Goal: Task Accomplishment & Management: Manage account settings

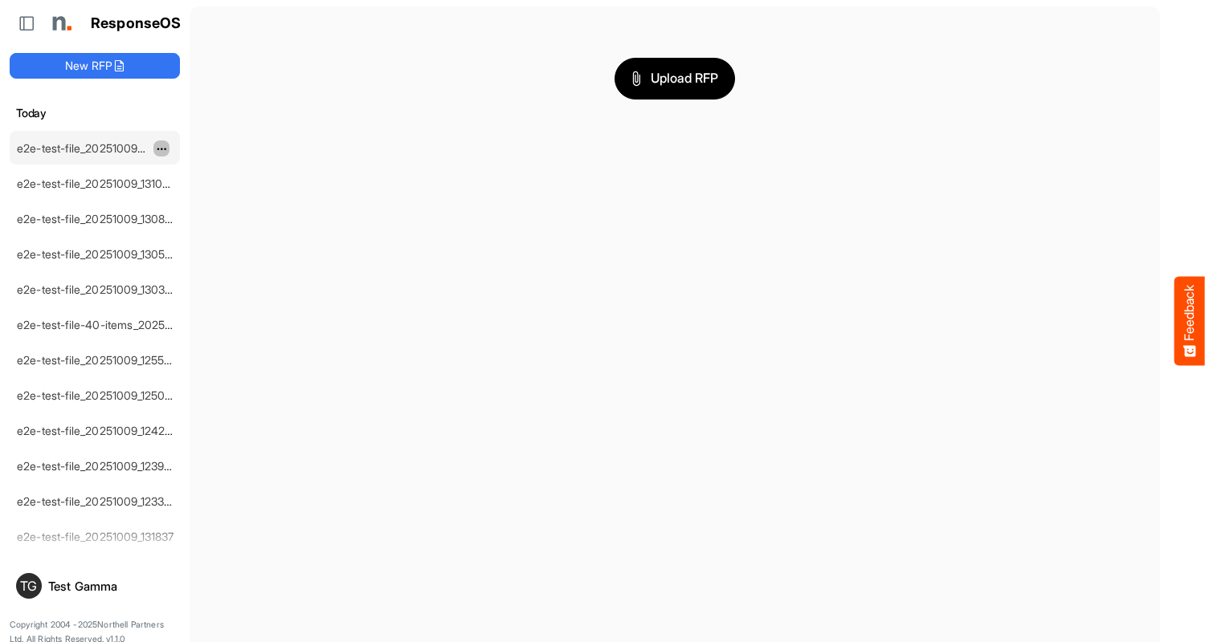
click at [161, 148] on span "dropdownbutton" at bounding box center [160, 149] width 8 height 11
click at [202, 198] on li "Delete" at bounding box center [201, 198] width 96 height 24
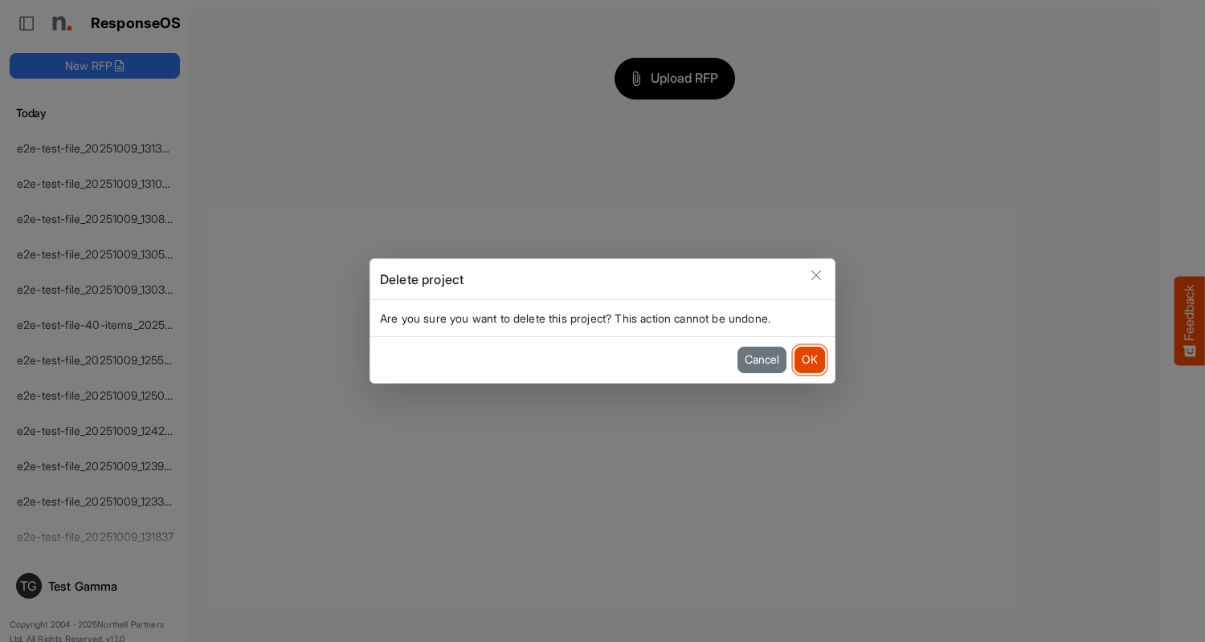
click at [809, 360] on button "OK" at bounding box center [809, 360] width 31 height 26
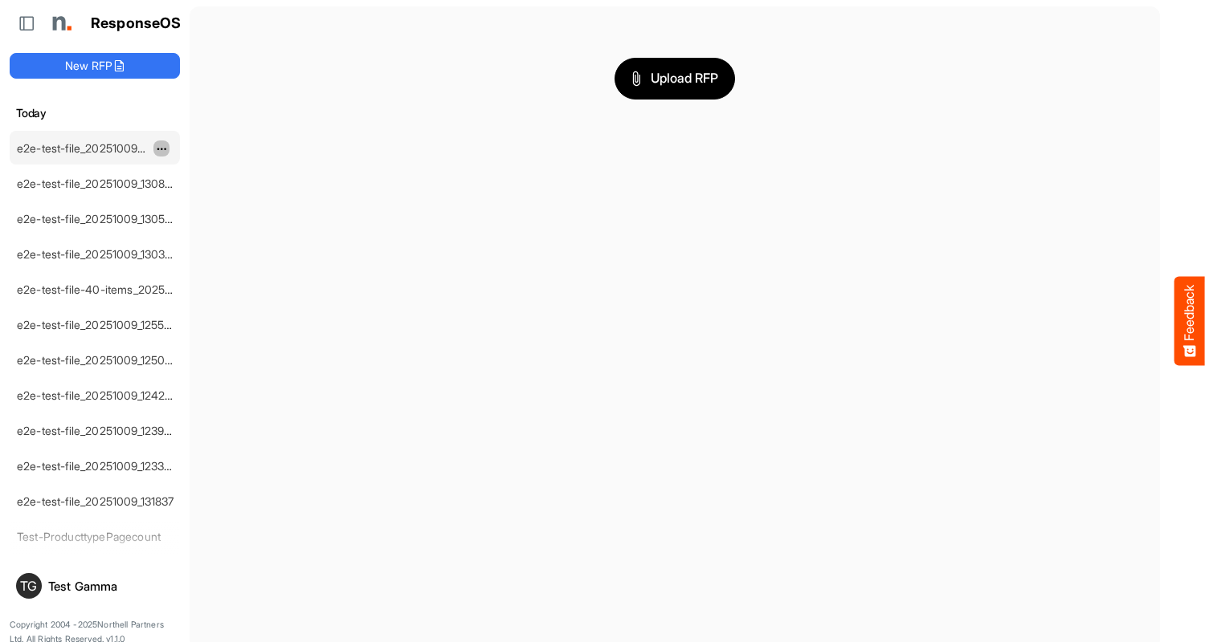
click at [161, 148] on span "dropdownbutton" at bounding box center [160, 149] width 8 height 11
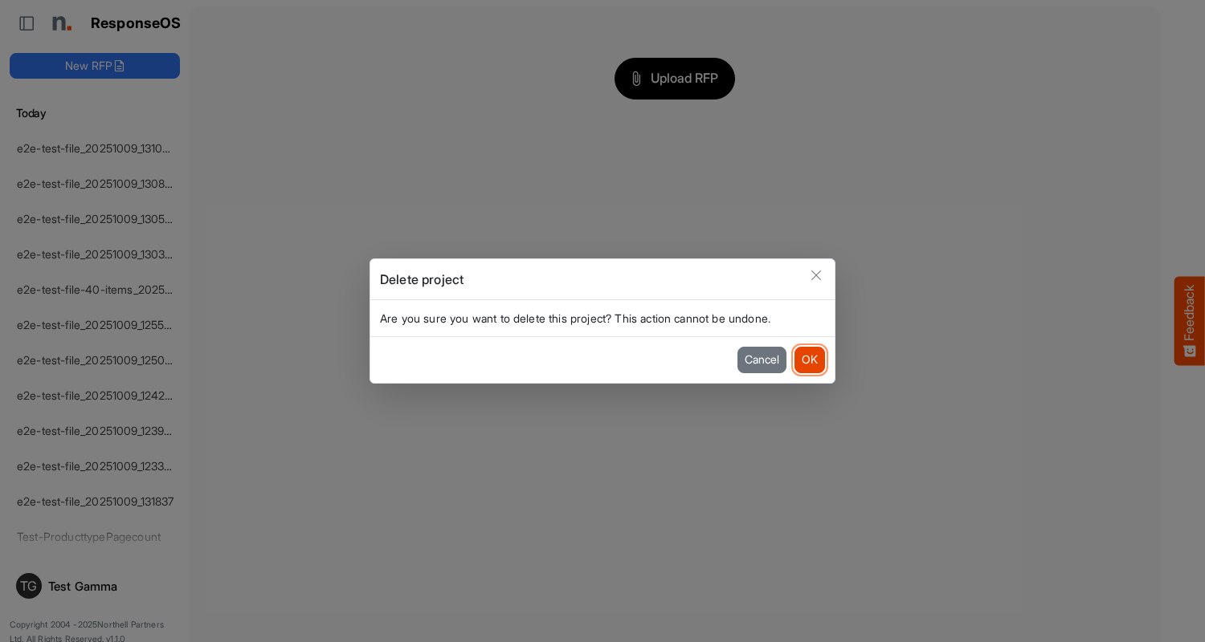
click at [809, 360] on button "OK" at bounding box center [809, 360] width 31 height 26
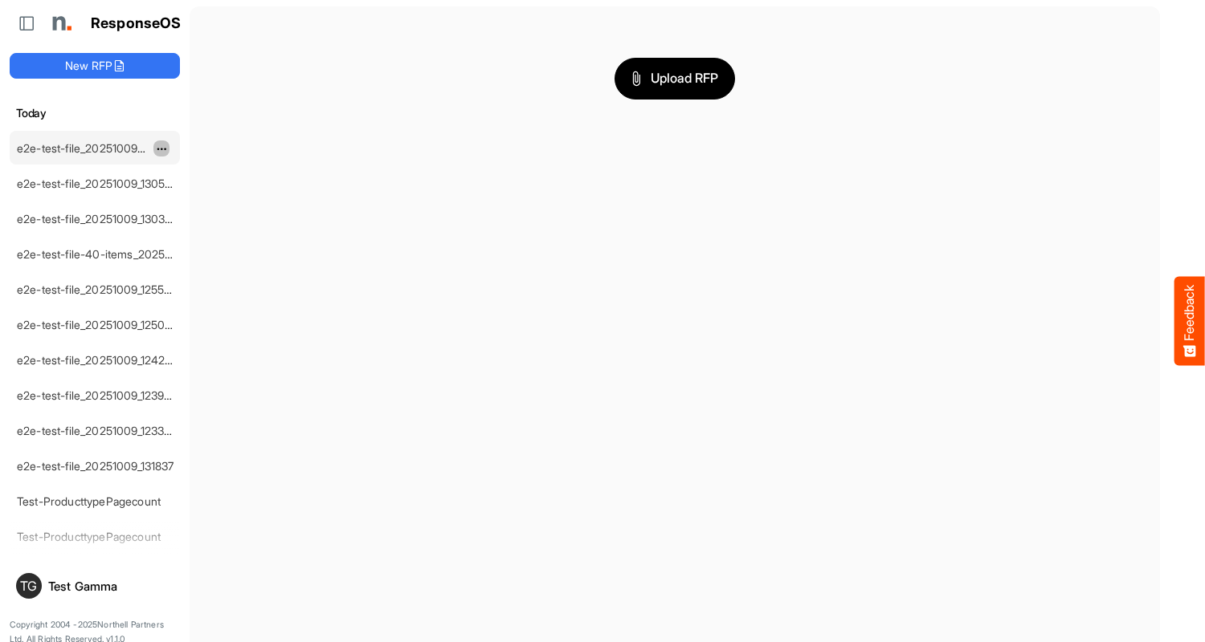
click at [161, 148] on span "dropdownbutton" at bounding box center [160, 149] width 8 height 11
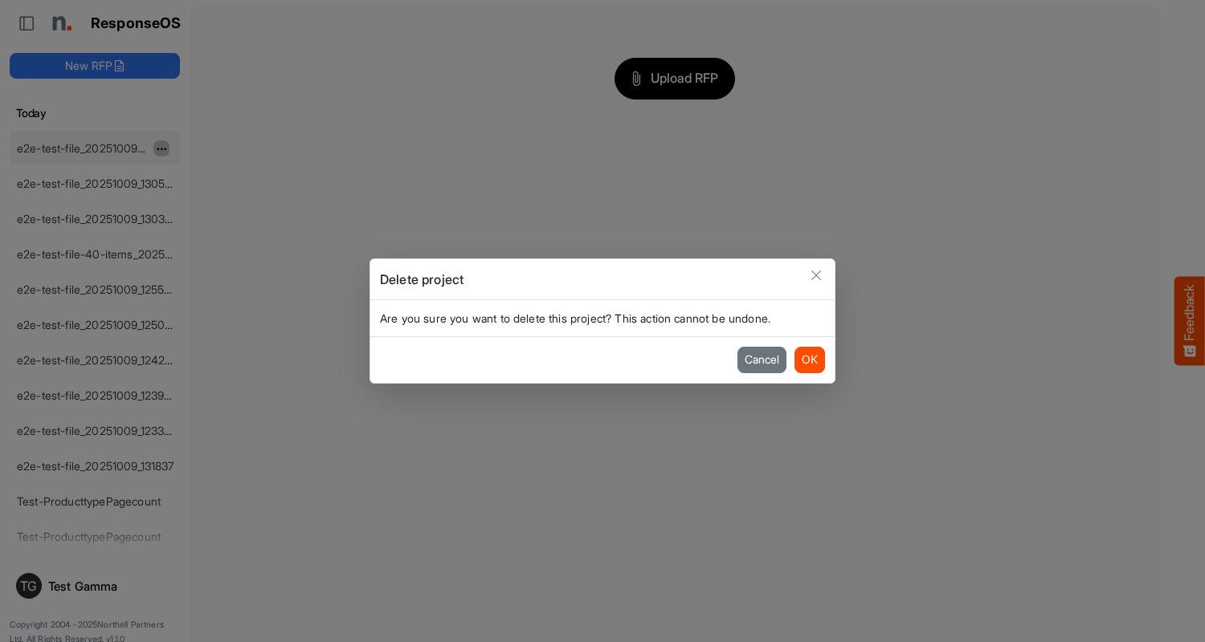
click at [809, 360] on button "OK" at bounding box center [809, 360] width 31 height 26
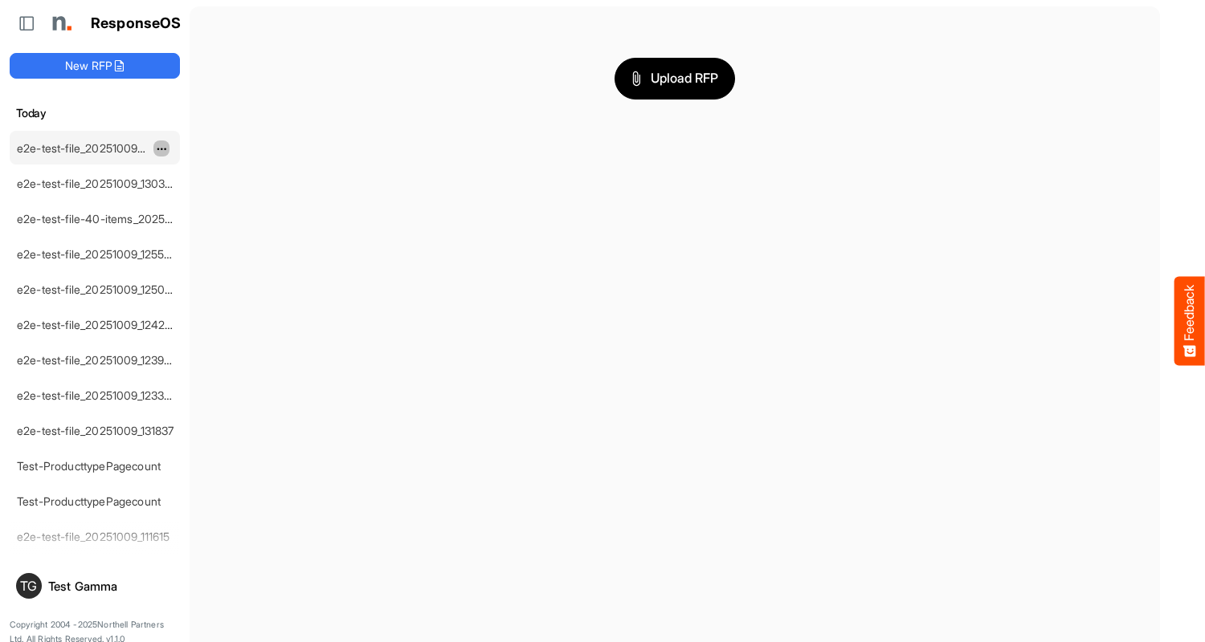
click at [161, 148] on span "dropdownbutton" at bounding box center [160, 149] width 8 height 11
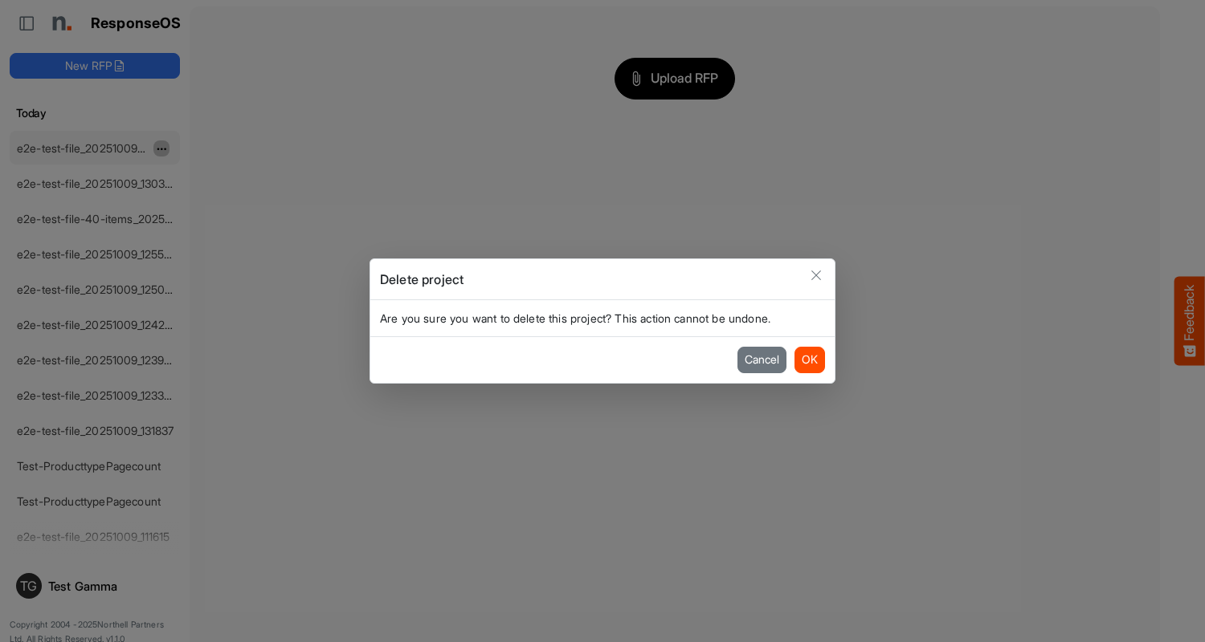
click at [809, 360] on button "OK" at bounding box center [809, 360] width 31 height 26
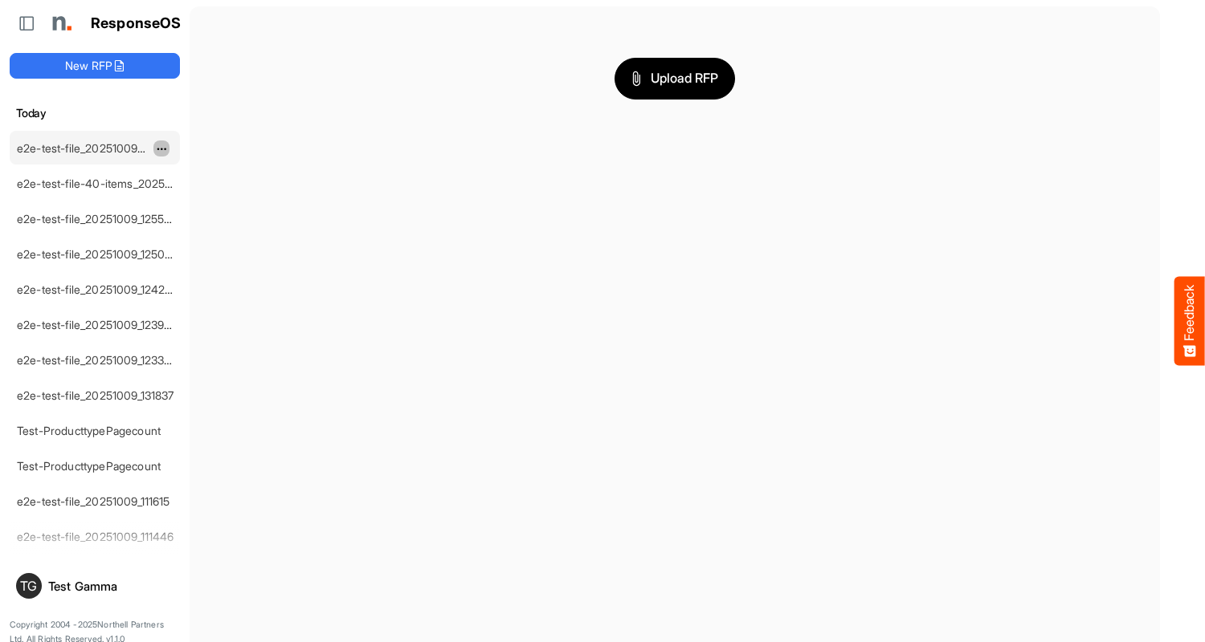
click at [161, 148] on span "dropdownbutton" at bounding box center [160, 149] width 8 height 11
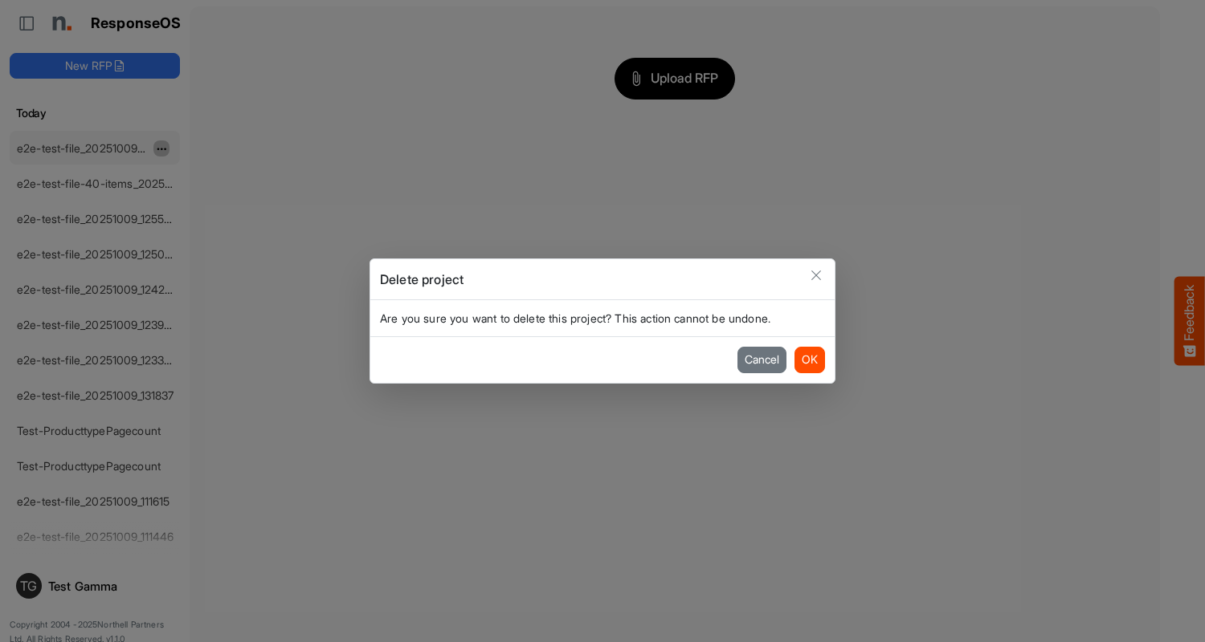
click at [809, 360] on button "OK" at bounding box center [809, 360] width 31 height 26
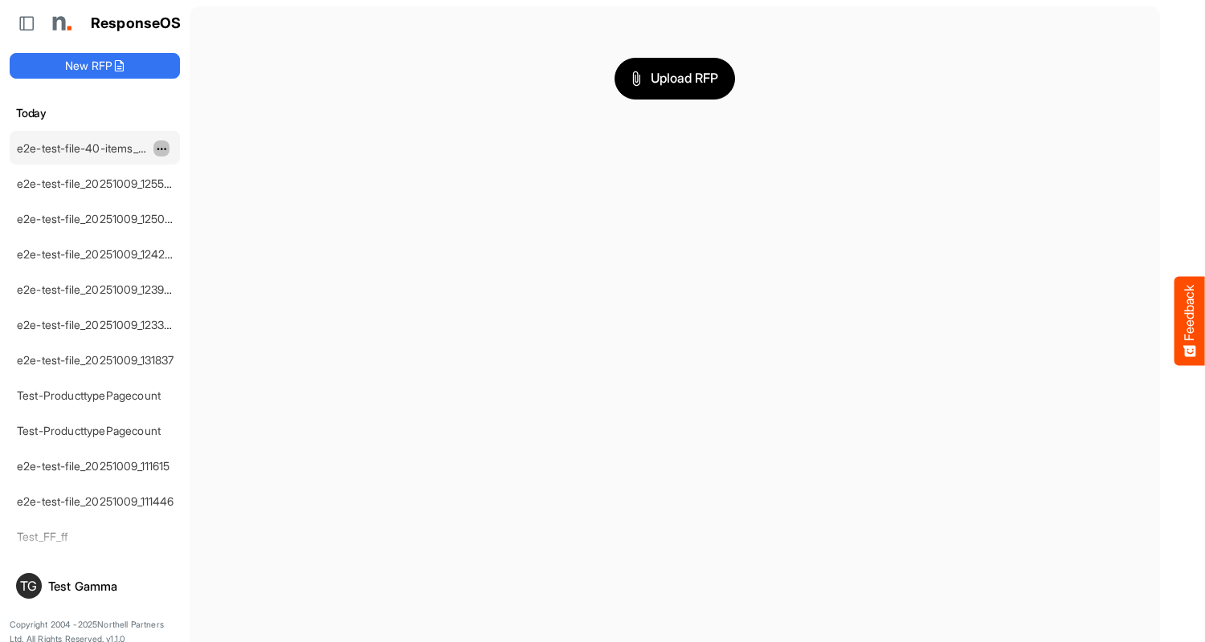
click at [161, 148] on span "dropdownbutton" at bounding box center [160, 149] width 8 height 11
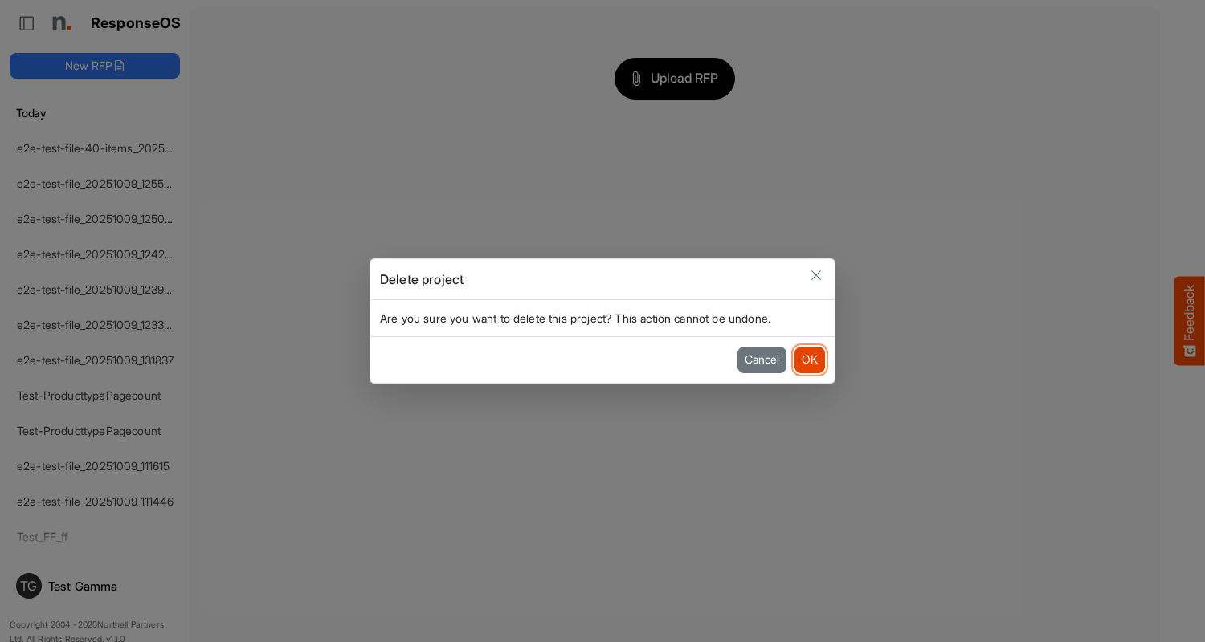
click at [809, 360] on button "OK" at bounding box center [809, 360] width 31 height 26
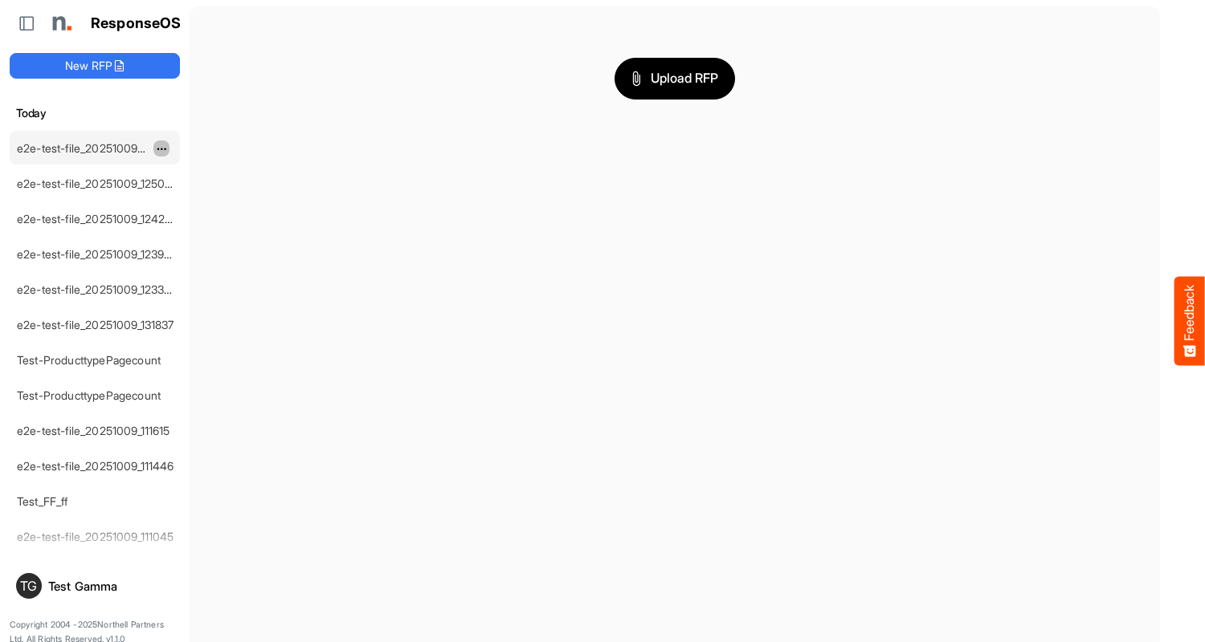
click at [161, 148] on span "dropdownbutton" at bounding box center [160, 149] width 8 height 11
click at [202, 198] on li "Delete" at bounding box center [201, 198] width 96 height 24
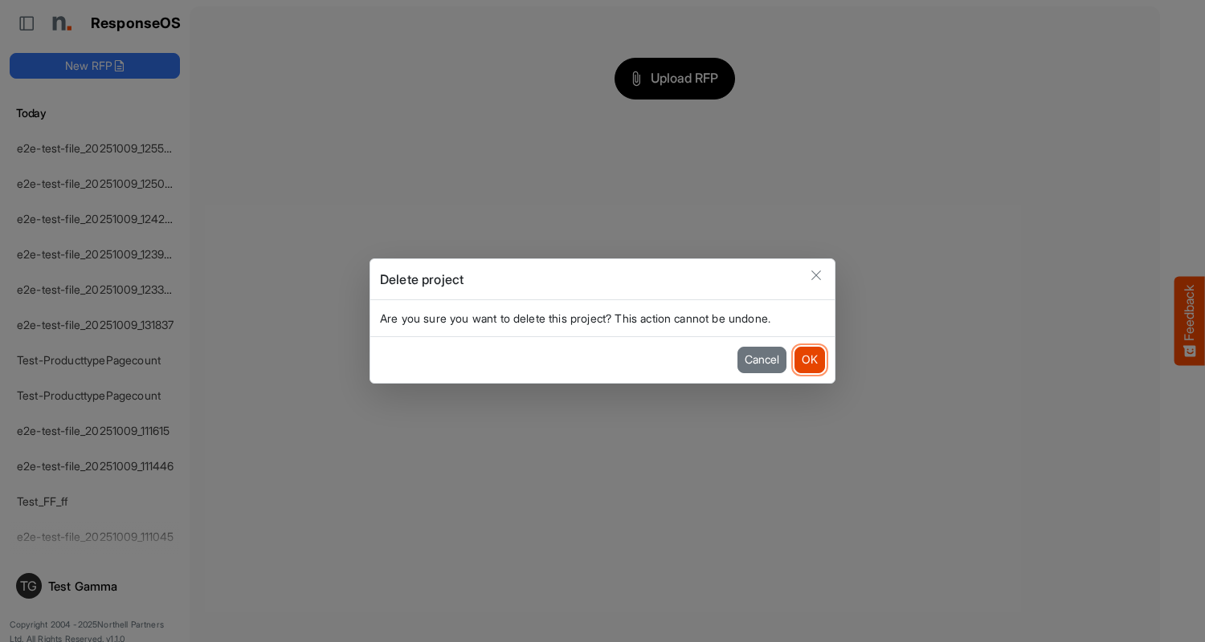
click at [809, 360] on button "OK" at bounding box center [809, 360] width 31 height 26
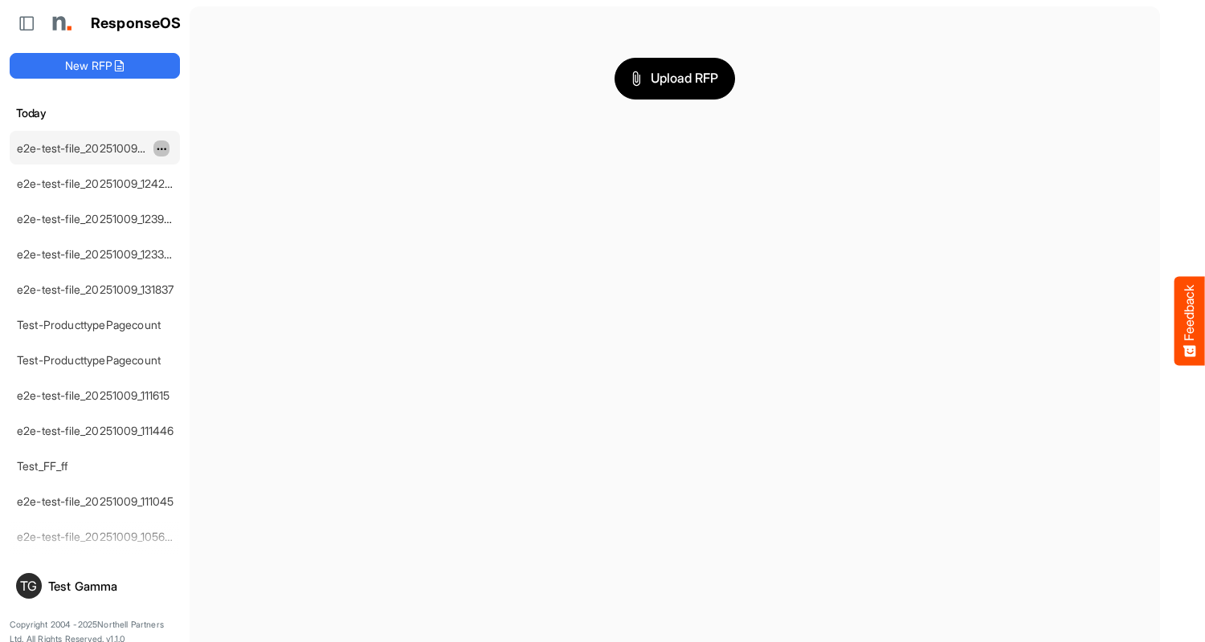
click at [161, 148] on span "dropdownbutton" at bounding box center [160, 149] width 8 height 11
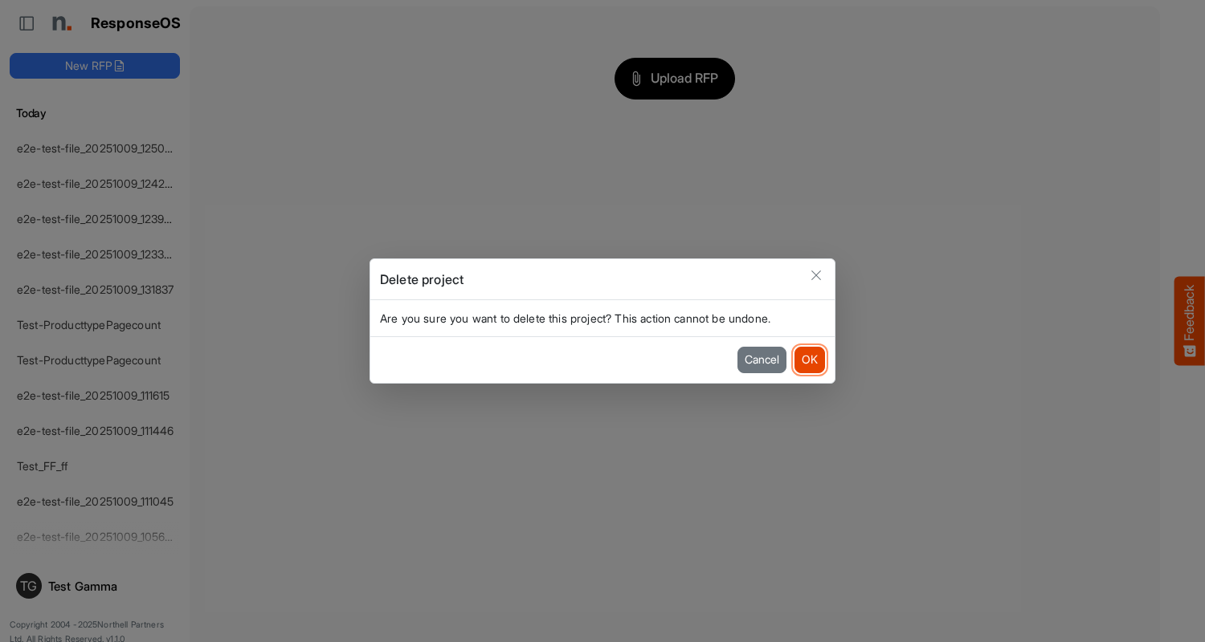
click at [809, 360] on button "OK" at bounding box center [809, 360] width 31 height 26
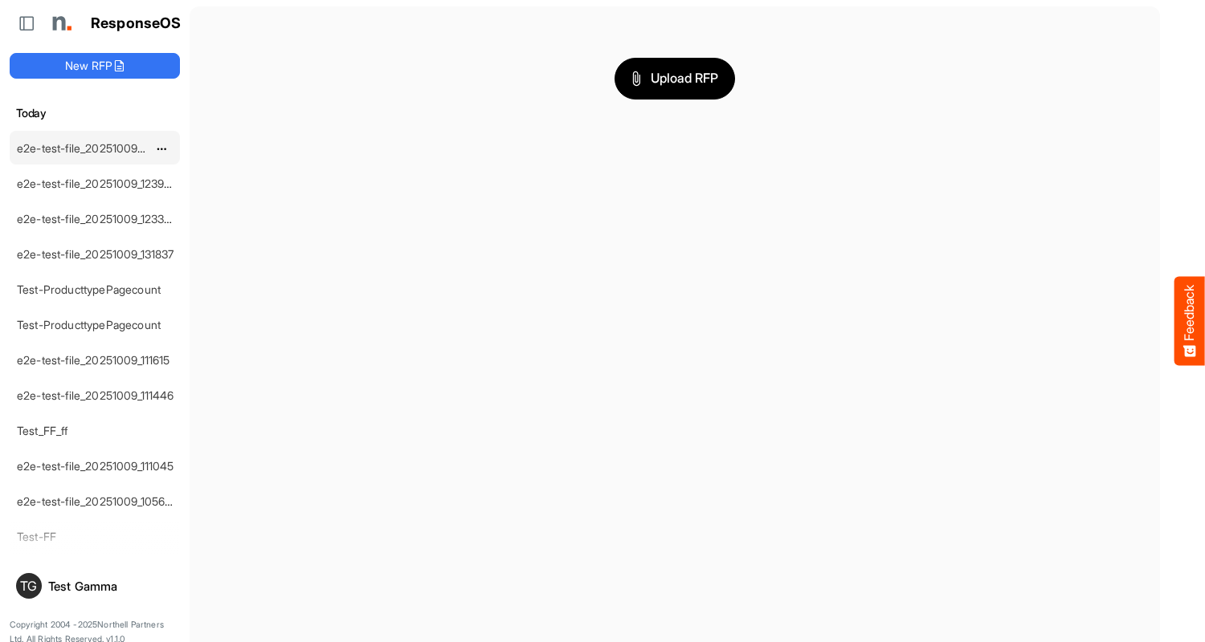
click at [161, 148] on span "dropdownbutton" at bounding box center [160, 149] width 8 height 11
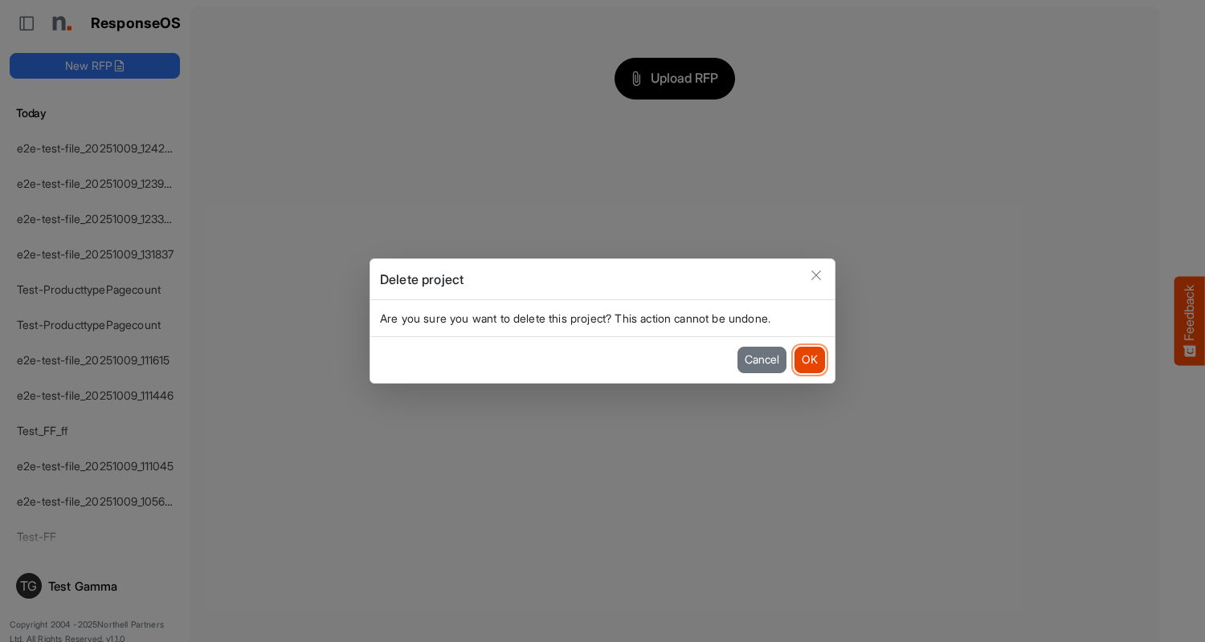
click at [809, 360] on button "OK" at bounding box center [809, 360] width 31 height 26
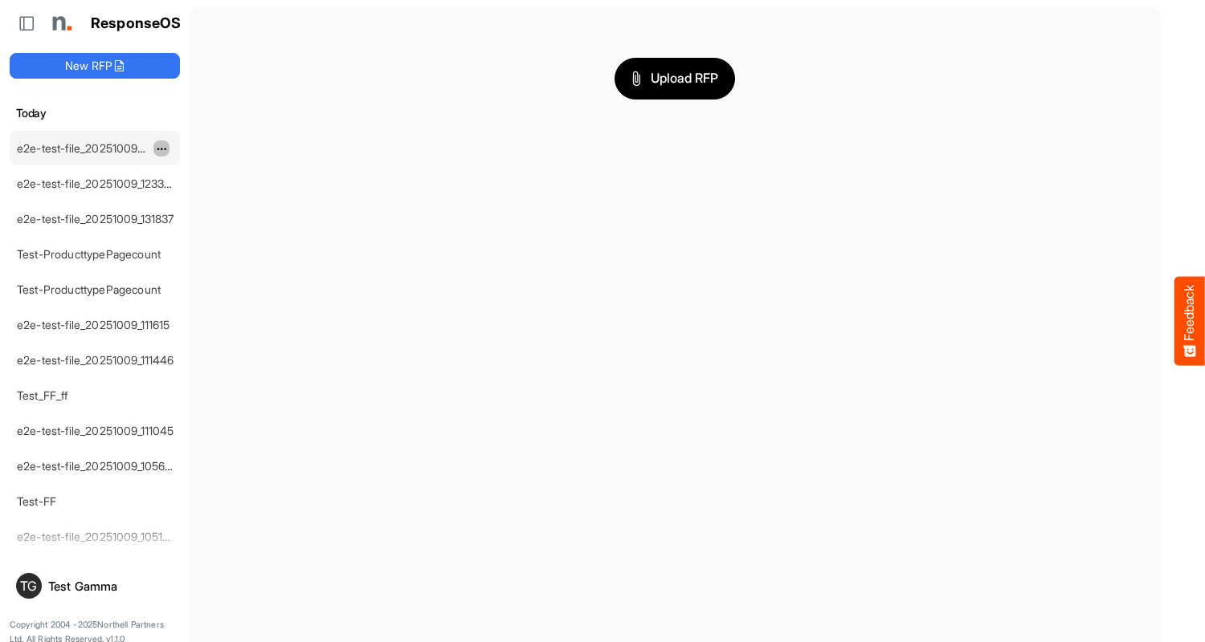
click at [161, 148] on span "dropdownbutton" at bounding box center [160, 149] width 8 height 11
click at [202, 198] on li "Delete" at bounding box center [201, 198] width 96 height 24
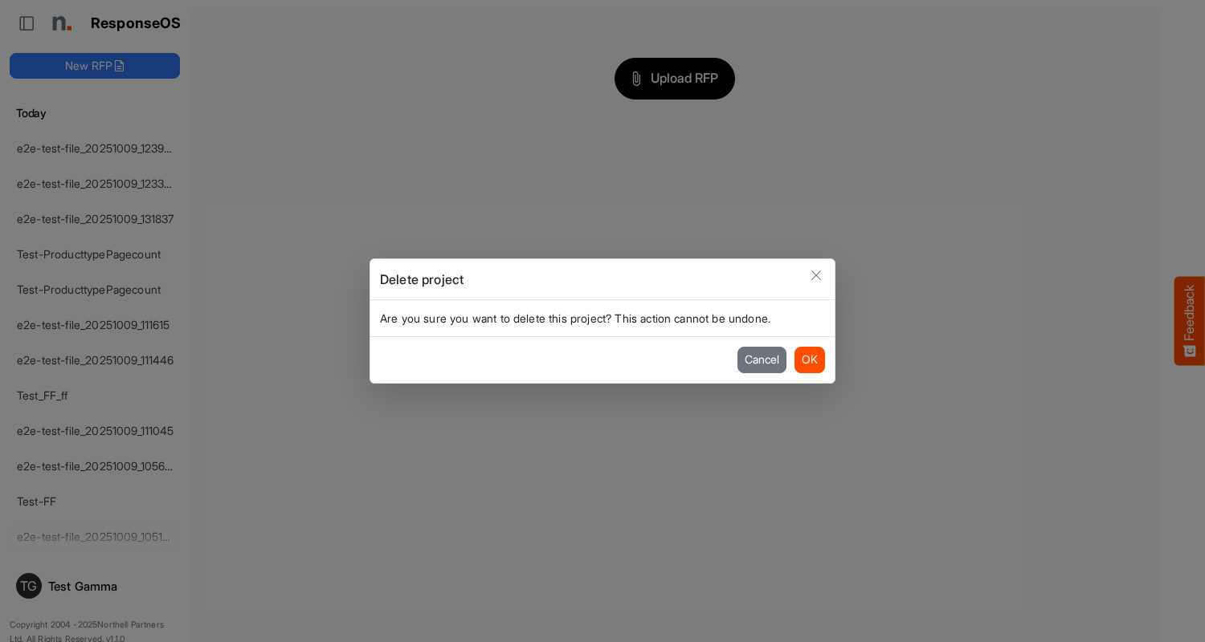
click at [809, 360] on button "OK" at bounding box center [809, 360] width 31 height 26
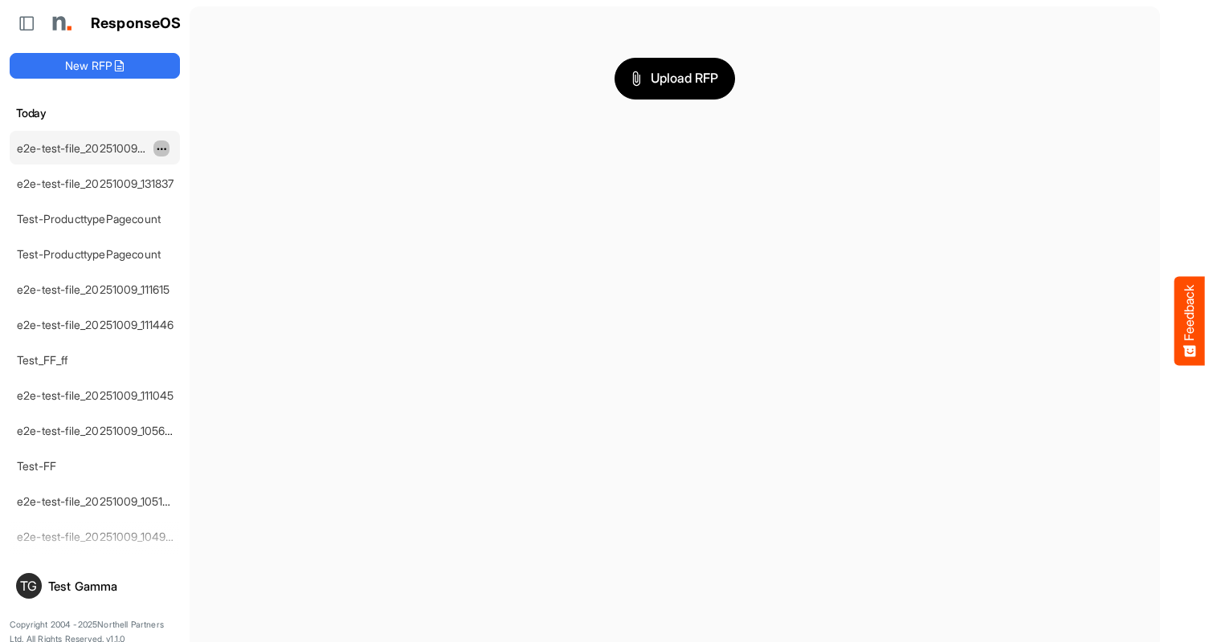
click at [161, 148] on span "dropdownbutton" at bounding box center [160, 149] width 8 height 11
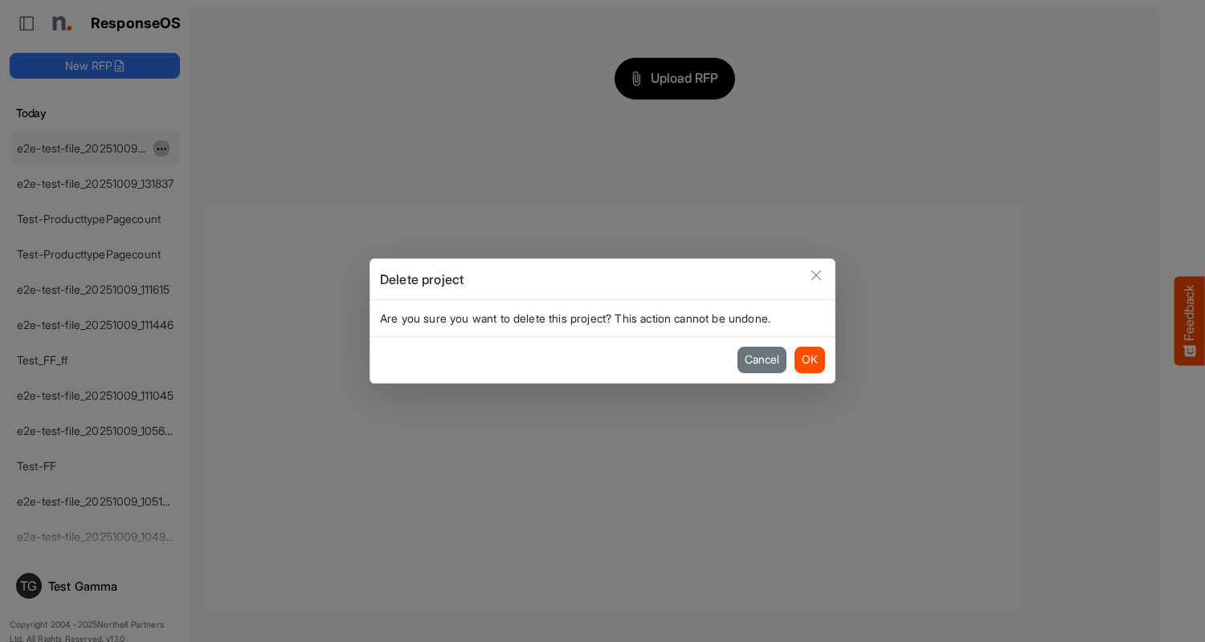
click at [809, 360] on button "OK" at bounding box center [809, 360] width 31 height 26
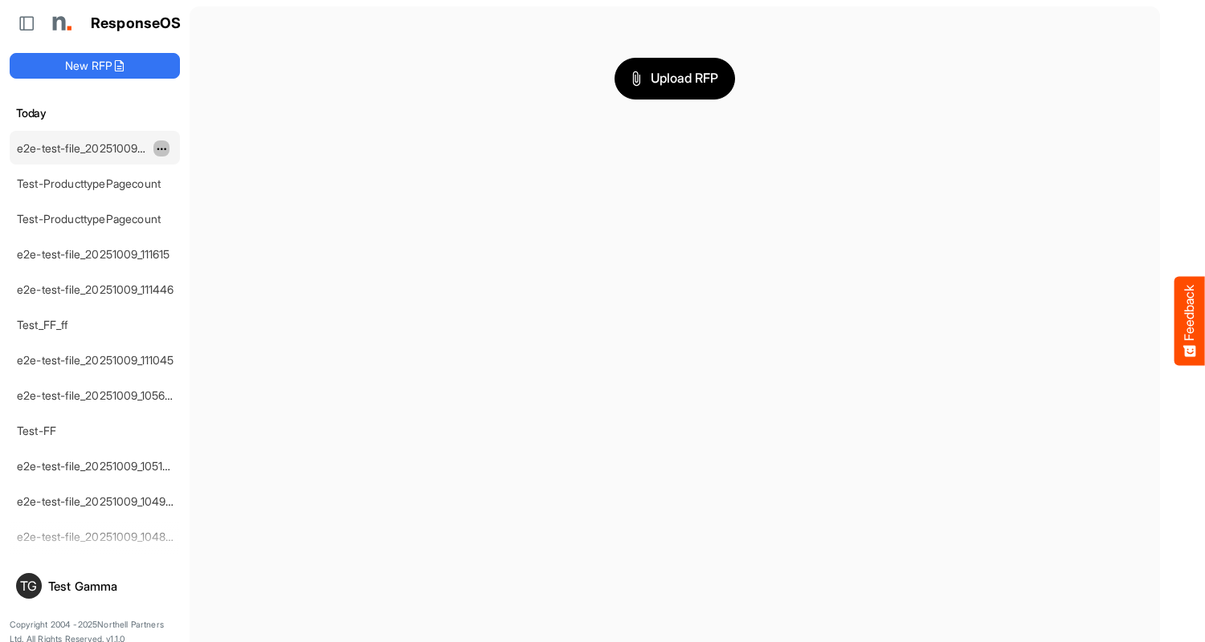
click at [161, 148] on span "dropdownbutton" at bounding box center [160, 149] width 8 height 11
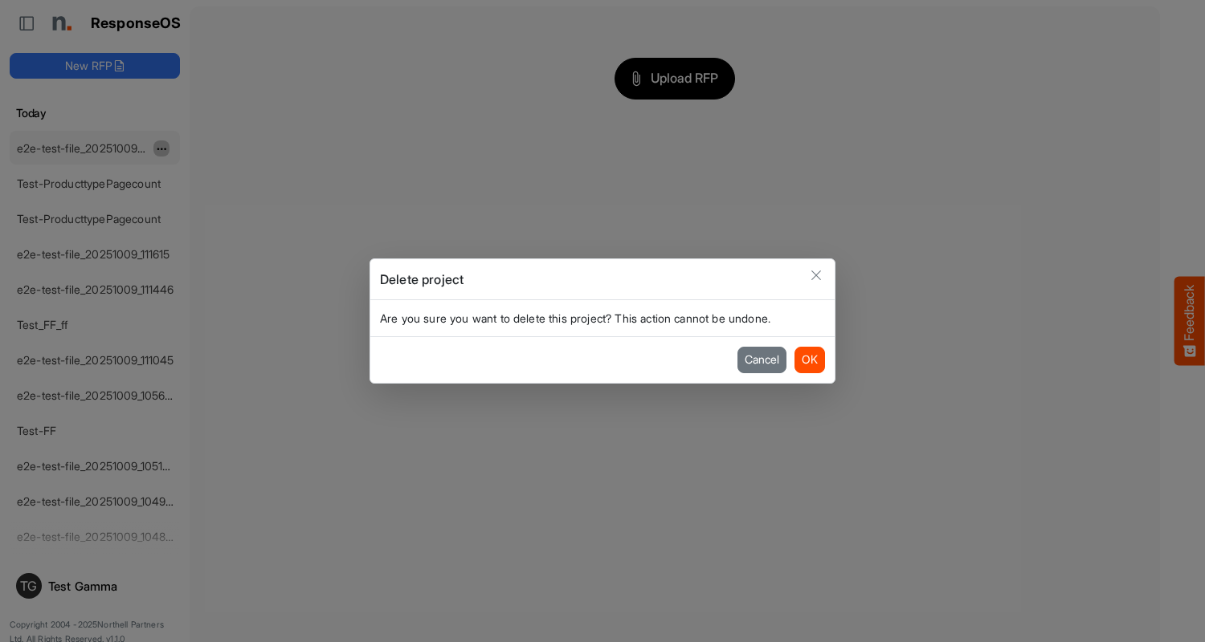
click at [809, 360] on button "OK" at bounding box center [809, 360] width 31 height 26
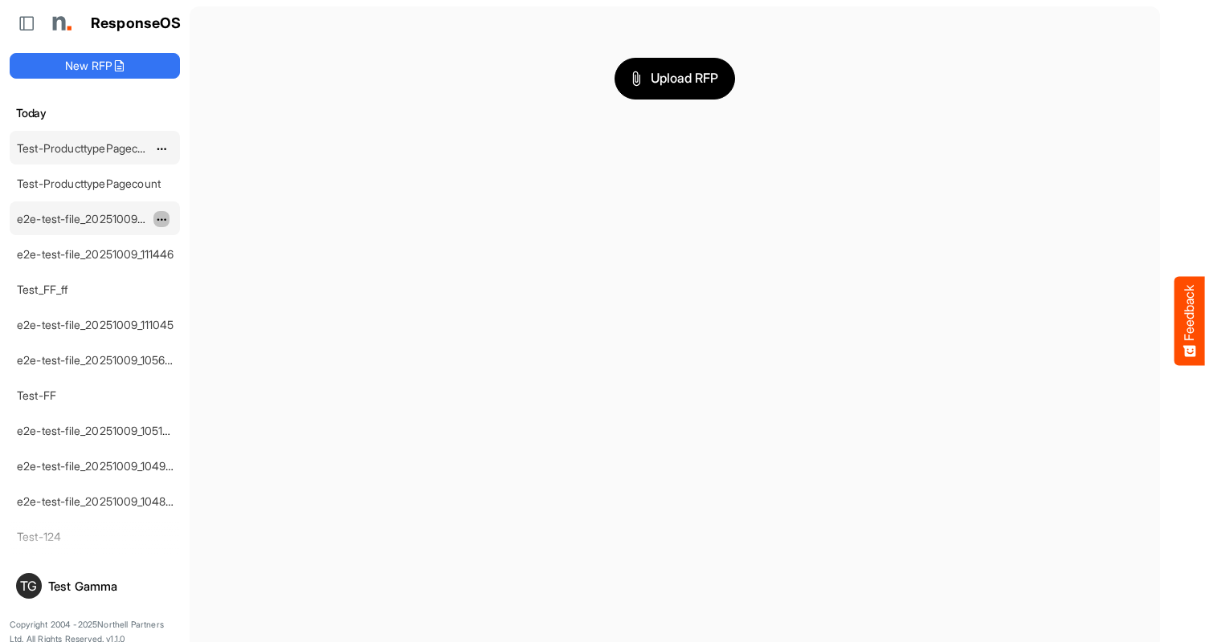
click at [161, 218] on span "dropdownbutton" at bounding box center [160, 219] width 8 height 11
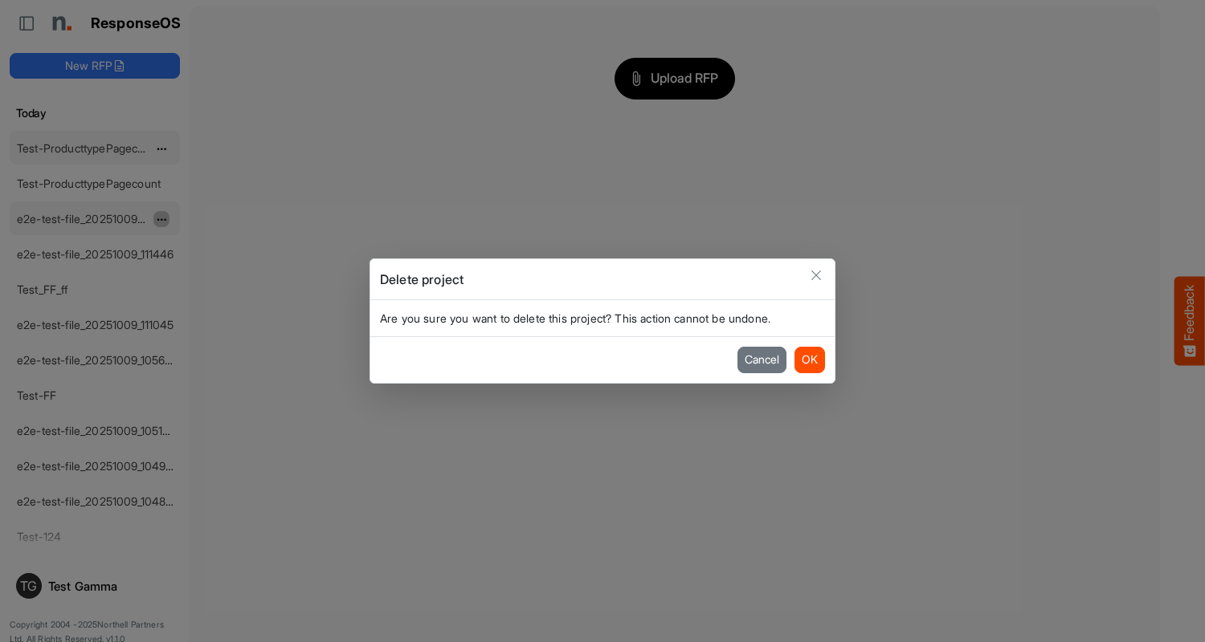
click at [809, 360] on button "OK" at bounding box center [809, 360] width 31 height 26
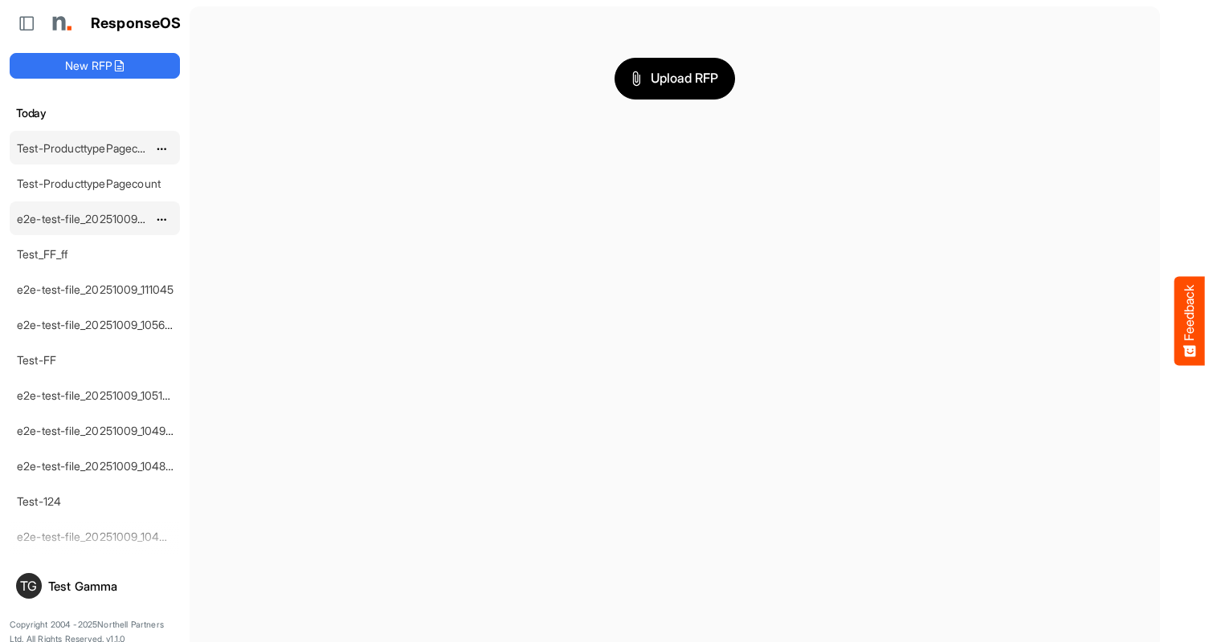
click at [161, 218] on span "dropdownbutton" at bounding box center [160, 219] width 8 height 11
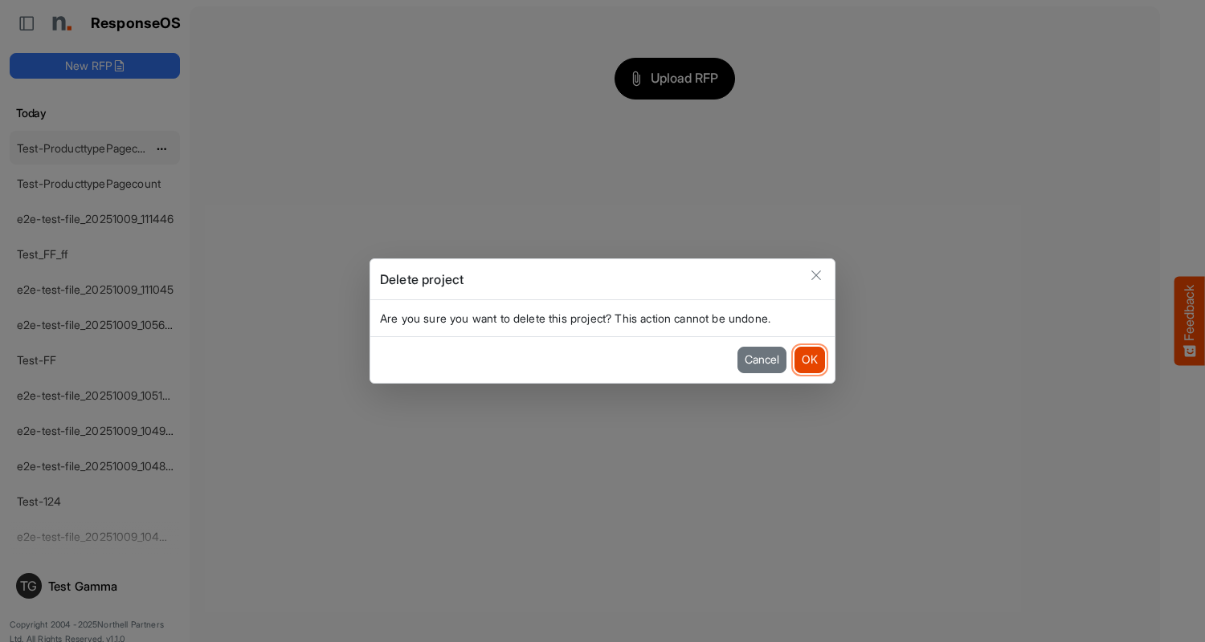
click at [809, 360] on button "OK" at bounding box center [809, 360] width 31 height 26
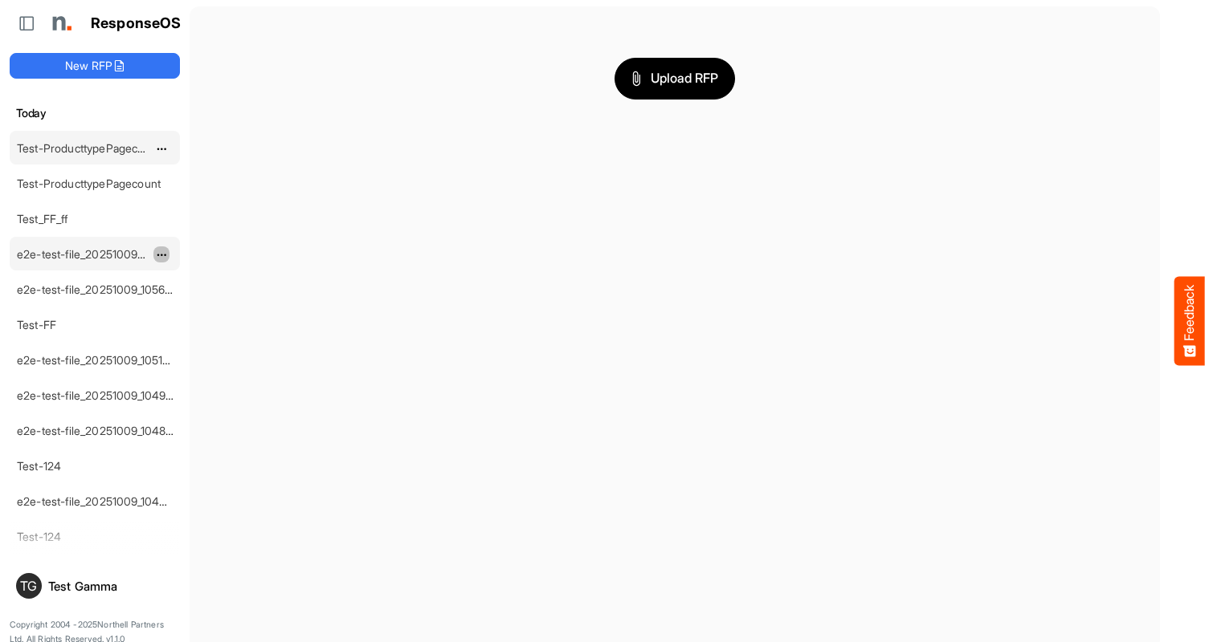
click at [161, 254] on span "dropdownbutton" at bounding box center [160, 255] width 8 height 11
click at [202, 304] on li "Delete" at bounding box center [201, 304] width 96 height 24
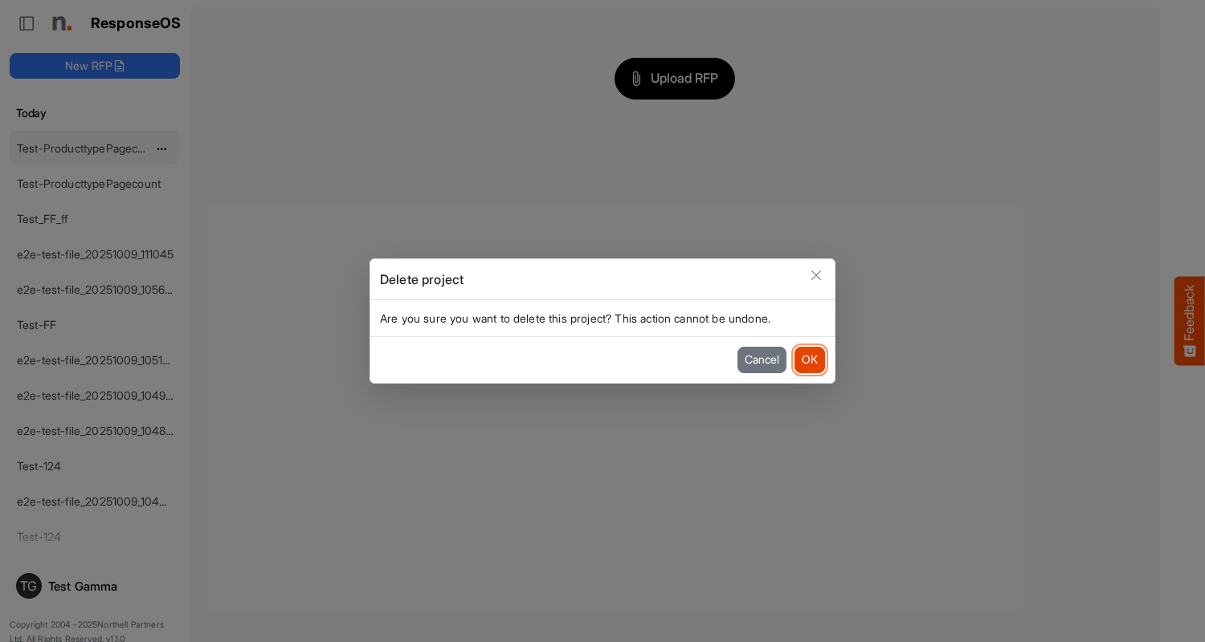
click at [809, 360] on button "OK" at bounding box center [809, 360] width 31 height 26
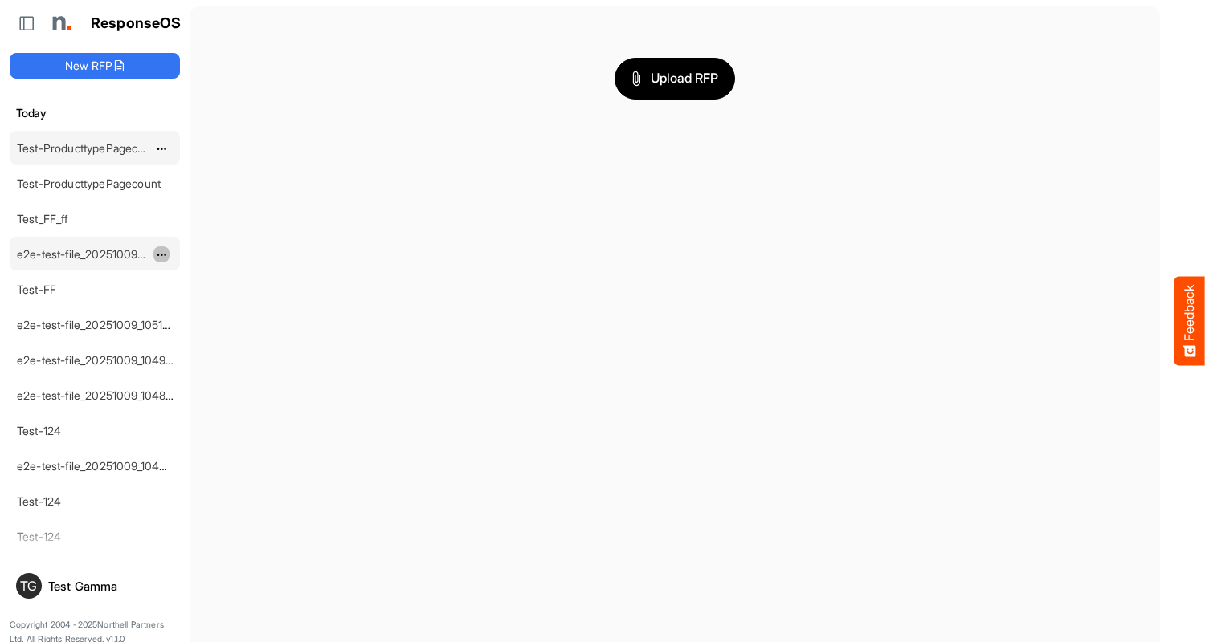
click at [161, 254] on span "dropdownbutton" at bounding box center [160, 255] width 8 height 11
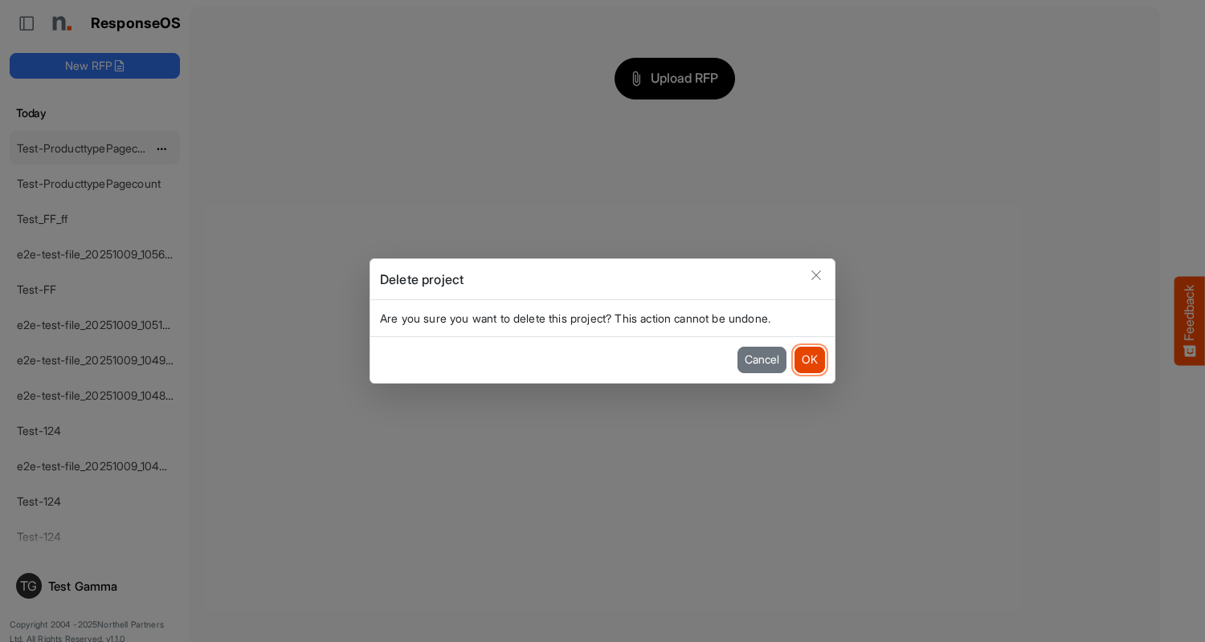
click at [809, 360] on button "OK" at bounding box center [809, 360] width 31 height 26
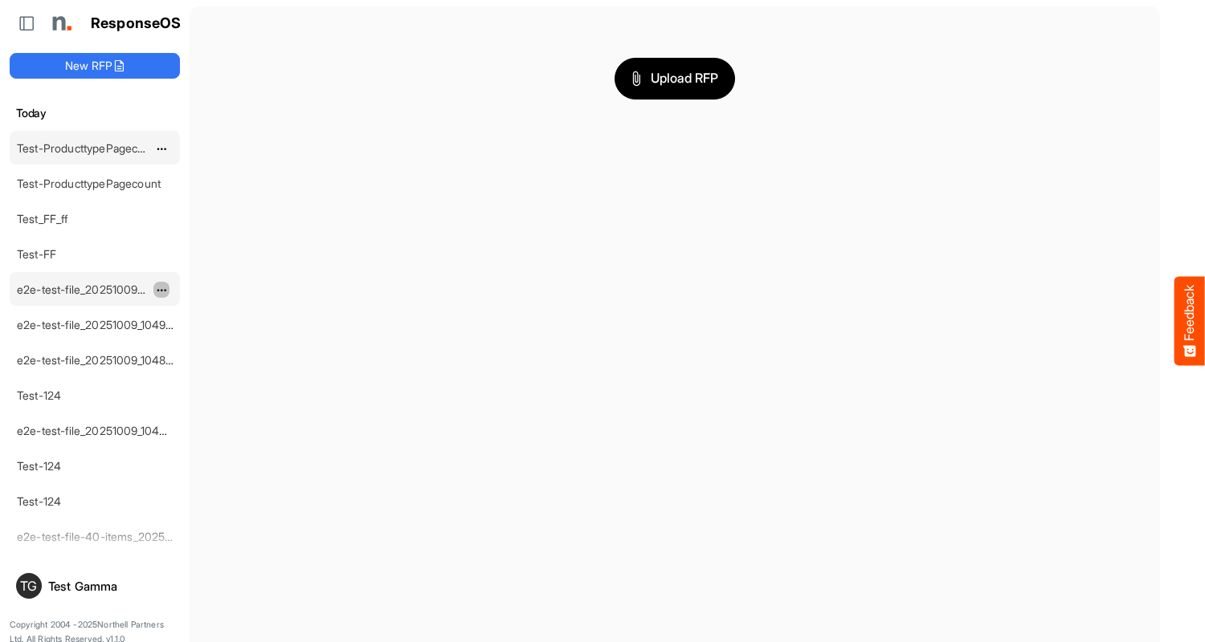
click at [161, 289] on span "dropdownbutton" at bounding box center [160, 290] width 8 height 11
click at [202, 339] on li "Delete" at bounding box center [201, 339] width 96 height 24
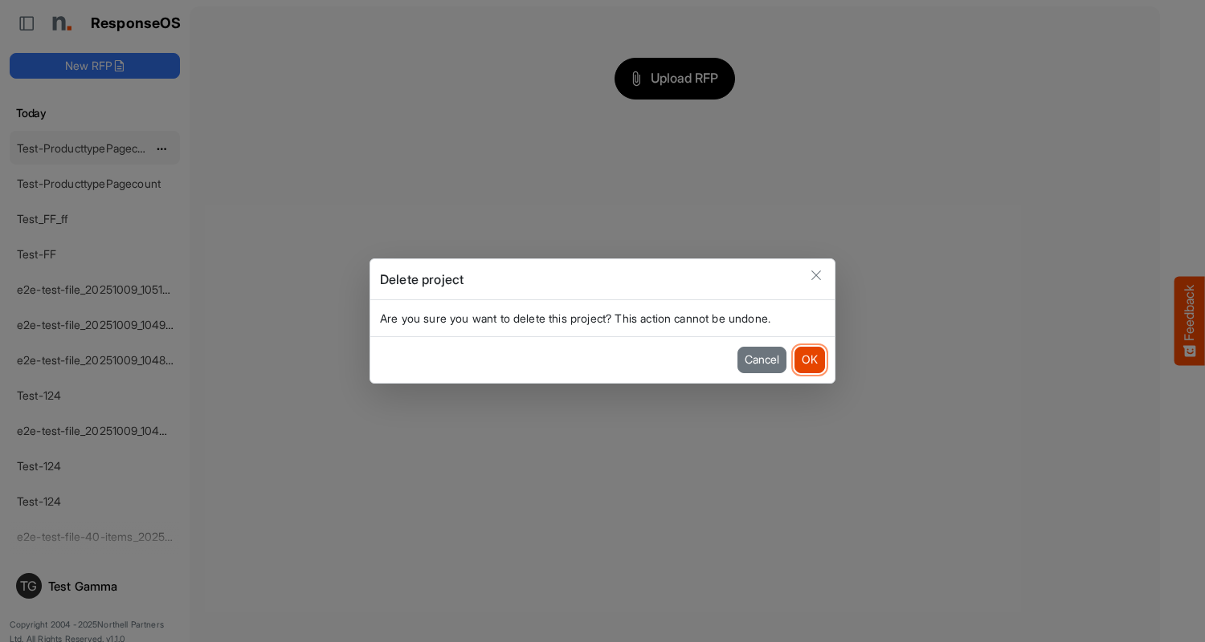
click at [809, 360] on button "OK" at bounding box center [809, 360] width 31 height 26
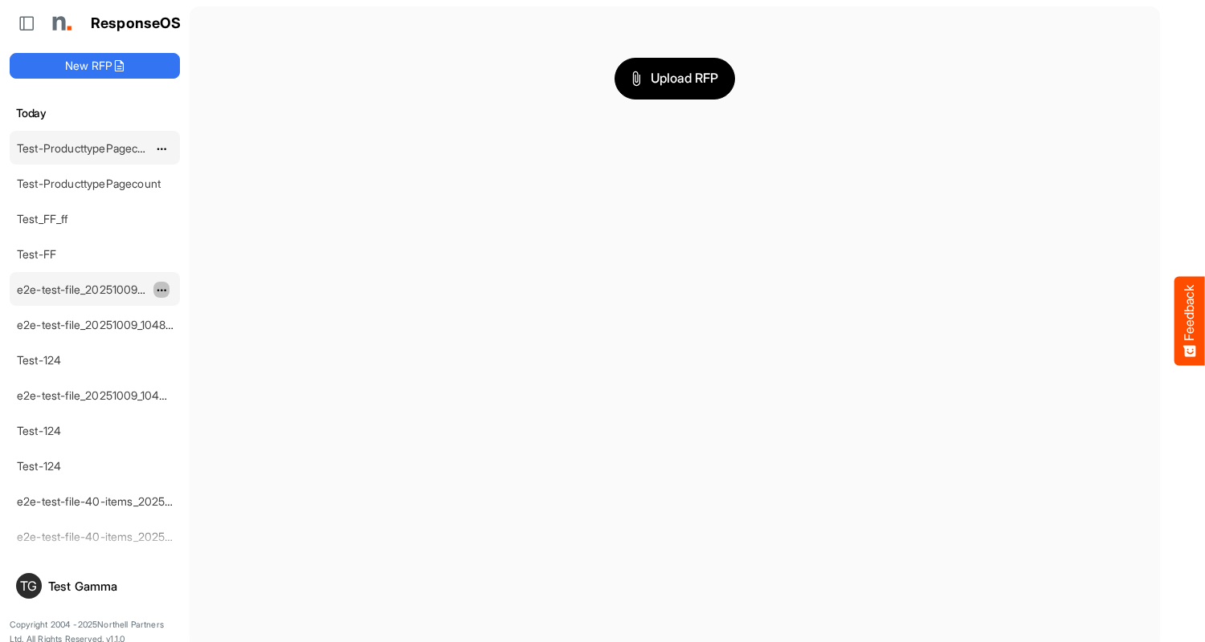
click at [161, 289] on span "dropdownbutton" at bounding box center [160, 290] width 8 height 11
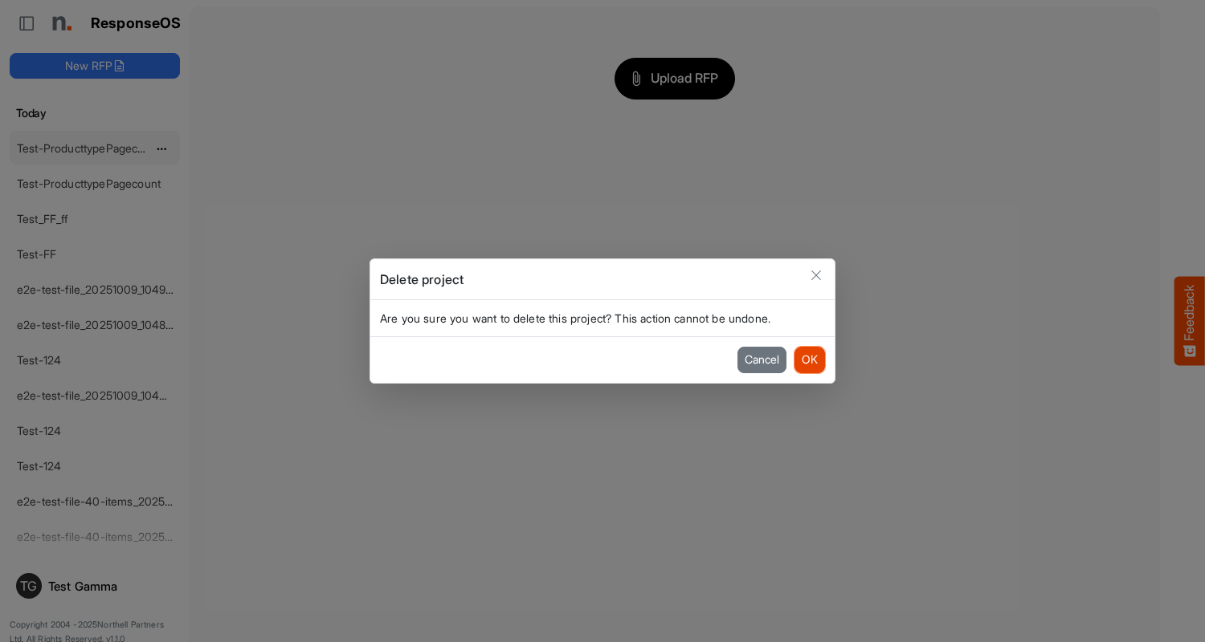
click at [809, 360] on button "OK" at bounding box center [809, 360] width 31 height 26
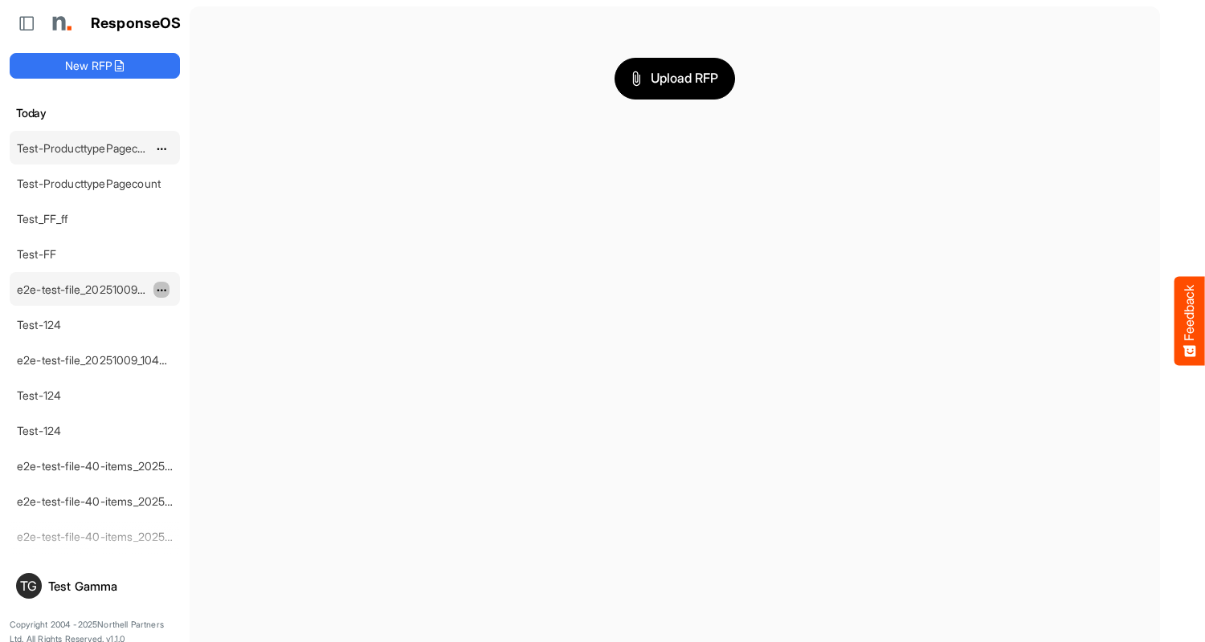
click at [161, 289] on span "dropdownbutton" at bounding box center [160, 290] width 8 height 11
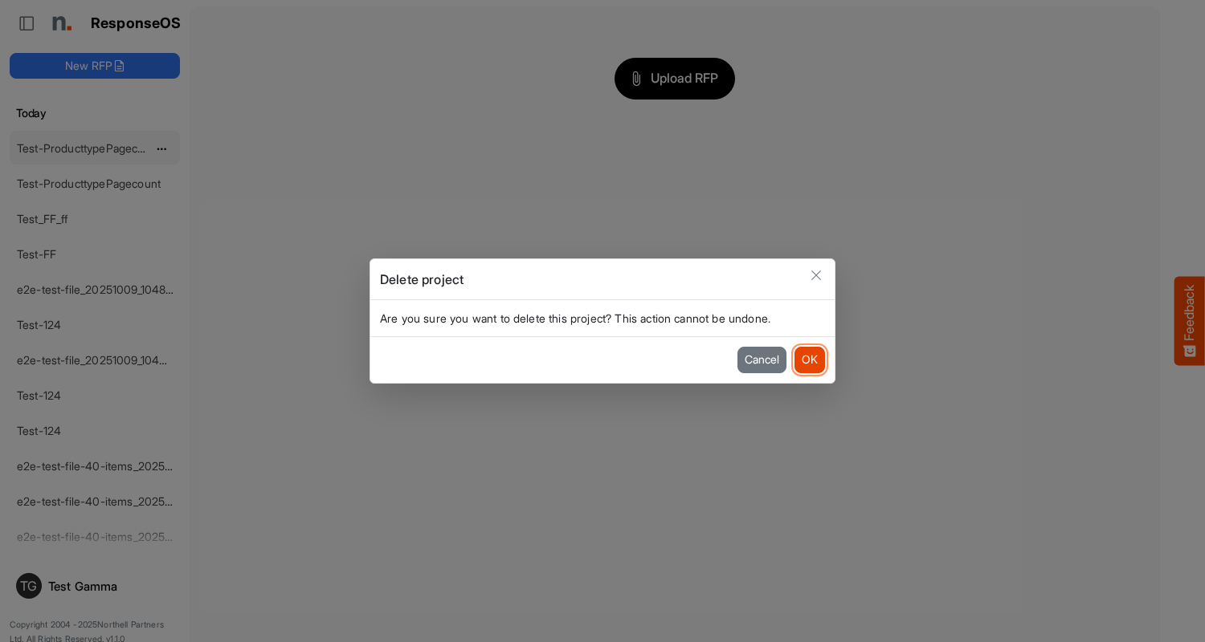
click at [809, 360] on button "OK" at bounding box center [809, 360] width 31 height 26
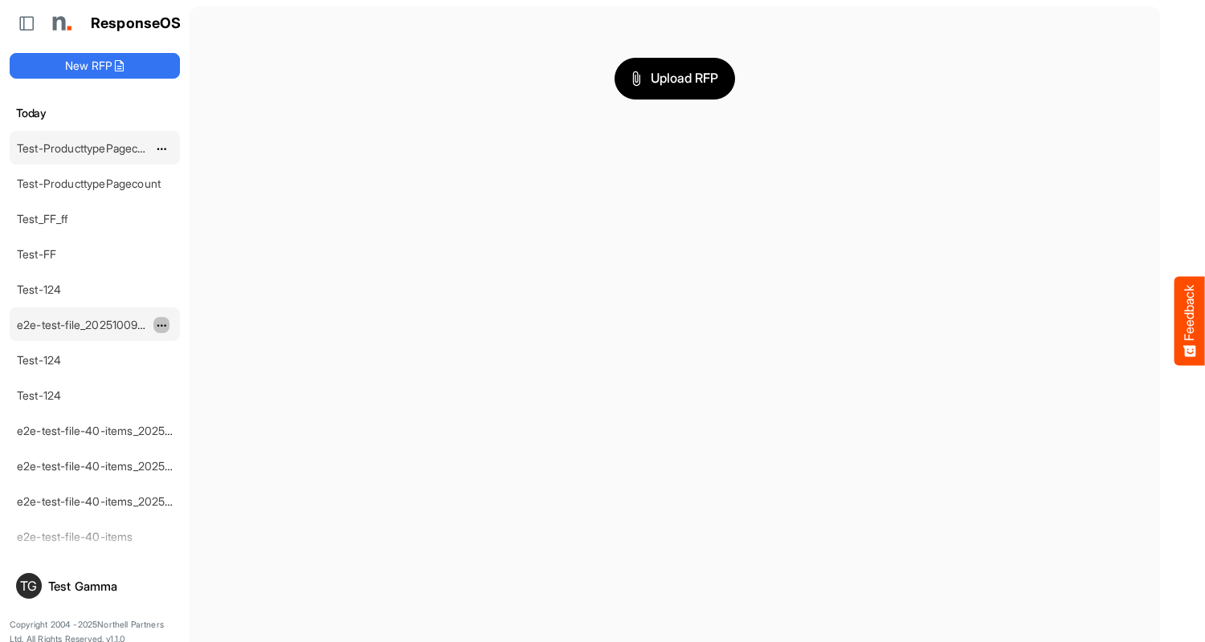
click at [161, 324] on span "dropdownbutton" at bounding box center [160, 325] width 8 height 11
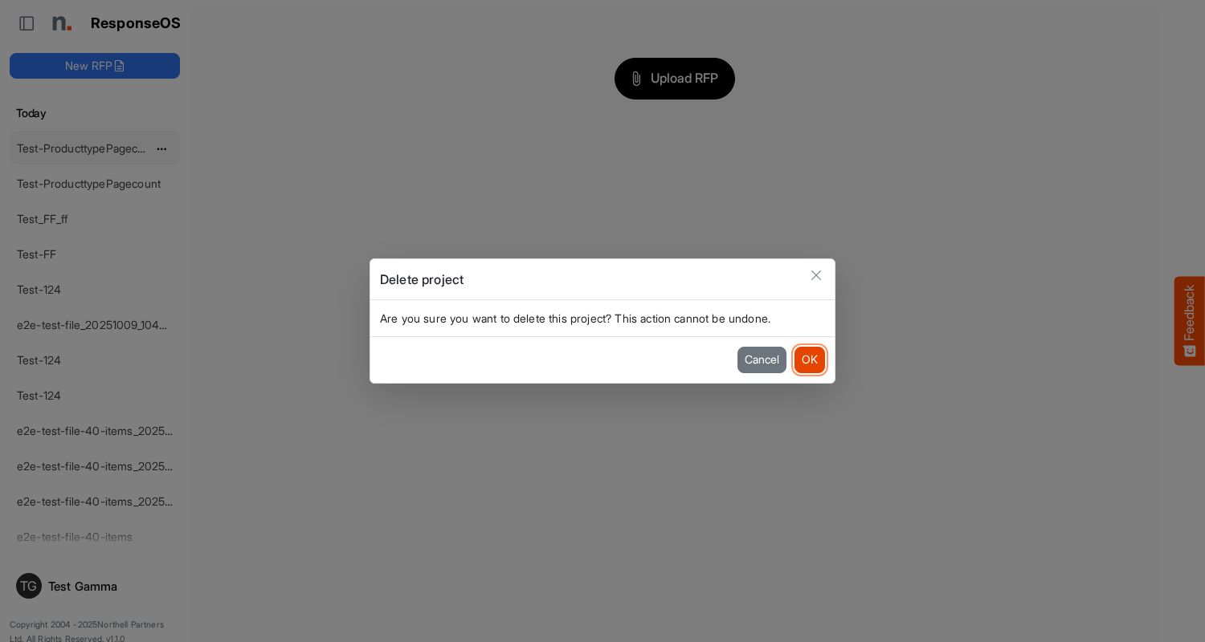
click at [809, 360] on button "OK" at bounding box center [809, 360] width 31 height 26
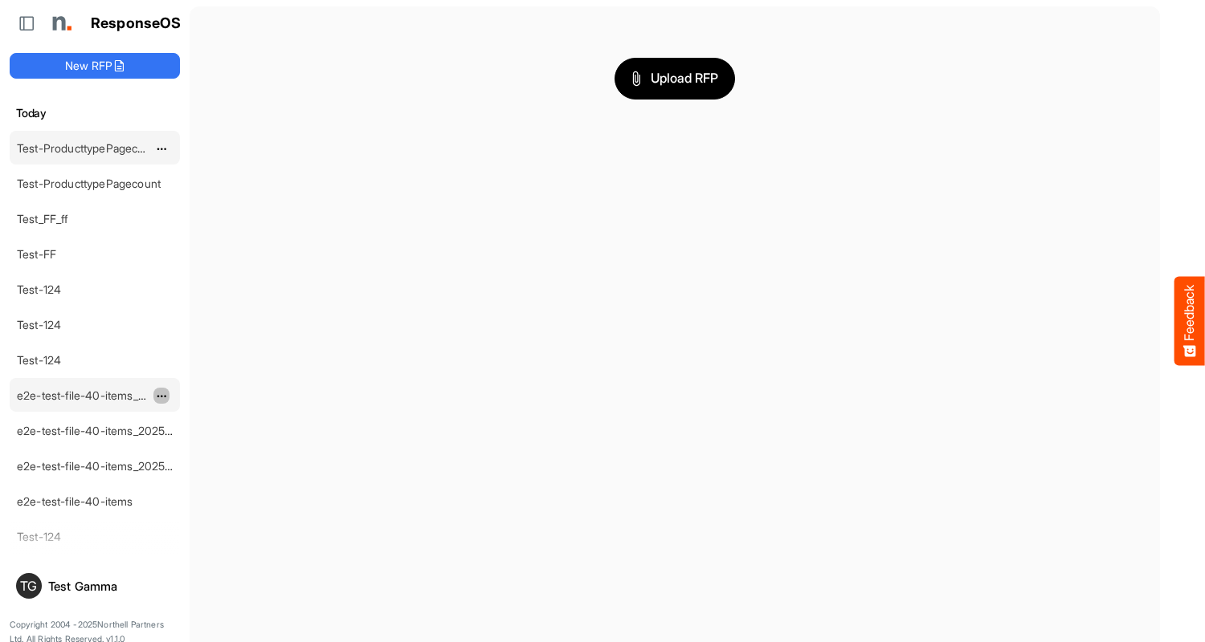
click at [161, 395] on span "dropdownbutton" at bounding box center [160, 396] width 8 height 11
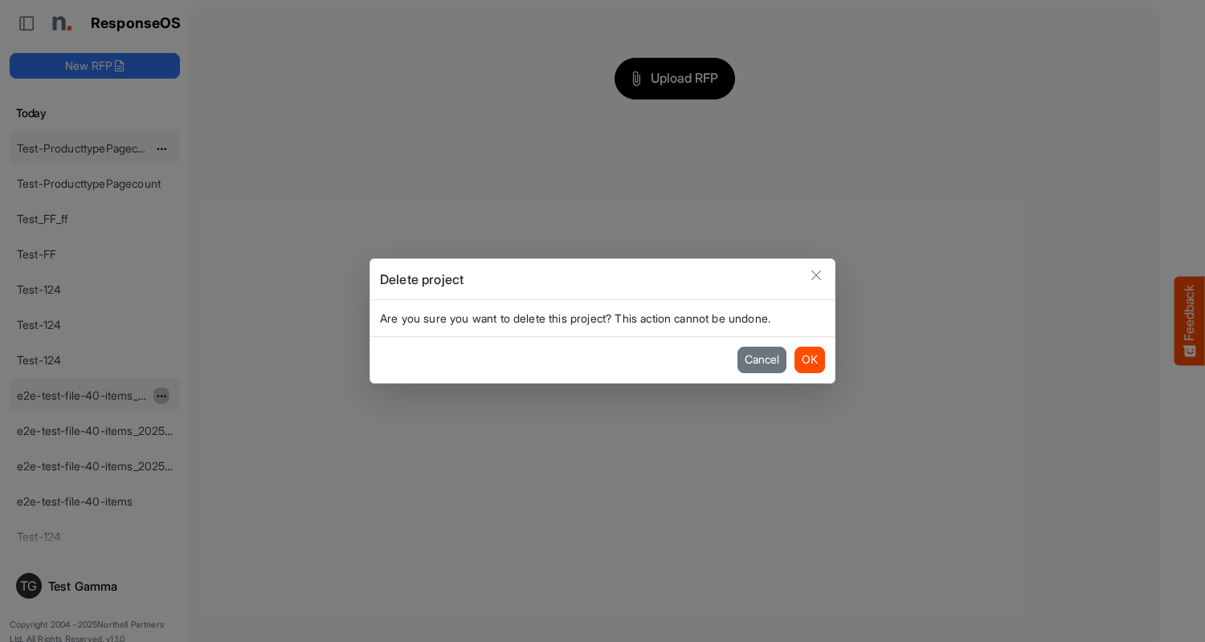
click at [809, 360] on button "OK" at bounding box center [809, 360] width 31 height 26
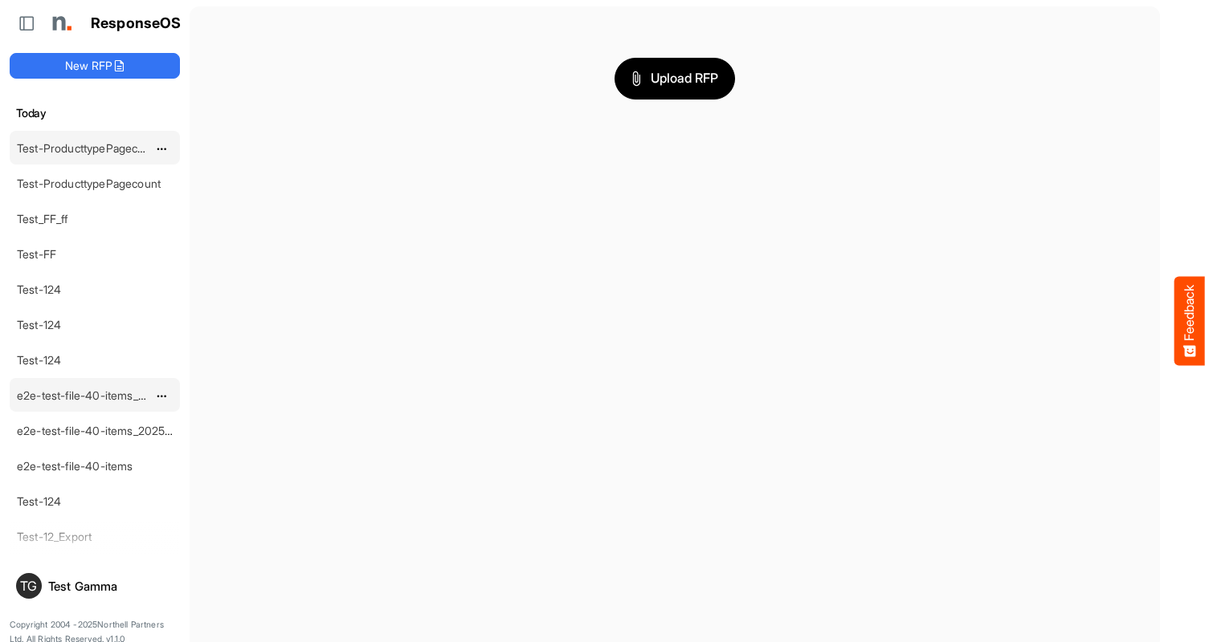
click at [161, 395] on span "dropdownbutton" at bounding box center [160, 396] width 8 height 11
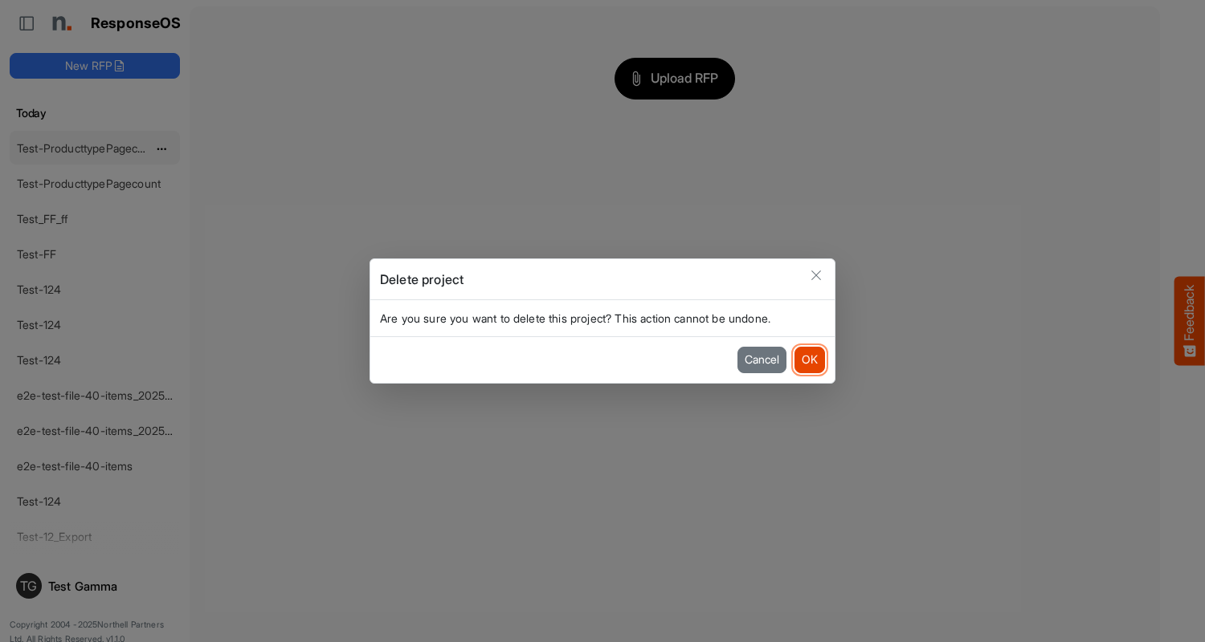
click at [809, 360] on button "OK" at bounding box center [809, 360] width 31 height 26
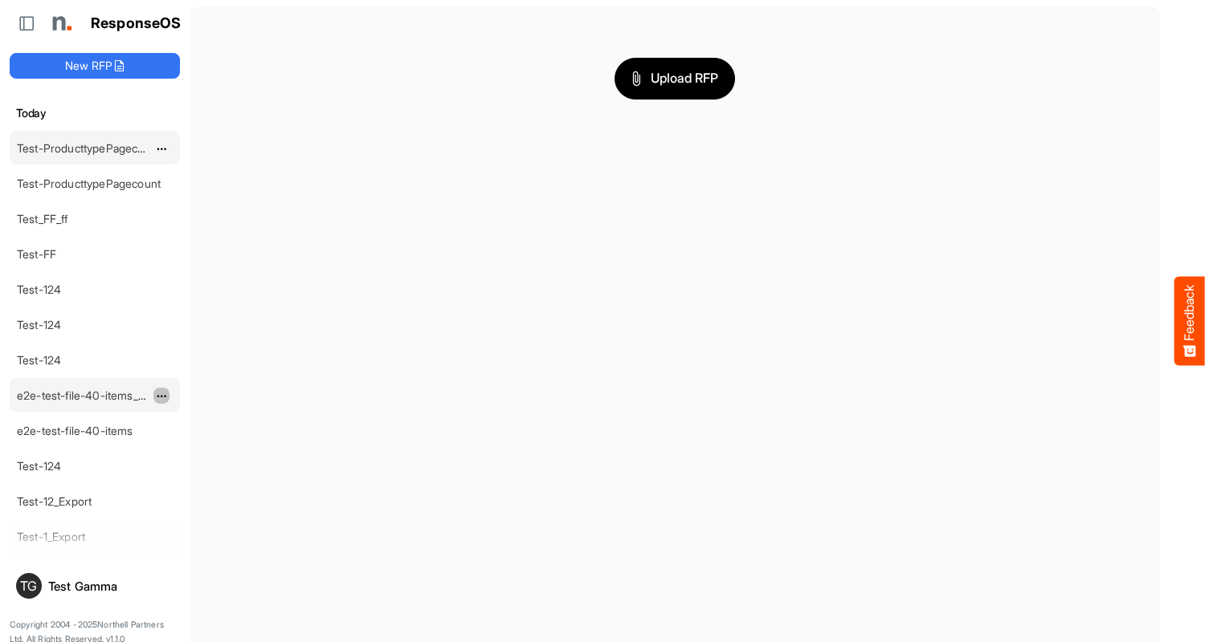
click at [161, 395] on span "dropdownbutton" at bounding box center [160, 396] width 8 height 11
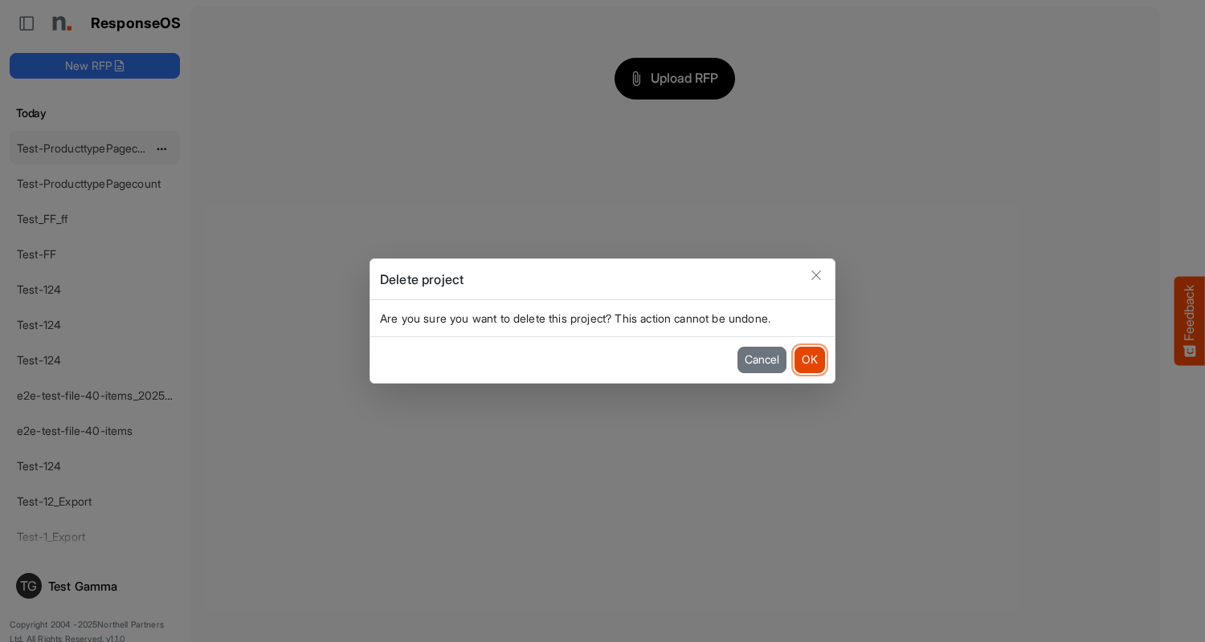
click at [809, 360] on button "OK" at bounding box center [809, 360] width 31 height 26
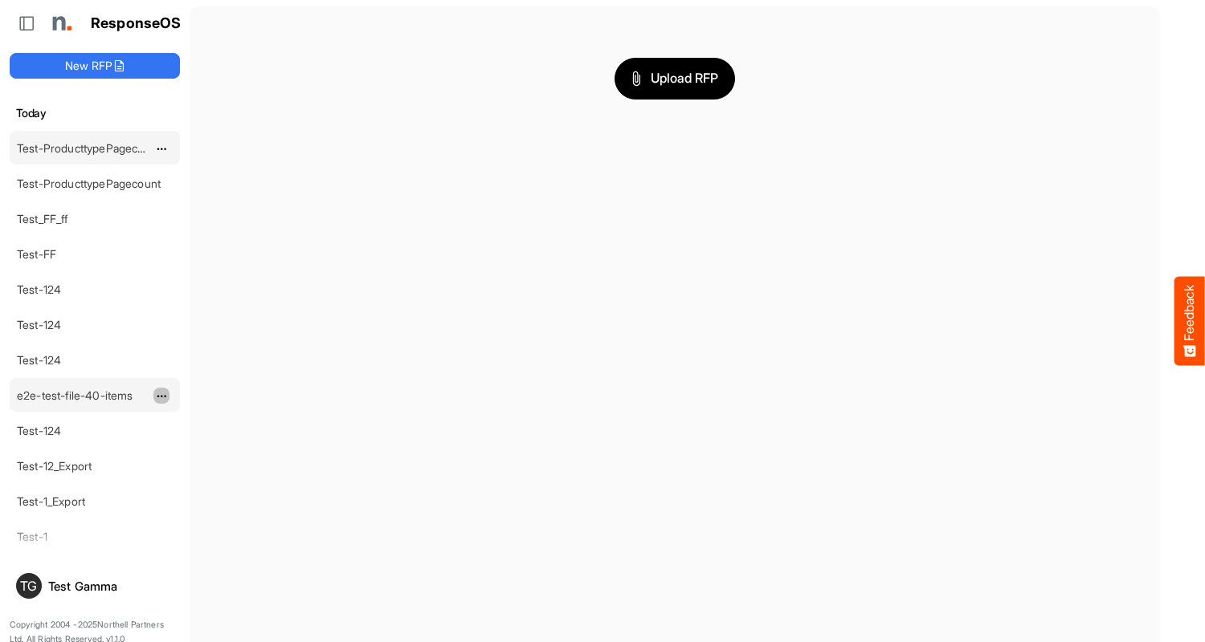
click at [161, 395] on span "dropdownbutton" at bounding box center [160, 396] width 8 height 11
click at [202, 445] on li "Delete" at bounding box center [201, 445] width 96 height 24
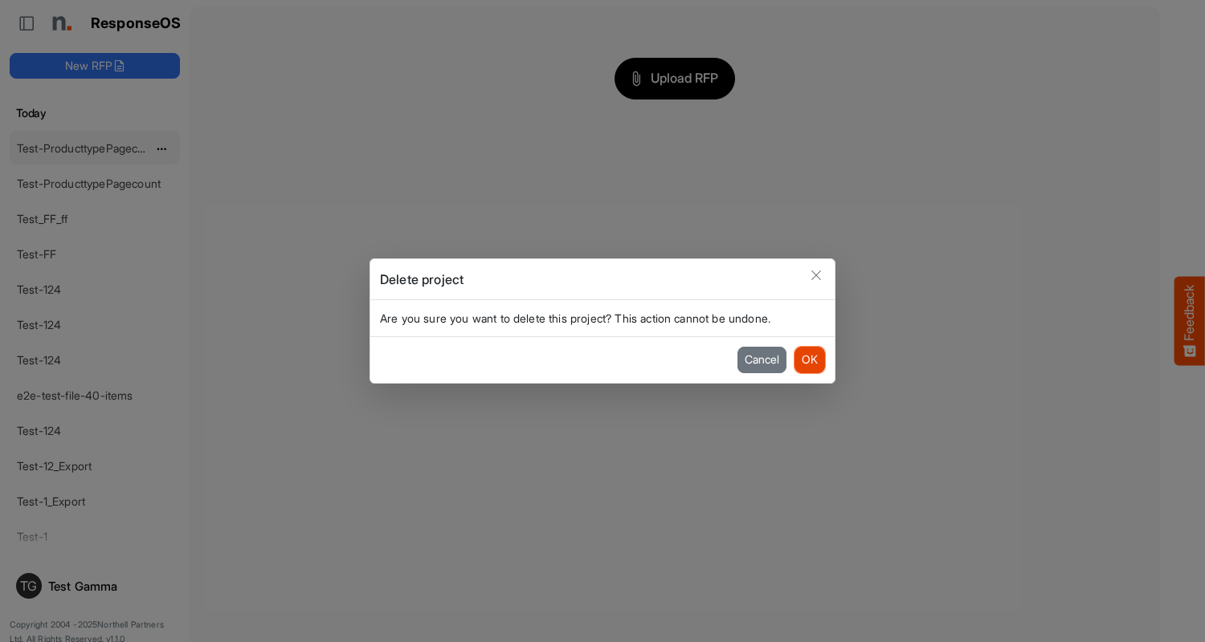
click at [809, 360] on button "OK" at bounding box center [809, 360] width 31 height 26
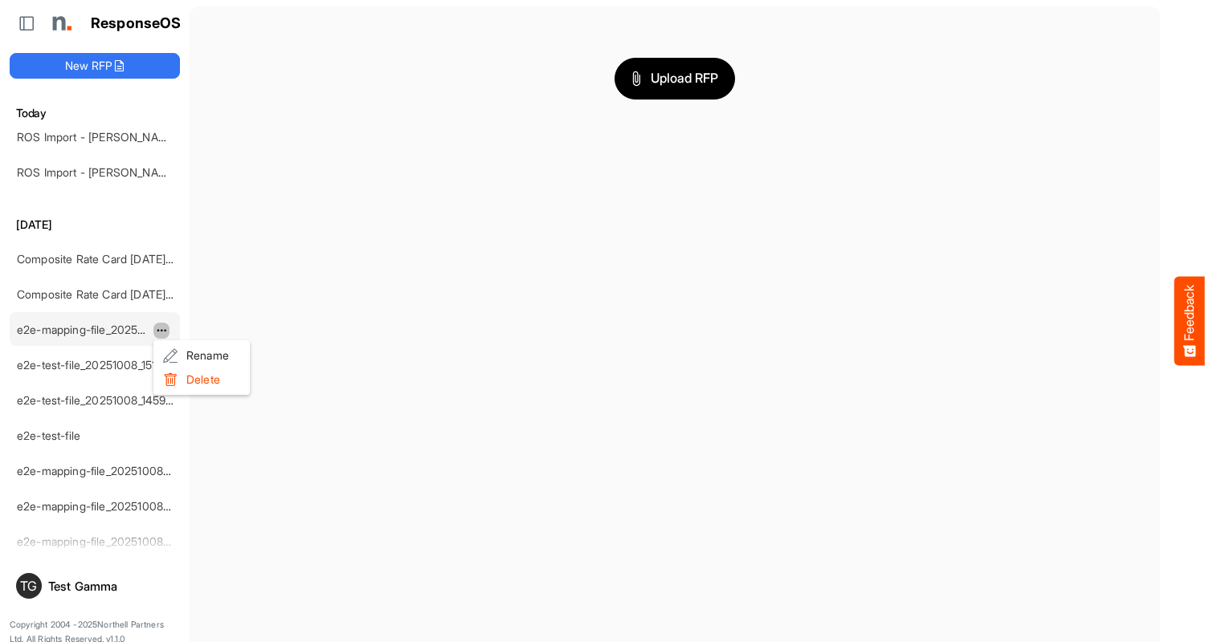
click at [202, 380] on li "Delete" at bounding box center [201, 380] width 96 height 24
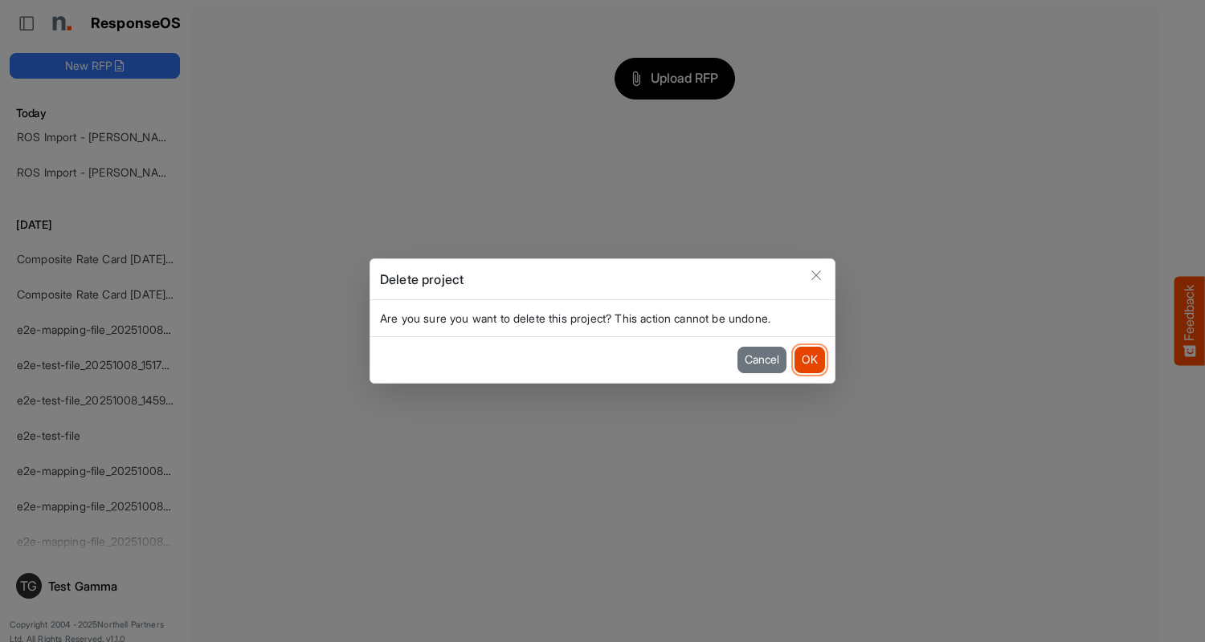
click at [809, 360] on button "OK" at bounding box center [809, 360] width 31 height 26
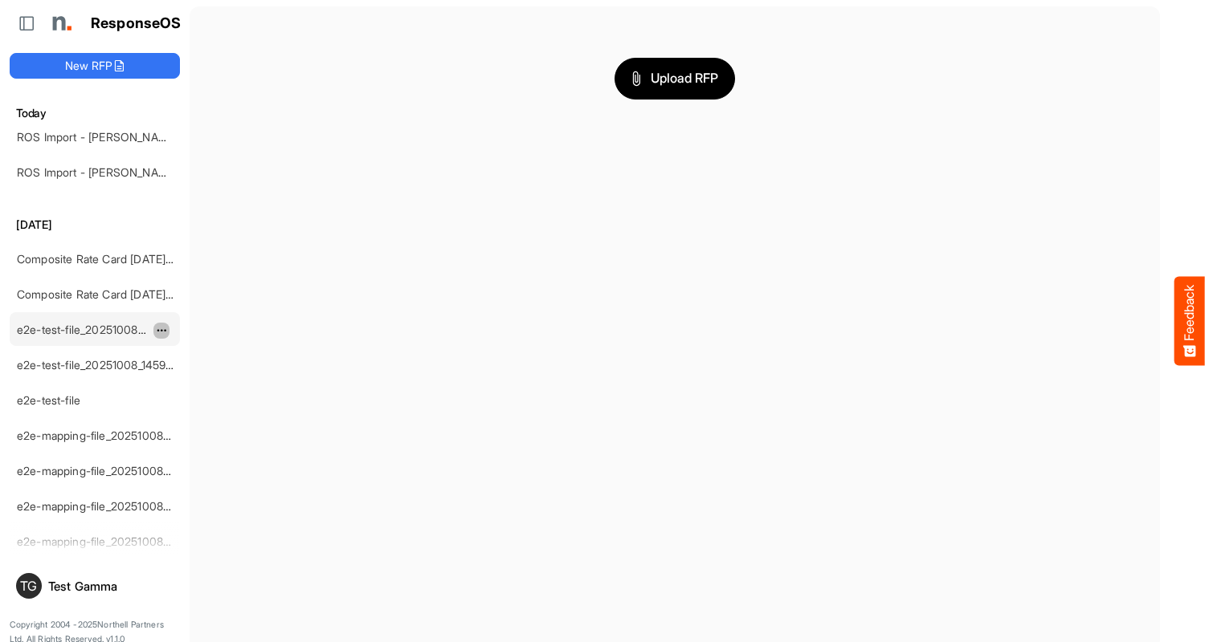
click at [161, 330] on span "dropdownbutton" at bounding box center [160, 330] width 8 height 11
click at [202, 380] on li "Delete" at bounding box center [201, 380] width 96 height 24
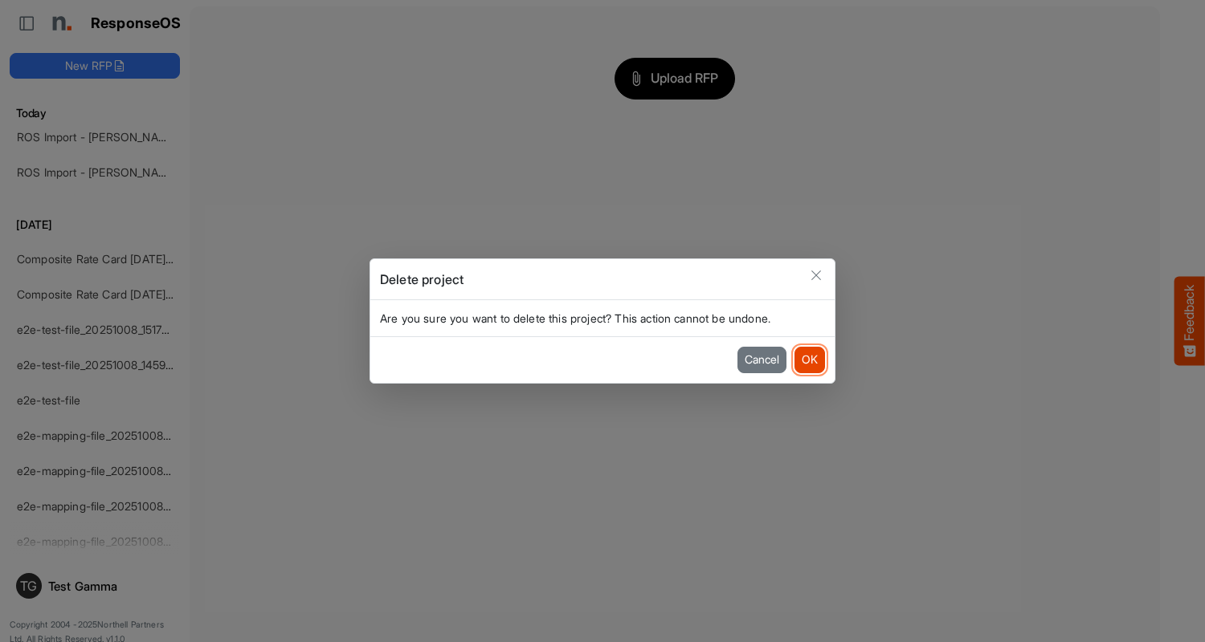
click at [809, 360] on button "OK" at bounding box center [809, 360] width 31 height 26
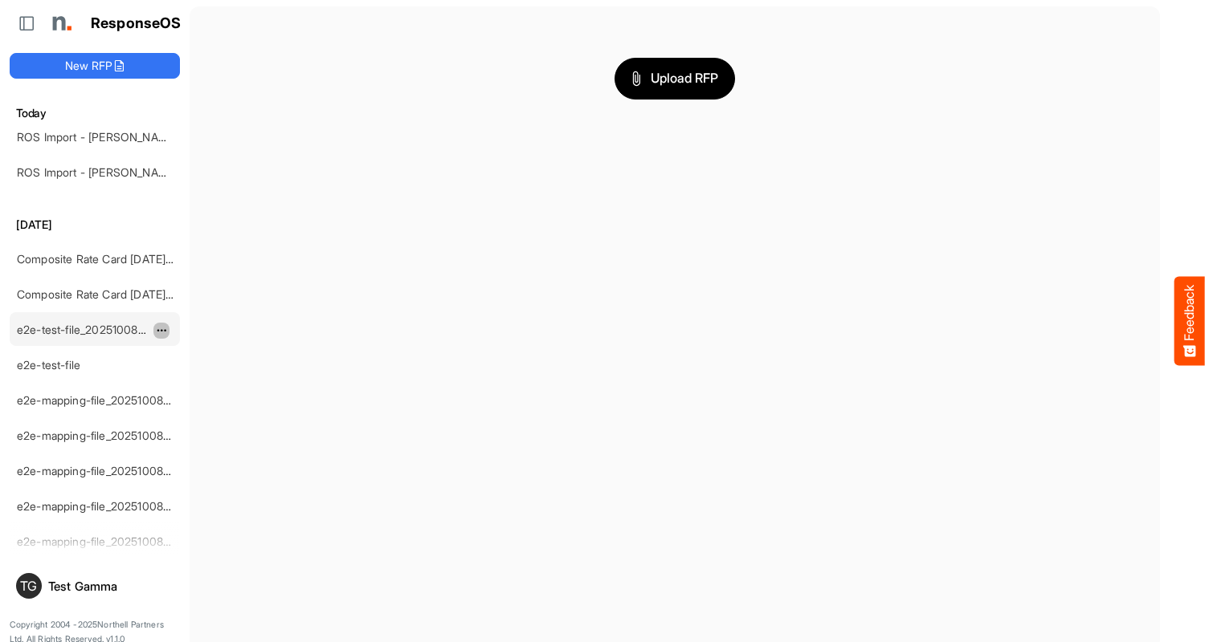
click at [161, 330] on span "dropdownbutton" at bounding box center [160, 330] width 8 height 11
click at [202, 380] on li "Delete" at bounding box center [201, 380] width 96 height 24
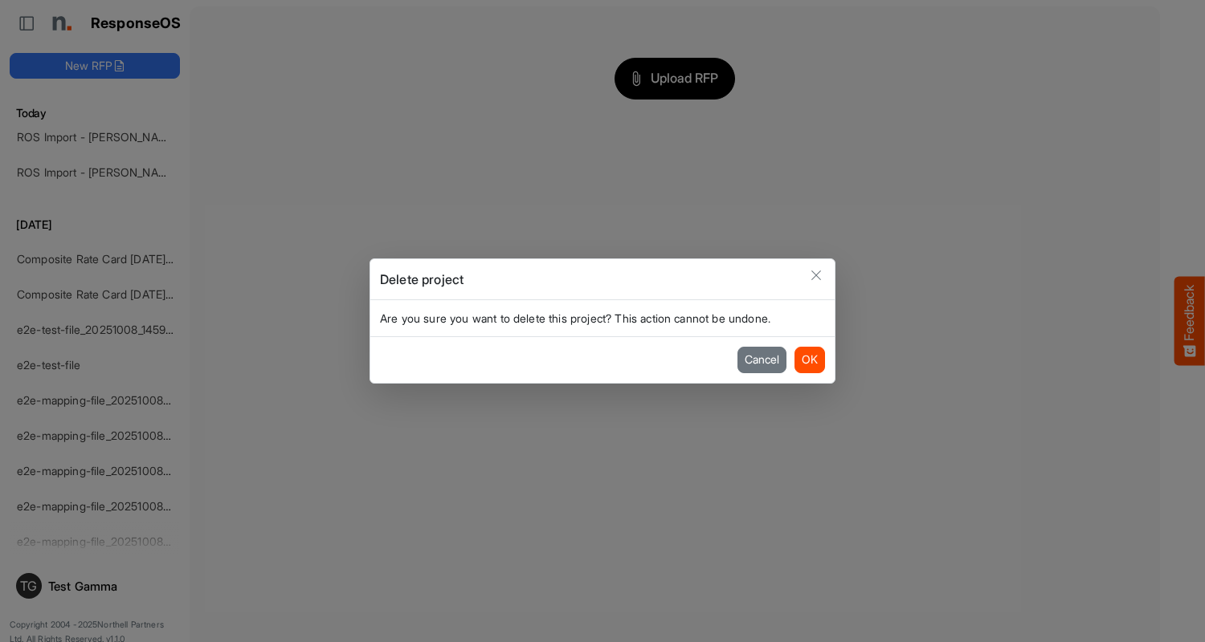
click at [809, 360] on button "OK" at bounding box center [809, 360] width 31 height 26
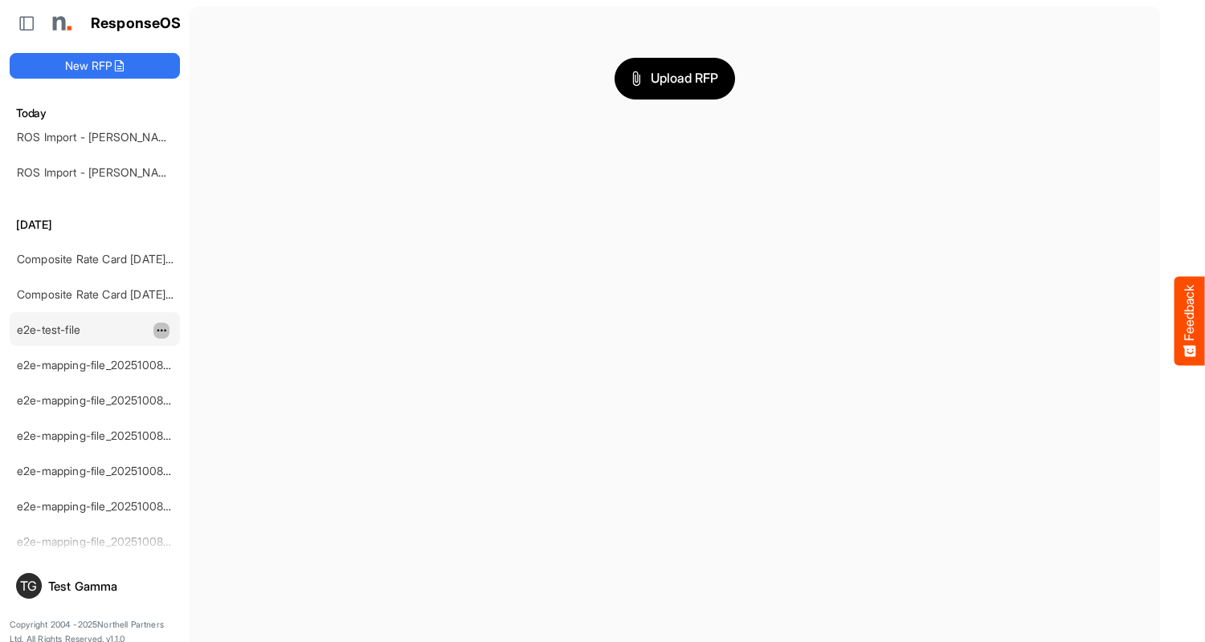
click at [161, 330] on span "dropdownbutton" at bounding box center [160, 330] width 8 height 11
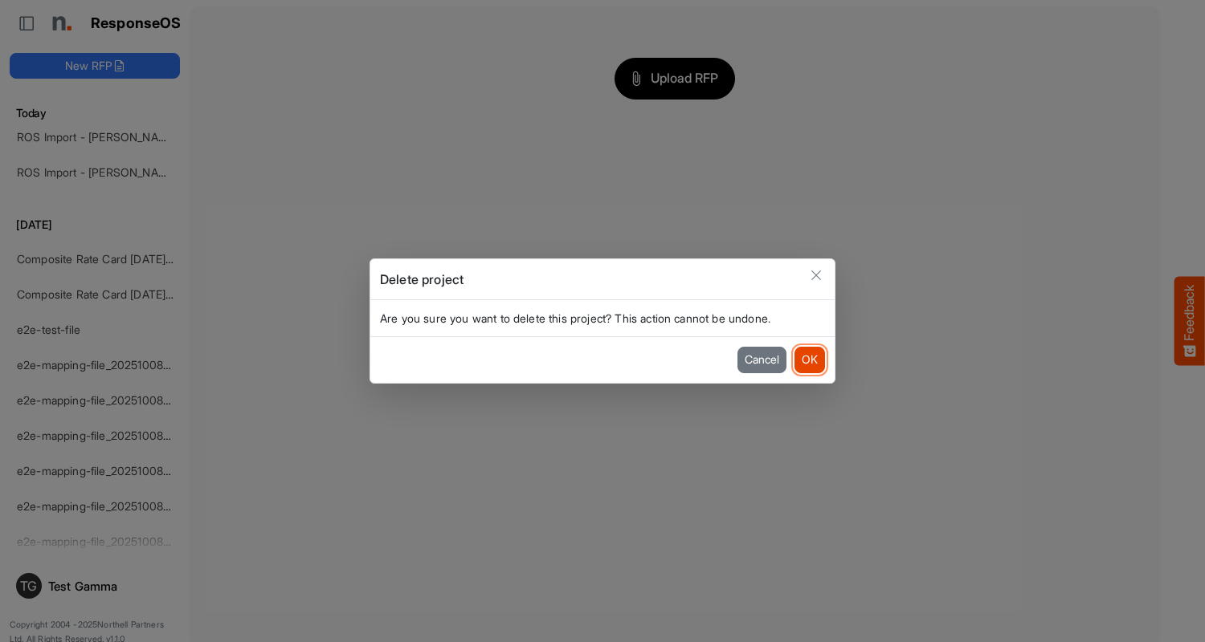
click at [809, 360] on button "OK" at bounding box center [809, 360] width 31 height 26
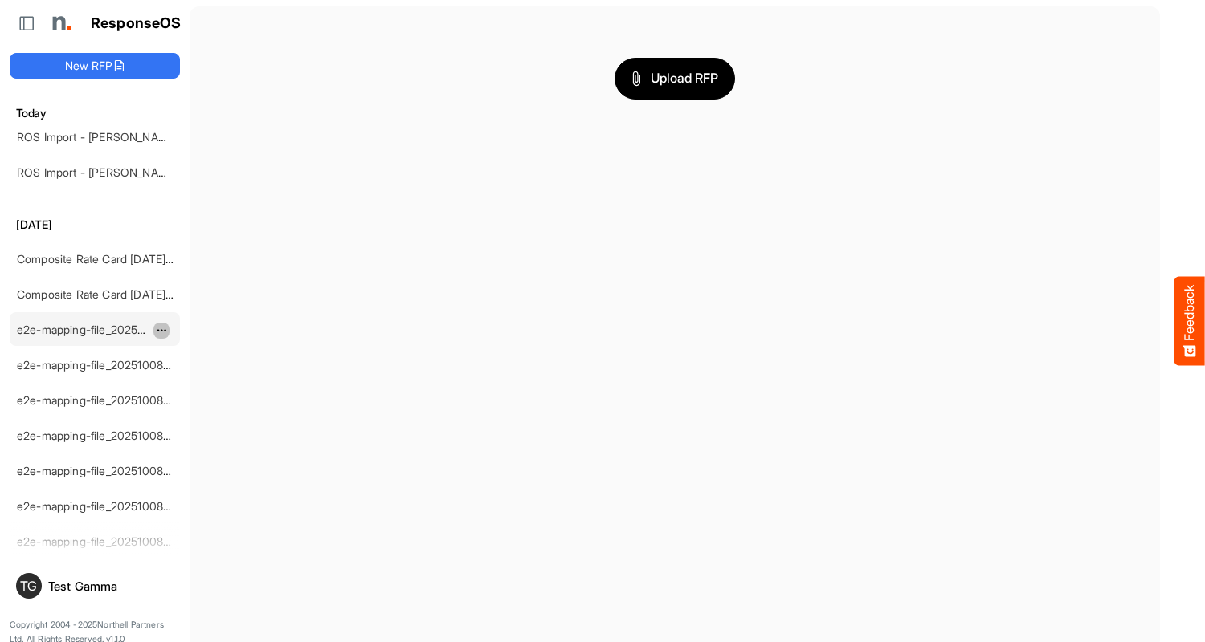
click at [161, 330] on span "dropdownbutton" at bounding box center [160, 330] width 8 height 11
click at [202, 380] on li "Delete" at bounding box center [201, 380] width 96 height 24
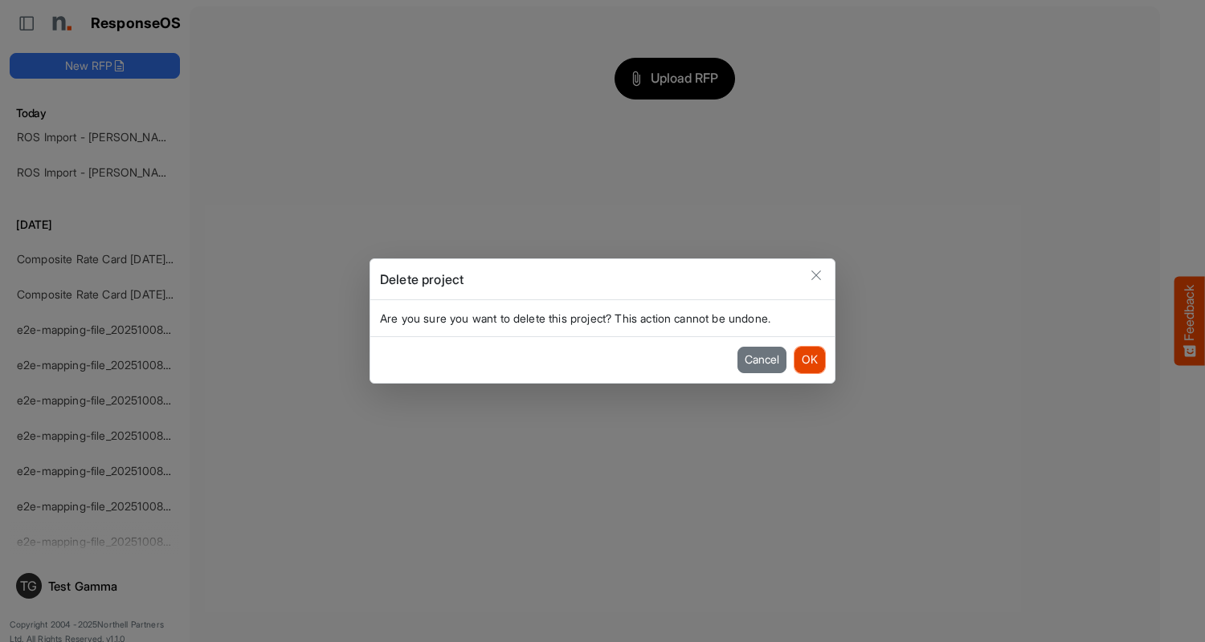
click at [809, 360] on button "OK" at bounding box center [809, 360] width 31 height 26
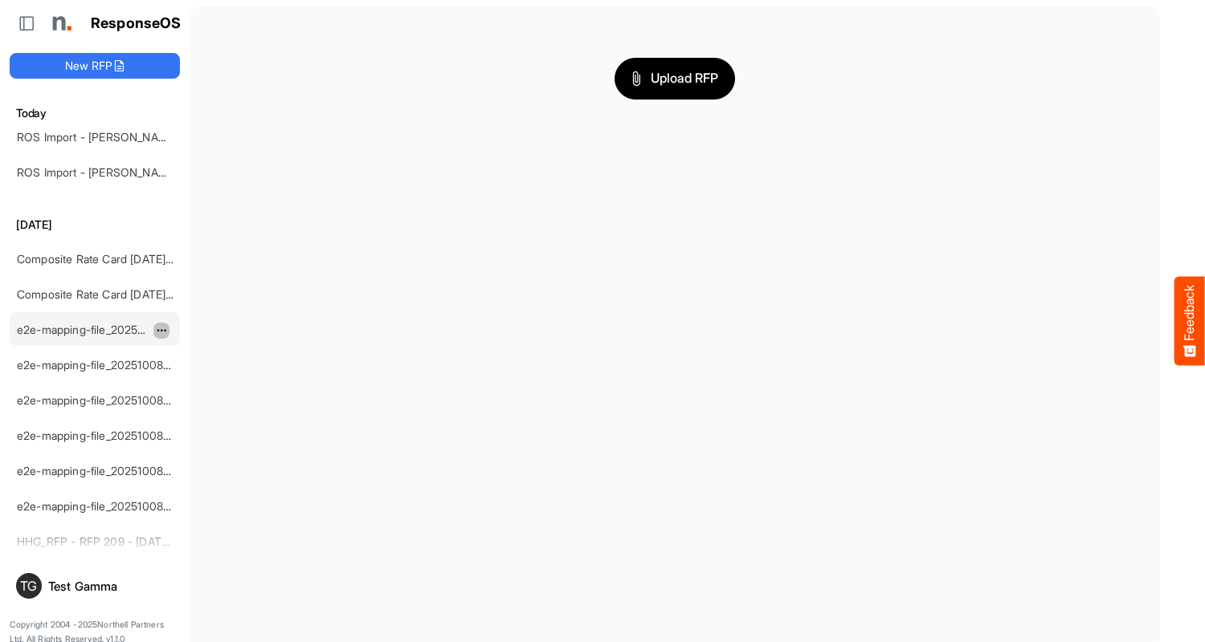
click at [161, 330] on span "dropdownbutton" at bounding box center [160, 330] width 8 height 11
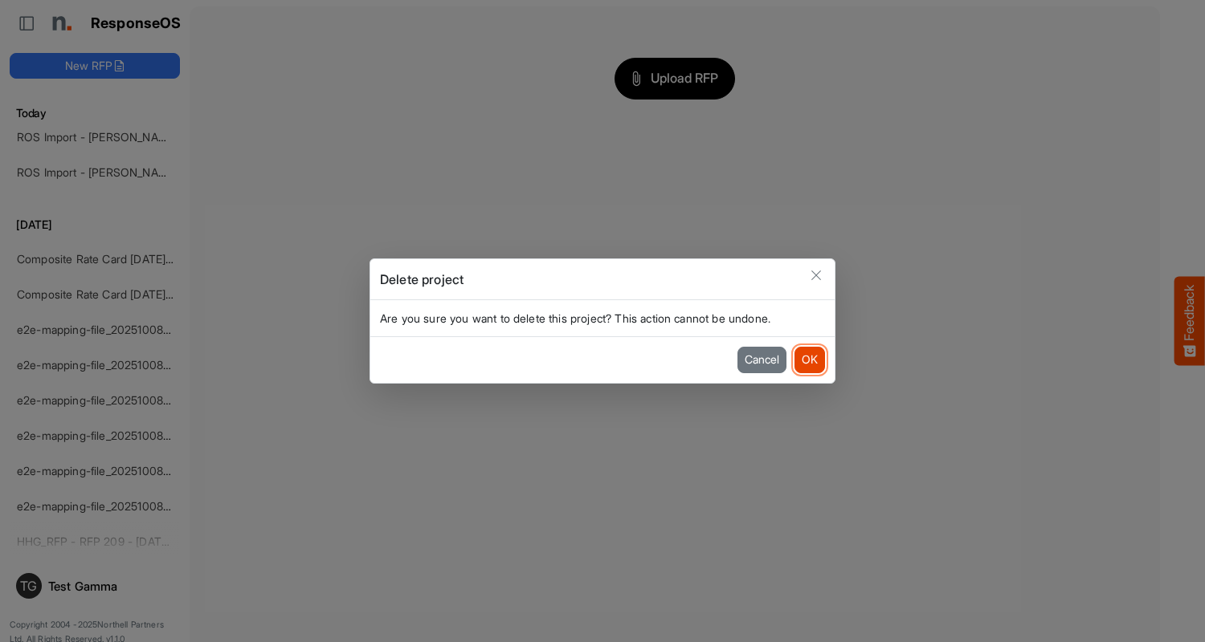
click at [809, 360] on button "OK" at bounding box center [809, 360] width 31 height 26
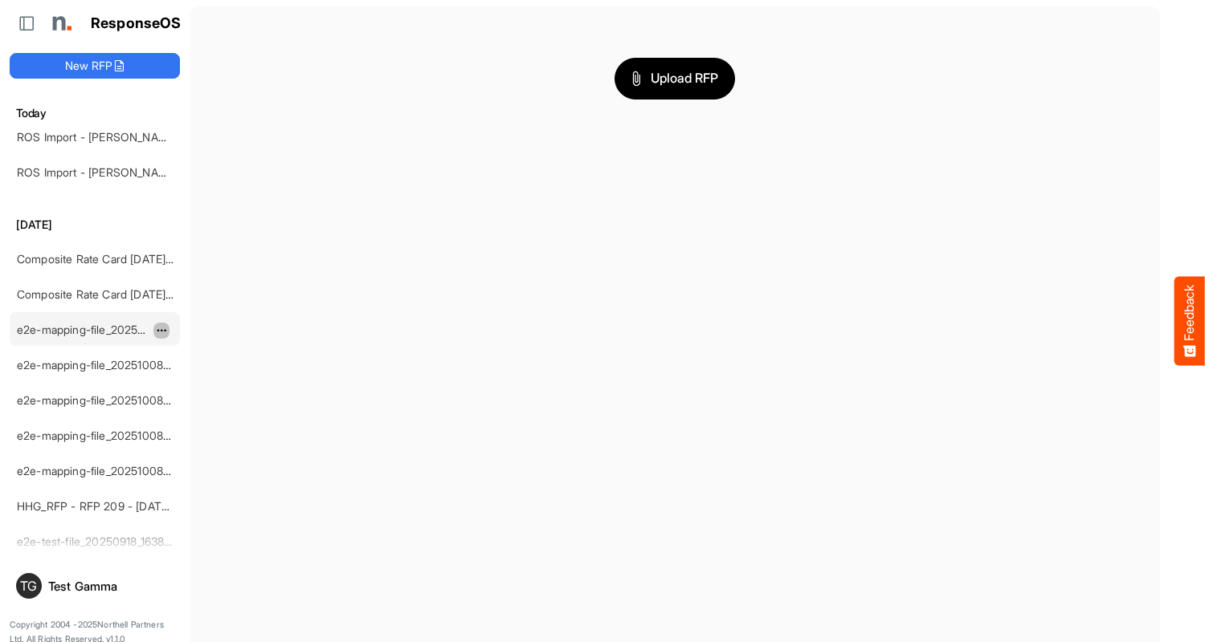
click at [161, 330] on span "dropdownbutton" at bounding box center [160, 330] width 8 height 11
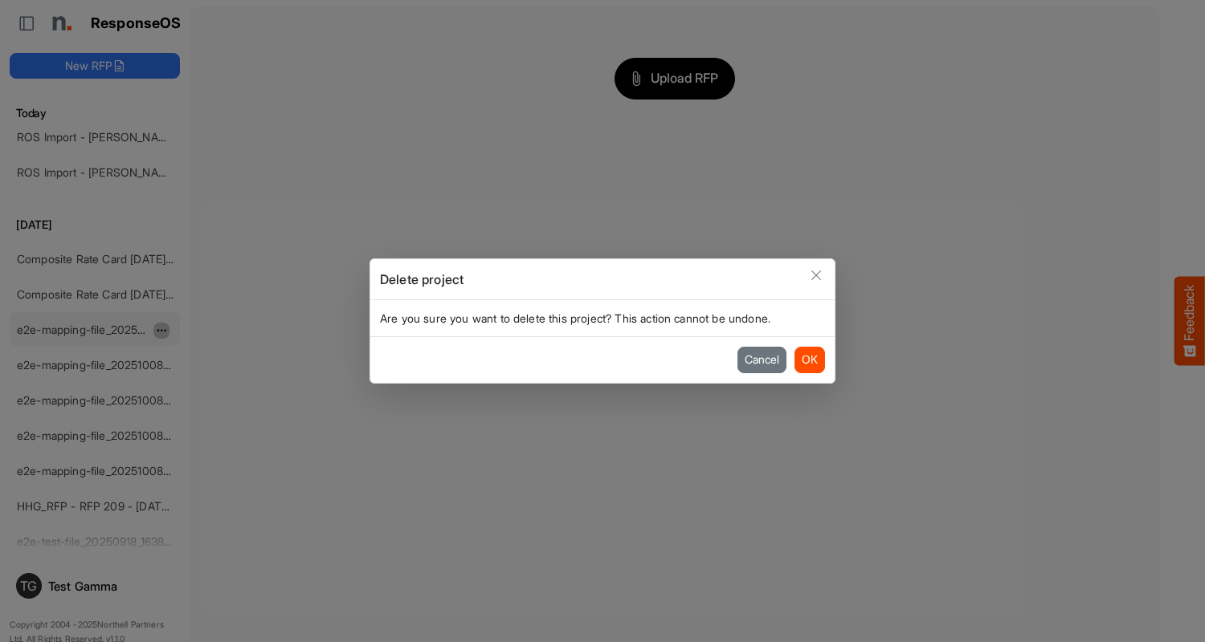
click at [809, 360] on button "OK" at bounding box center [809, 360] width 31 height 26
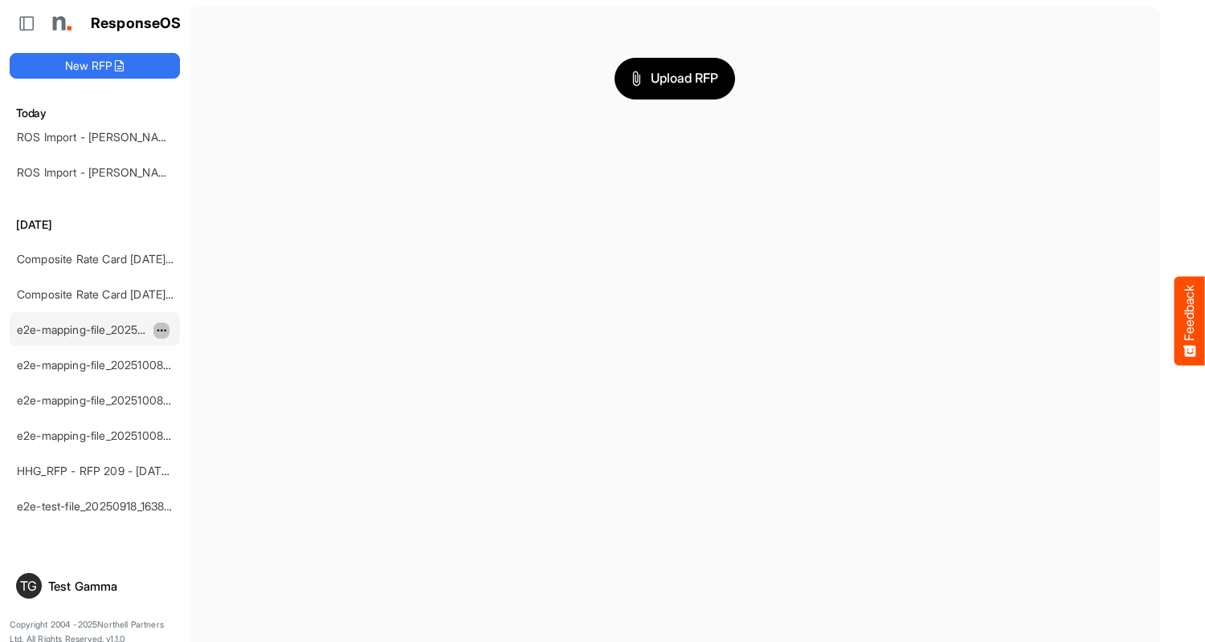
click at [161, 330] on span "dropdownbutton" at bounding box center [160, 330] width 8 height 11
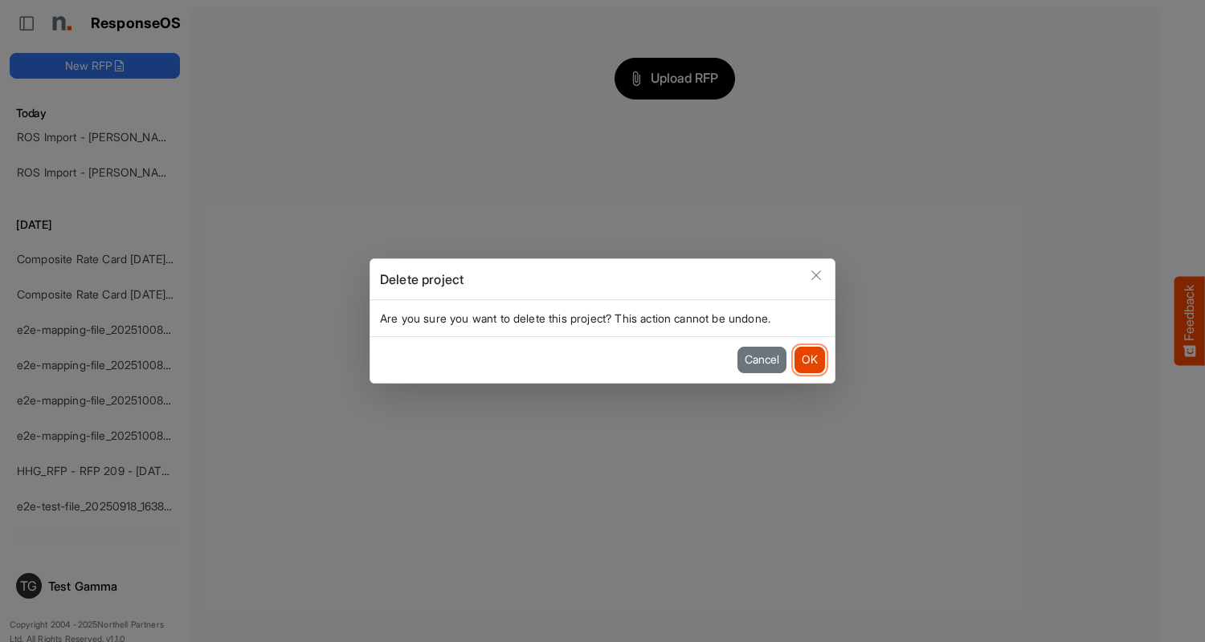
click at [809, 360] on button "OK" at bounding box center [809, 360] width 31 height 26
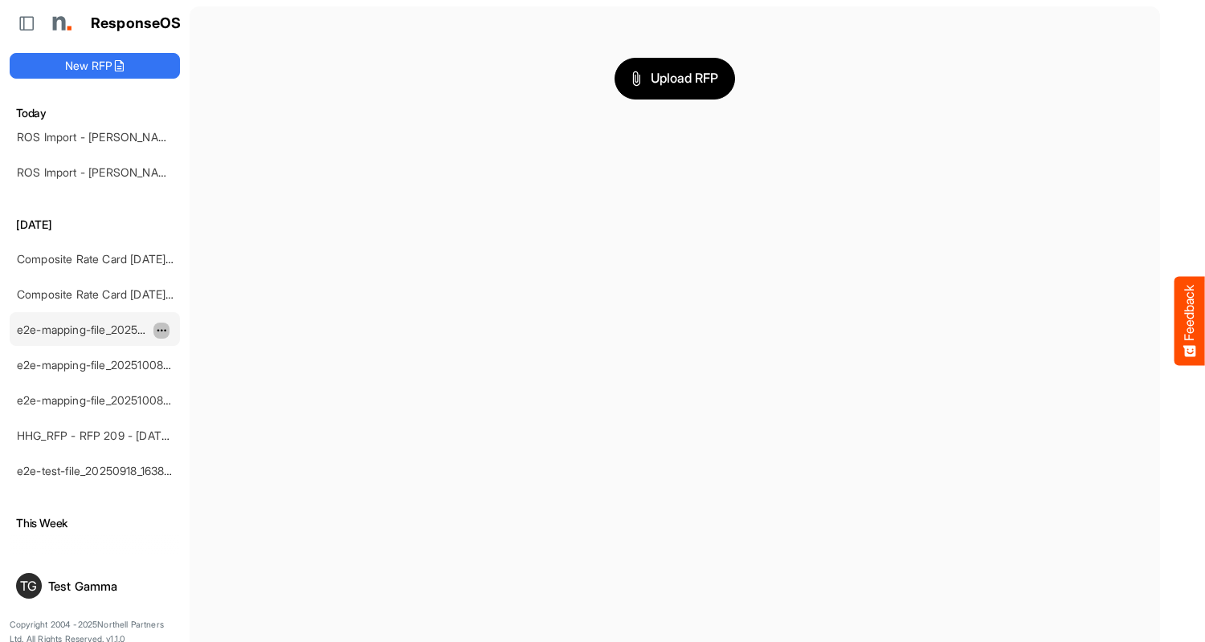
click at [161, 330] on span "dropdownbutton" at bounding box center [160, 330] width 8 height 11
click at [202, 380] on li "Delete" at bounding box center [201, 380] width 96 height 24
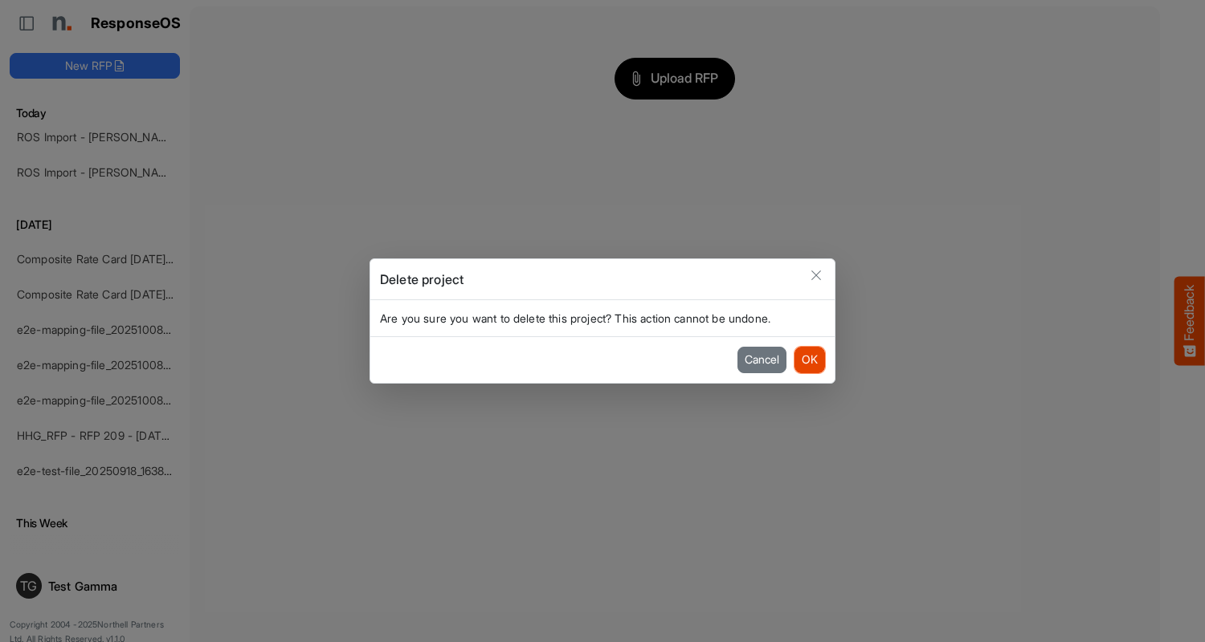
click at [809, 360] on button "OK" at bounding box center [809, 360] width 31 height 26
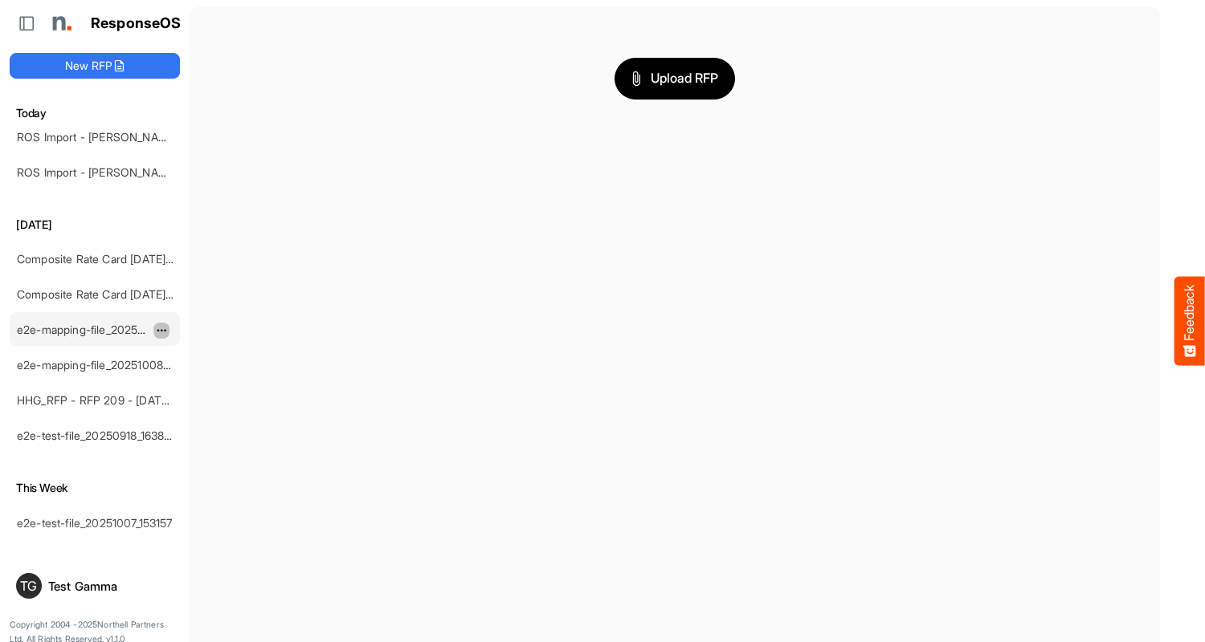
click at [161, 330] on span "dropdownbutton" at bounding box center [160, 330] width 8 height 11
click at [202, 380] on li "Delete" at bounding box center [201, 380] width 96 height 24
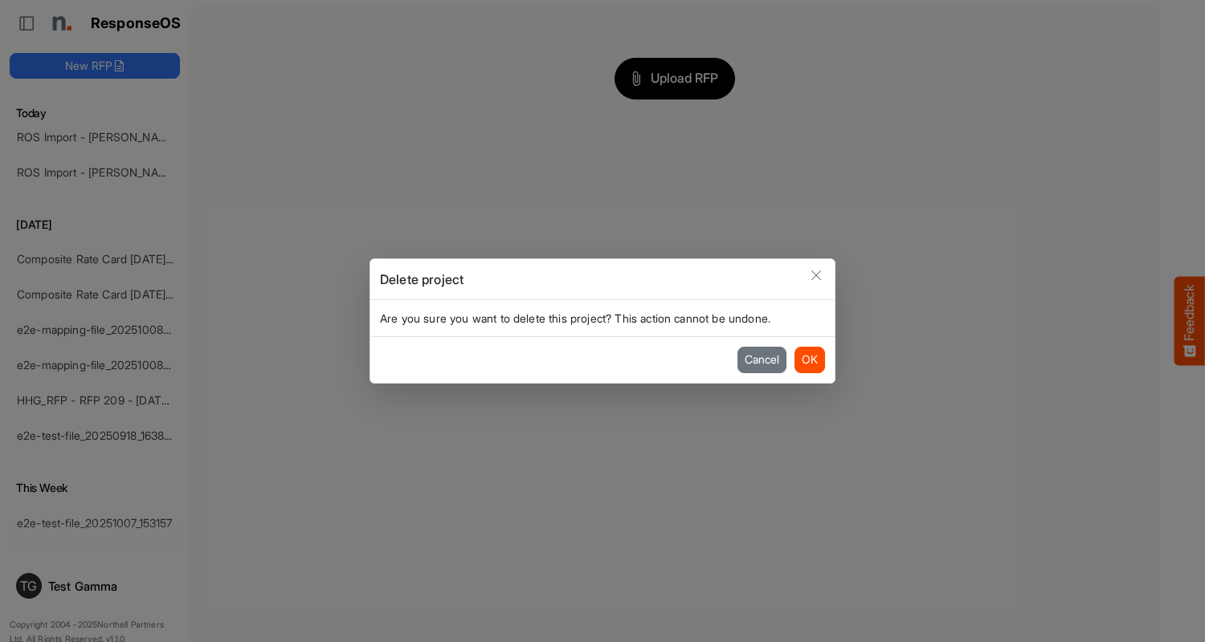
click at [809, 360] on button "OK" at bounding box center [809, 360] width 31 height 26
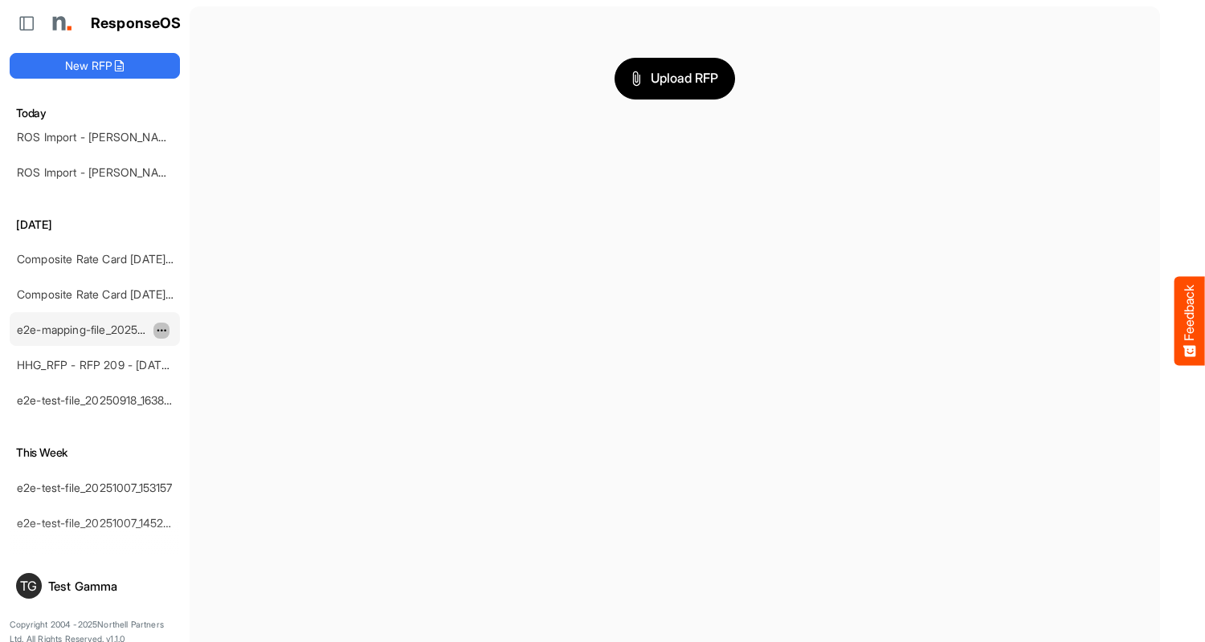
click at [161, 330] on span "dropdownbutton" at bounding box center [160, 330] width 8 height 11
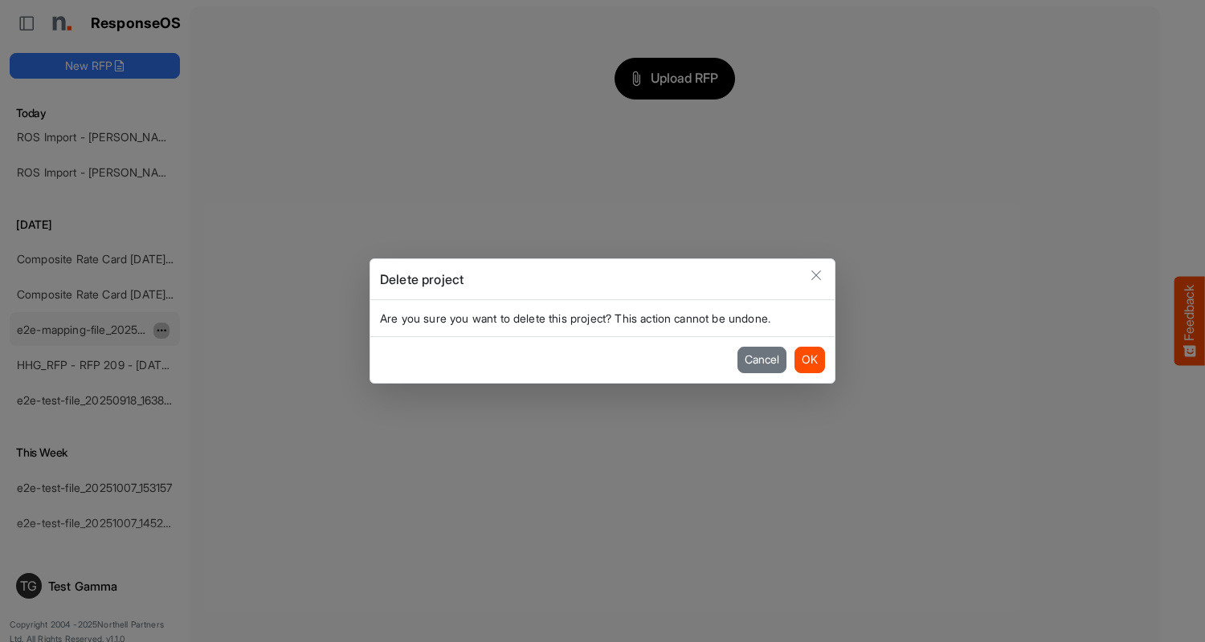
click at [809, 360] on button "OK" at bounding box center [809, 360] width 31 height 26
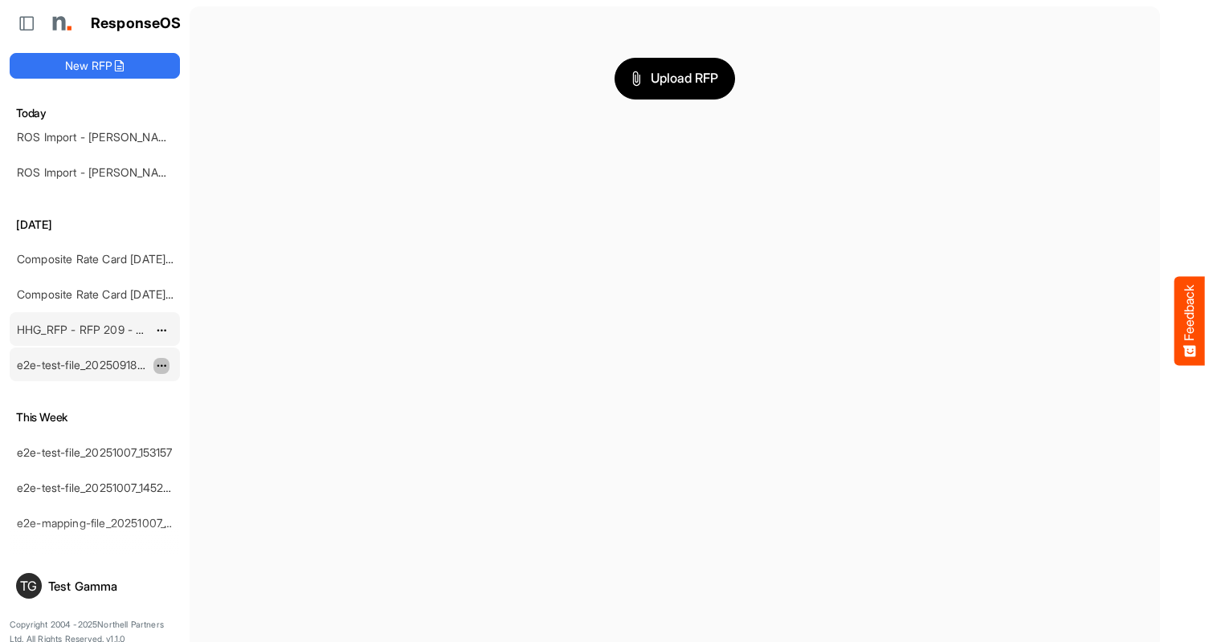
click at [161, 365] on span "dropdownbutton" at bounding box center [160, 366] width 8 height 11
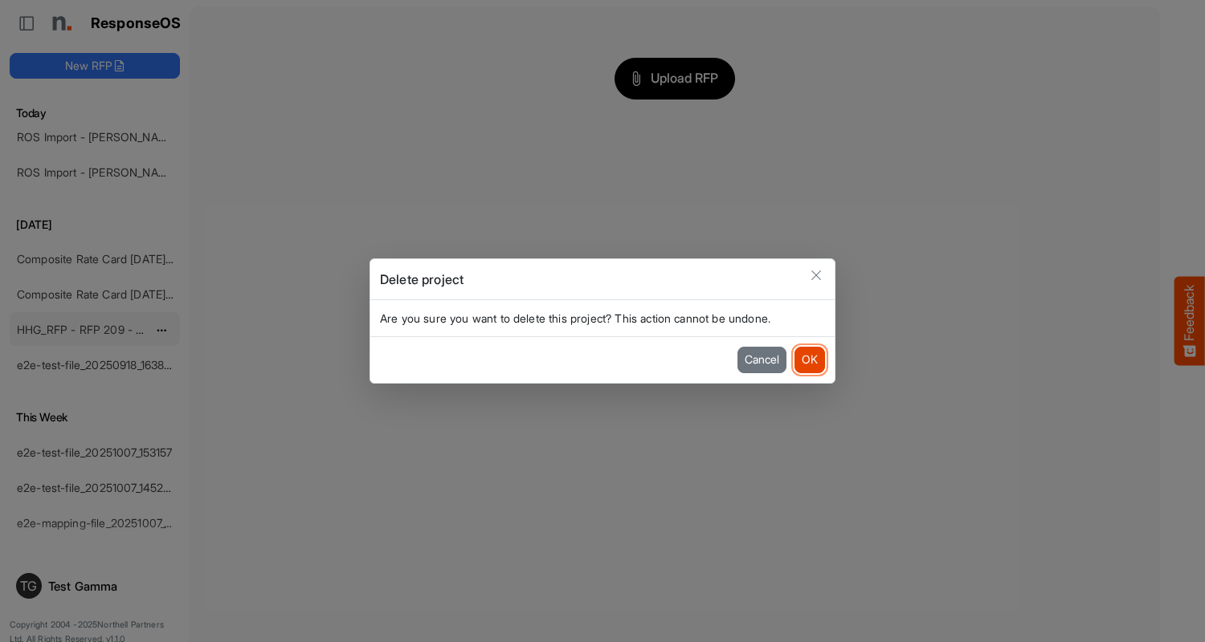
click at [809, 360] on button "OK" at bounding box center [809, 360] width 31 height 26
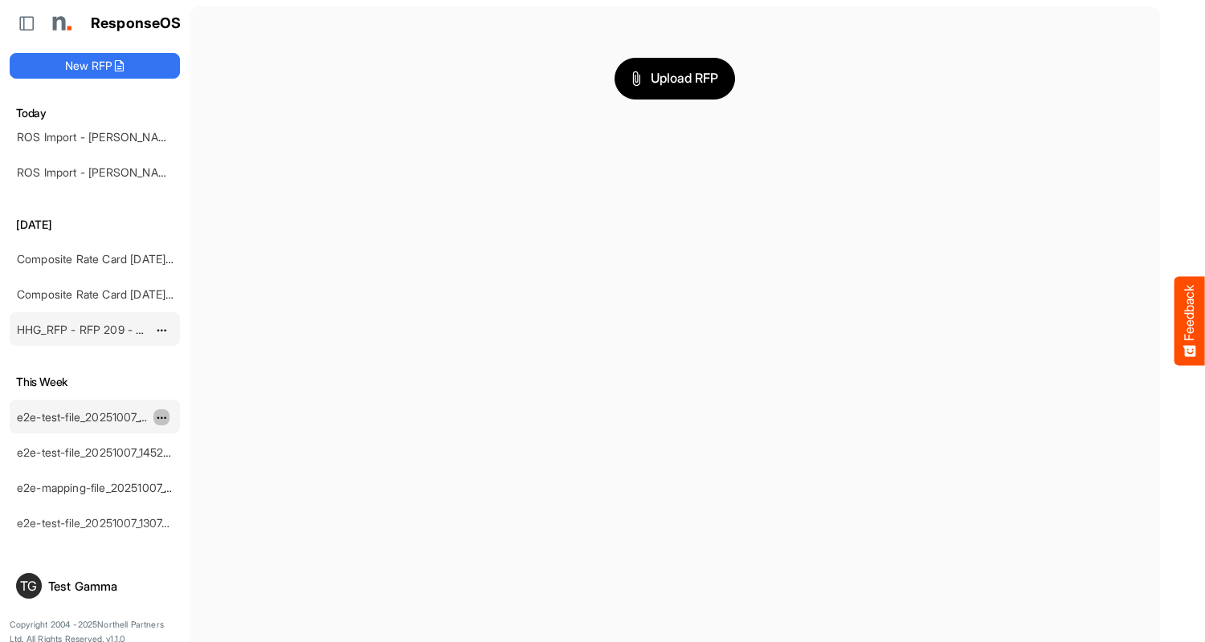
click at [161, 417] on span "dropdownbutton" at bounding box center [160, 418] width 8 height 11
click at [202, 467] on li "Delete" at bounding box center [201, 467] width 96 height 24
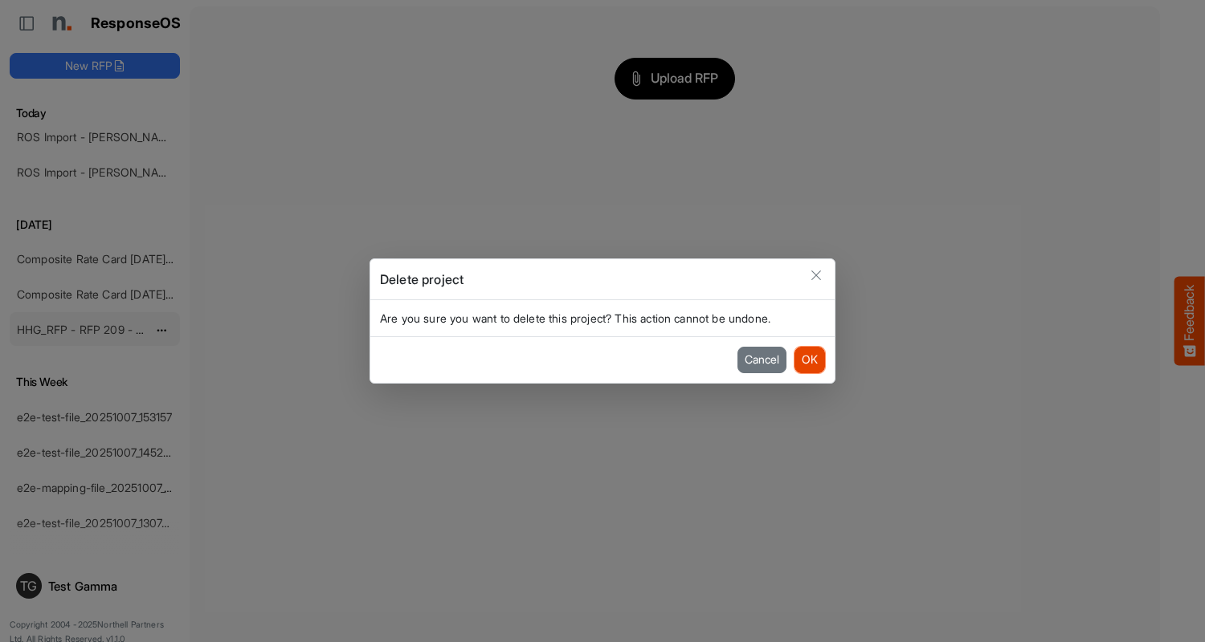
click at [809, 360] on button "OK" at bounding box center [809, 360] width 31 height 26
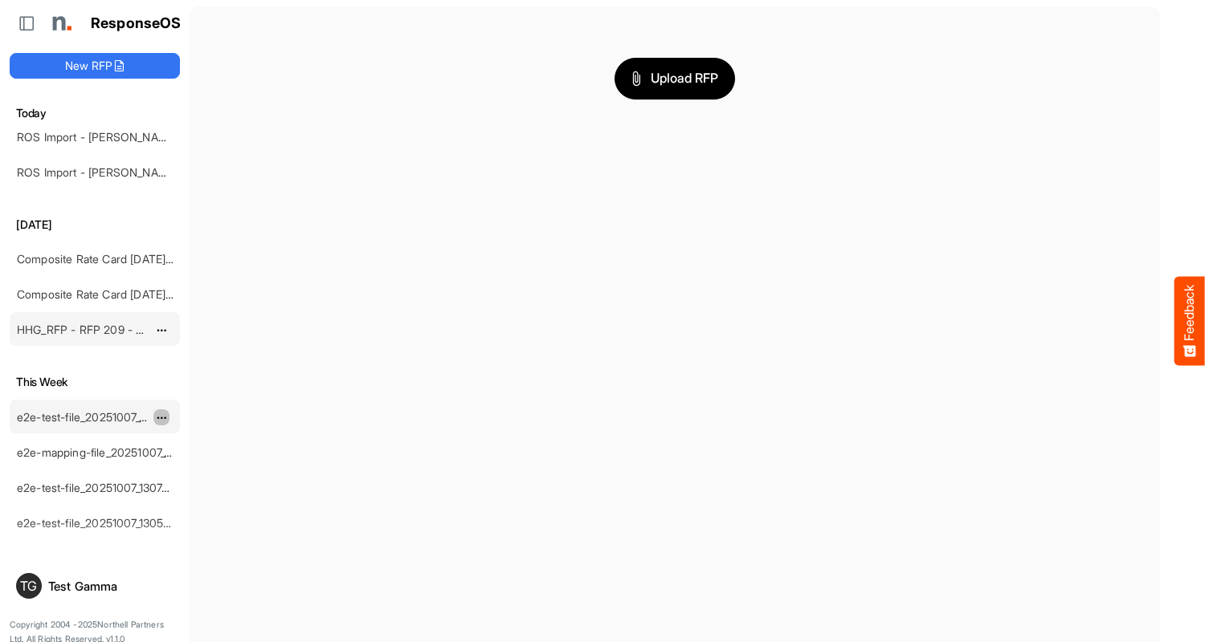
click at [161, 417] on span "dropdownbutton" at bounding box center [160, 418] width 8 height 11
click at [202, 467] on li "Delete" at bounding box center [201, 467] width 96 height 24
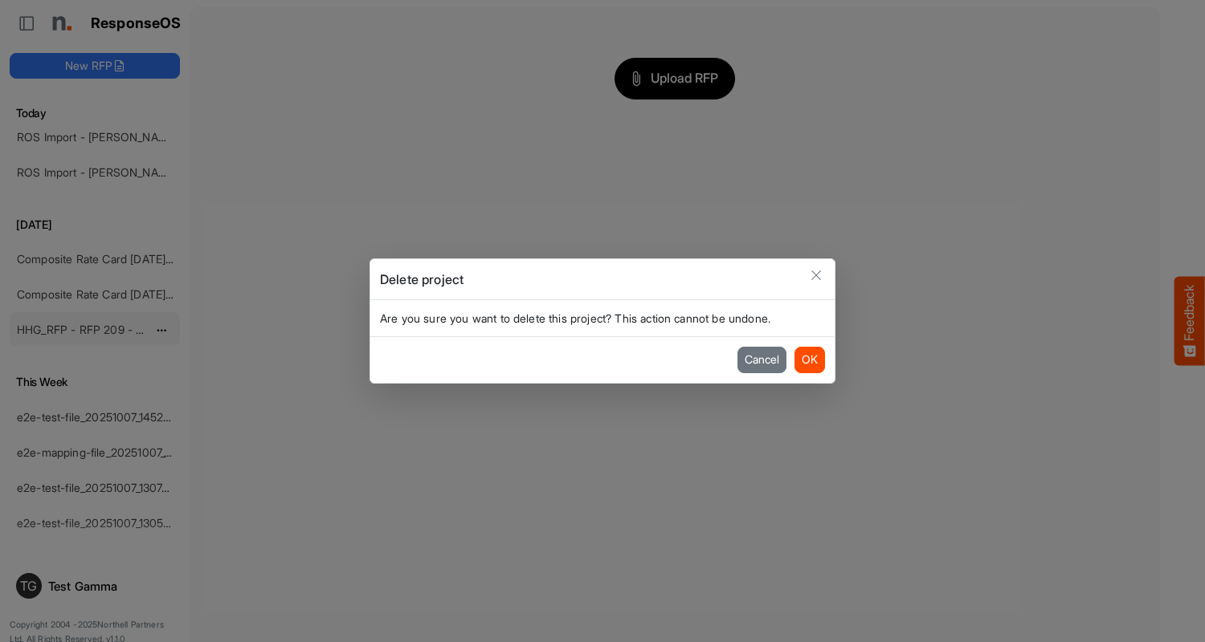
click at [809, 360] on button "OK" at bounding box center [809, 360] width 31 height 26
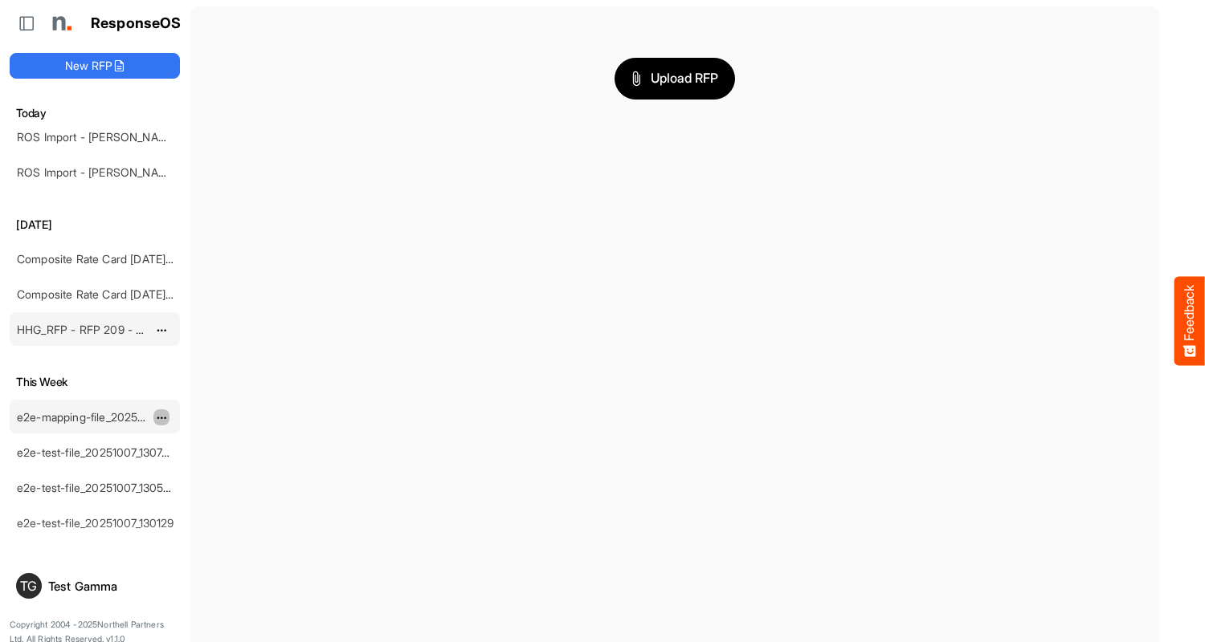
click at [161, 417] on span "dropdownbutton" at bounding box center [160, 418] width 8 height 11
click at [202, 467] on li "Delete" at bounding box center [201, 467] width 96 height 24
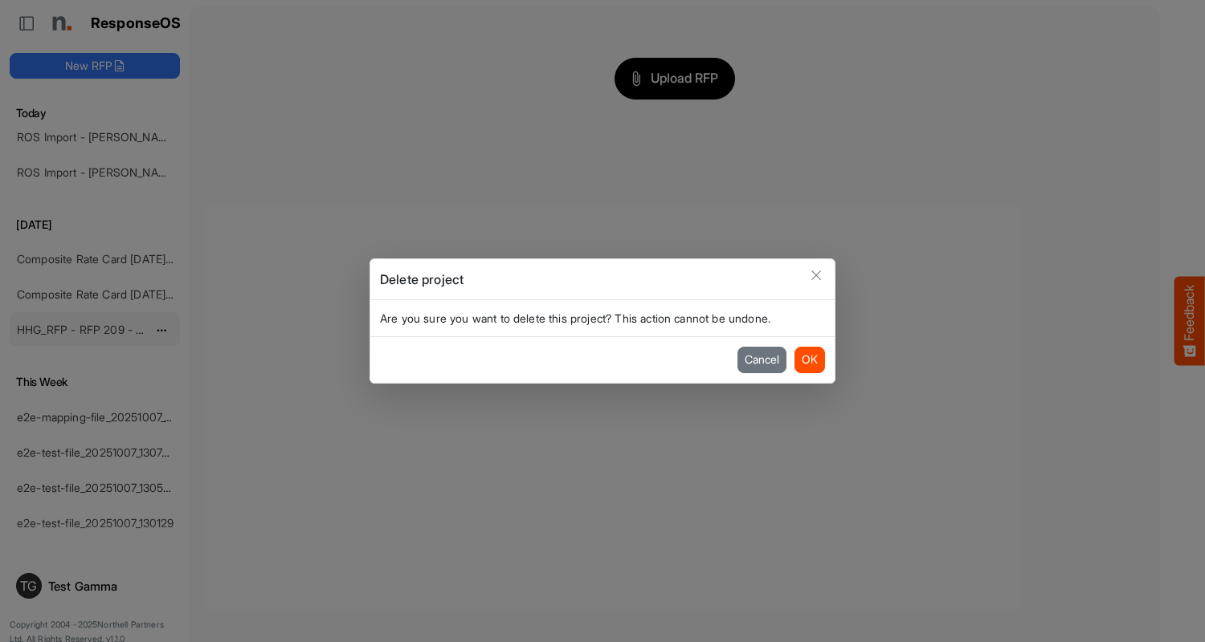
click at [809, 360] on button "OK" at bounding box center [809, 360] width 31 height 26
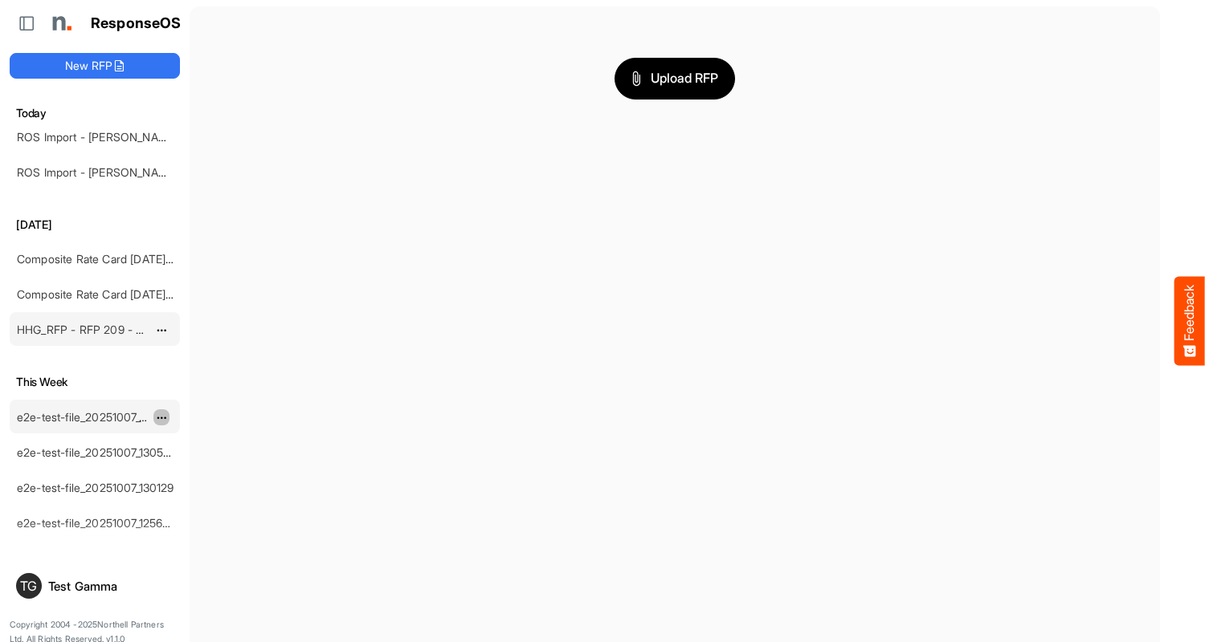
click at [161, 417] on span "dropdownbutton" at bounding box center [160, 418] width 8 height 11
click at [202, 467] on li "Delete" at bounding box center [201, 467] width 96 height 24
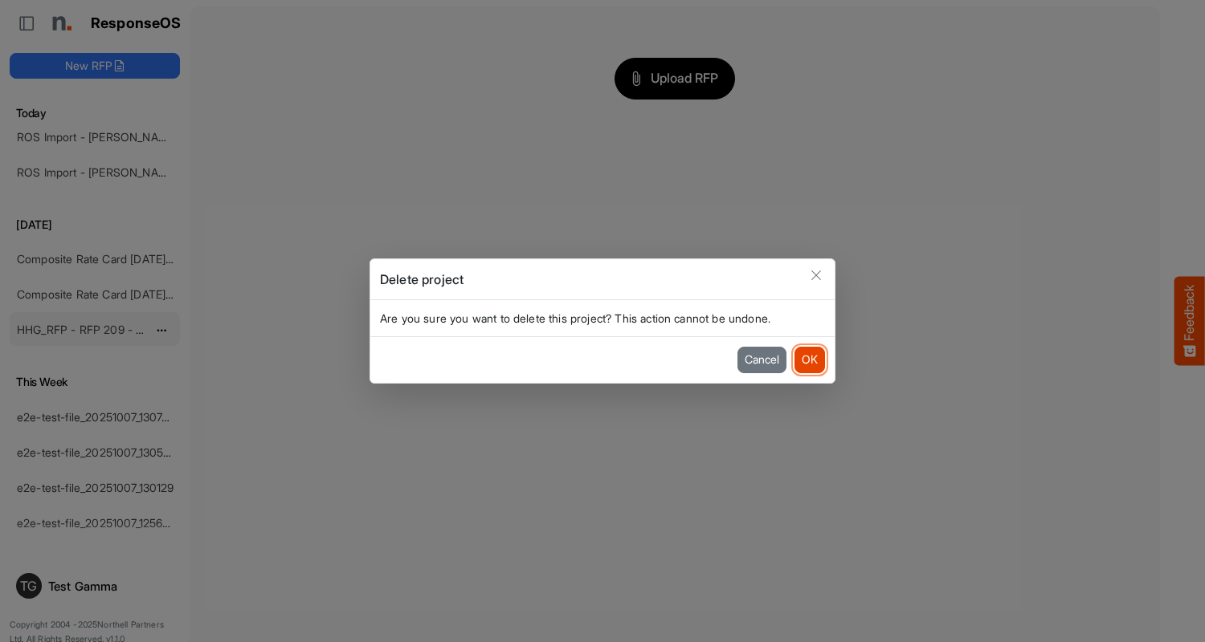
click at [809, 360] on button "OK" at bounding box center [809, 360] width 31 height 26
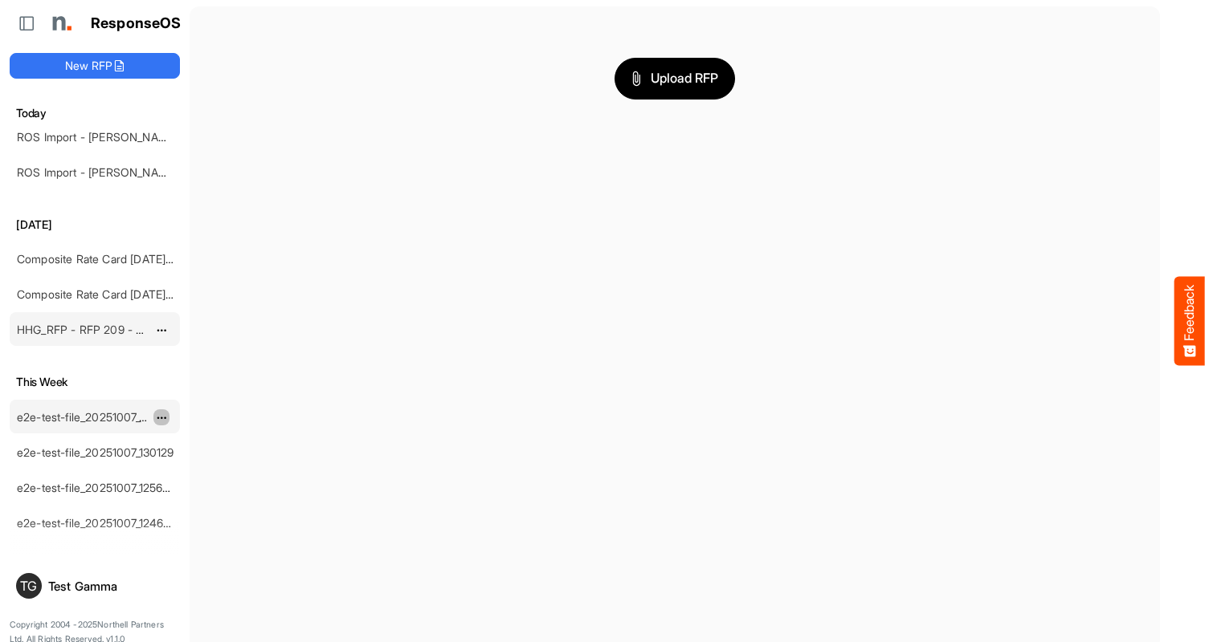
click at [161, 417] on span "dropdownbutton" at bounding box center [160, 418] width 8 height 11
click at [202, 467] on li "Delete" at bounding box center [201, 467] width 96 height 24
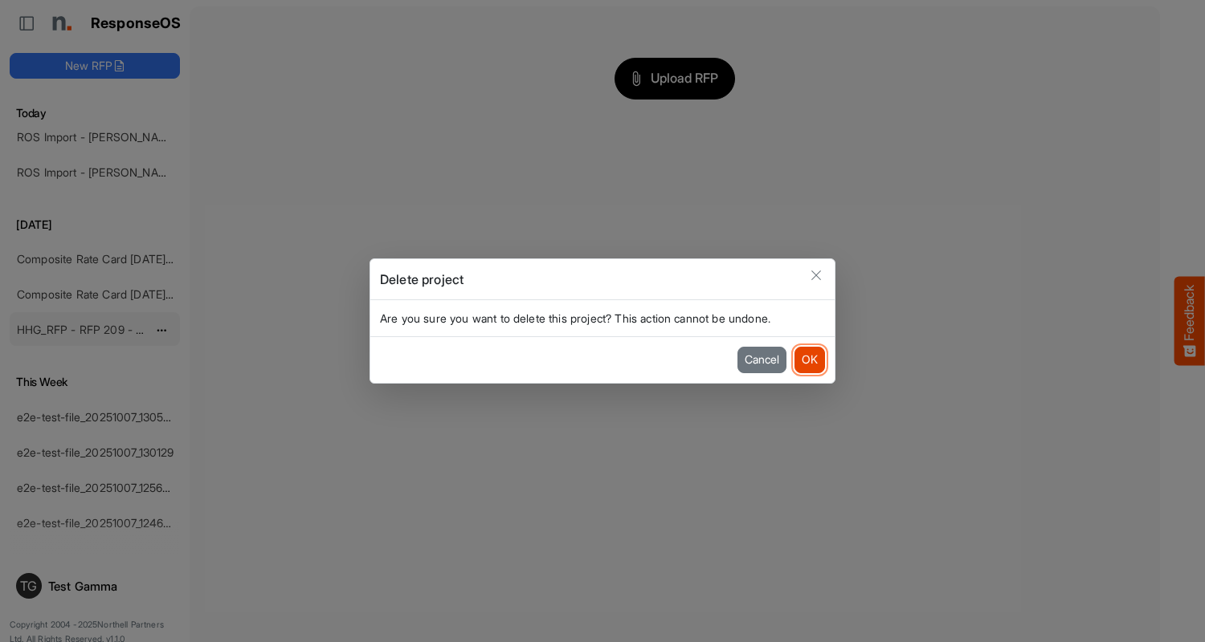
click at [809, 360] on button "OK" at bounding box center [809, 360] width 31 height 26
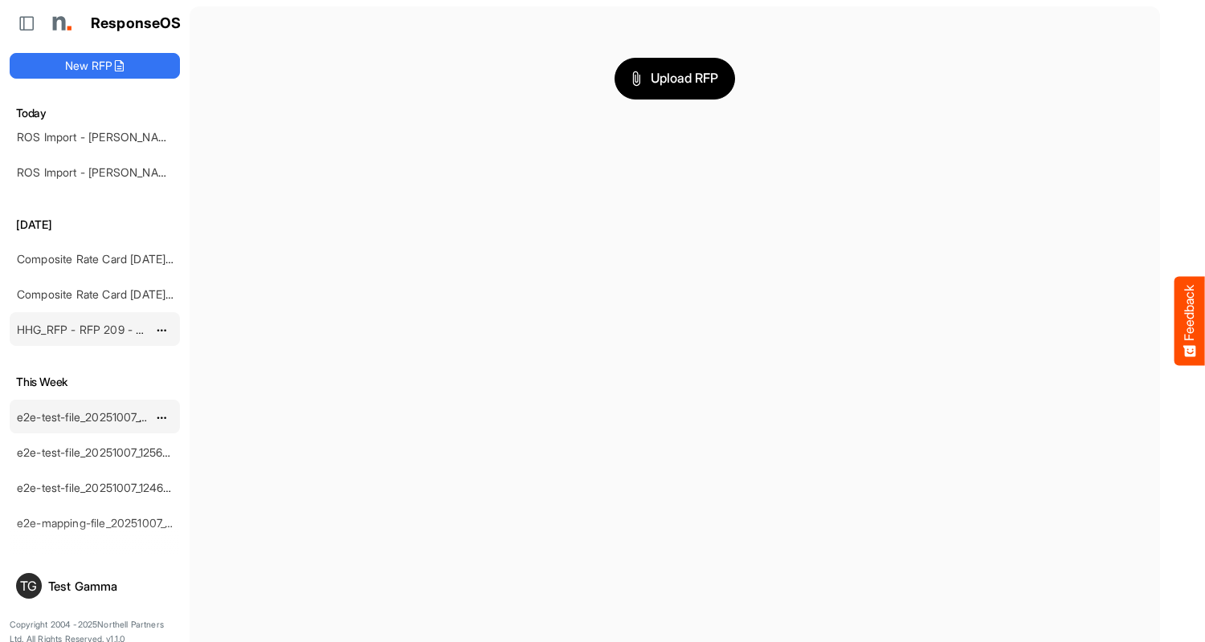
click at [161, 417] on span "dropdownbutton" at bounding box center [160, 418] width 8 height 11
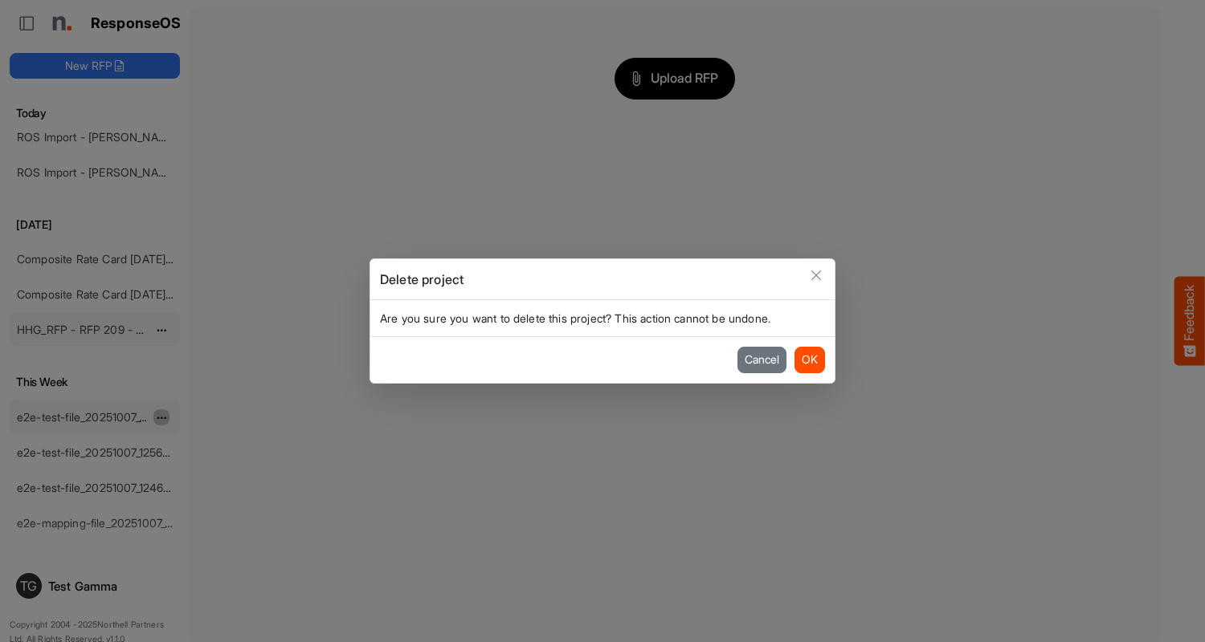
click at [809, 360] on button "OK" at bounding box center [809, 360] width 31 height 26
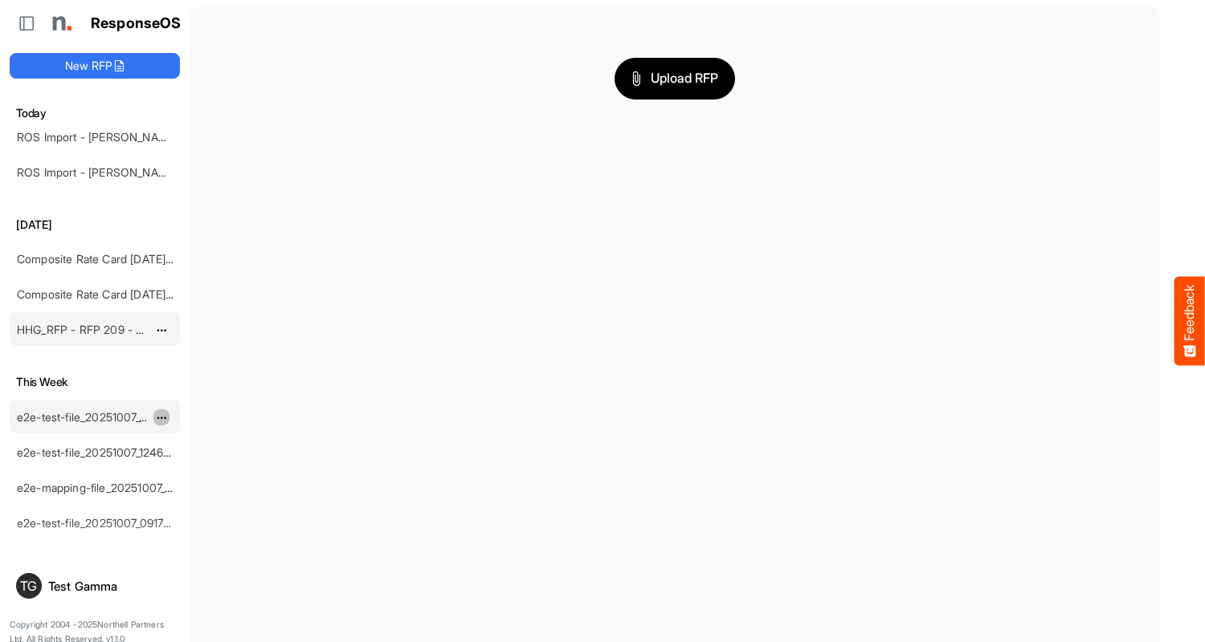
click at [161, 417] on span "dropdownbutton" at bounding box center [160, 418] width 8 height 11
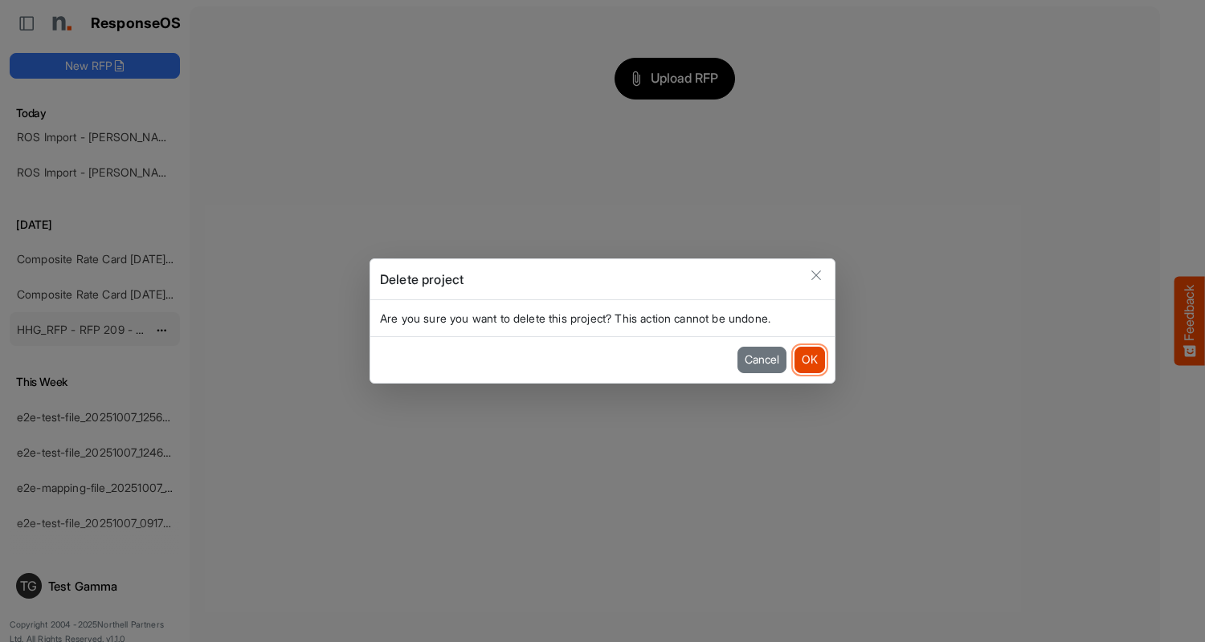
click at [809, 360] on button "OK" at bounding box center [809, 360] width 31 height 26
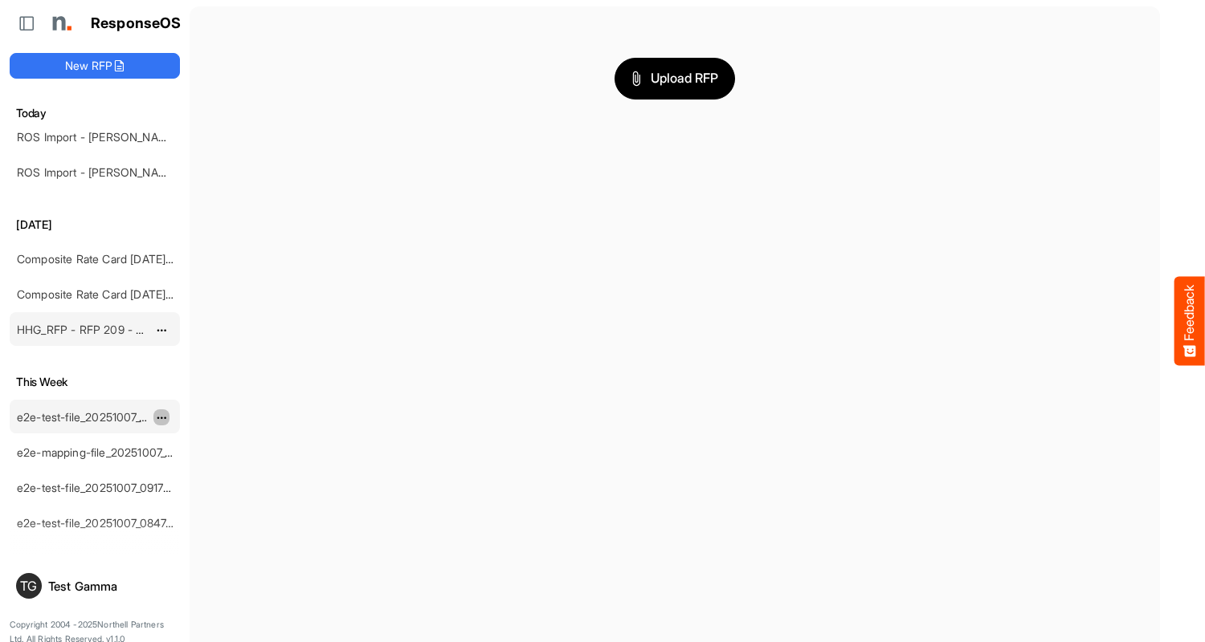
click at [161, 417] on span "dropdownbutton" at bounding box center [160, 418] width 8 height 11
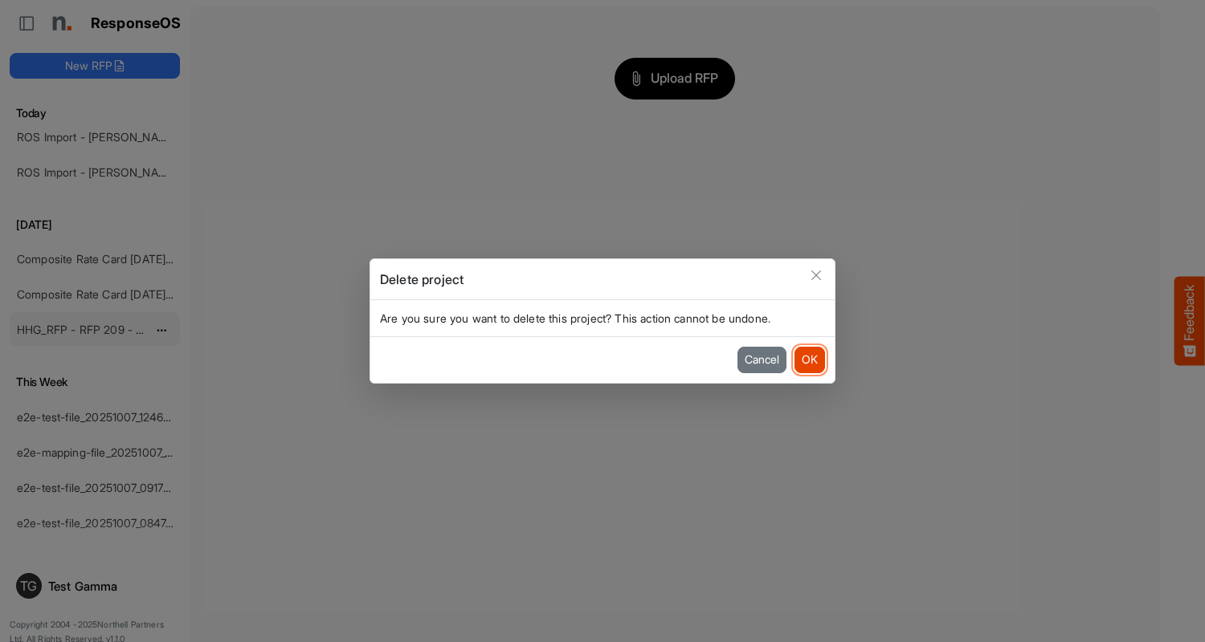
click at [809, 360] on button "OK" at bounding box center [809, 360] width 31 height 26
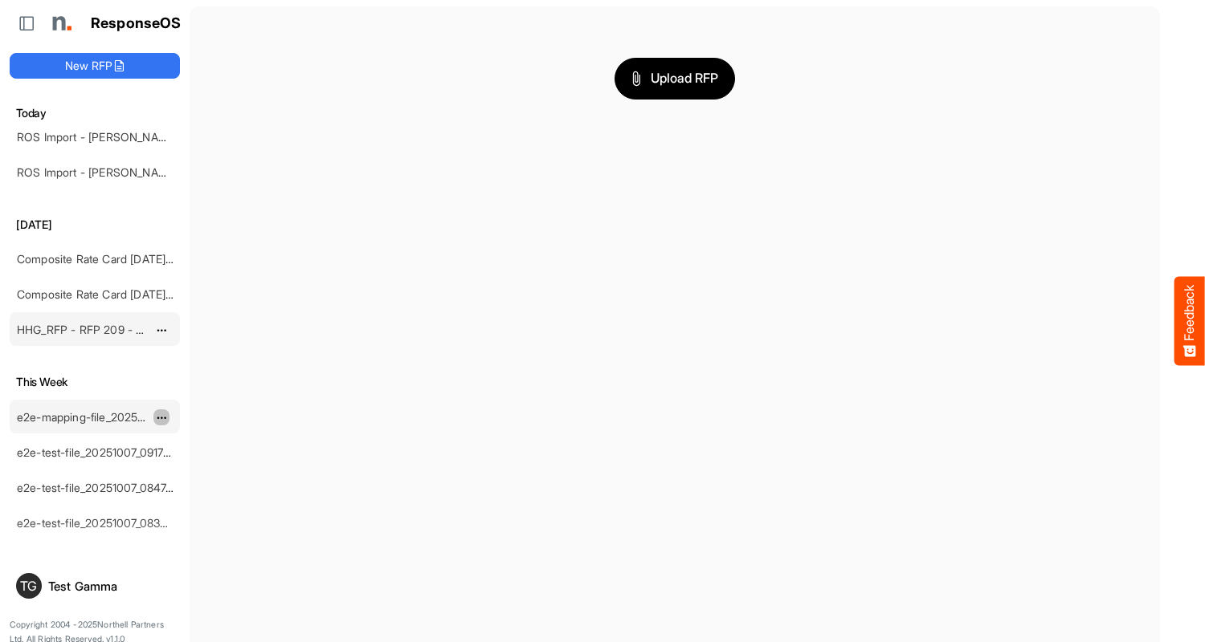
click at [161, 417] on span "dropdownbutton" at bounding box center [160, 418] width 8 height 11
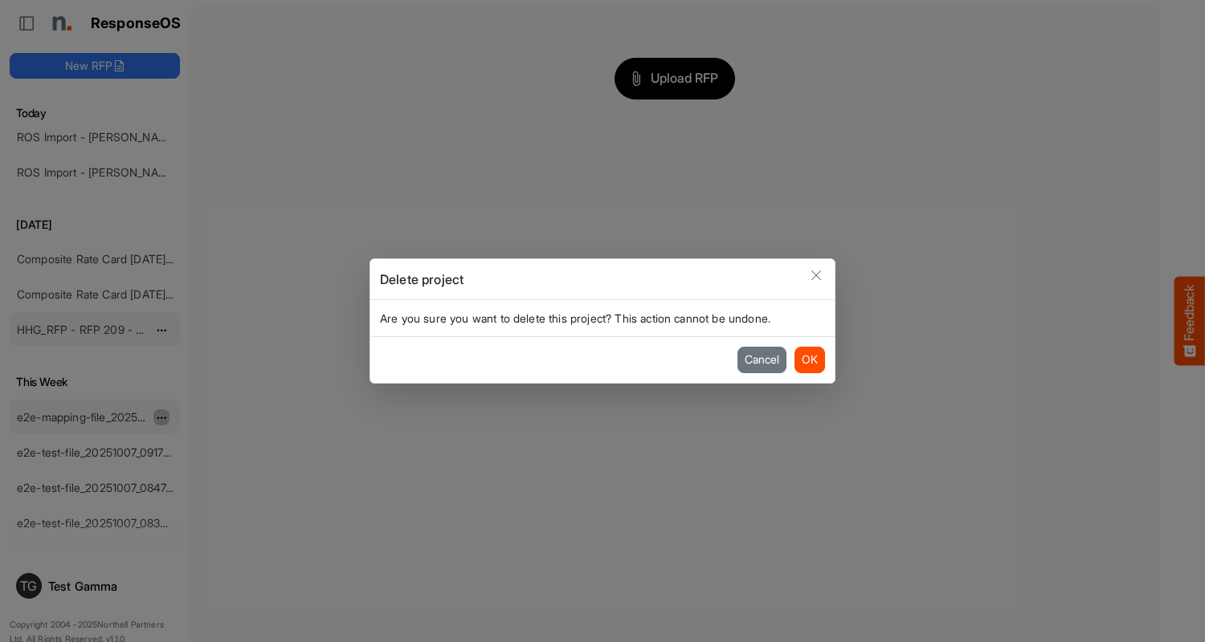
click at [809, 360] on button "OK" at bounding box center [809, 360] width 31 height 26
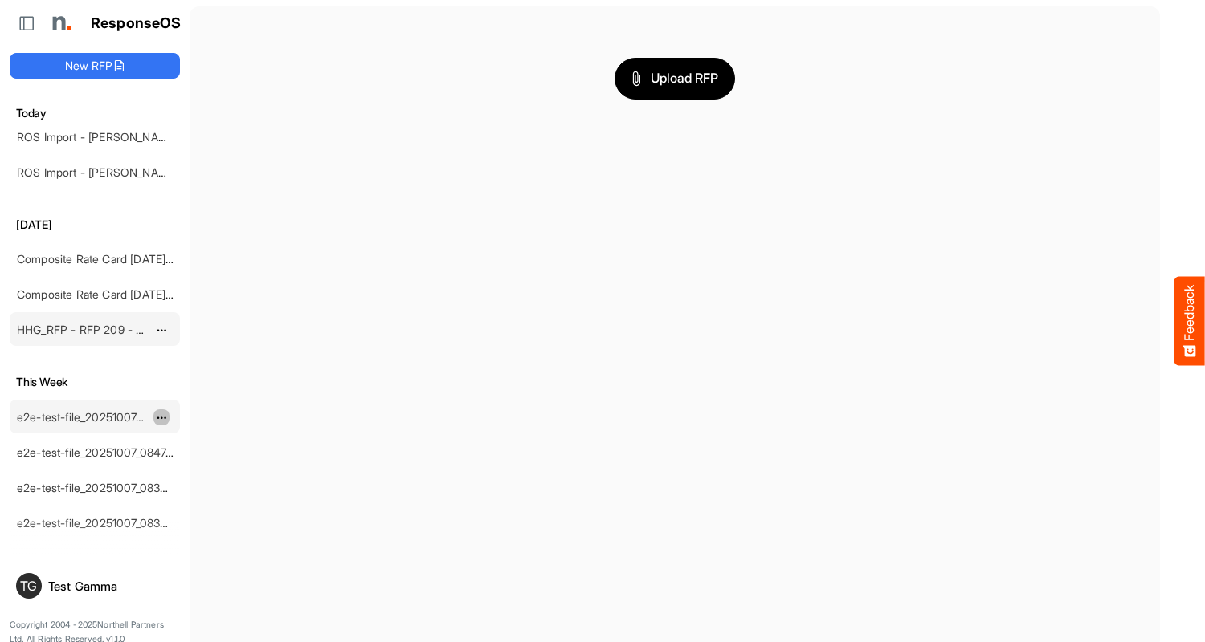
click at [161, 417] on span "dropdownbutton" at bounding box center [160, 418] width 8 height 11
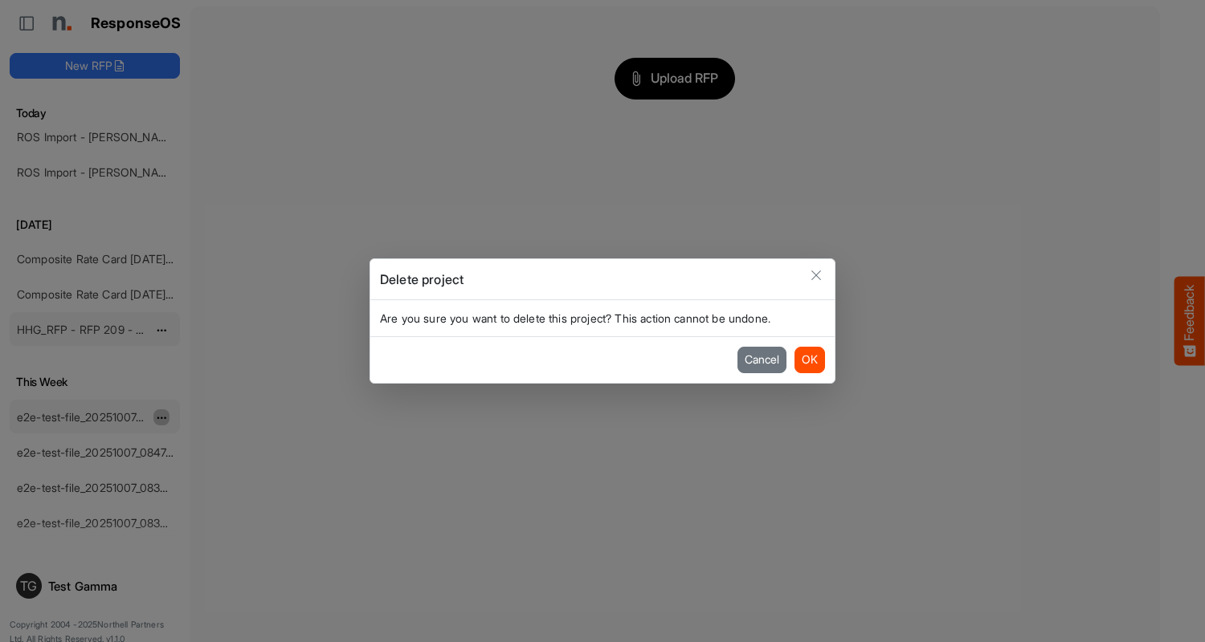
click at [809, 360] on button "OK" at bounding box center [809, 360] width 31 height 26
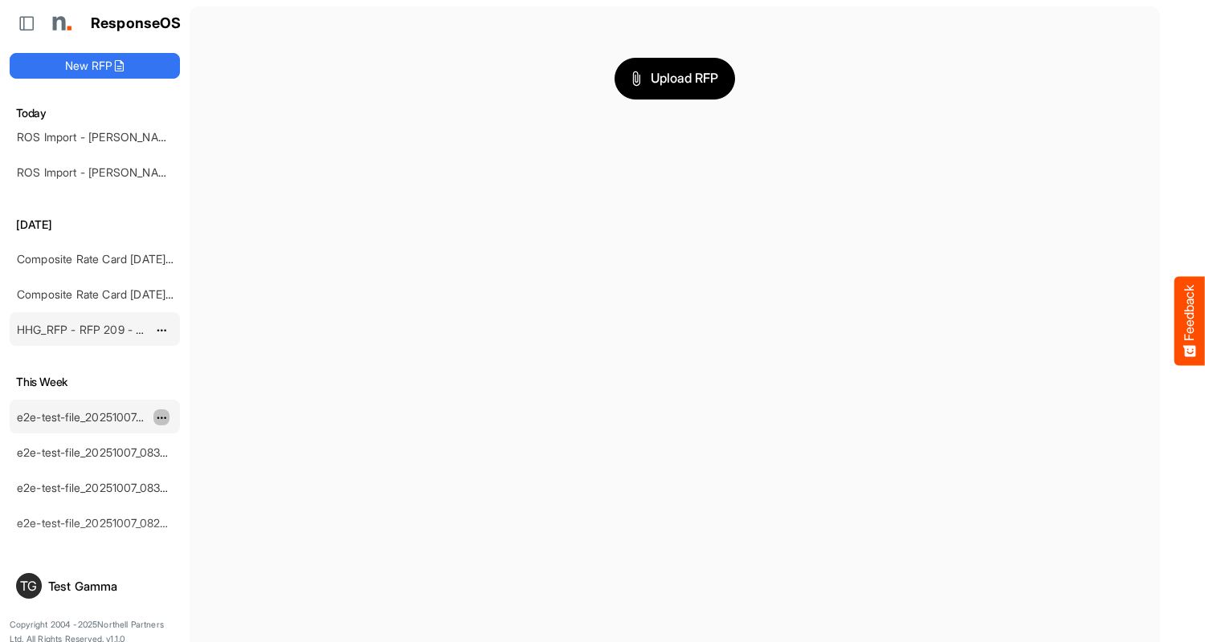
click at [161, 417] on span "dropdownbutton" at bounding box center [160, 418] width 8 height 11
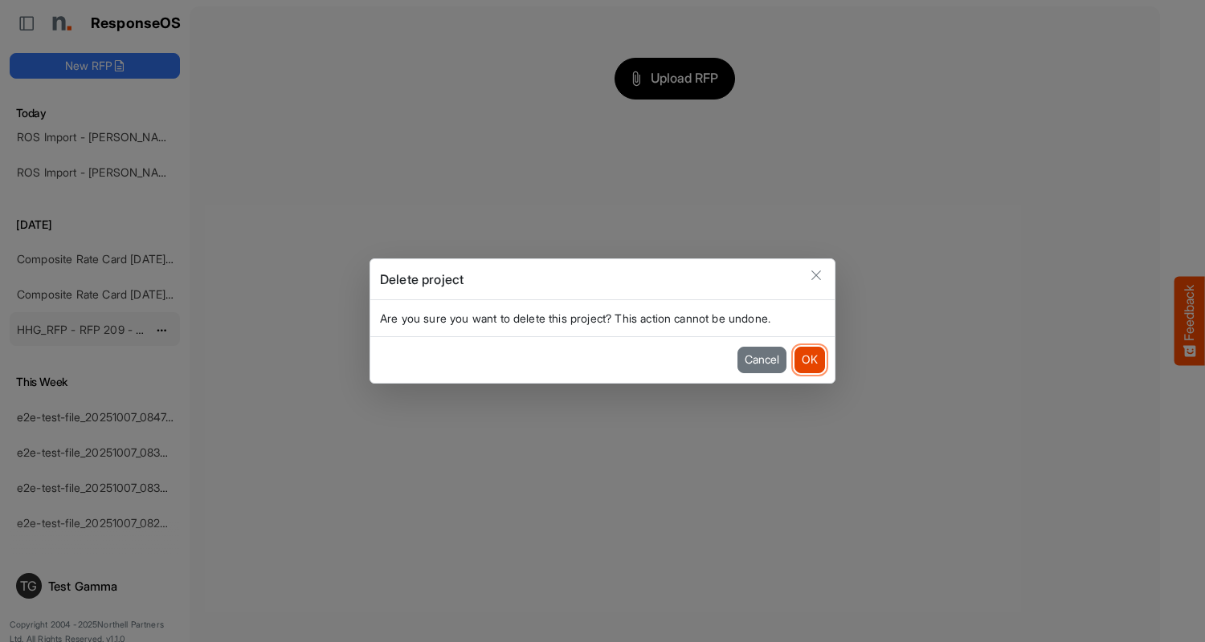
click at [809, 360] on button "OK" at bounding box center [809, 360] width 31 height 26
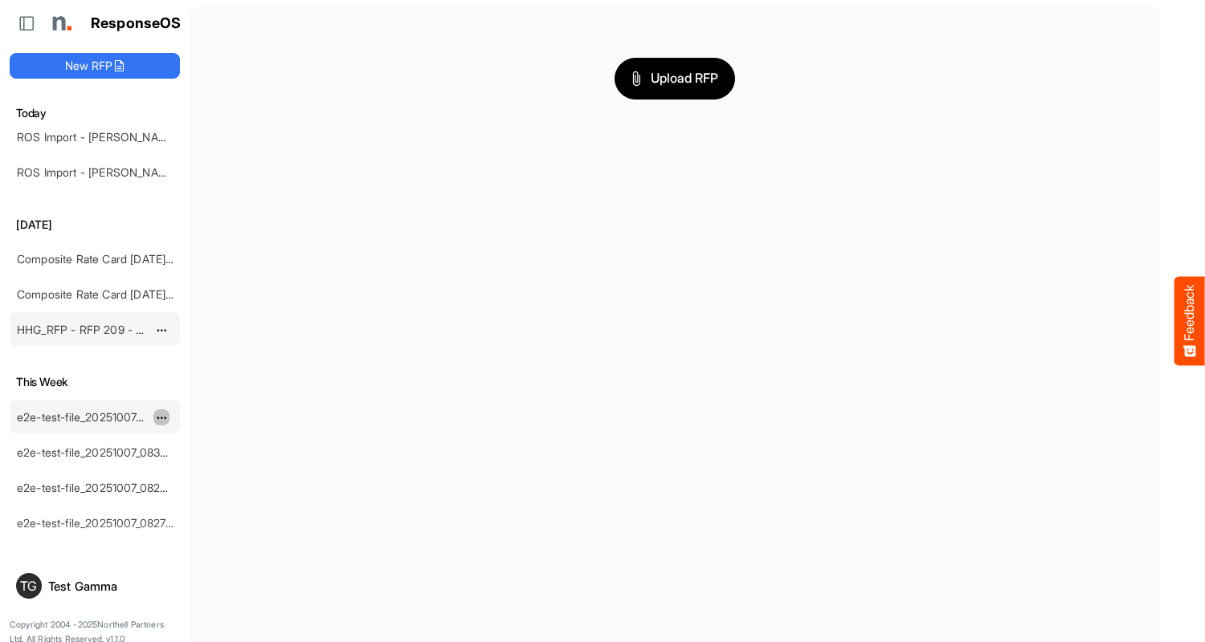
click at [161, 417] on span "dropdownbutton" at bounding box center [160, 418] width 8 height 11
click at [202, 467] on li "Delete" at bounding box center [201, 467] width 96 height 24
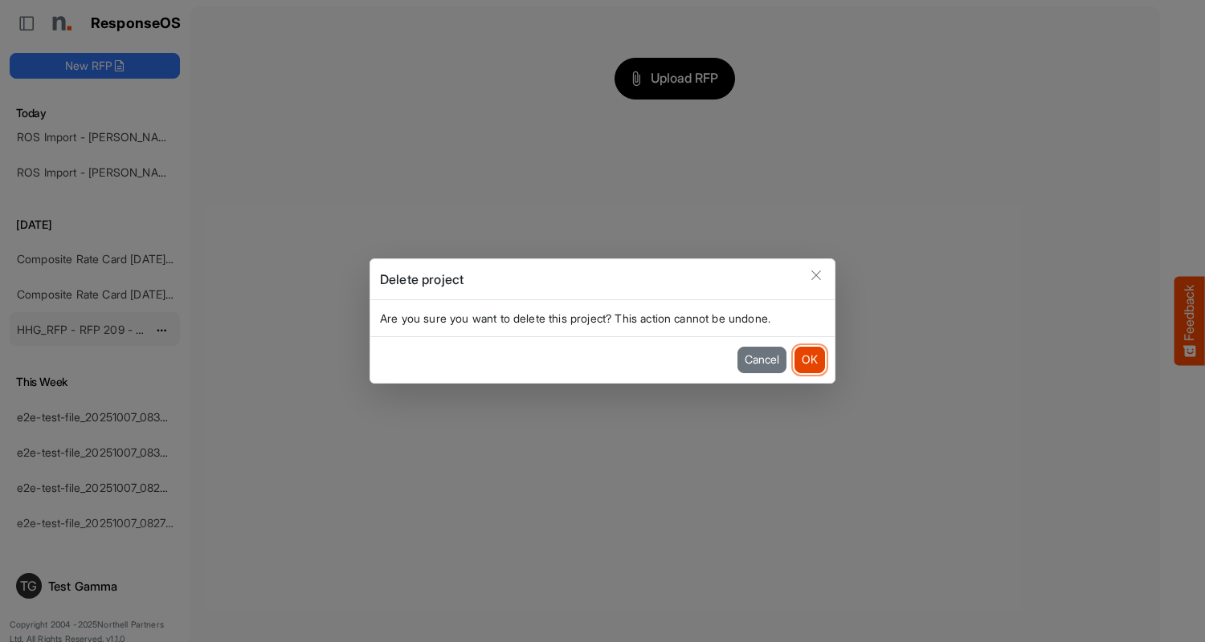
click at [809, 360] on button "OK" at bounding box center [809, 360] width 31 height 26
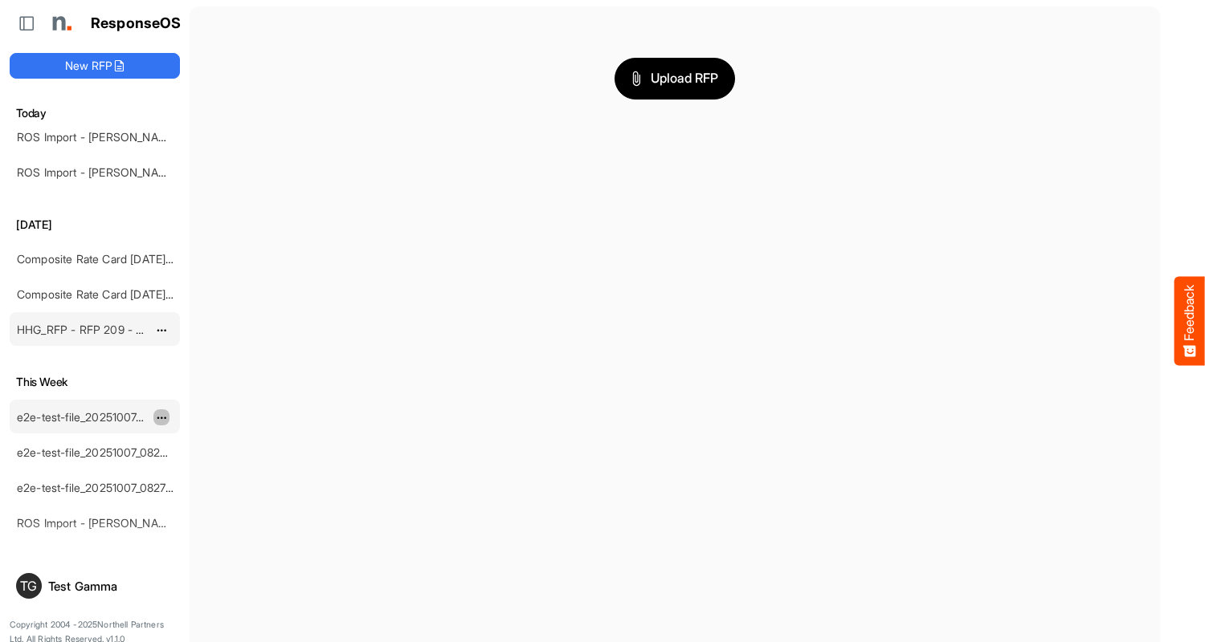
click at [161, 417] on span "dropdownbutton" at bounding box center [160, 418] width 8 height 11
click at [202, 467] on li "Delete" at bounding box center [201, 467] width 96 height 24
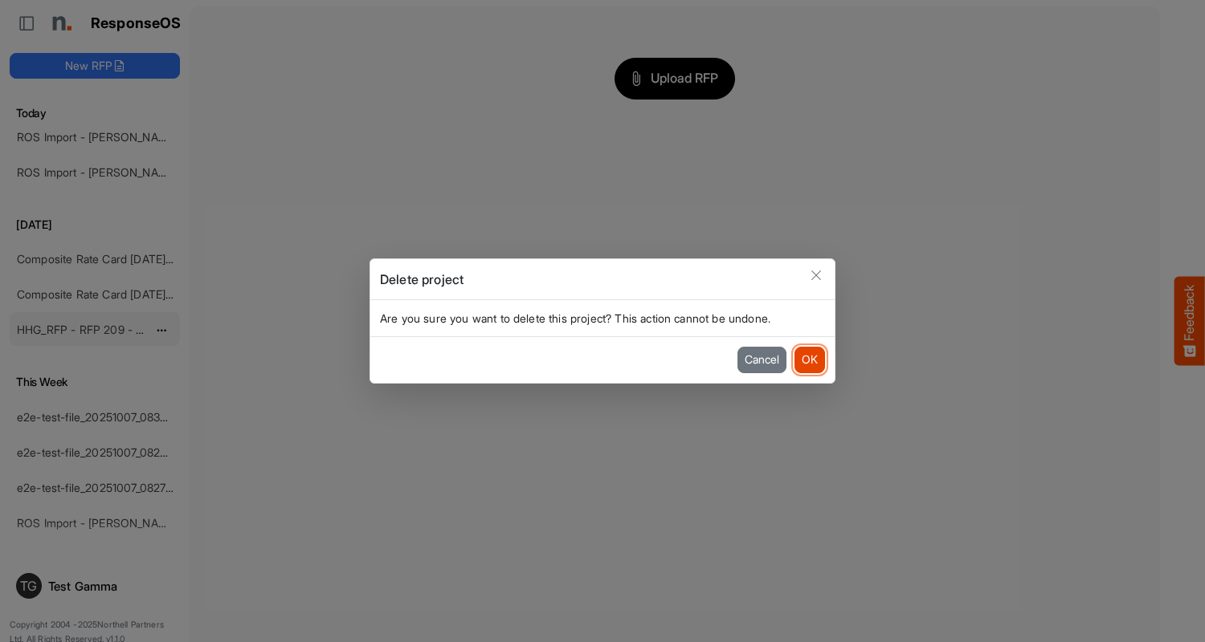
click at [809, 360] on button "OK" at bounding box center [809, 360] width 31 height 26
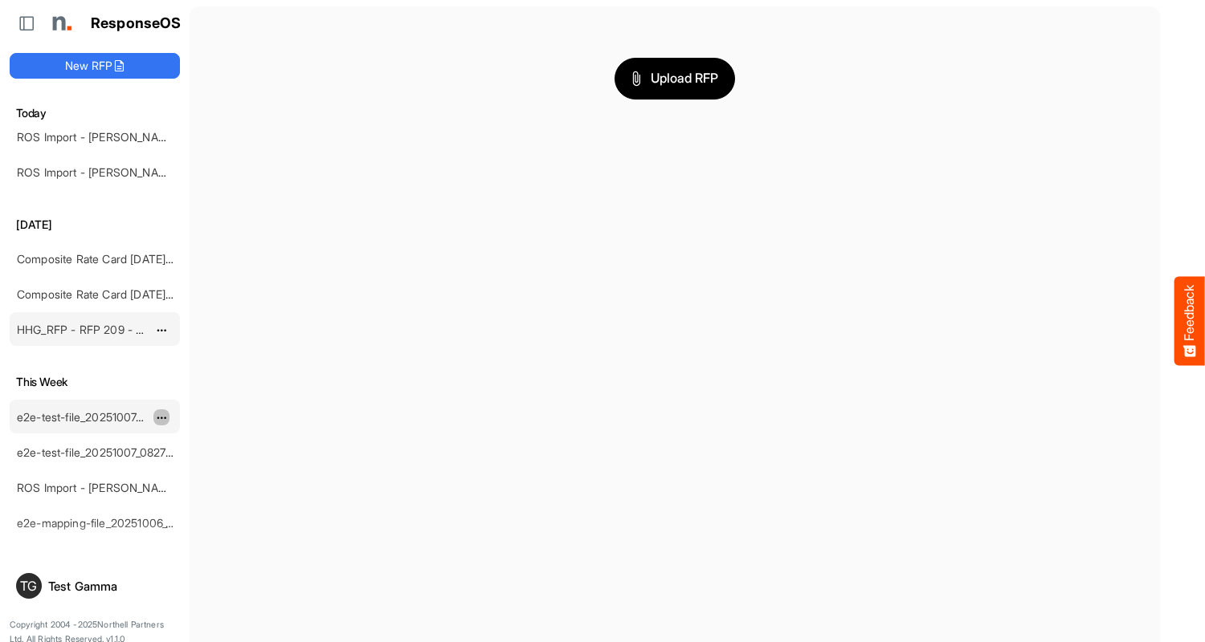
click at [161, 417] on span "dropdownbutton" at bounding box center [160, 418] width 8 height 11
click at [202, 467] on li "Delete" at bounding box center [201, 467] width 96 height 24
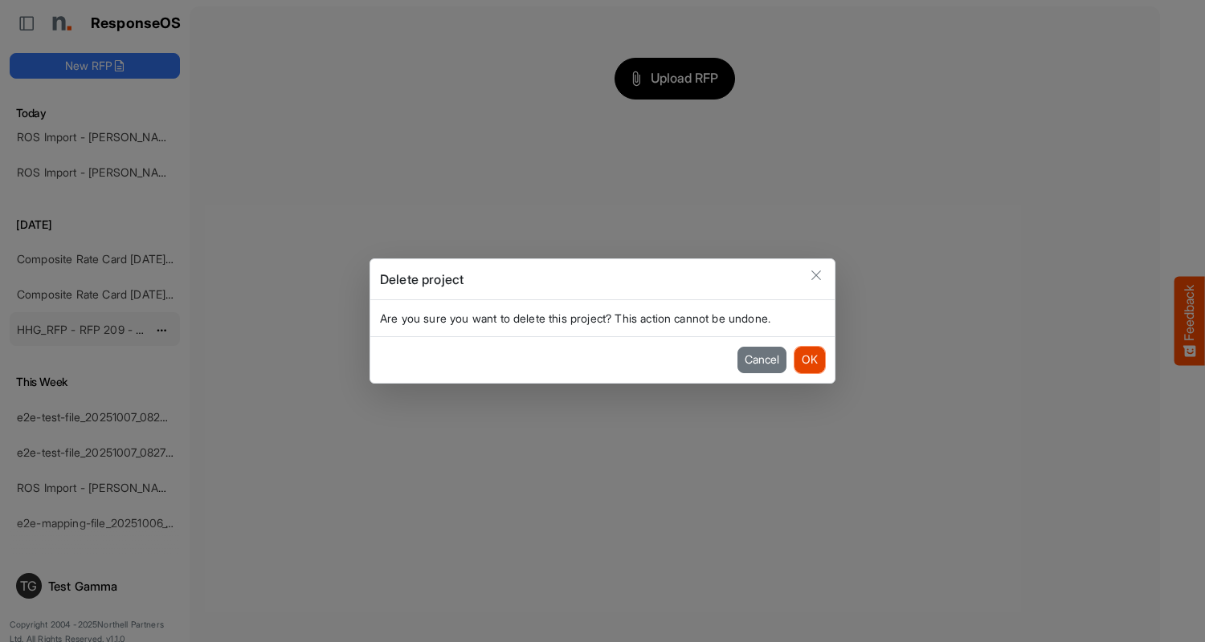
click at [809, 360] on button "OK" at bounding box center [809, 360] width 31 height 26
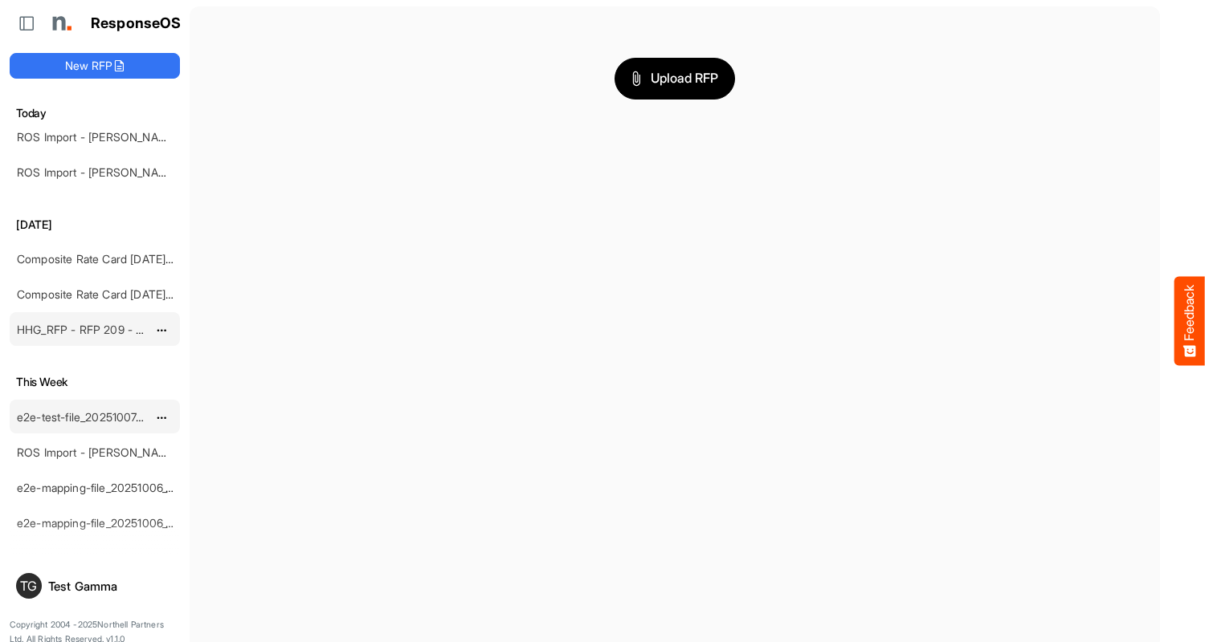
click at [161, 417] on span "dropdownbutton" at bounding box center [160, 418] width 8 height 11
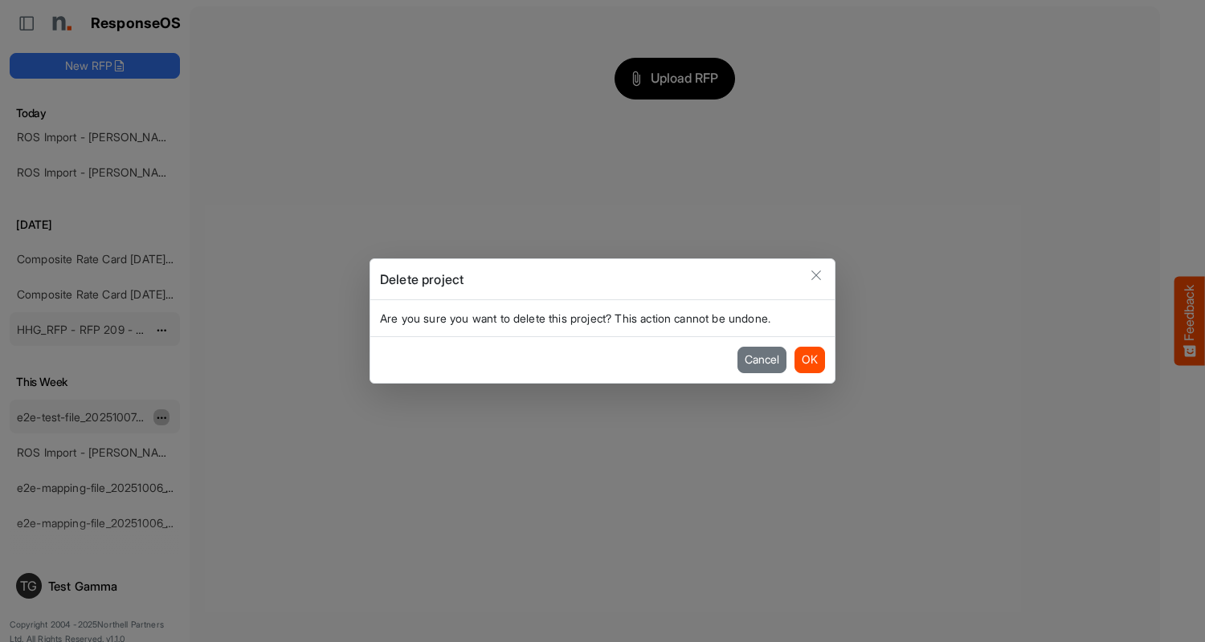
click at [809, 360] on button "OK" at bounding box center [809, 360] width 31 height 26
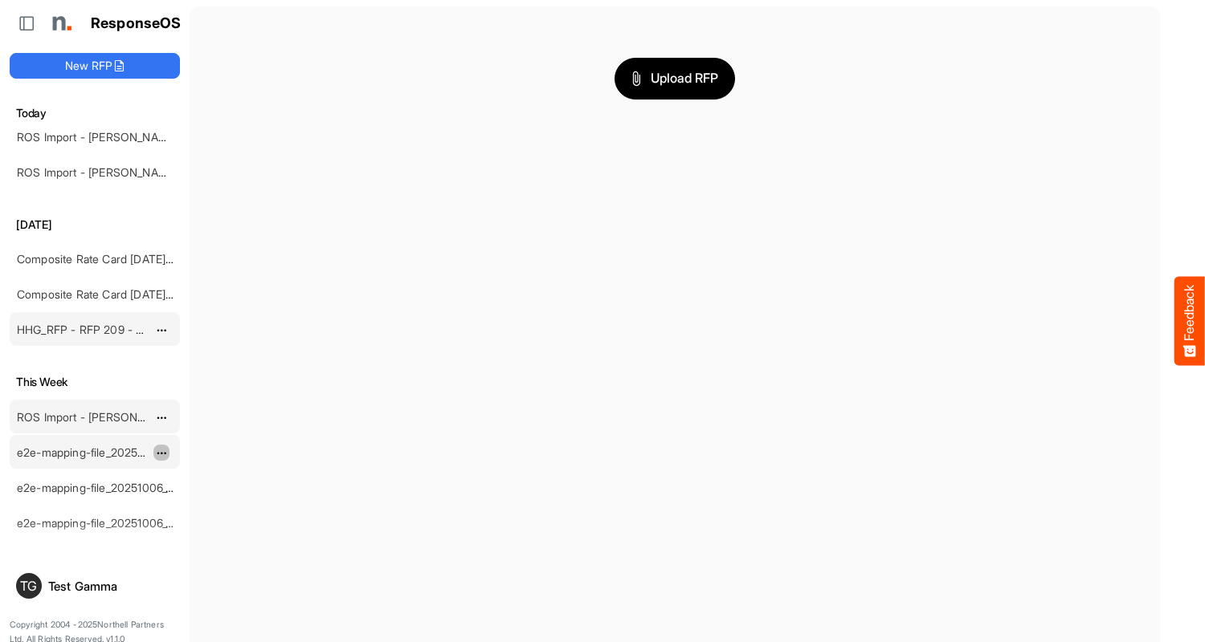
click at [161, 452] on span "dropdownbutton" at bounding box center [160, 453] width 8 height 11
click at [202, 502] on li "Delete" at bounding box center [201, 502] width 96 height 24
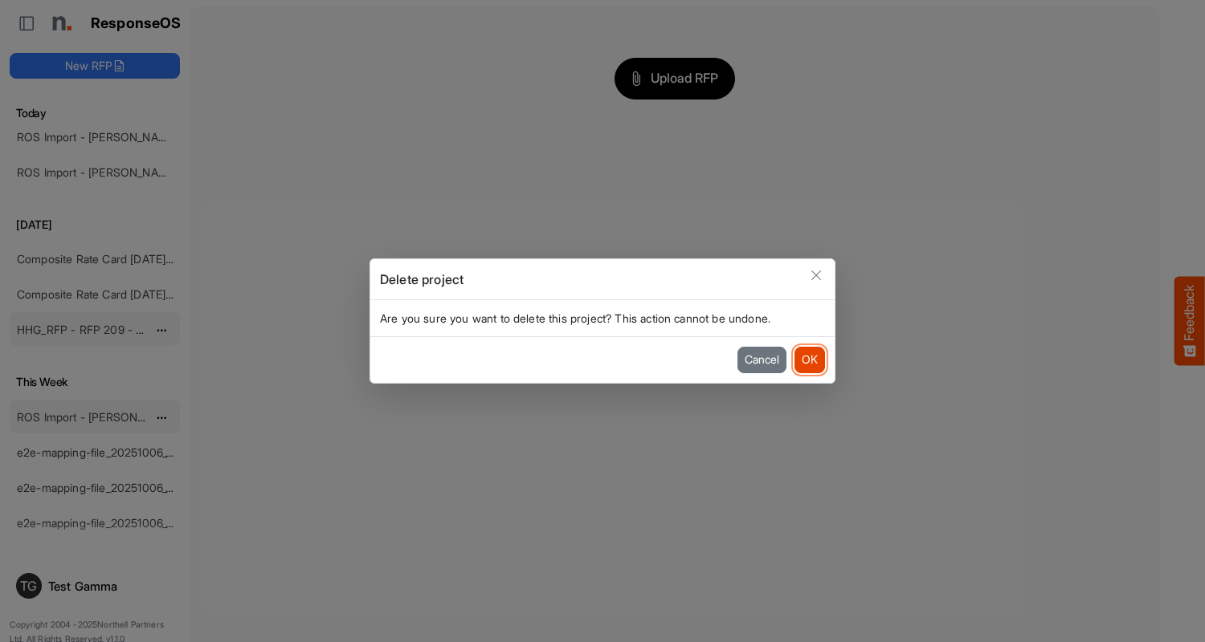
click at [809, 360] on button "OK" at bounding box center [809, 360] width 31 height 26
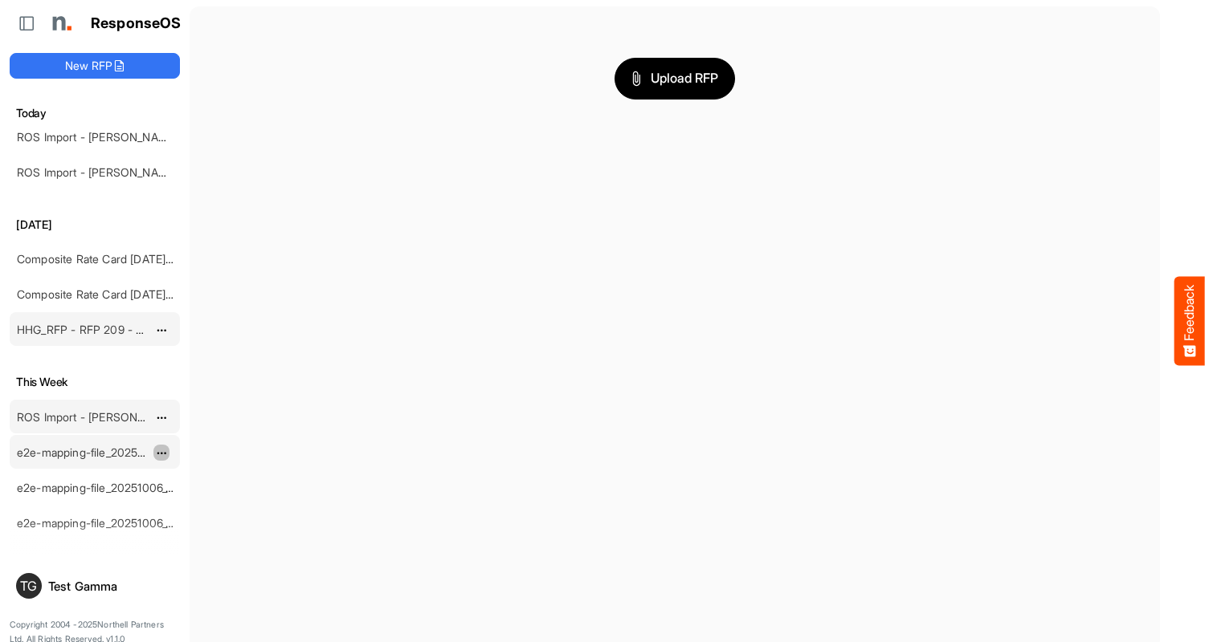
click at [161, 452] on span "dropdownbutton" at bounding box center [160, 453] width 8 height 11
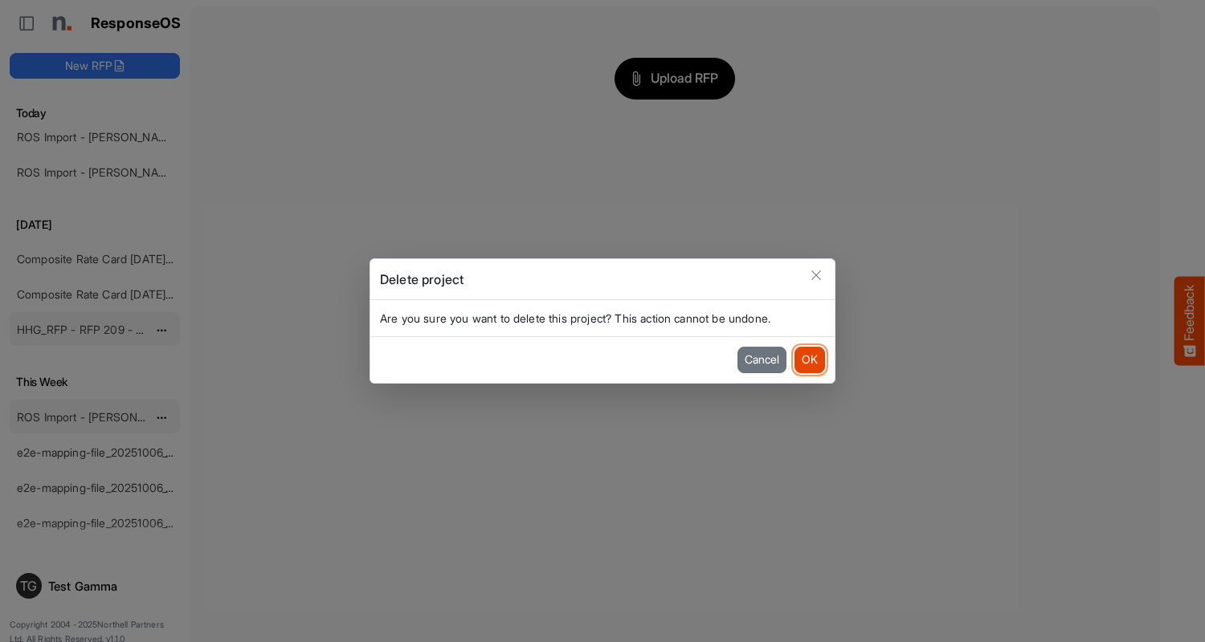
click at [809, 360] on button "OK" at bounding box center [809, 360] width 31 height 26
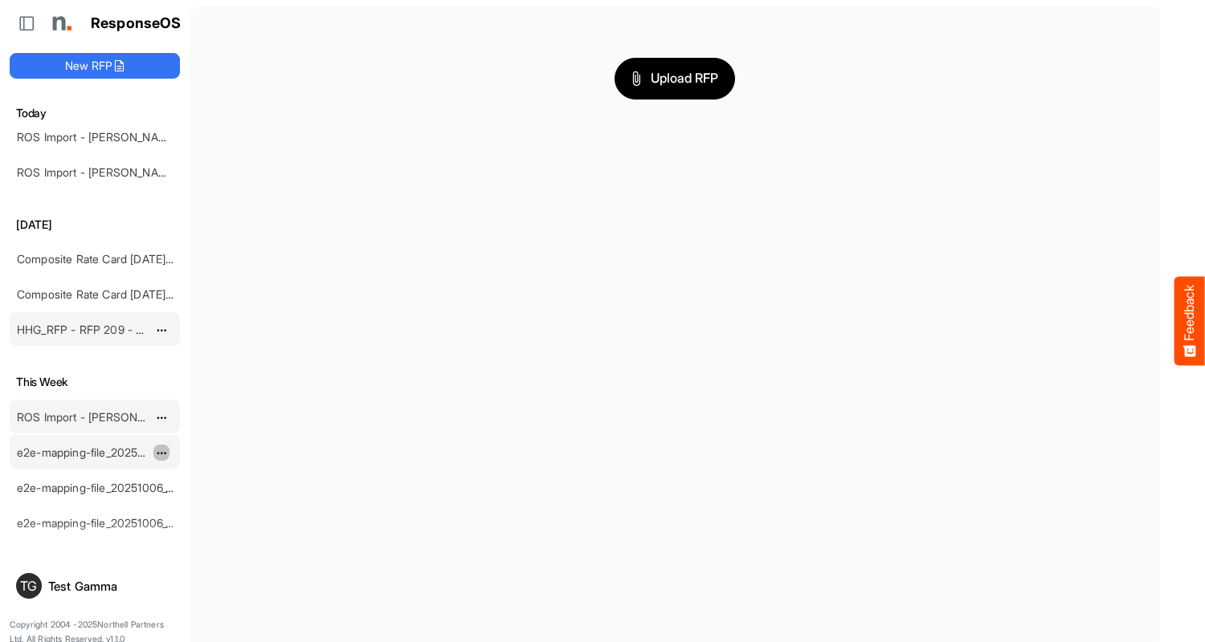
click at [161, 452] on span "dropdownbutton" at bounding box center [160, 453] width 8 height 11
click at [202, 502] on li "Delete" at bounding box center [201, 502] width 96 height 24
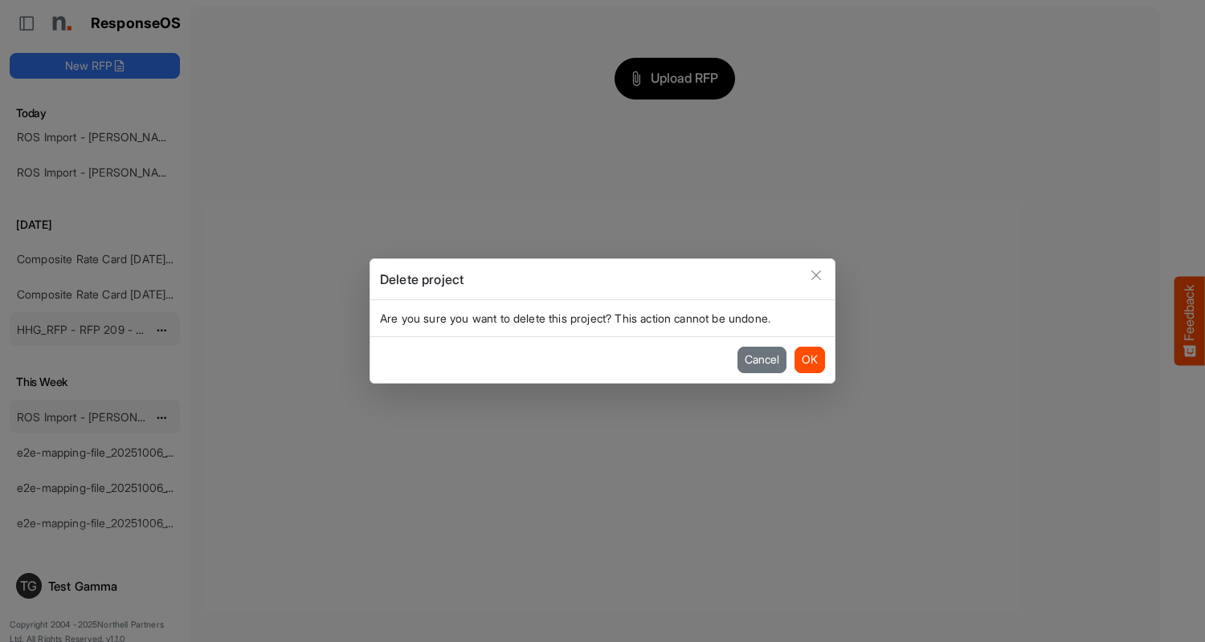
click at [809, 360] on button "OK" at bounding box center [809, 360] width 31 height 26
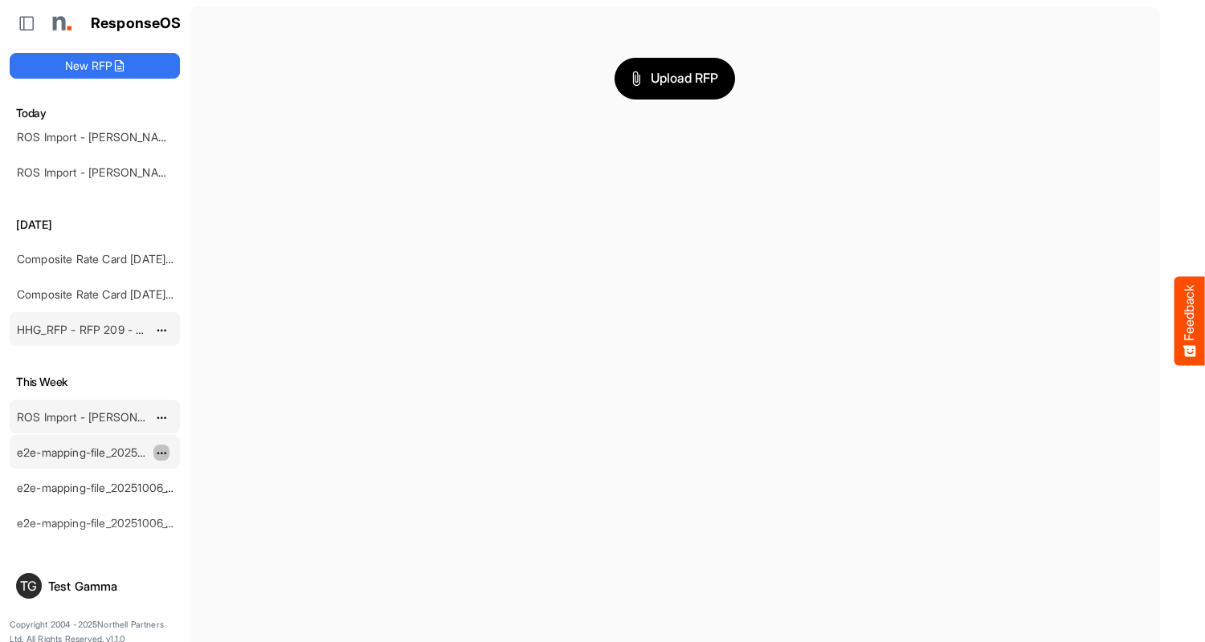
click at [161, 452] on span "dropdownbutton" at bounding box center [160, 453] width 8 height 11
click at [202, 502] on li "Delete" at bounding box center [201, 502] width 96 height 24
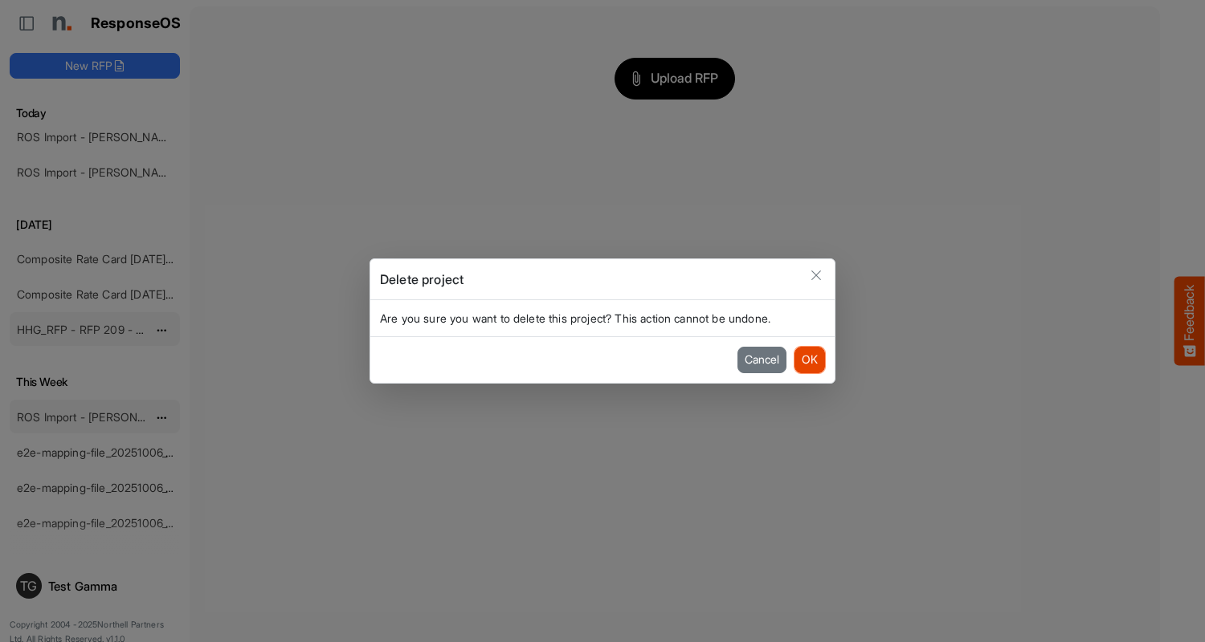
click at [809, 360] on button "OK" at bounding box center [809, 360] width 31 height 26
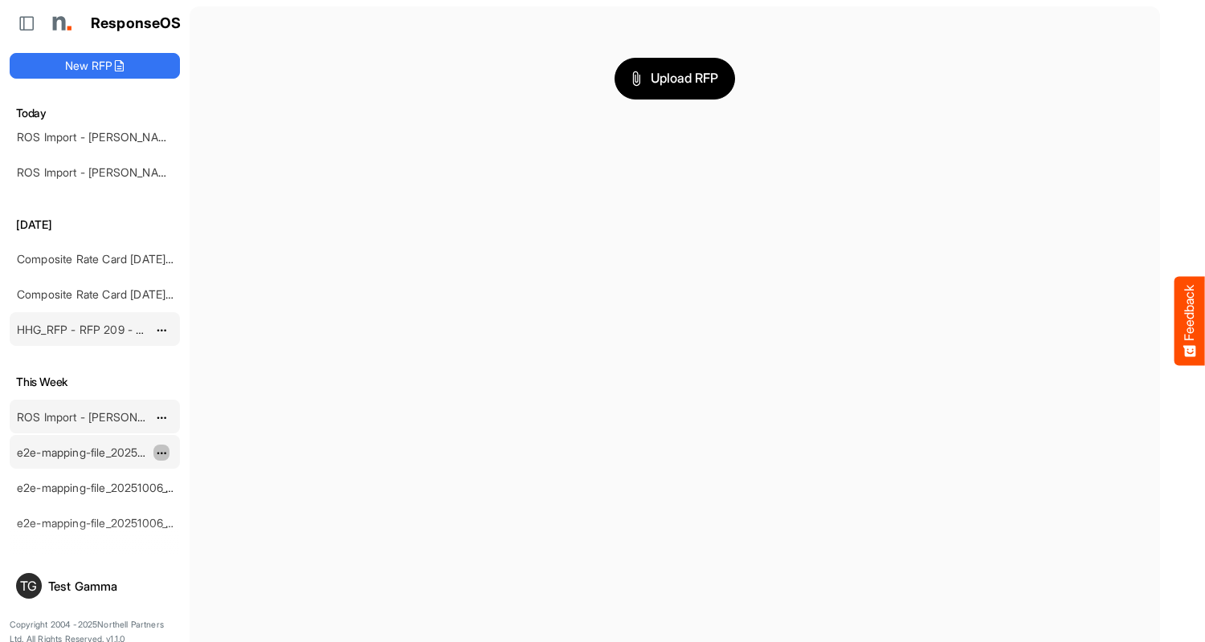
click at [161, 452] on span "dropdownbutton" at bounding box center [160, 453] width 8 height 11
click at [202, 502] on li "Delete" at bounding box center [201, 502] width 96 height 24
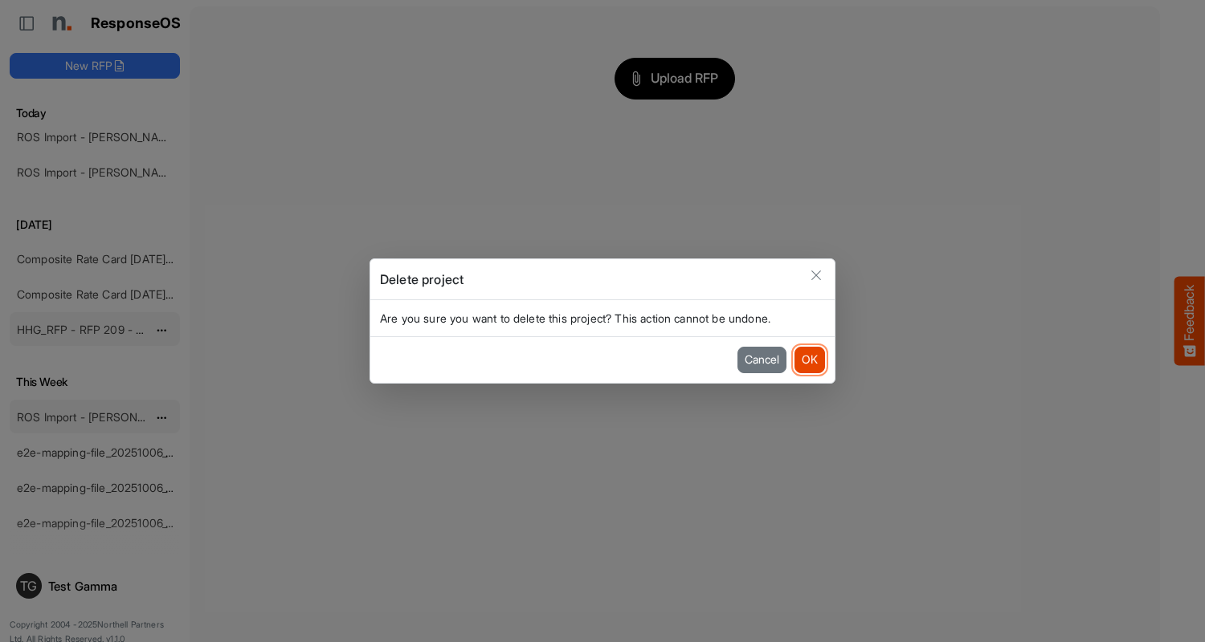
click at [809, 360] on button "OK" at bounding box center [809, 360] width 31 height 26
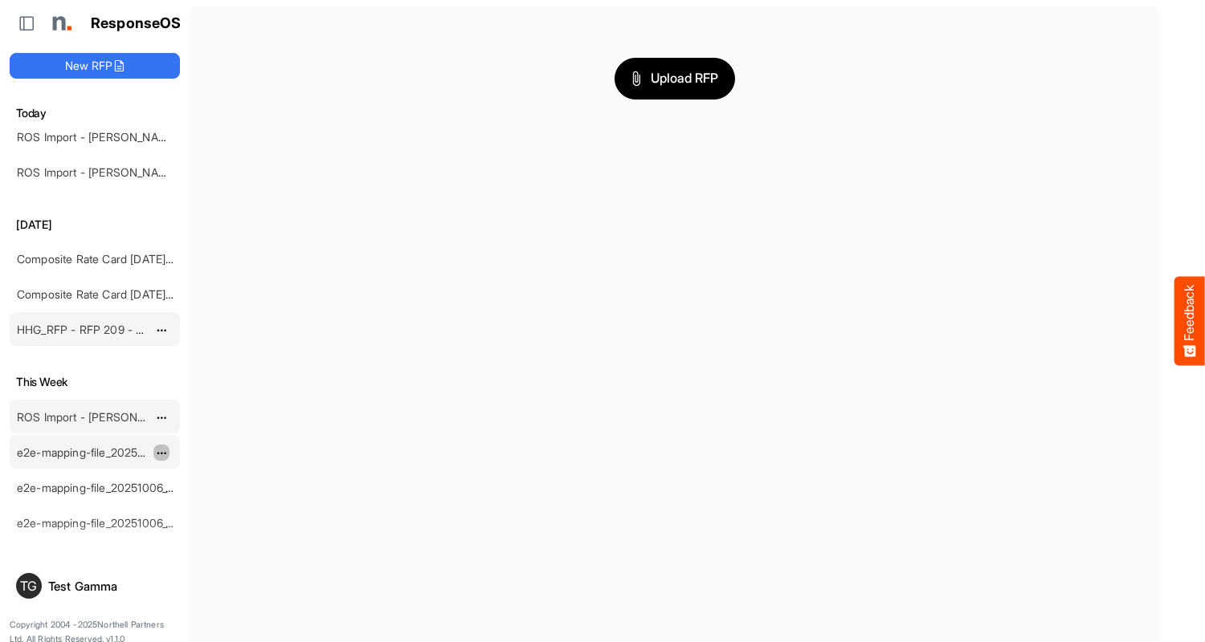
click at [161, 452] on span "dropdownbutton" at bounding box center [160, 453] width 8 height 11
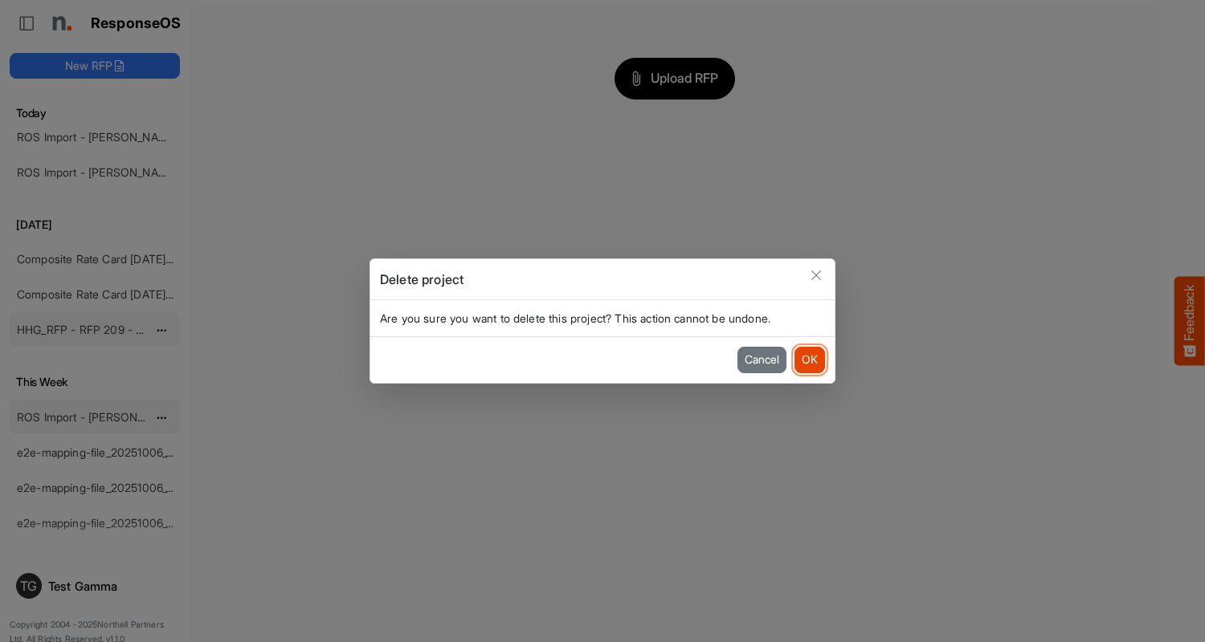
click at [809, 360] on button "OK" at bounding box center [809, 360] width 31 height 26
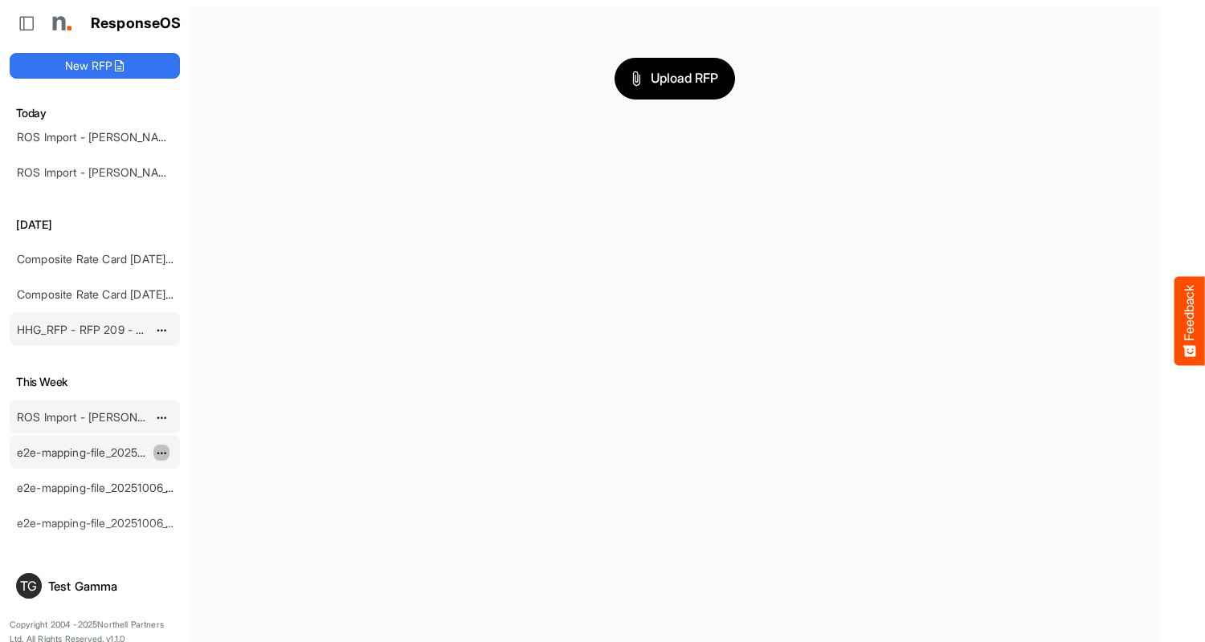
click at [161, 452] on span "dropdownbutton" at bounding box center [160, 453] width 8 height 11
click at [202, 502] on li "Delete" at bounding box center [201, 502] width 96 height 24
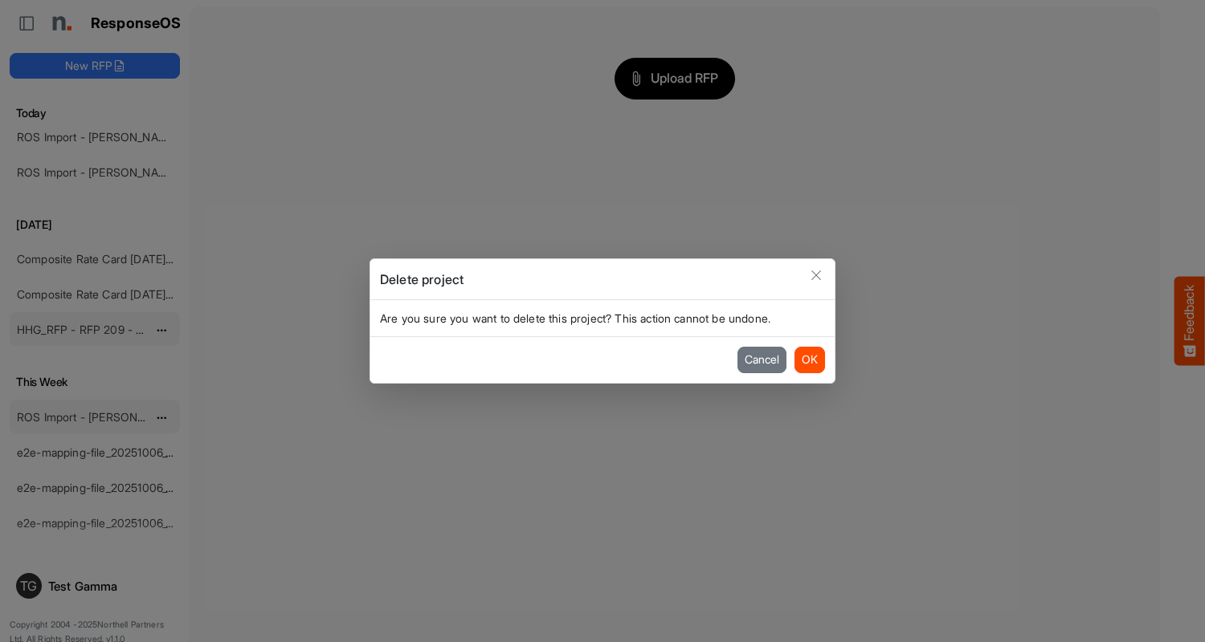
click at [809, 360] on button "OK" at bounding box center [809, 360] width 31 height 26
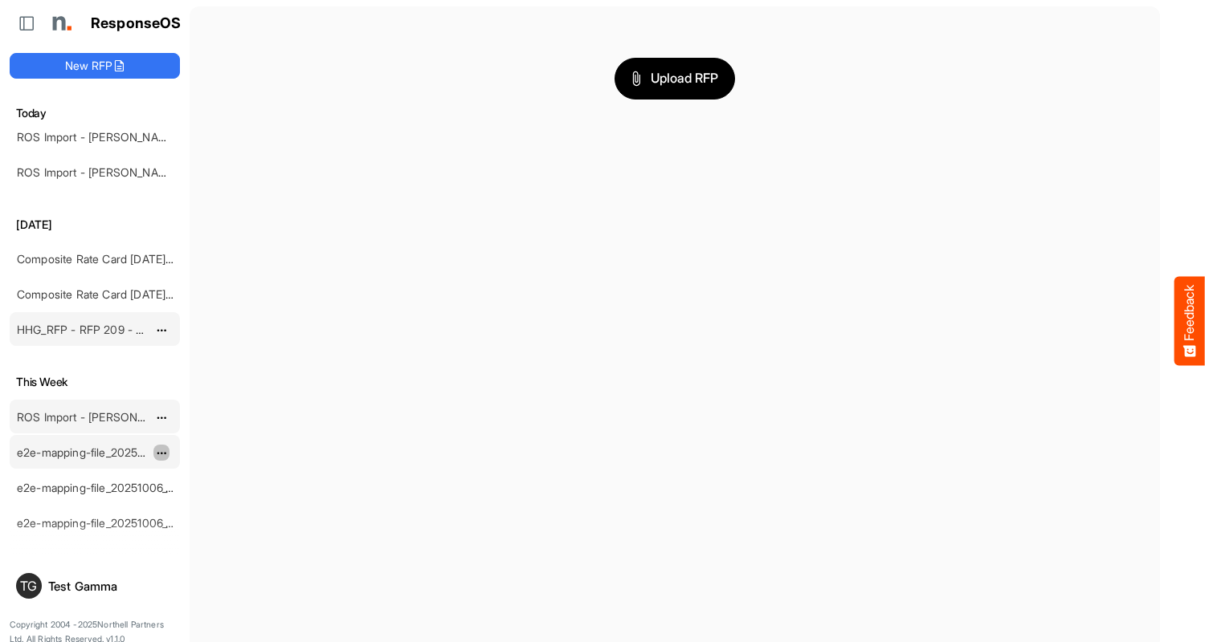
click at [161, 452] on span "dropdownbutton" at bounding box center [160, 453] width 8 height 11
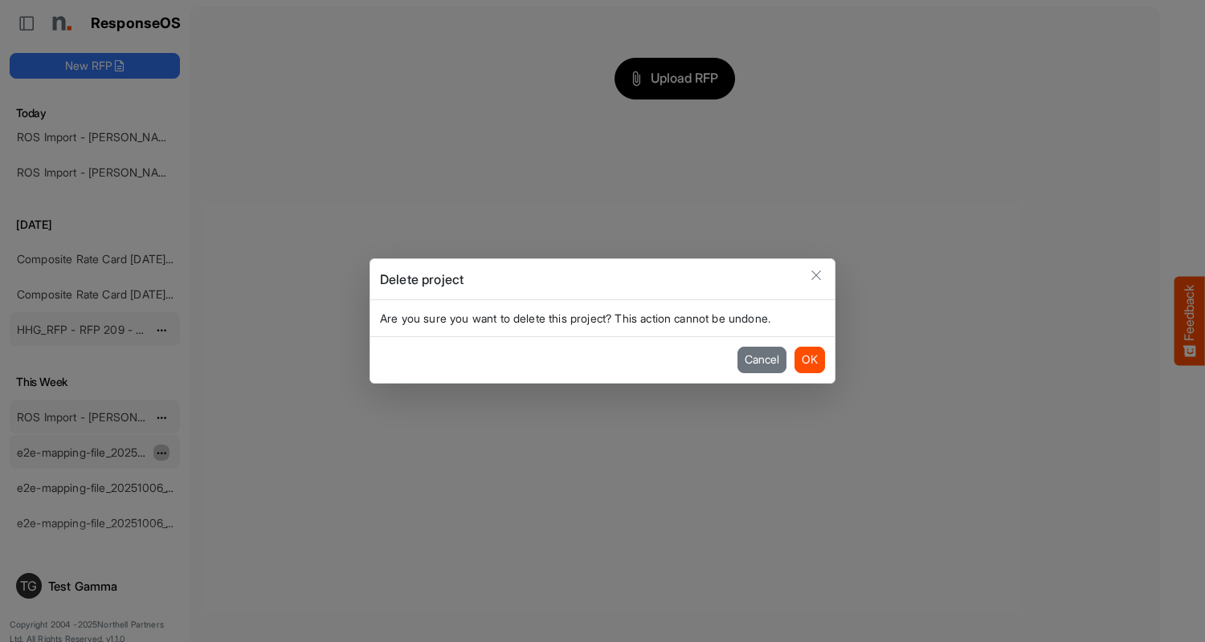
click at [809, 360] on button "OK" at bounding box center [809, 360] width 31 height 26
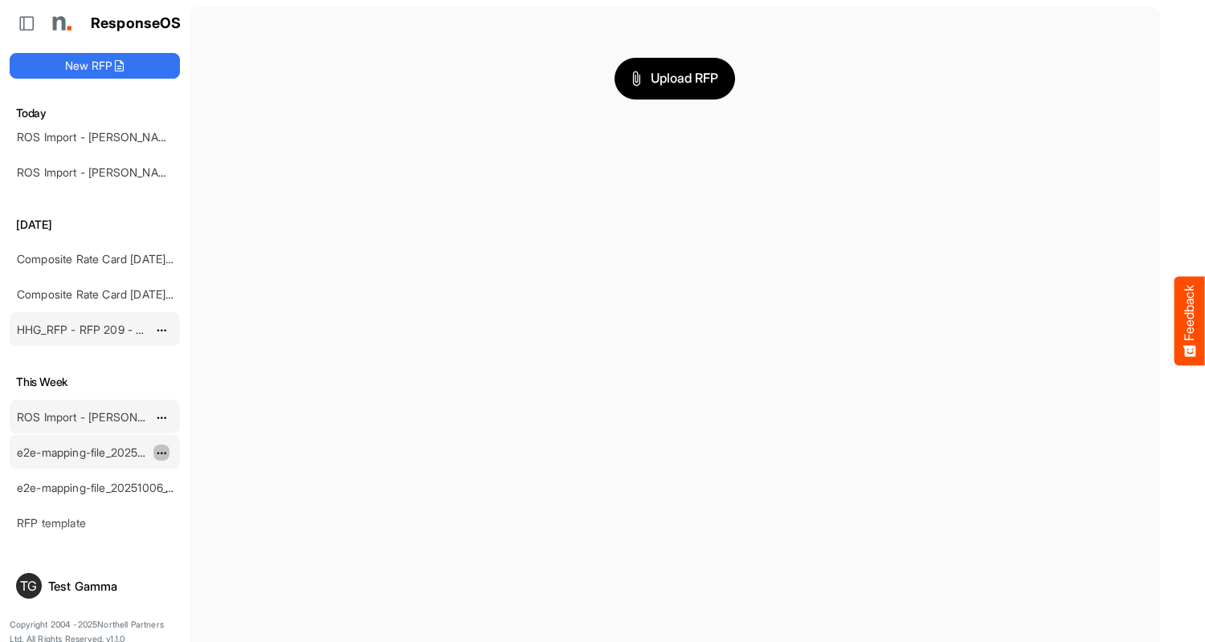
click at [161, 452] on span "dropdownbutton" at bounding box center [160, 453] width 8 height 11
click at [202, 502] on li "Delete" at bounding box center [201, 502] width 96 height 24
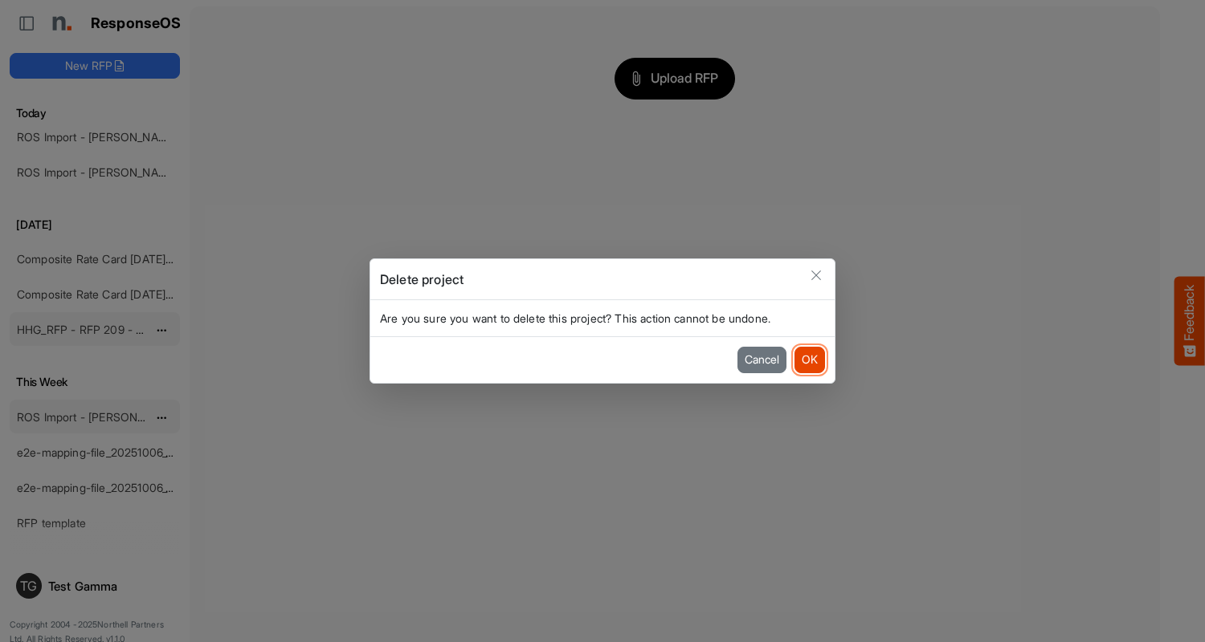
click at [809, 360] on button "OK" at bounding box center [809, 360] width 31 height 26
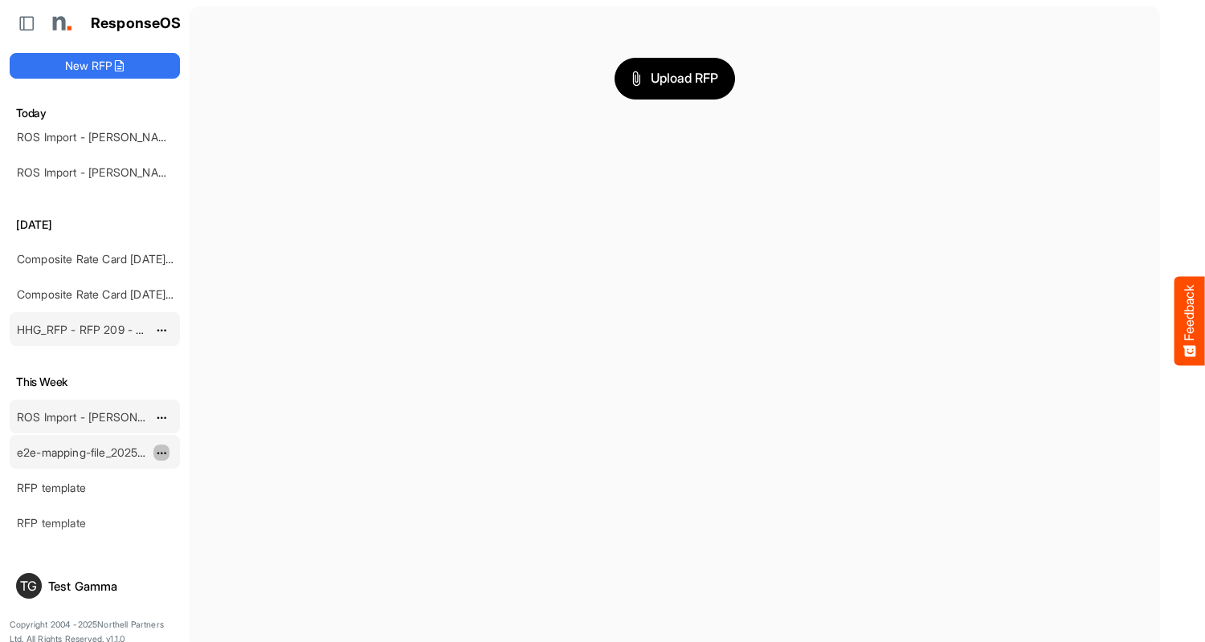
click at [161, 452] on span "dropdownbutton" at bounding box center [160, 453] width 8 height 11
click at [202, 502] on li "Delete" at bounding box center [201, 502] width 96 height 24
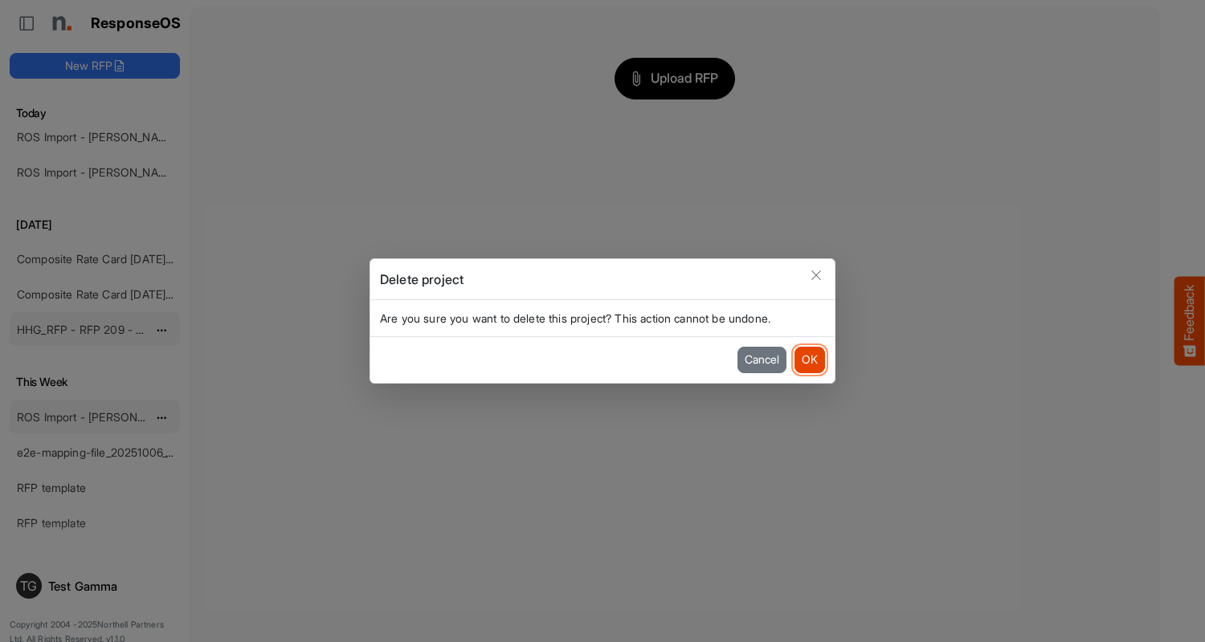
click at [809, 360] on button "OK" at bounding box center [809, 360] width 31 height 26
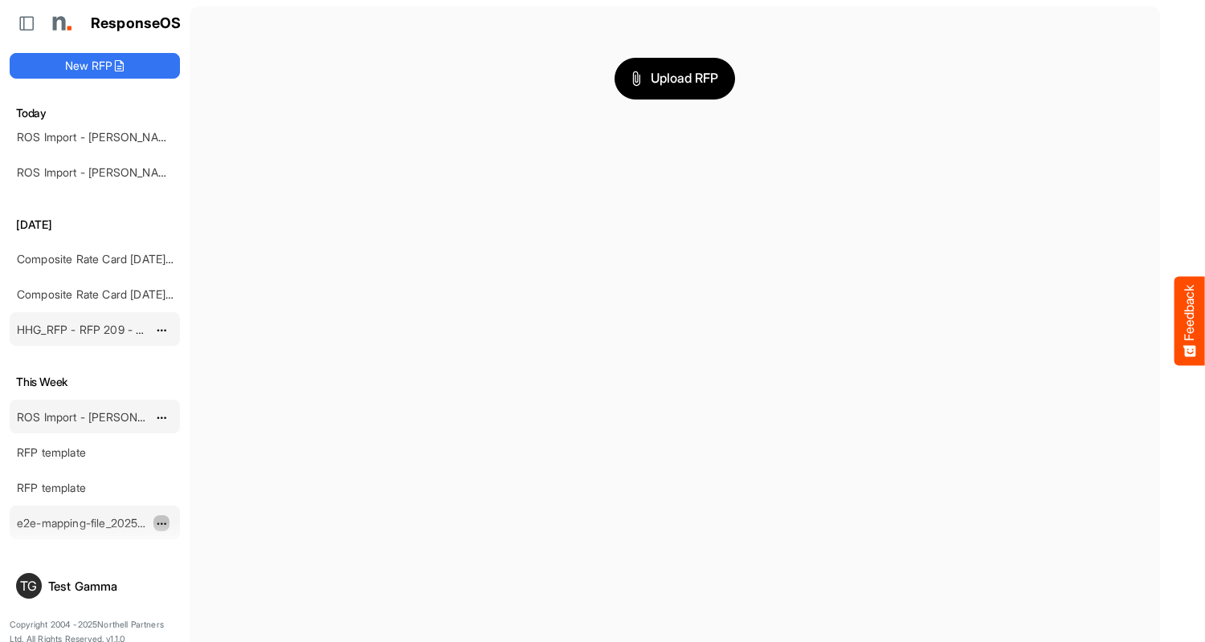
click at [161, 519] on span "dropdownbutton" at bounding box center [160, 524] width 8 height 11
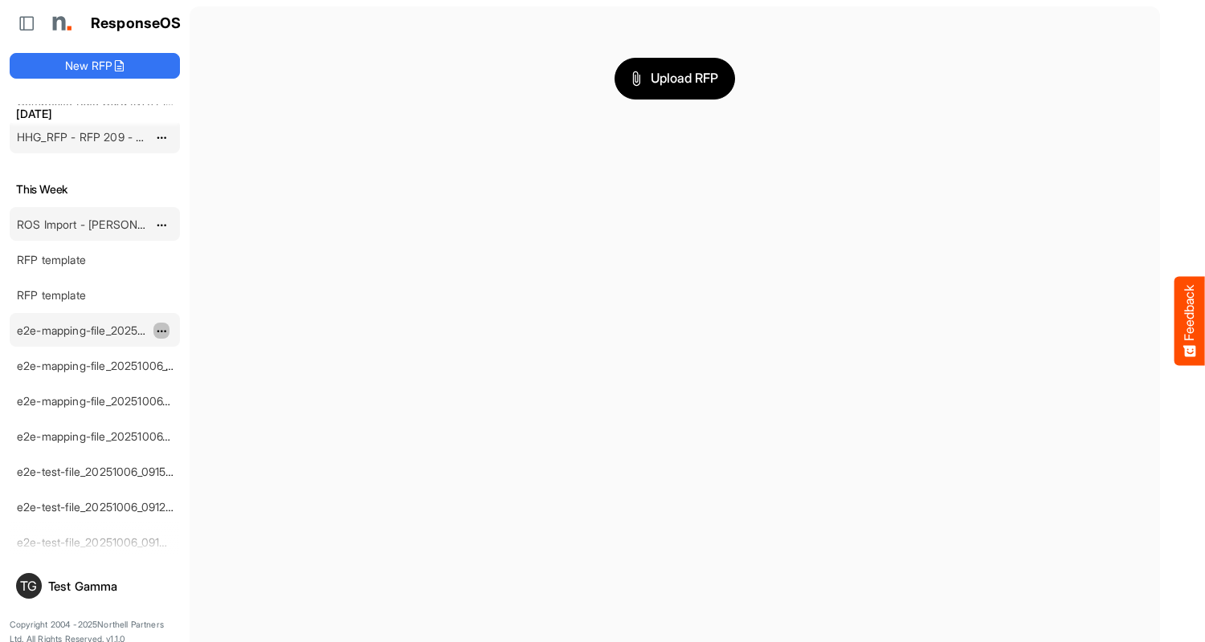
scroll to position [8, 0]
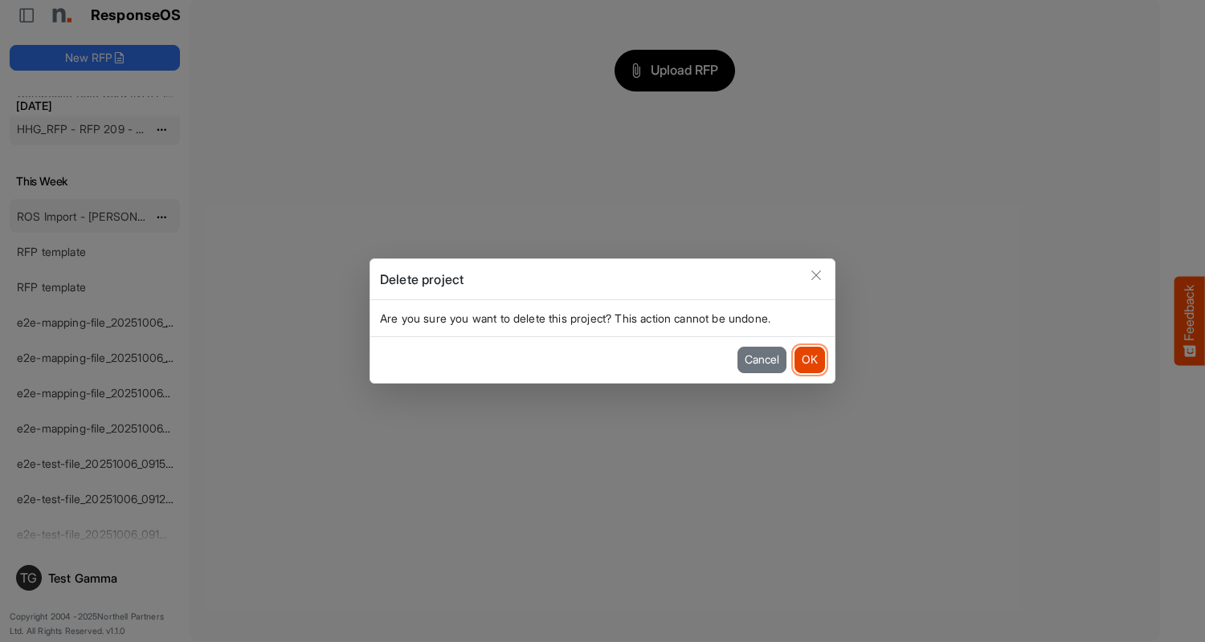
click at [809, 360] on button "OK" at bounding box center [809, 360] width 31 height 26
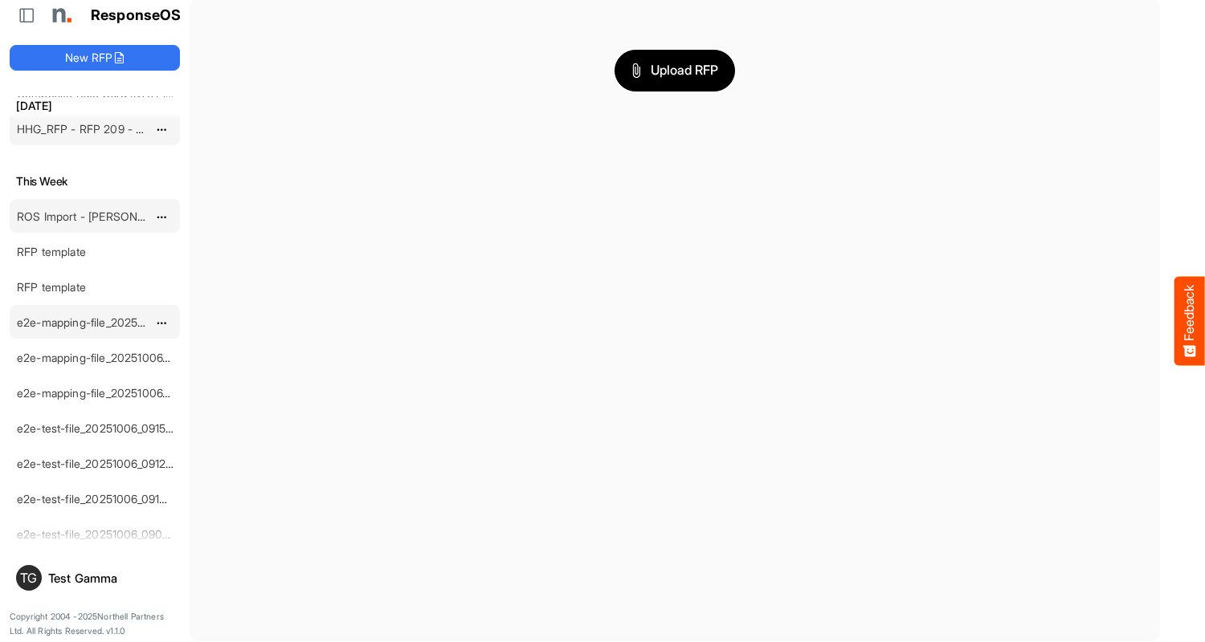
click at [161, 322] on span "dropdownbutton" at bounding box center [160, 323] width 8 height 11
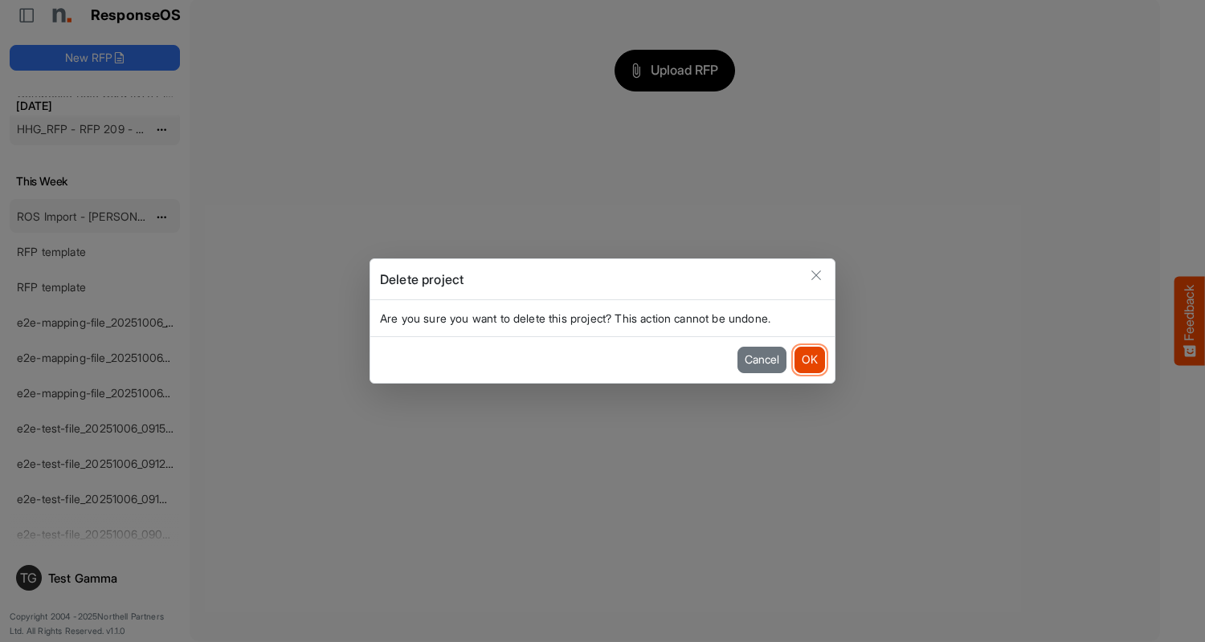
click at [809, 360] on button "OK" at bounding box center [809, 360] width 31 height 26
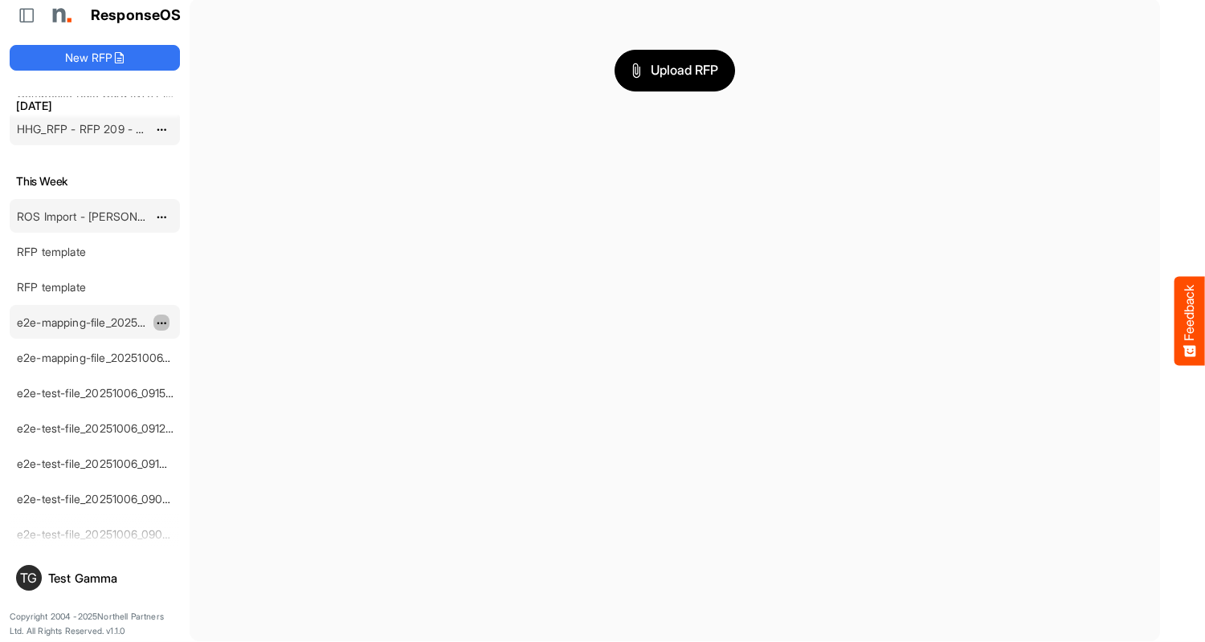
click at [161, 322] on span "dropdownbutton" at bounding box center [160, 323] width 8 height 11
click at [202, 372] on li "Delete" at bounding box center [201, 372] width 96 height 24
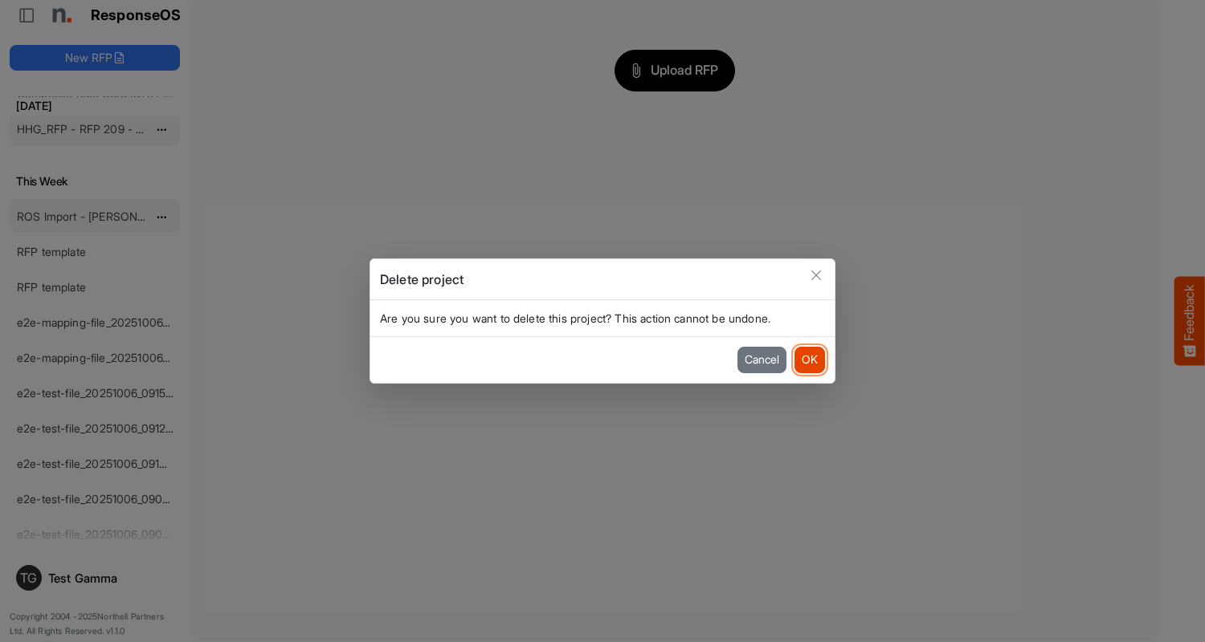
click at [809, 360] on button "OK" at bounding box center [809, 360] width 31 height 26
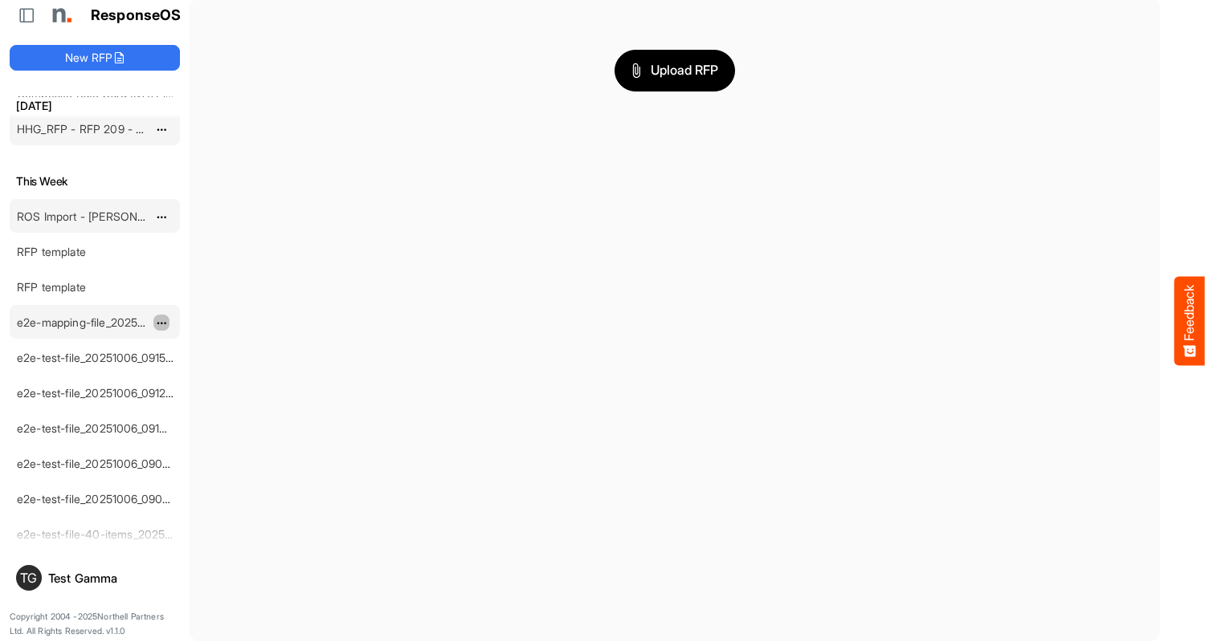
click at [161, 322] on span "dropdownbutton" at bounding box center [160, 323] width 8 height 11
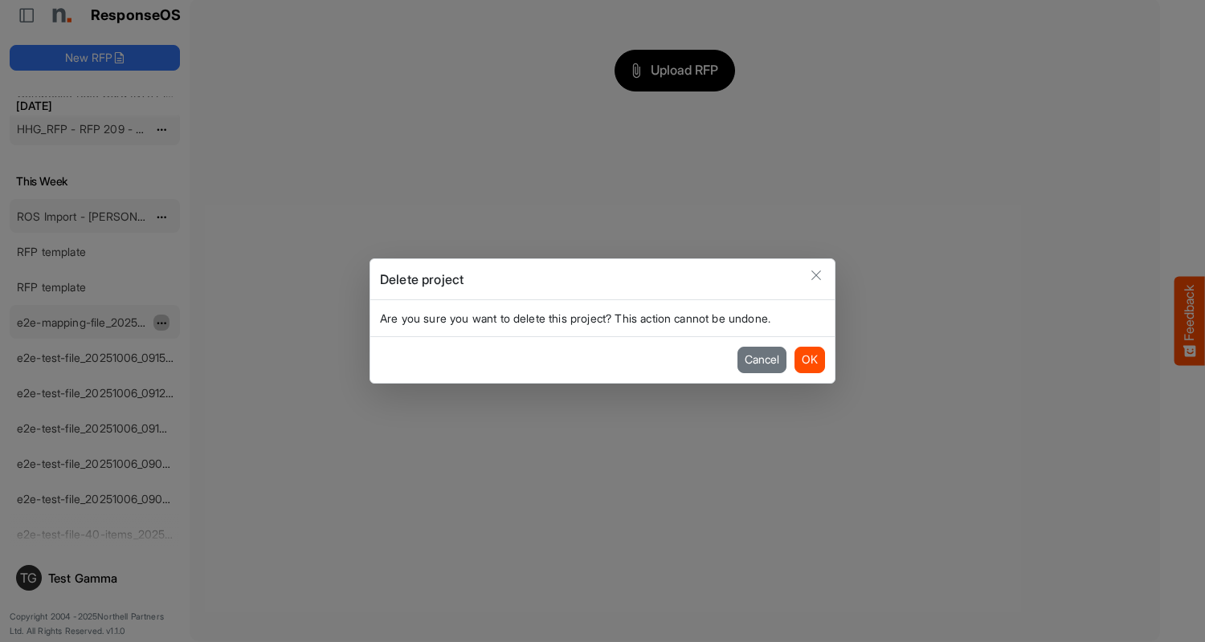
click at [809, 360] on button "OK" at bounding box center [809, 360] width 31 height 26
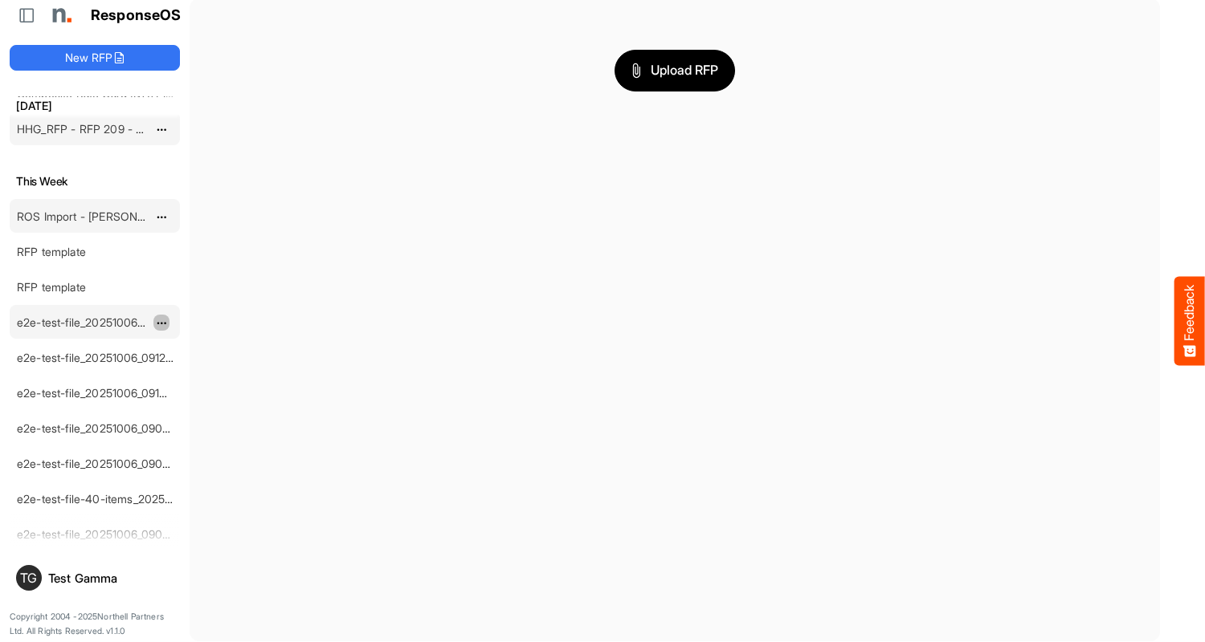
click at [161, 322] on span "dropdownbutton" at bounding box center [160, 323] width 8 height 11
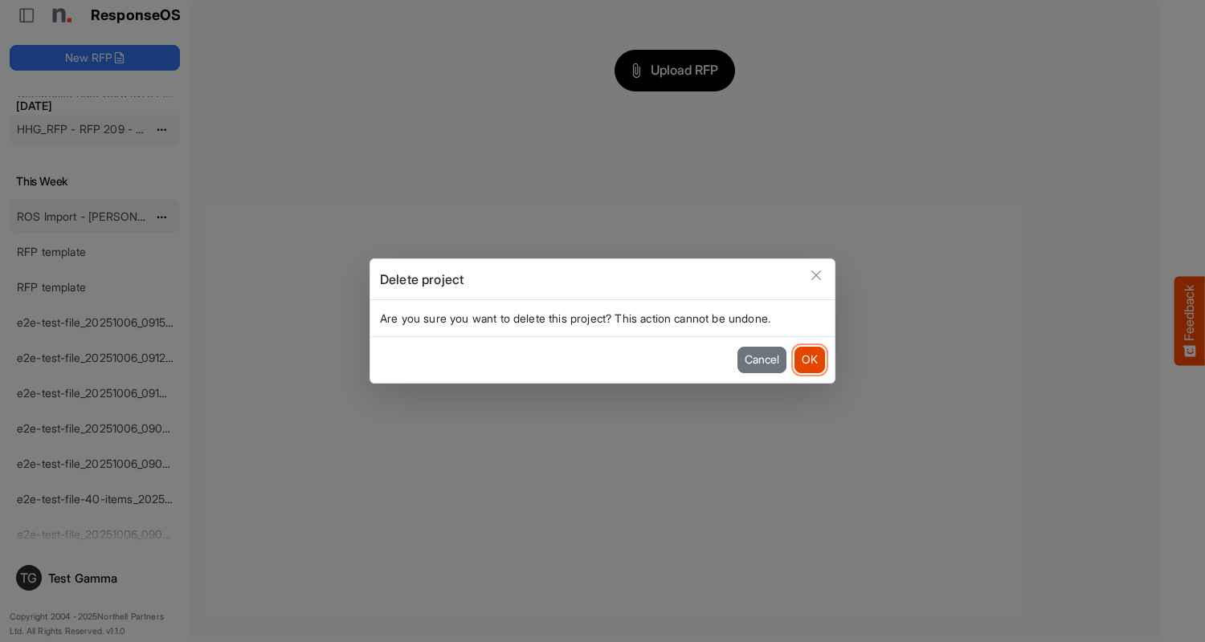
click at [809, 360] on button "OK" at bounding box center [809, 360] width 31 height 26
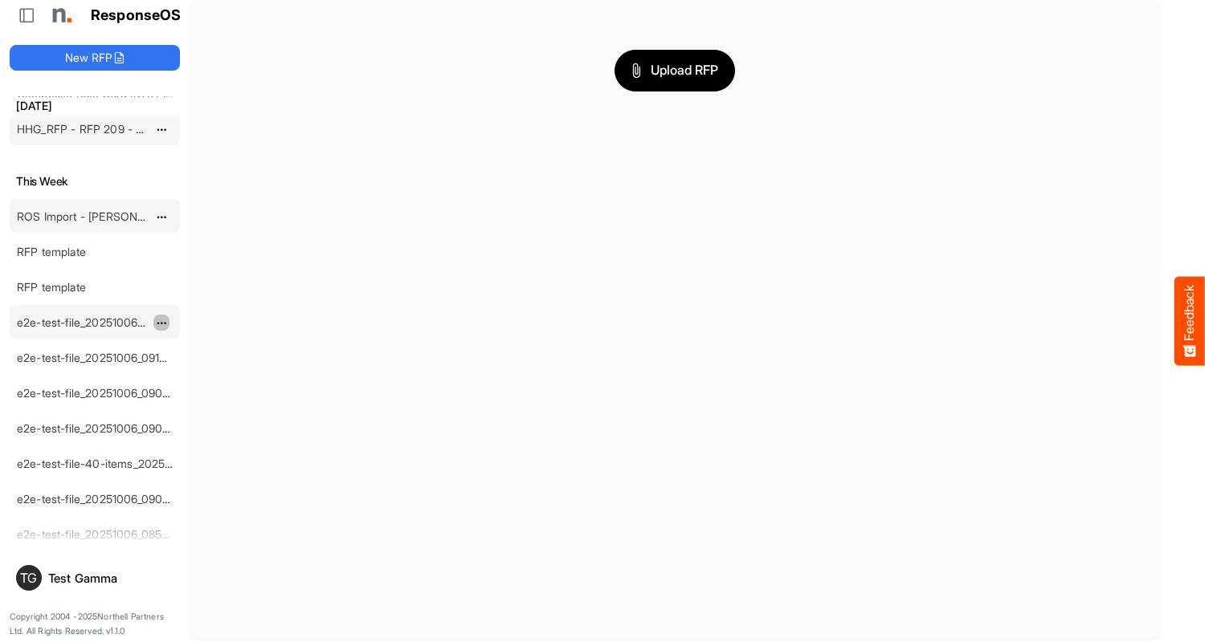
click at [161, 322] on span "dropdownbutton" at bounding box center [160, 323] width 8 height 11
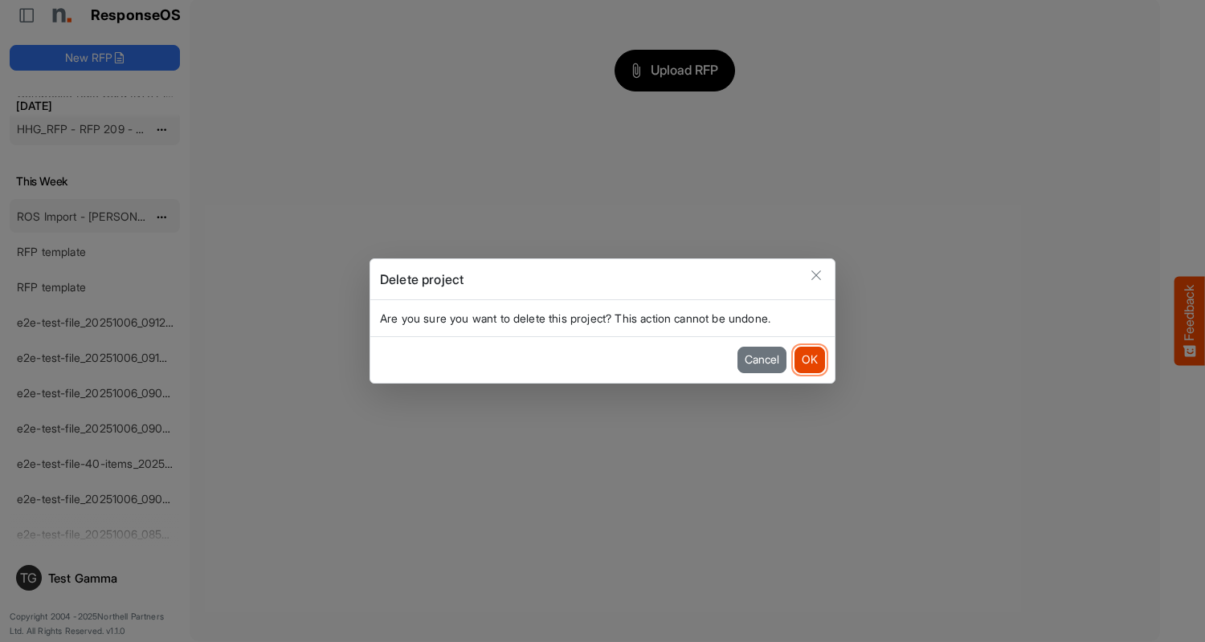
click at [809, 360] on button "OK" at bounding box center [809, 360] width 31 height 26
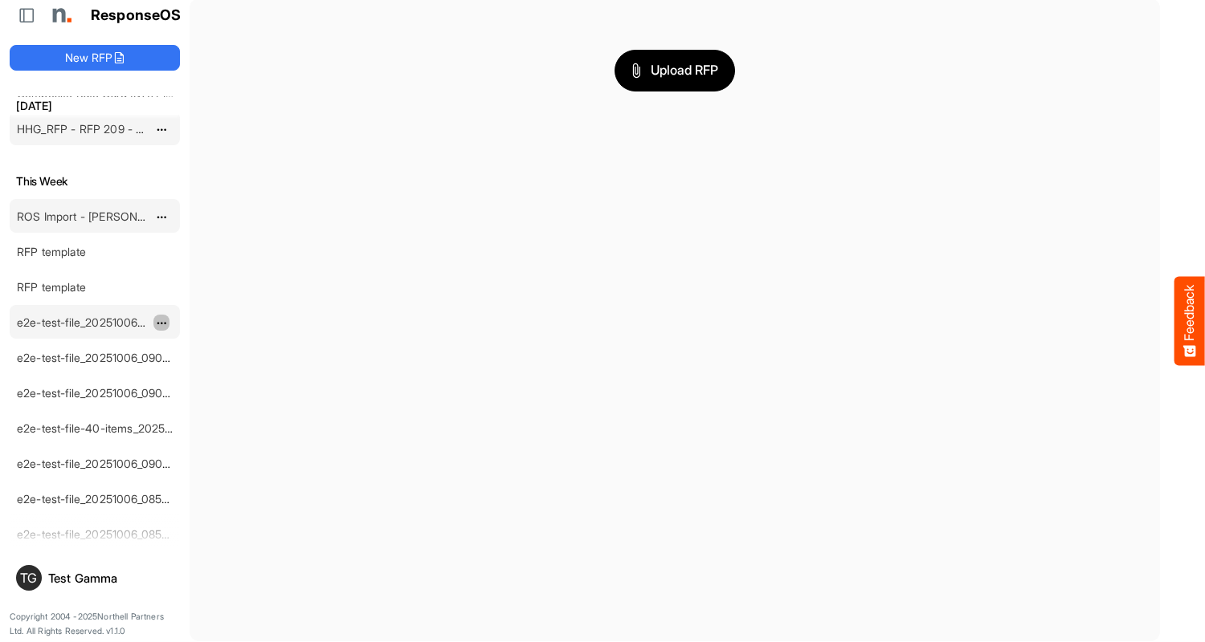
click at [161, 322] on span "dropdownbutton" at bounding box center [160, 323] width 8 height 11
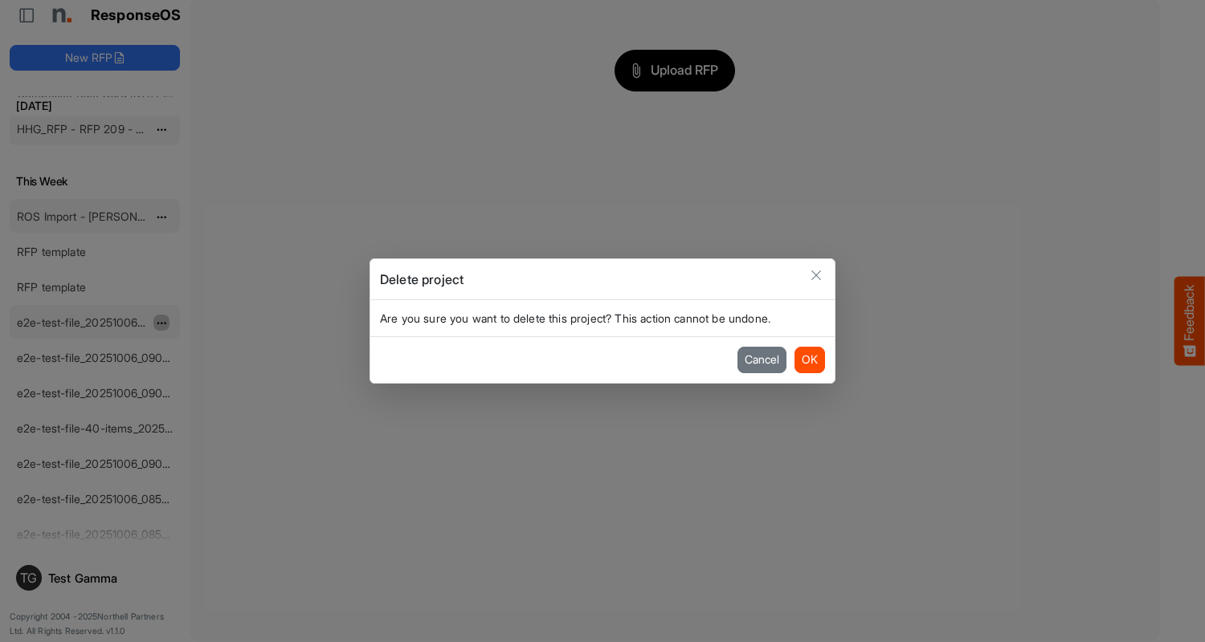
click at [809, 360] on button "OK" at bounding box center [809, 360] width 31 height 26
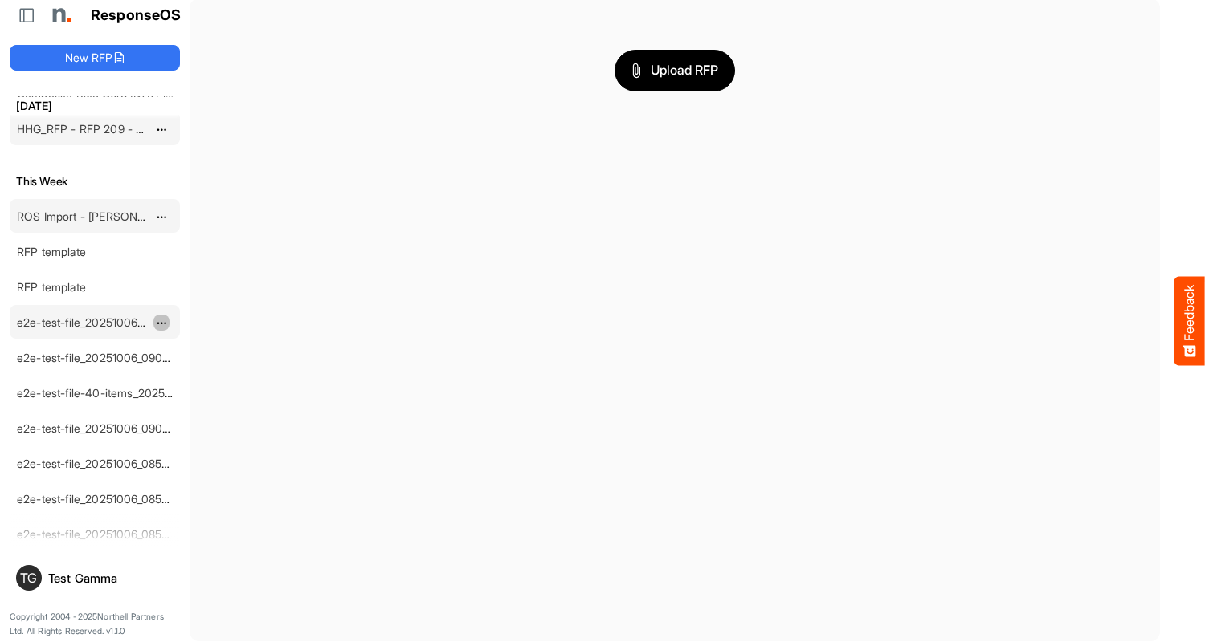
click at [161, 322] on span "dropdownbutton" at bounding box center [160, 323] width 8 height 11
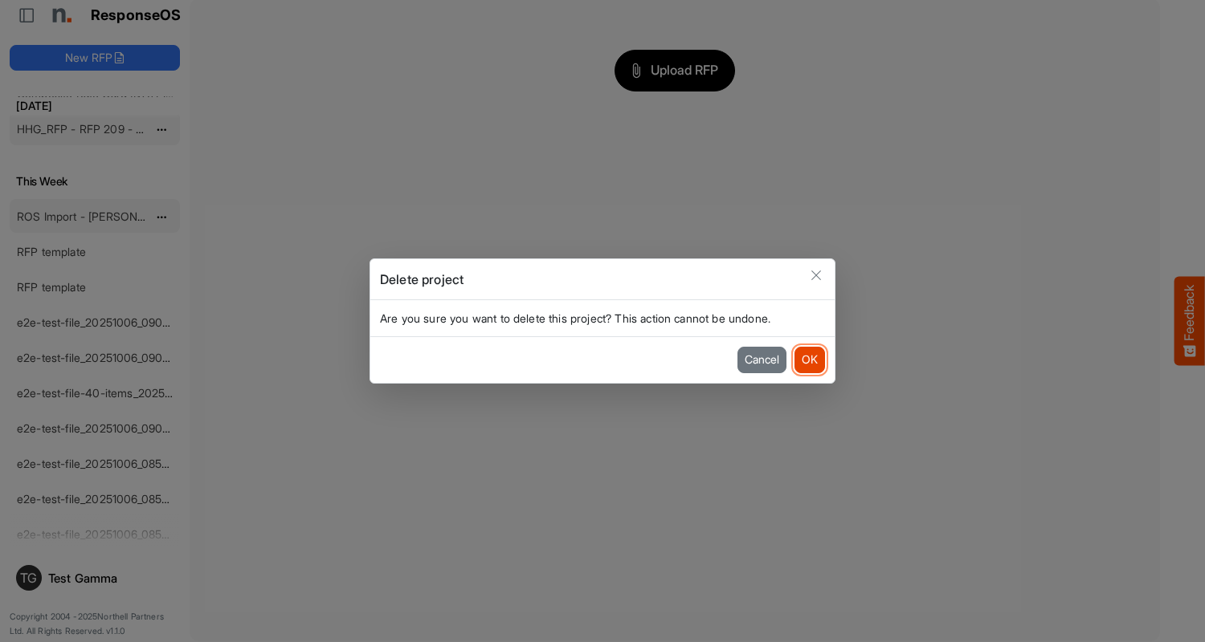
click at [809, 360] on button "OK" at bounding box center [809, 360] width 31 height 26
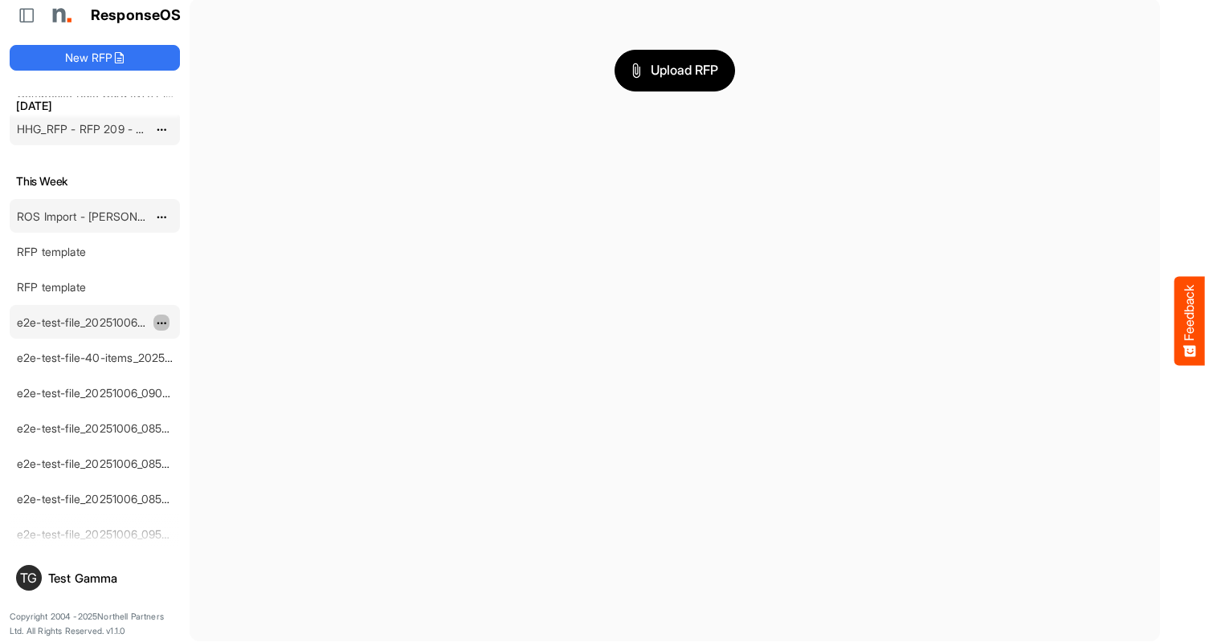
click at [161, 322] on span "dropdownbutton" at bounding box center [160, 323] width 8 height 11
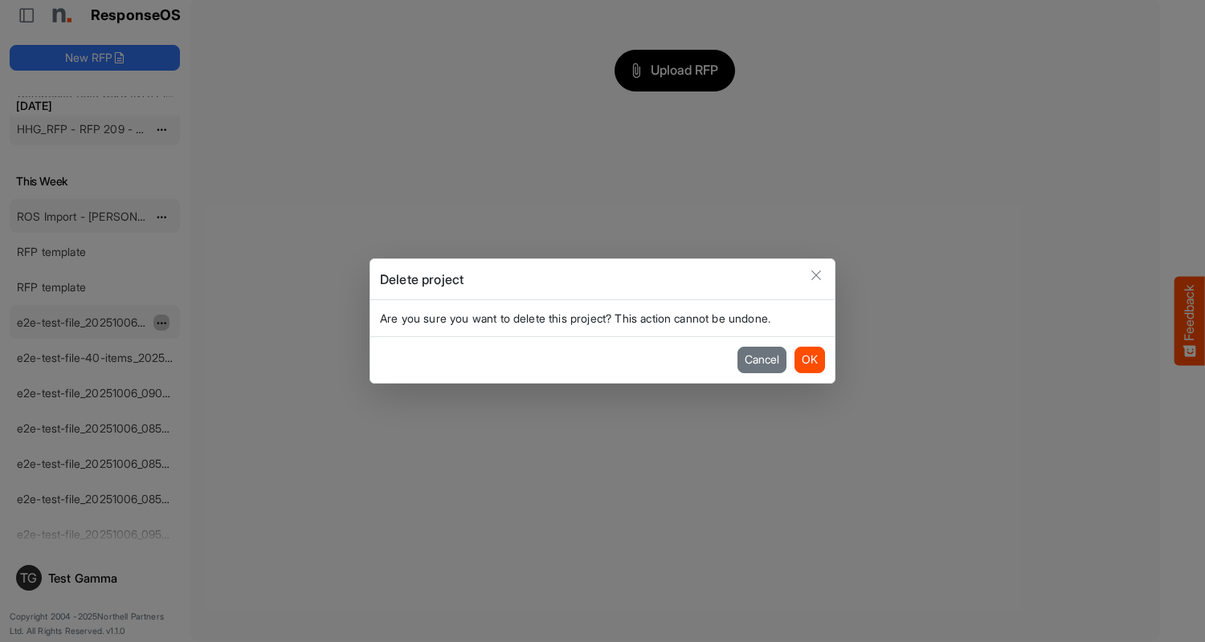
click at [809, 360] on button "OK" at bounding box center [809, 360] width 31 height 26
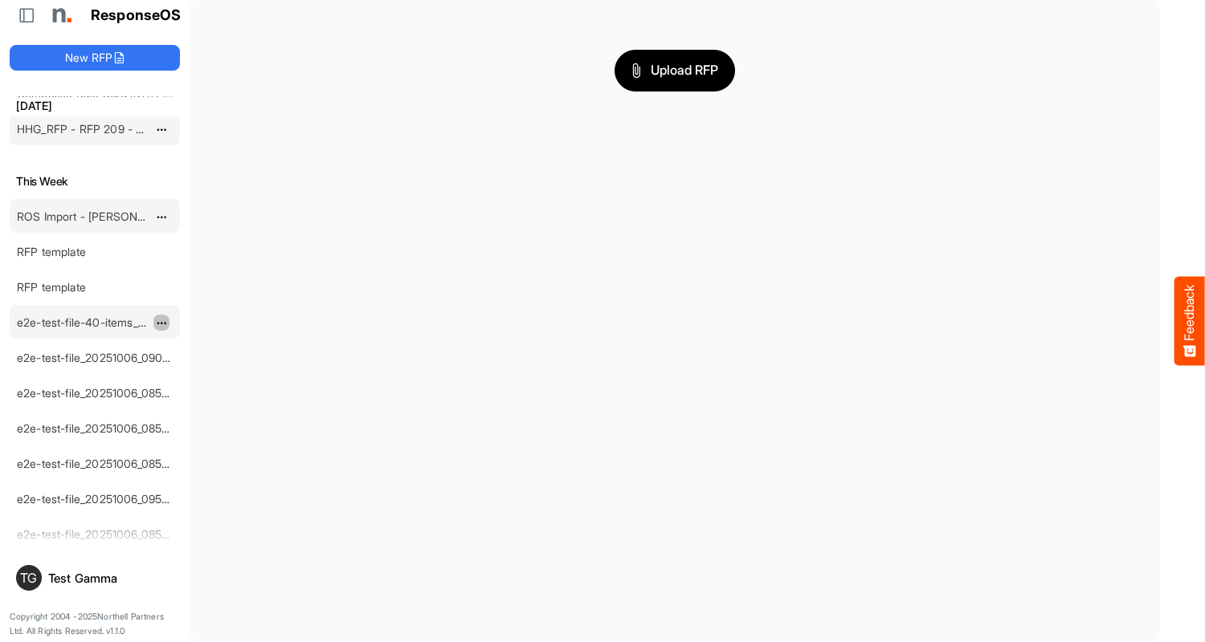
click at [161, 322] on span "dropdownbutton" at bounding box center [160, 323] width 8 height 11
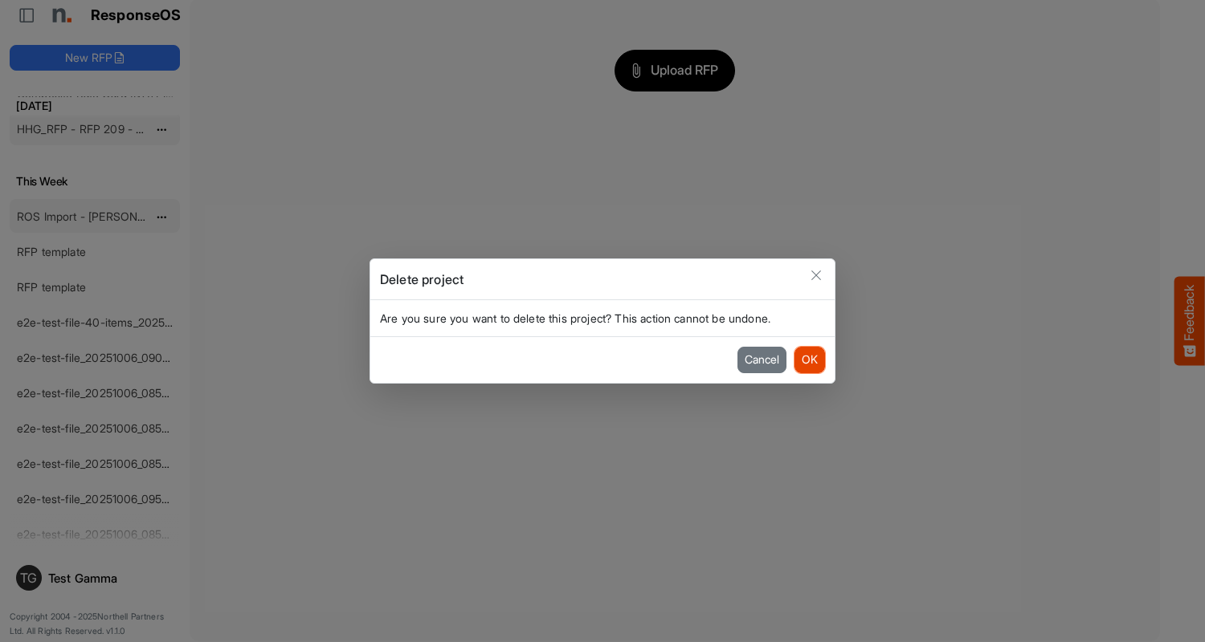
click at [809, 360] on button "OK" at bounding box center [809, 360] width 31 height 26
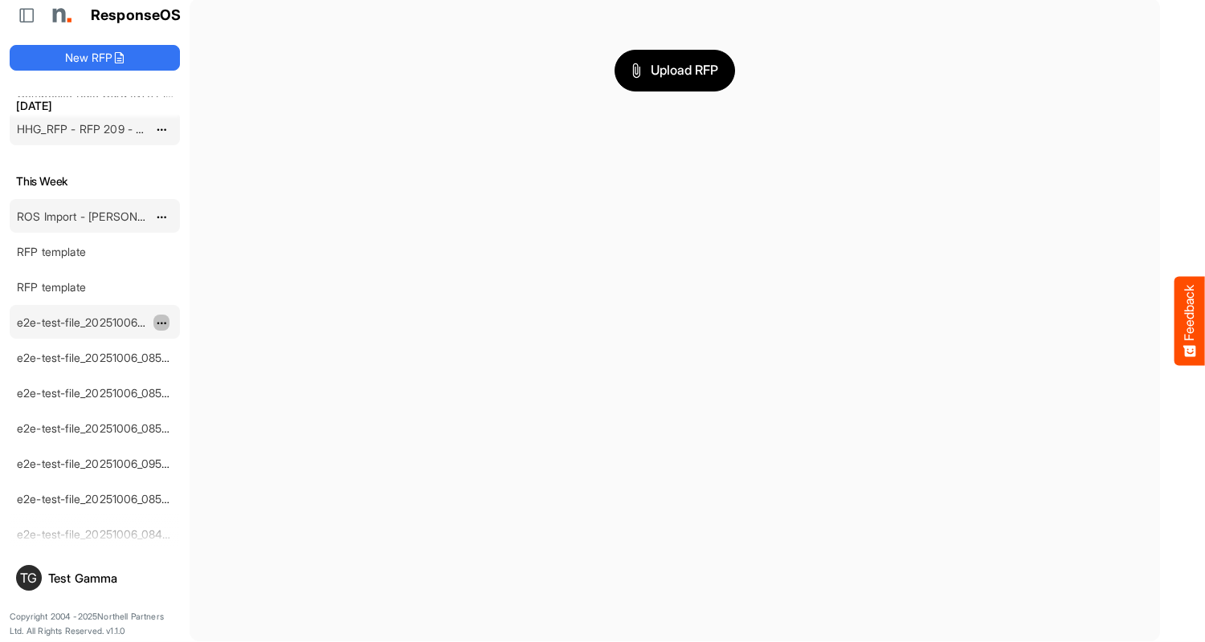
click at [161, 322] on span "dropdownbutton" at bounding box center [160, 323] width 8 height 11
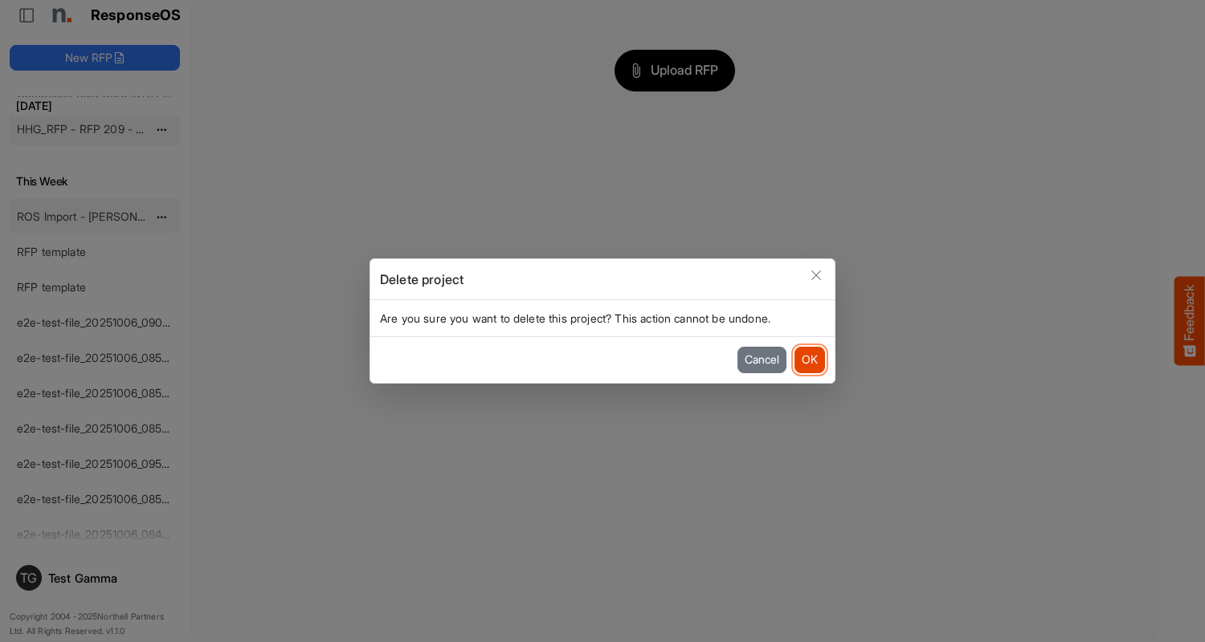
click at [809, 360] on button "OK" at bounding box center [809, 360] width 31 height 26
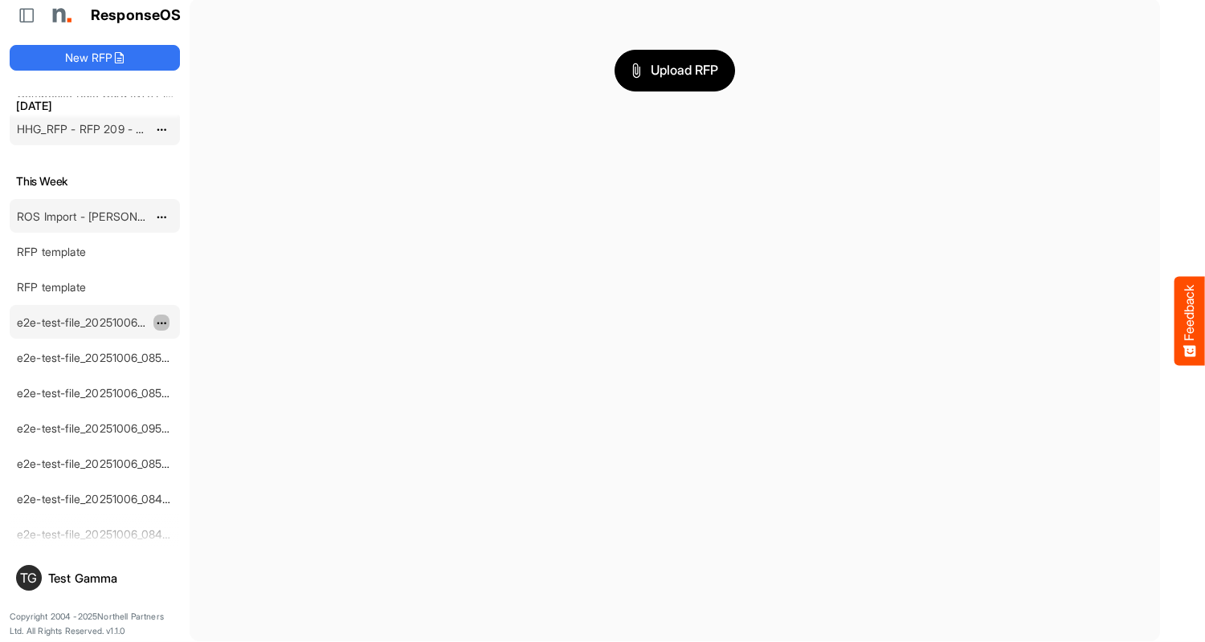
click at [161, 322] on span "dropdownbutton" at bounding box center [160, 323] width 8 height 11
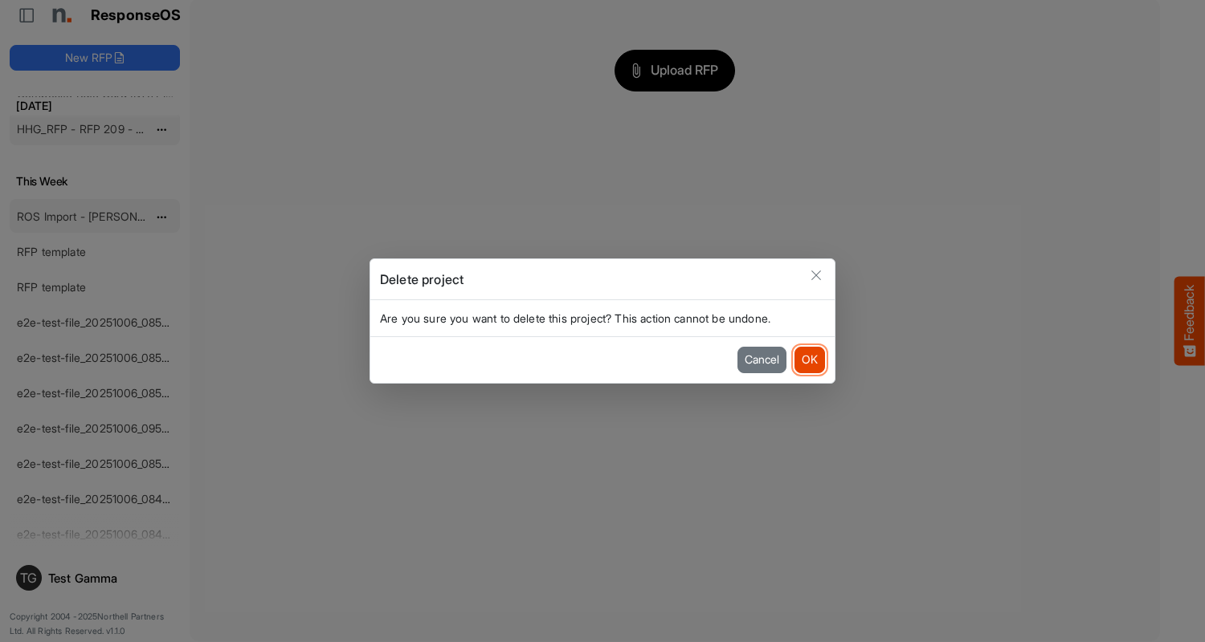
click at [809, 360] on button "OK" at bounding box center [809, 360] width 31 height 26
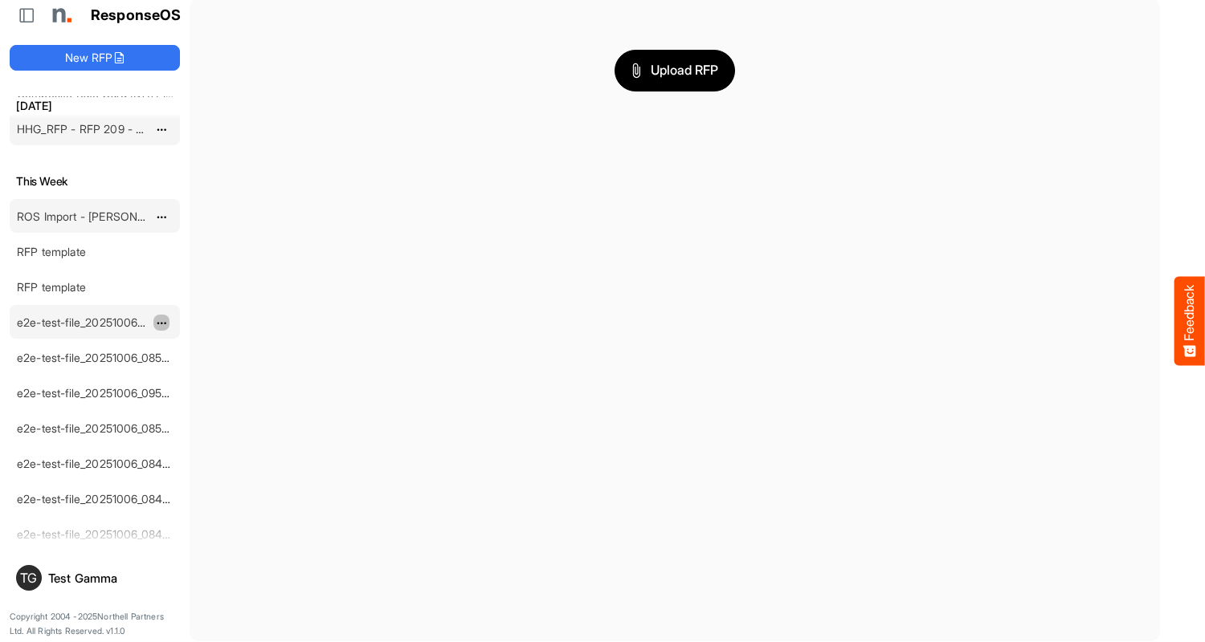
click at [161, 322] on span "dropdownbutton" at bounding box center [160, 323] width 8 height 11
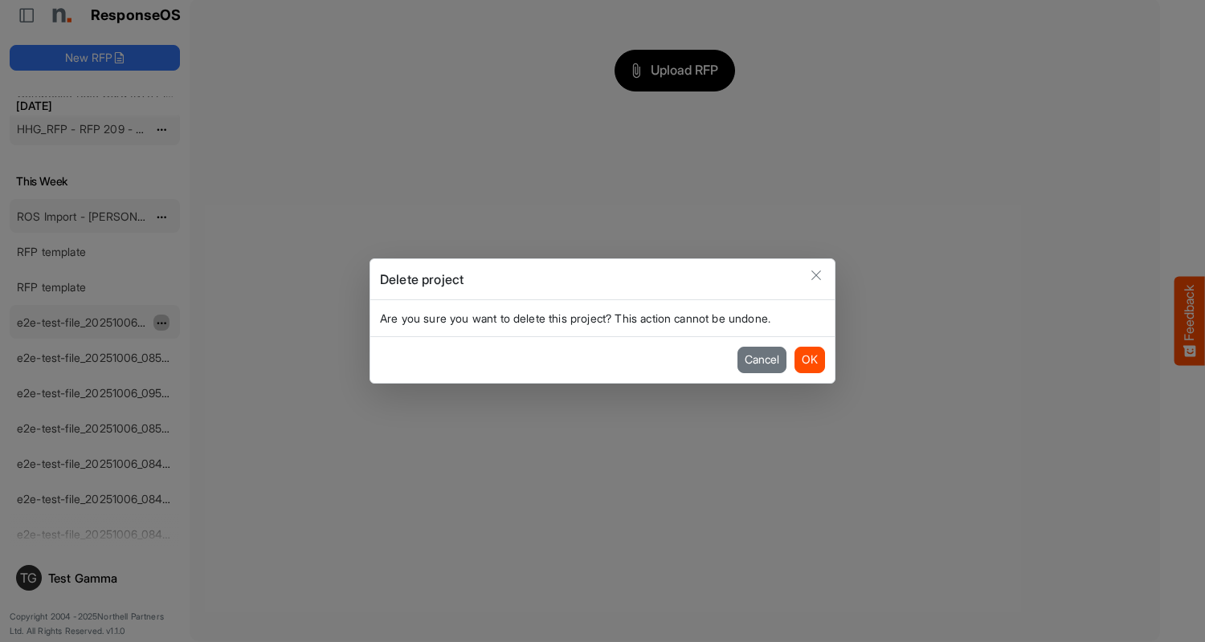
click at [809, 360] on button "OK" at bounding box center [809, 360] width 31 height 26
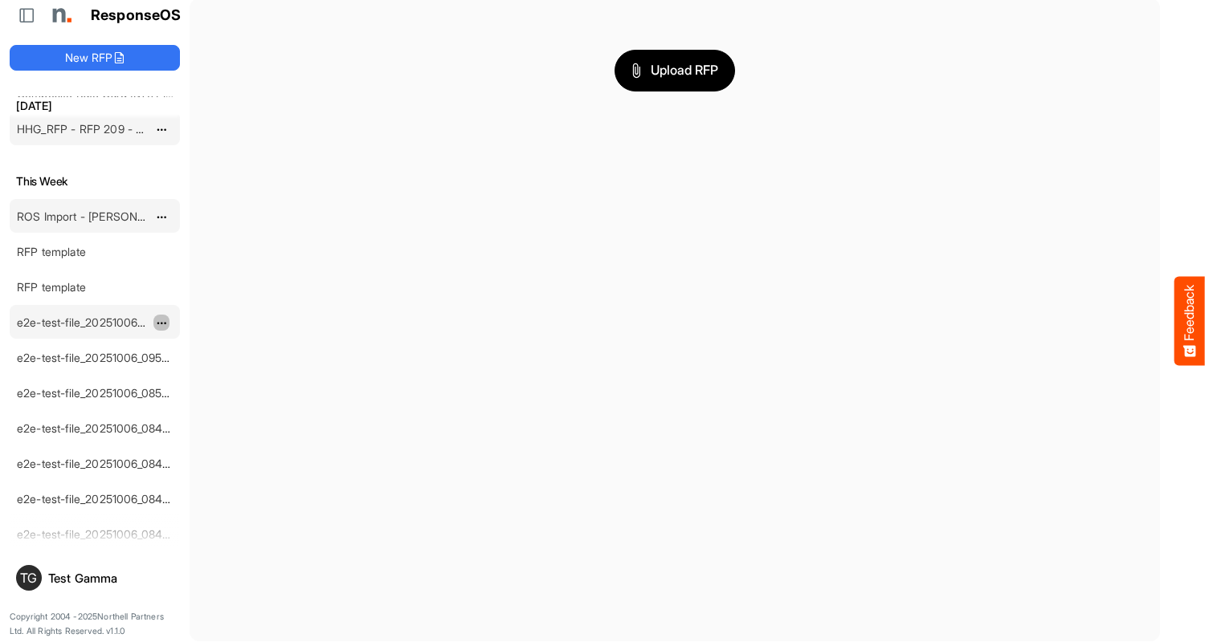
click at [161, 322] on span "dropdownbutton" at bounding box center [160, 323] width 8 height 11
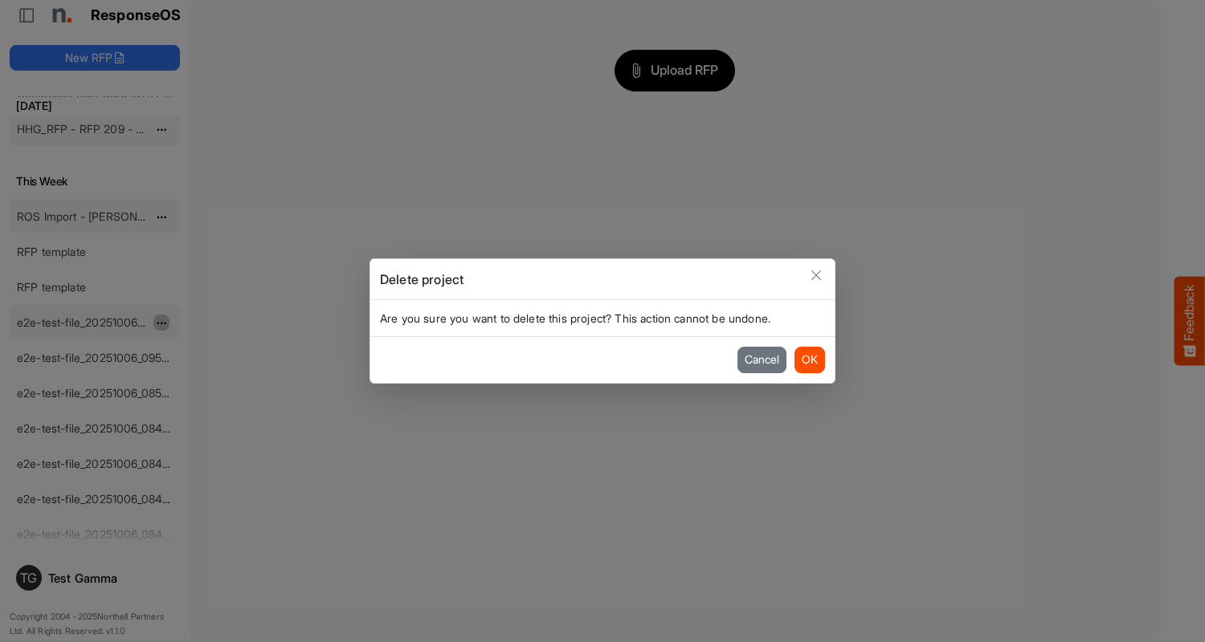
click at [809, 360] on button "OK" at bounding box center [809, 360] width 31 height 26
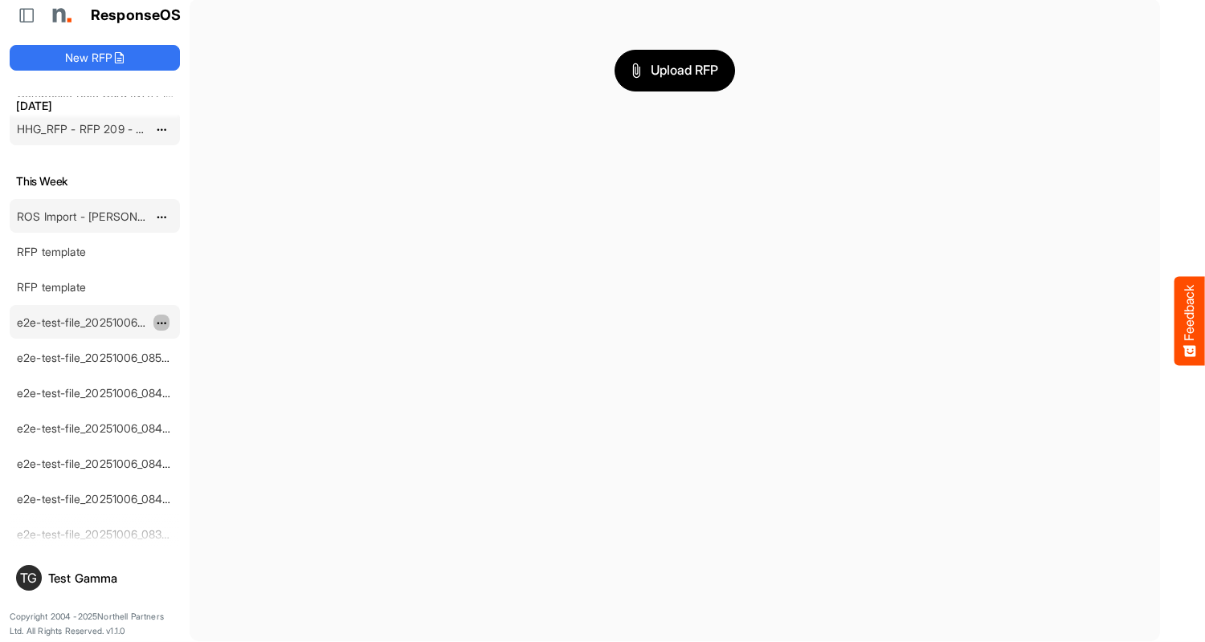
click at [161, 322] on span "dropdownbutton" at bounding box center [160, 323] width 8 height 11
click at [202, 372] on li "Delete" at bounding box center [201, 372] width 96 height 24
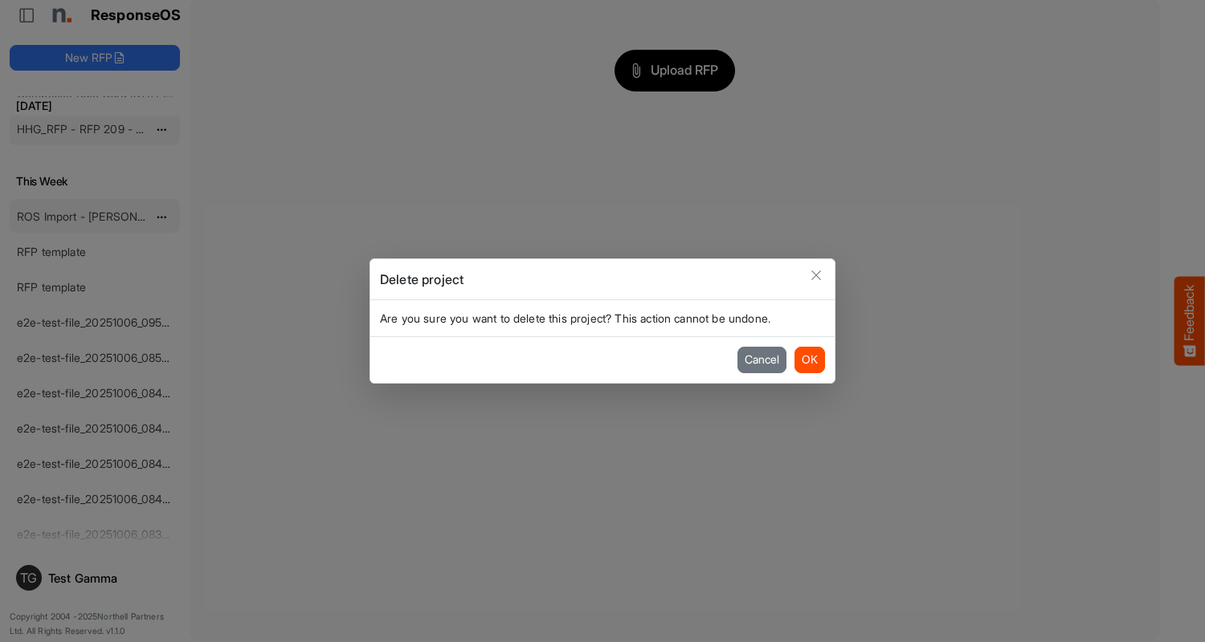
click at [809, 360] on button "OK" at bounding box center [809, 360] width 31 height 26
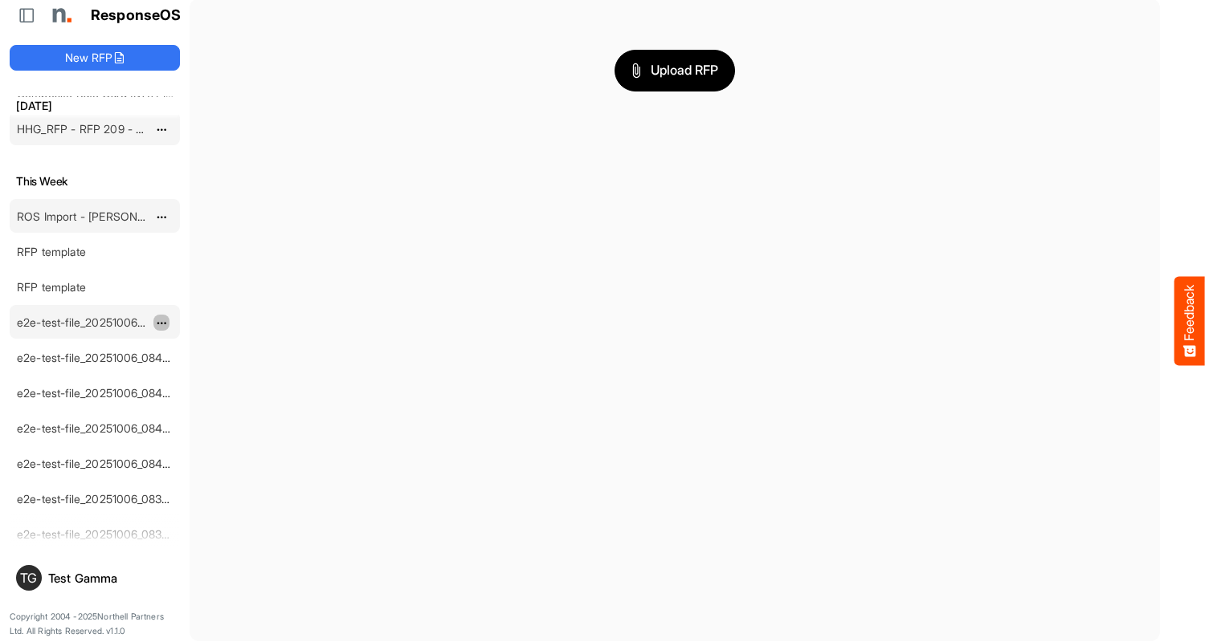
click at [161, 322] on span "dropdownbutton" at bounding box center [160, 323] width 8 height 11
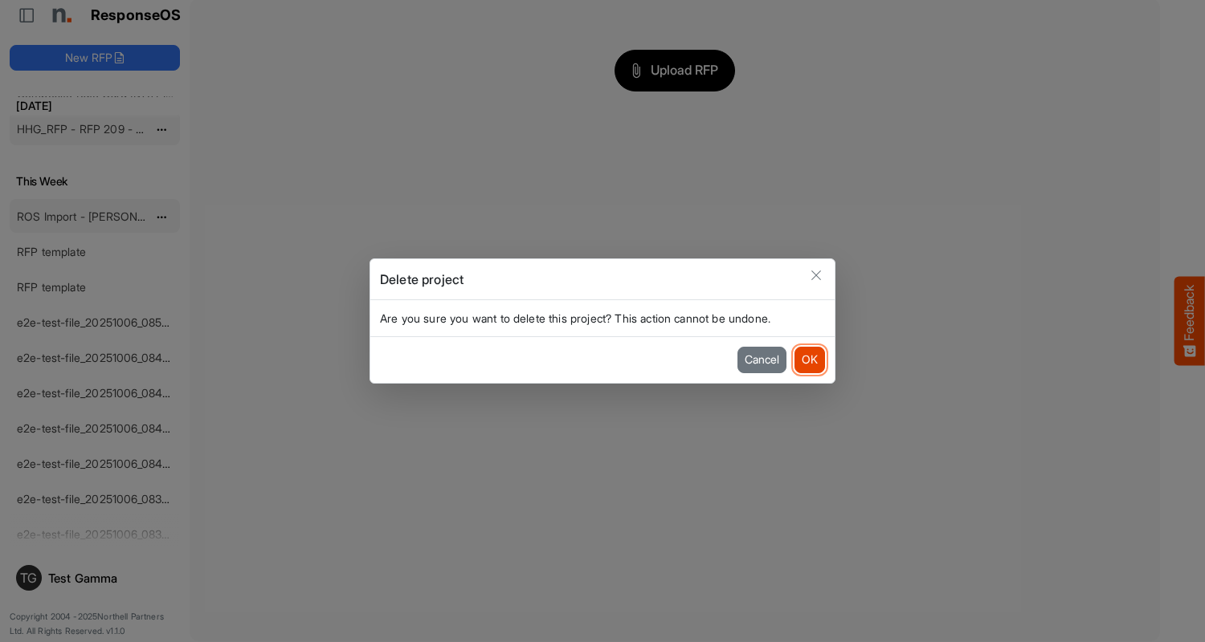
click at [809, 360] on button "OK" at bounding box center [809, 360] width 31 height 26
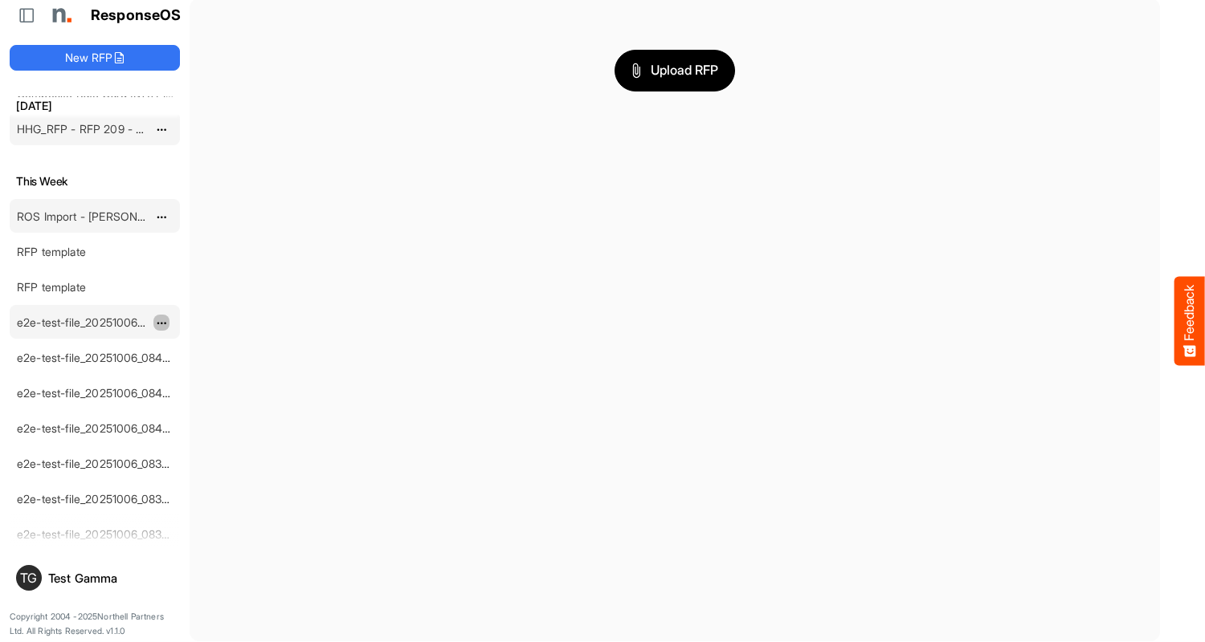
click at [161, 322] on span "dropdownbutton" at bounding box center [160, 323] width 8 height 11
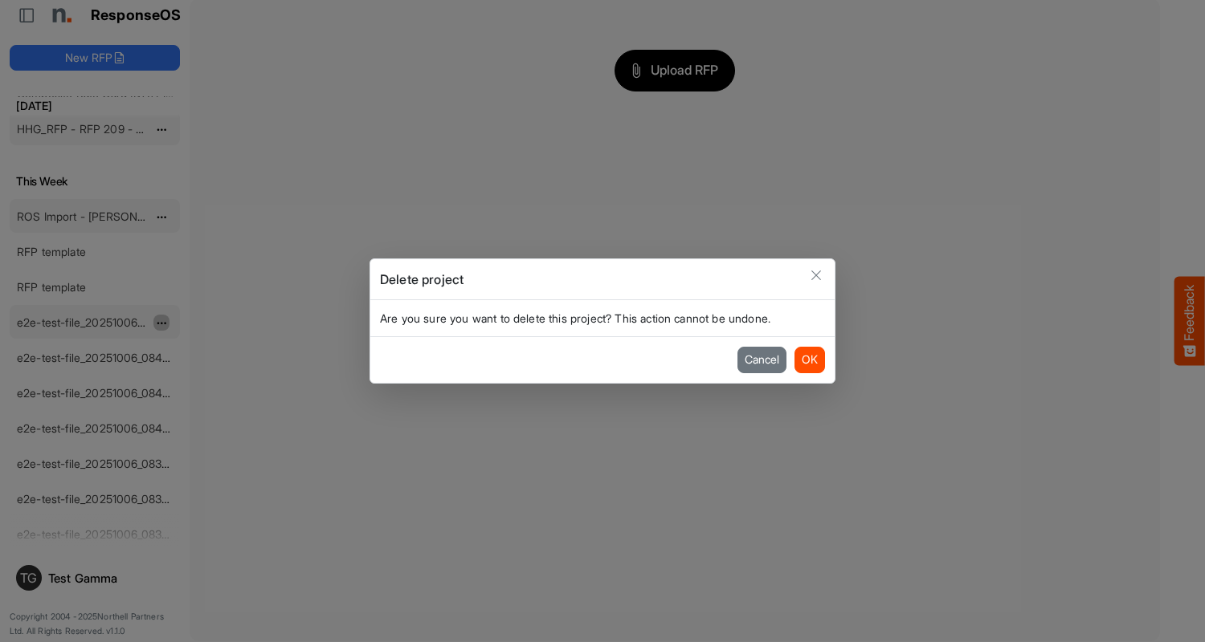
click at [809, 360] on button "OK" at bounding box center [809, 360] width 31 height 26
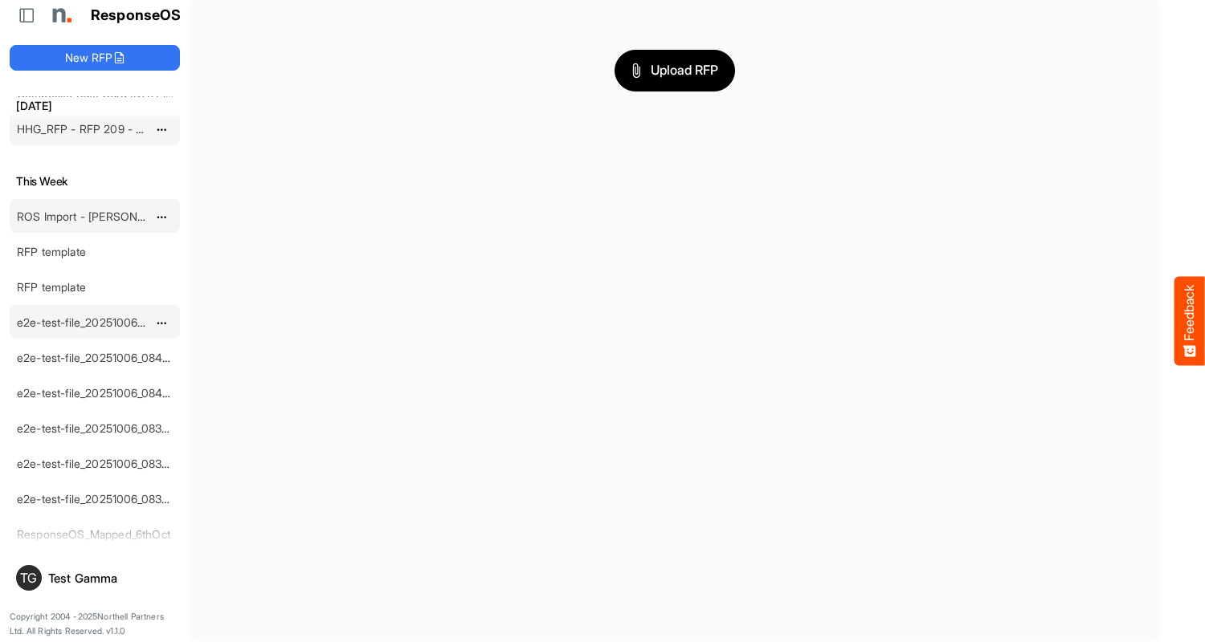
click at [161, 322] on span "dropdownbutton" at bounding box center [160, 323] width 8 height 11
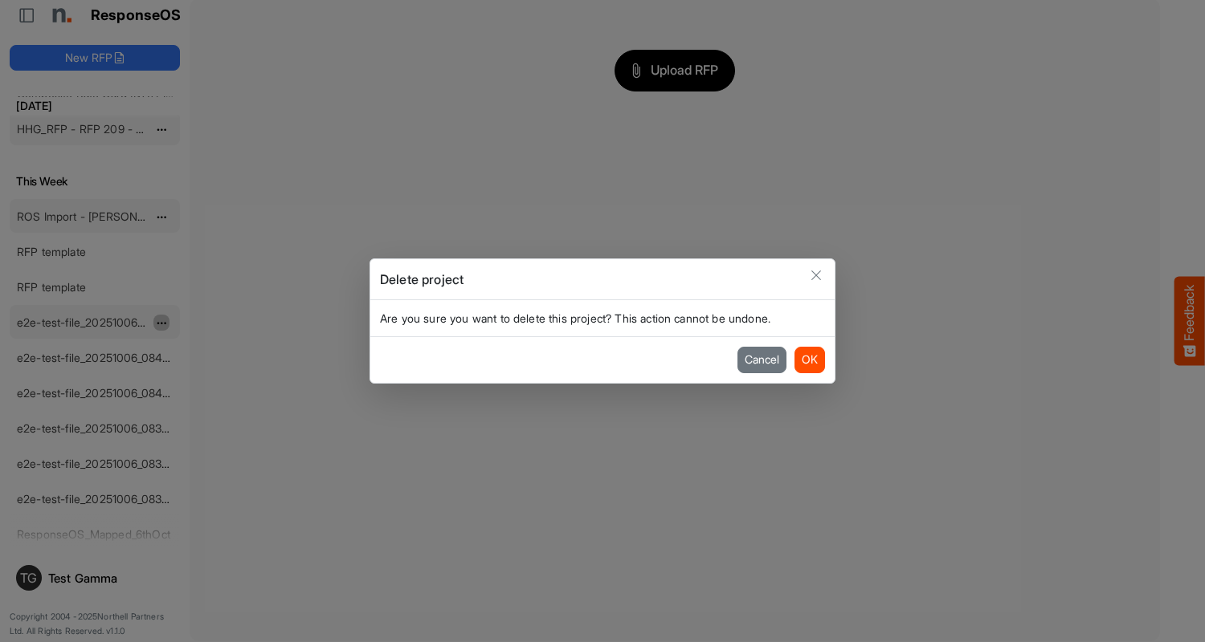
click at [809, 360] on button "OK" at bounding box center [809, 360] width 31 height 26
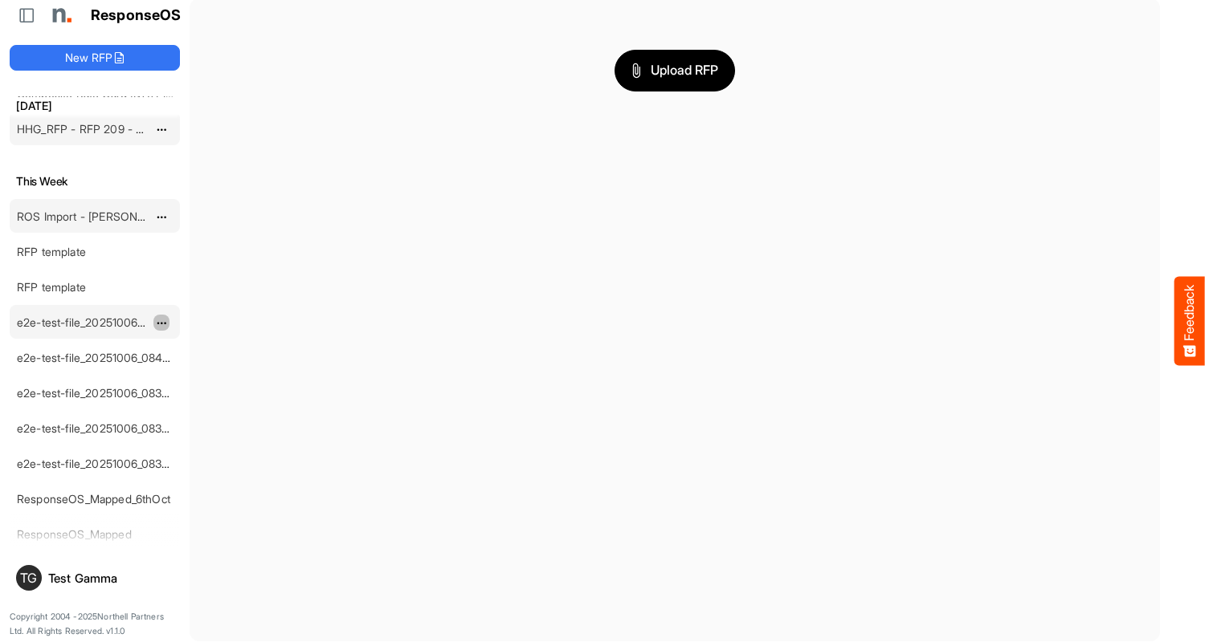
click at [161, 322] on span "dropdownbutton" at bounding box center [160, 323] width 8 height 11
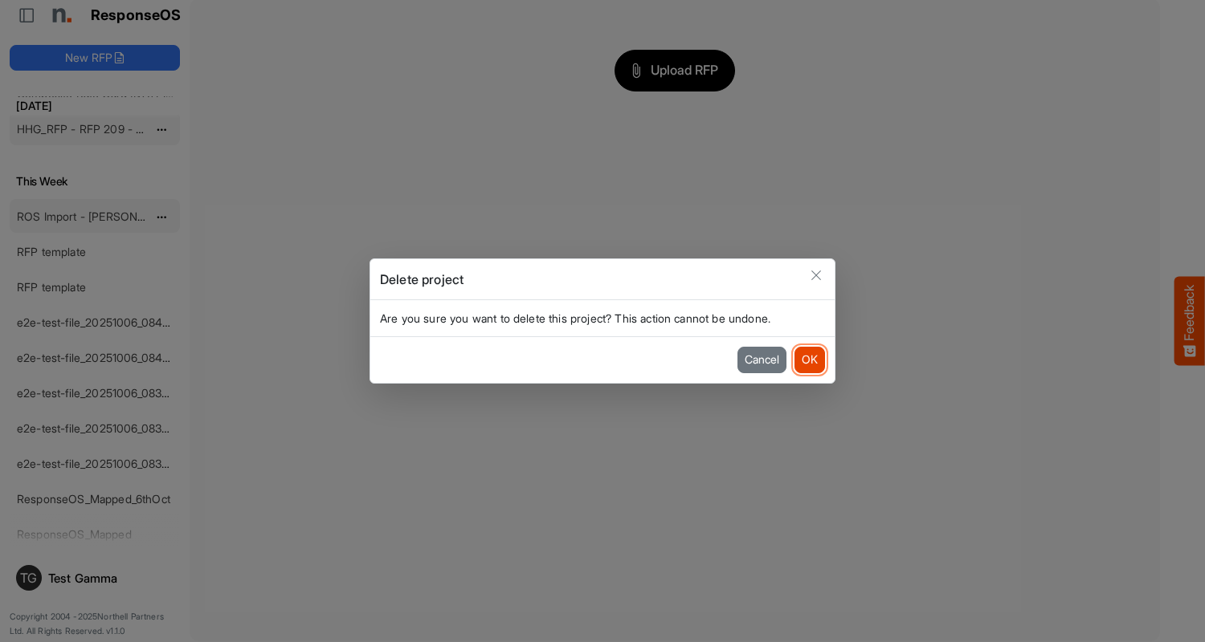
click at [809, 360] on button "OK" at bounding box center [809, 360] width 31 height 26
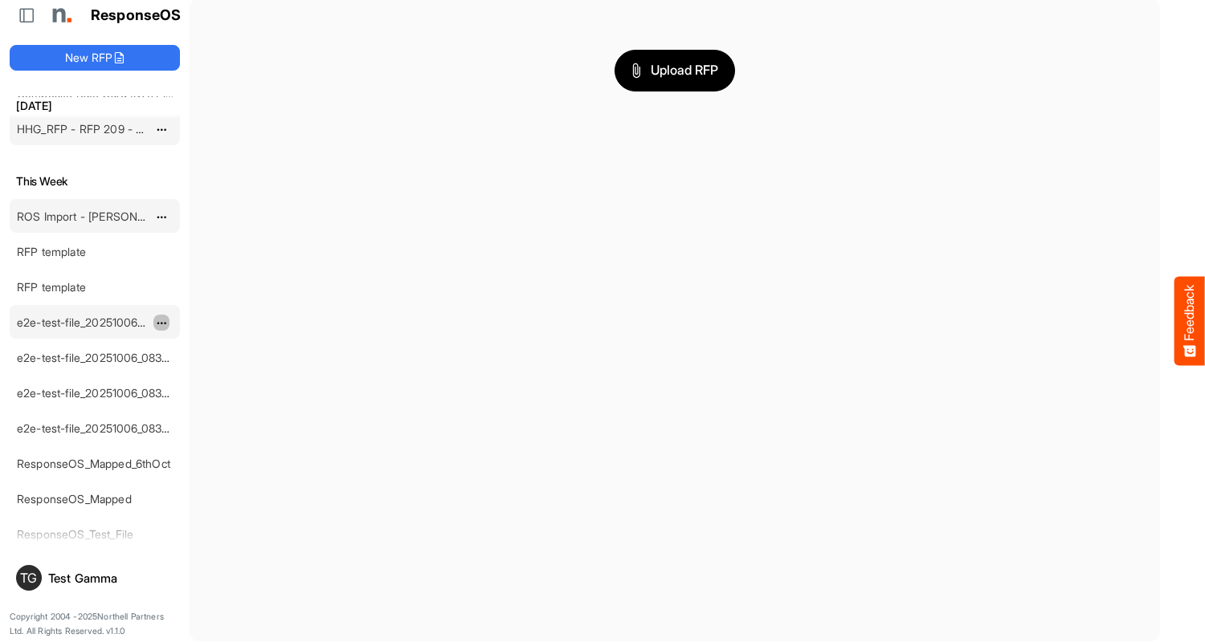
click at [161, 322] on span "dropdownbutton" at bounding box center [160, 323] width 8 height 11
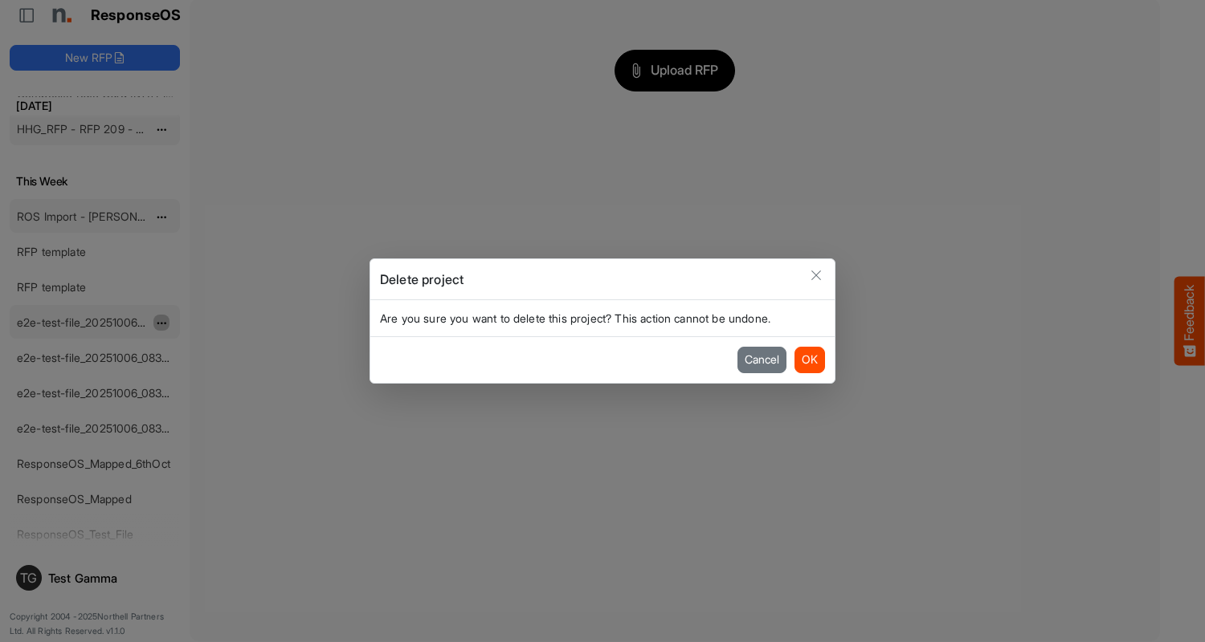
click at [809, 360] on button "OK" at bounding box center [809, 360] width 31 height 26
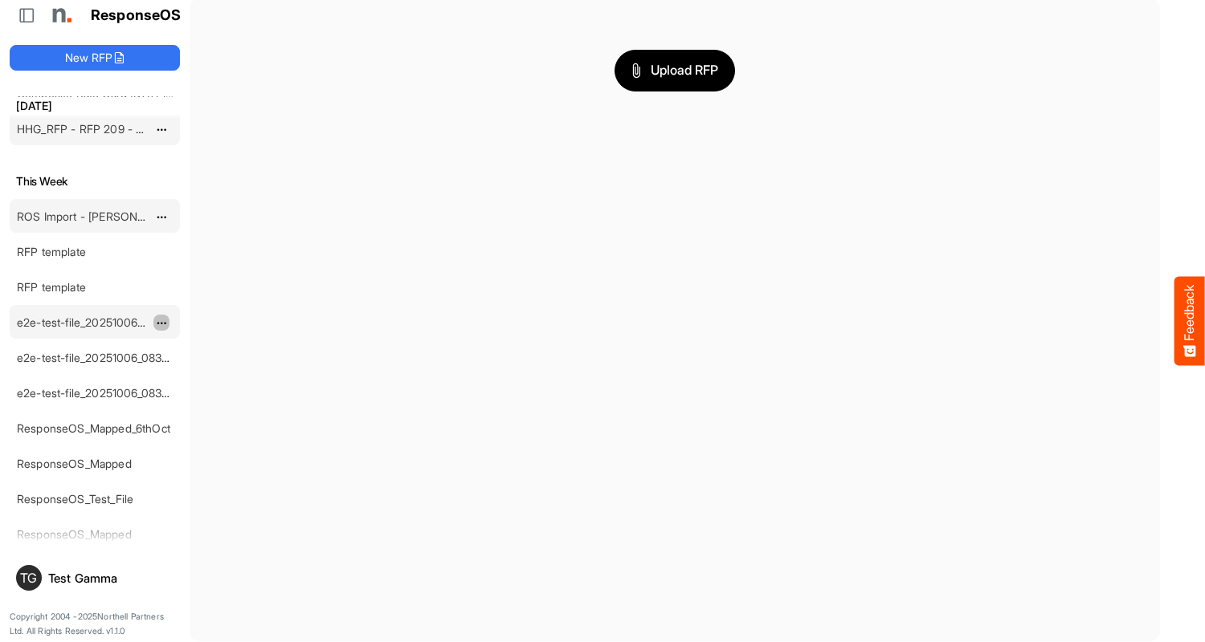
click at [161, 322] on span "dropdownbutton" at bounding box center [160, 323] width 8 height 11
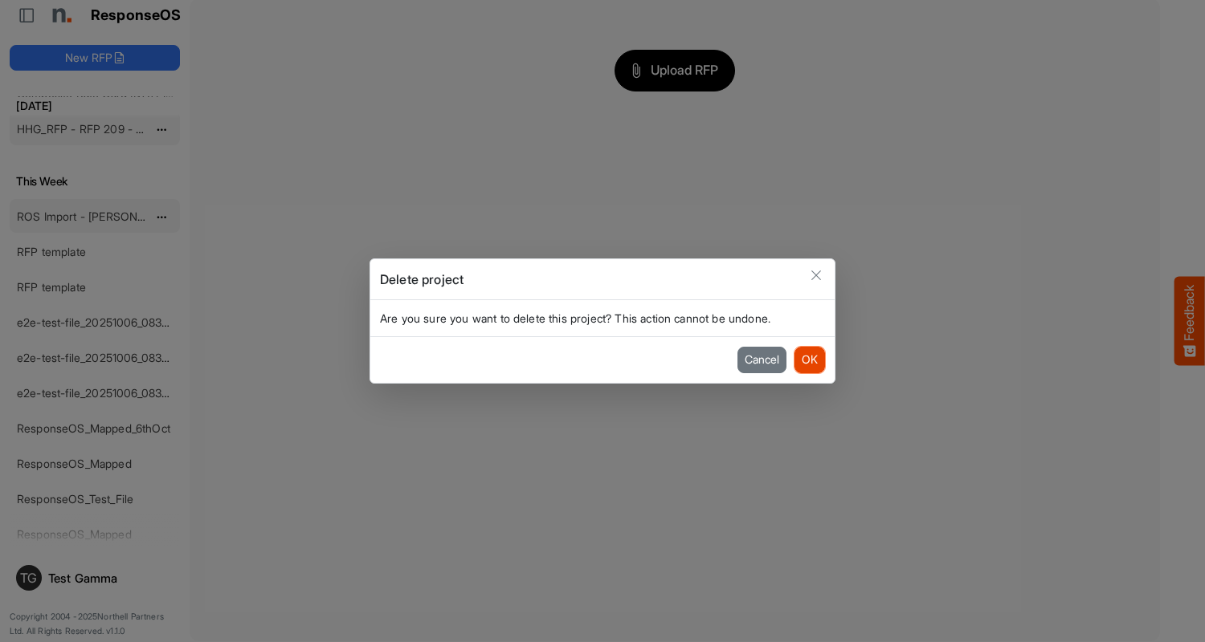
click at [809, 360] on button "OK" at bounding box center [809, 360] width 31 height 26
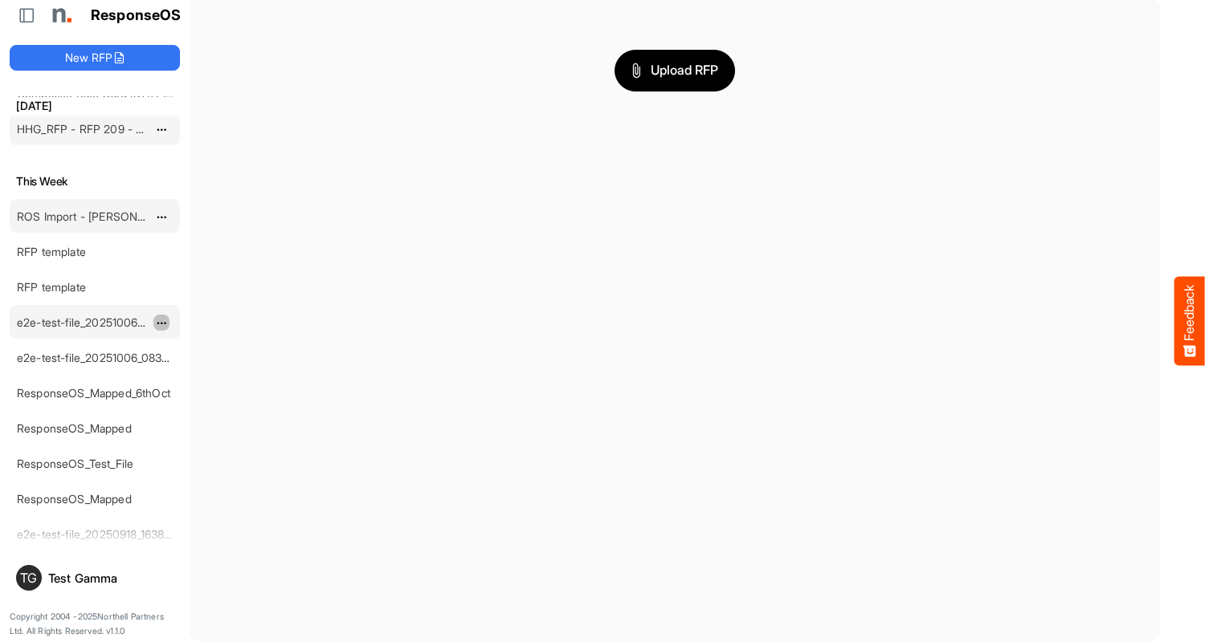
click at [161, 322] on span "dropdownbutton" at bounding box center [160, 323] width 8 height 11
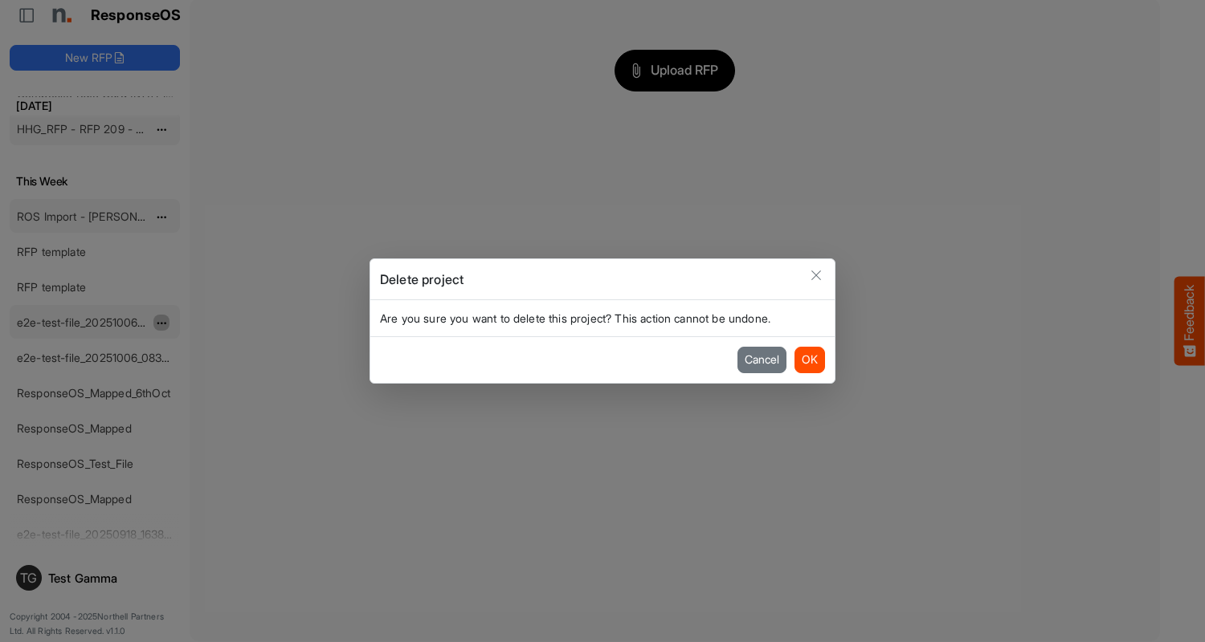
click at [809, 360] on button "OK" at bounding box center [809, 360] width 31 height 26
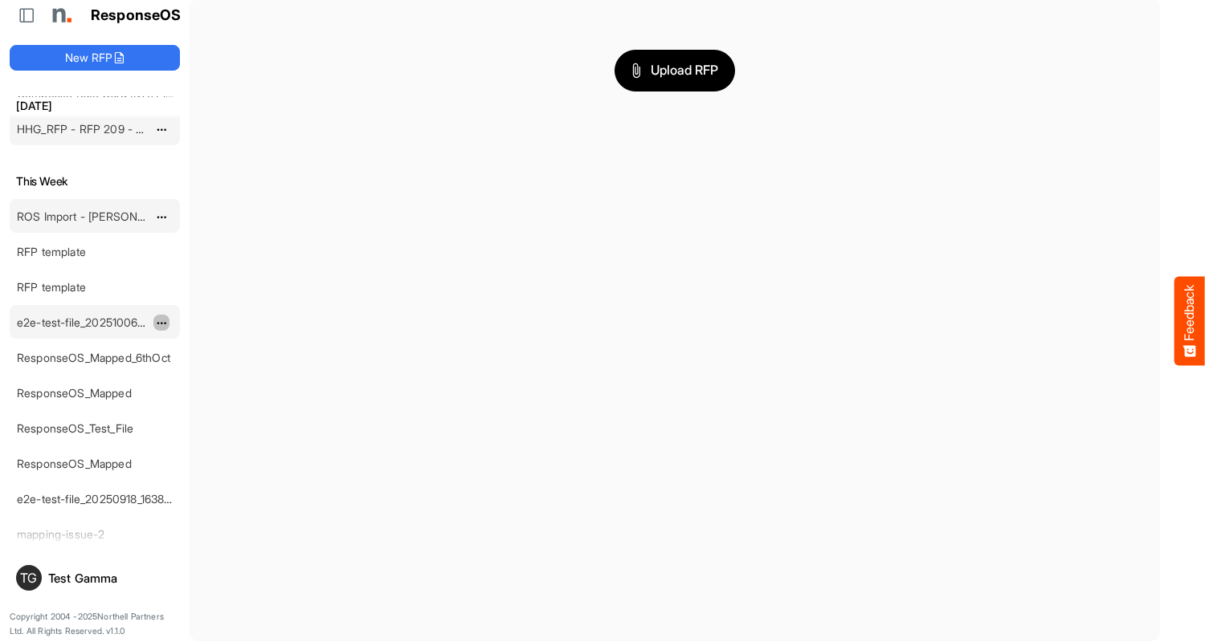
click at [161, 322] on span "dropdownbutton" at bounding box center [160, 323] width 8 height 11
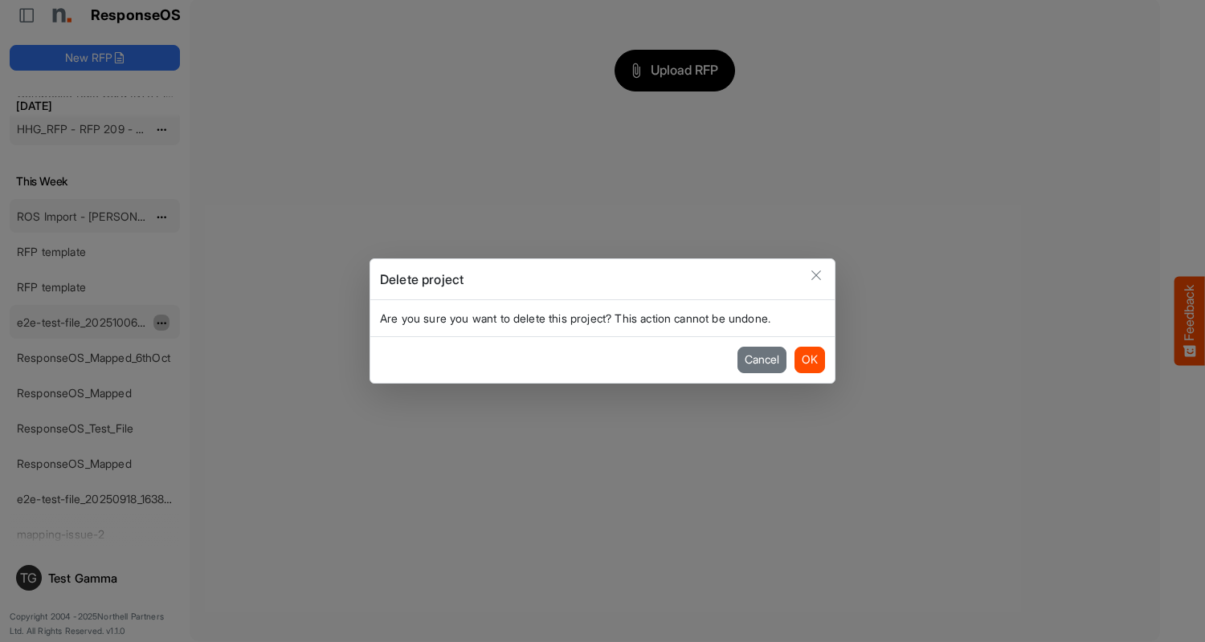
click at [809, 360] on button "OK" at bounding box center [809, 360] width 31 height 26
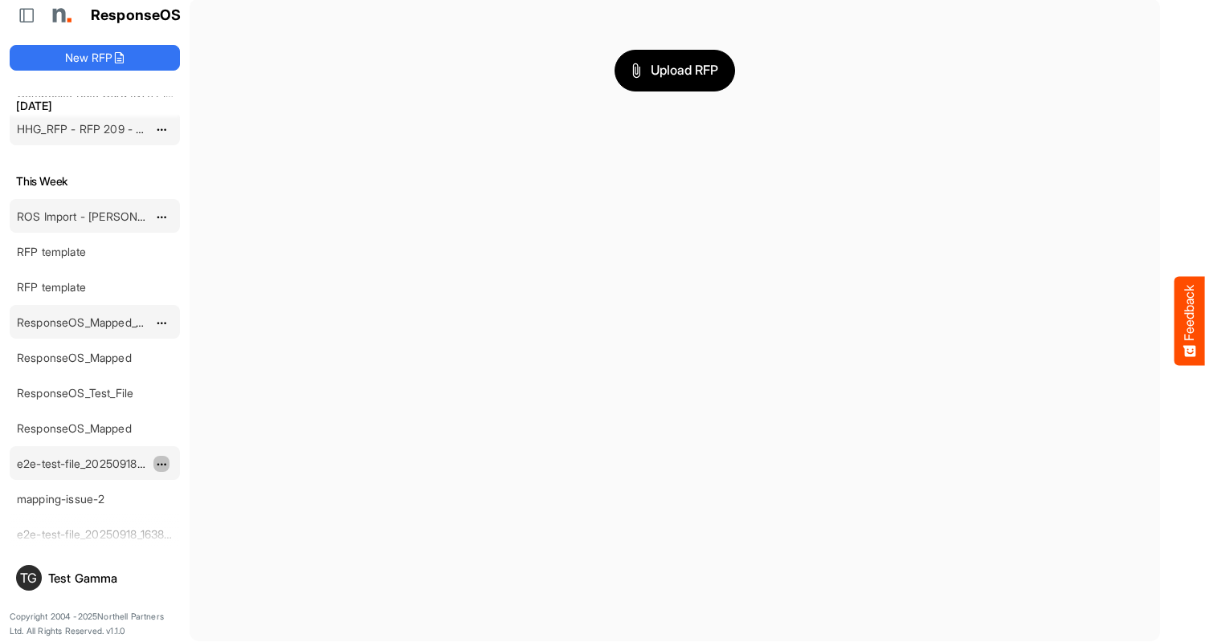
click at [161, 463] on span "dropdownbutton" at bounding box center [160, 464] width 8 height 11
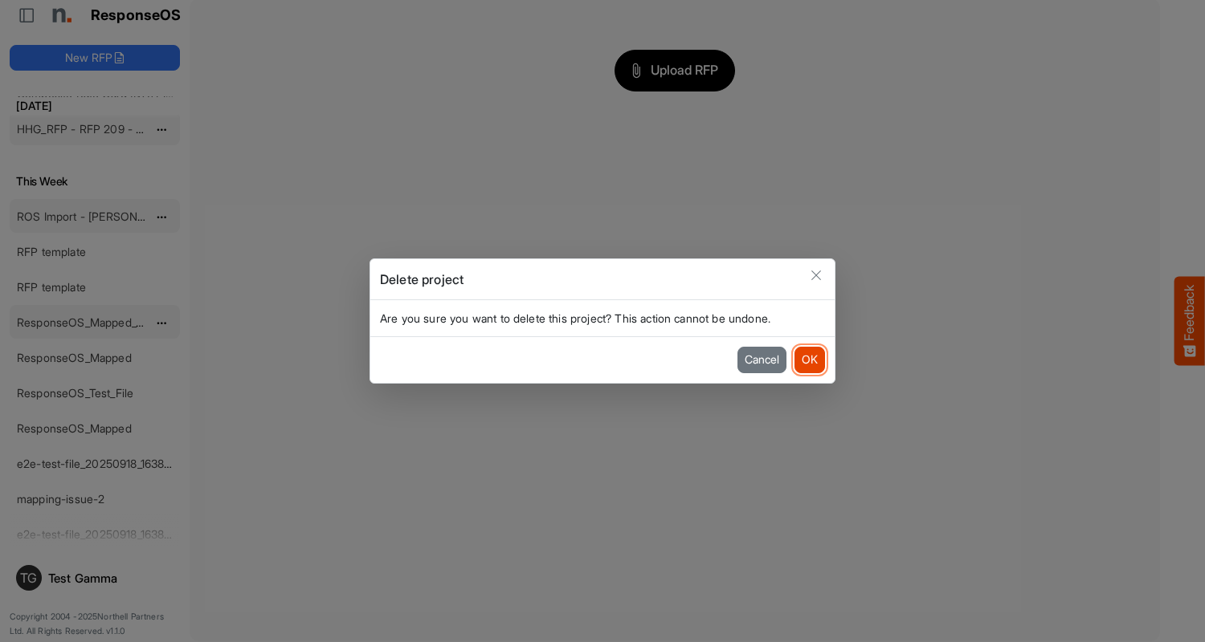
click at [809, 360] on button "OK" at bounding box center [809, 360] width 31 height 26
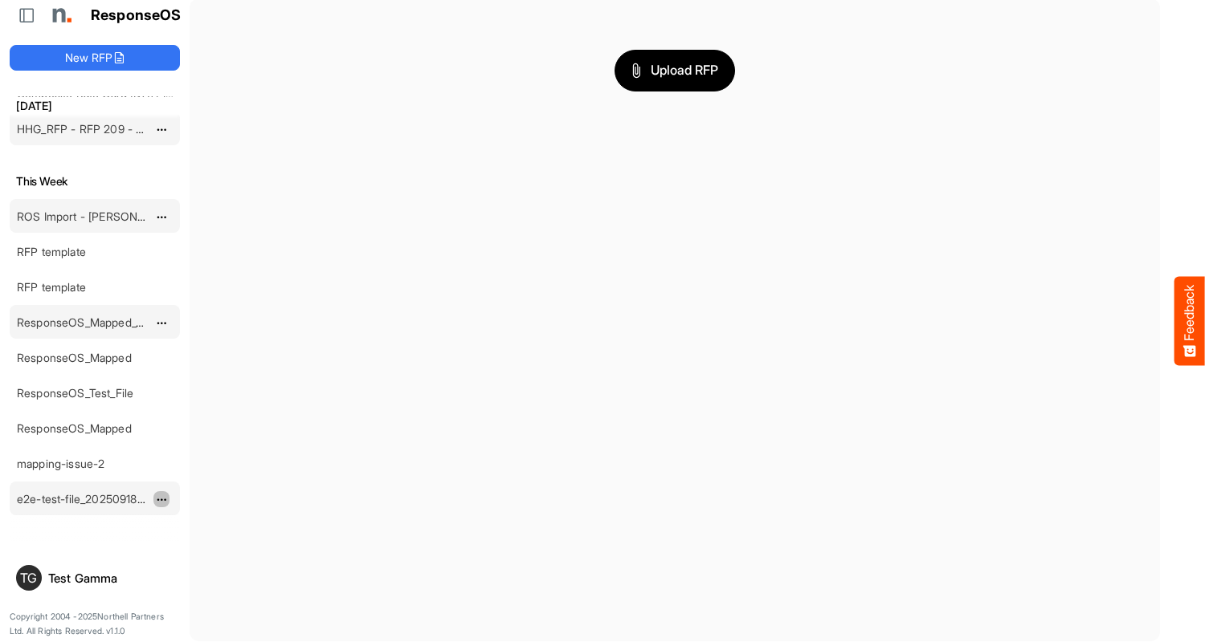
click at [161, 499] on span "dropdownbutton" at bounding box center [160, 500] width 8 height 11
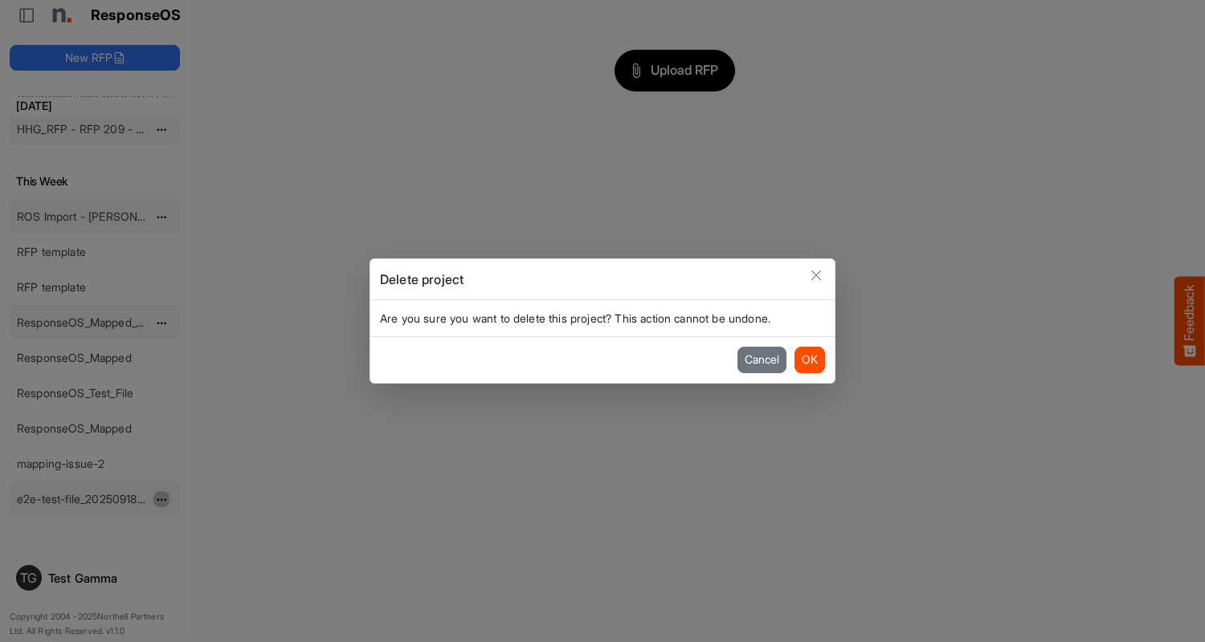
click at [809, 360] on button "OK" at bounding box center [809, 360] width 31 height 26
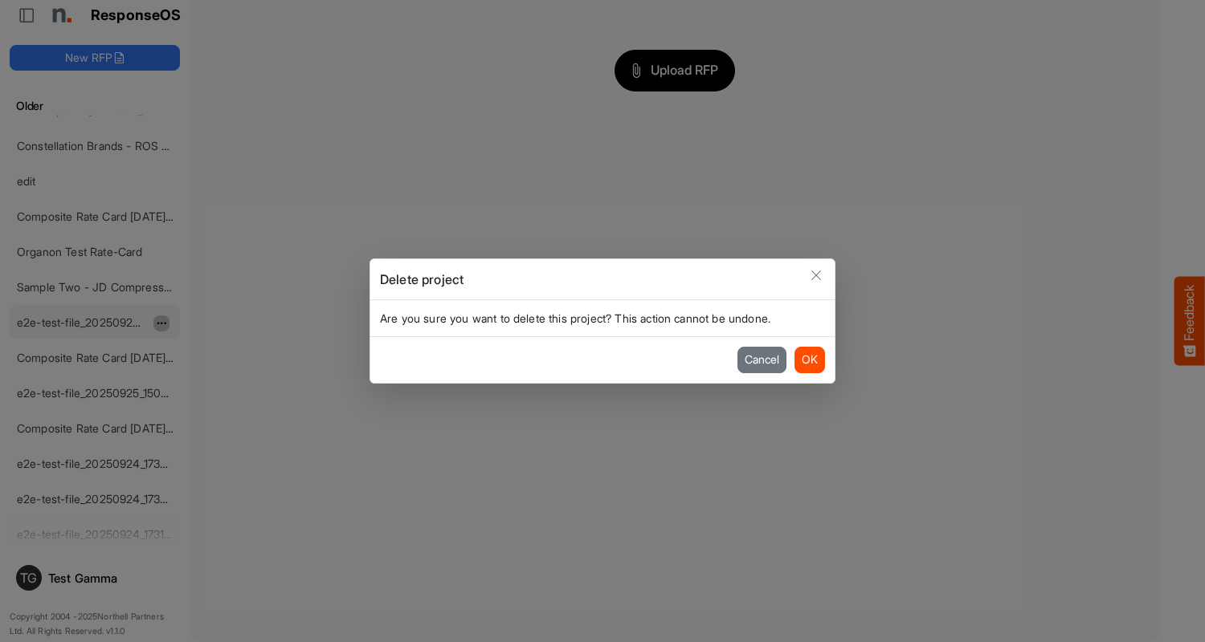
click at [809, 360] on button "OK" at bounding box center [809, 360] width 31 height 26
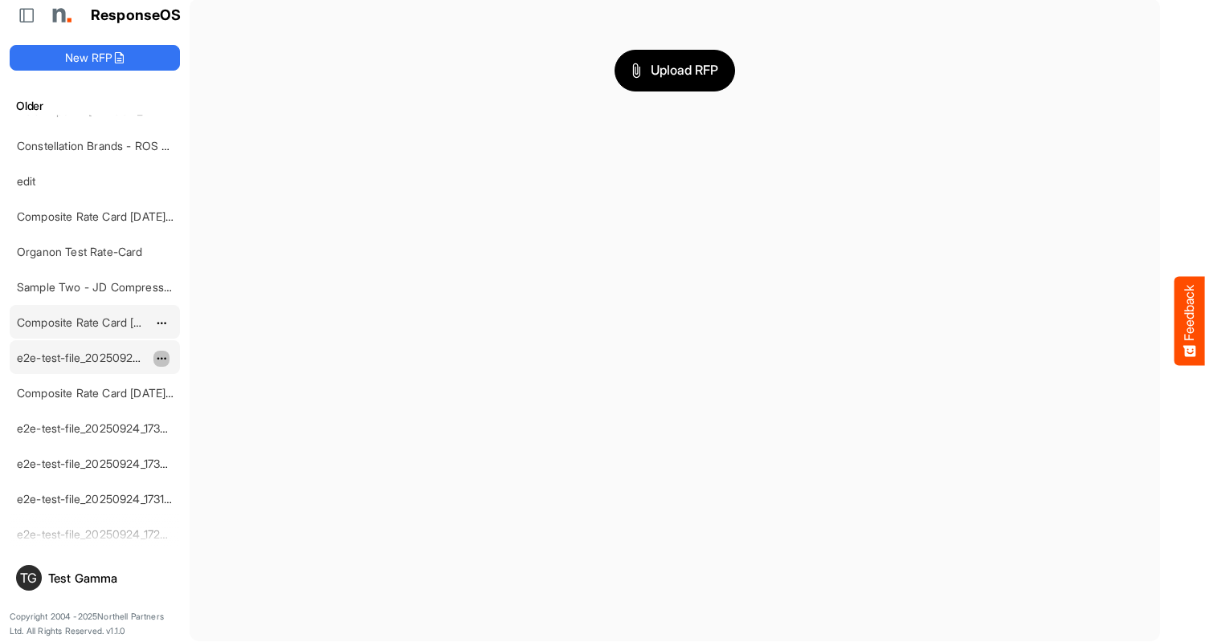
click at [161, 357] on span "dropdownbutton" at bounding box center [160, 358] width 8 height 11
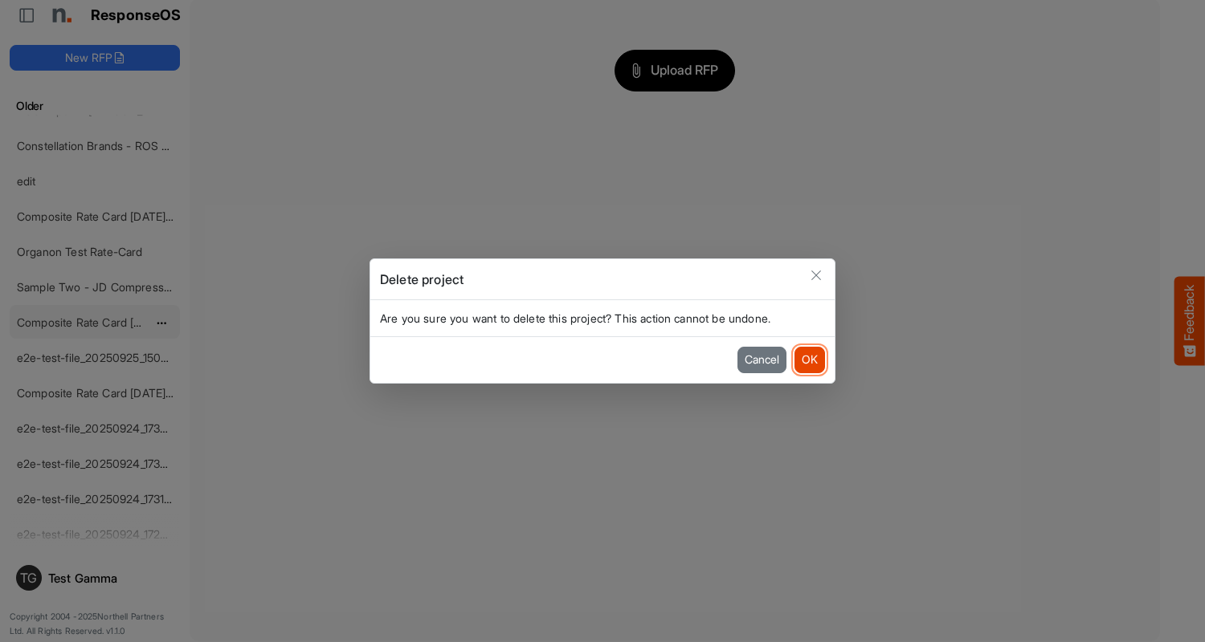
click at [809, 360] on button "OK" at bounding box center [809, 360] width 31 height 26
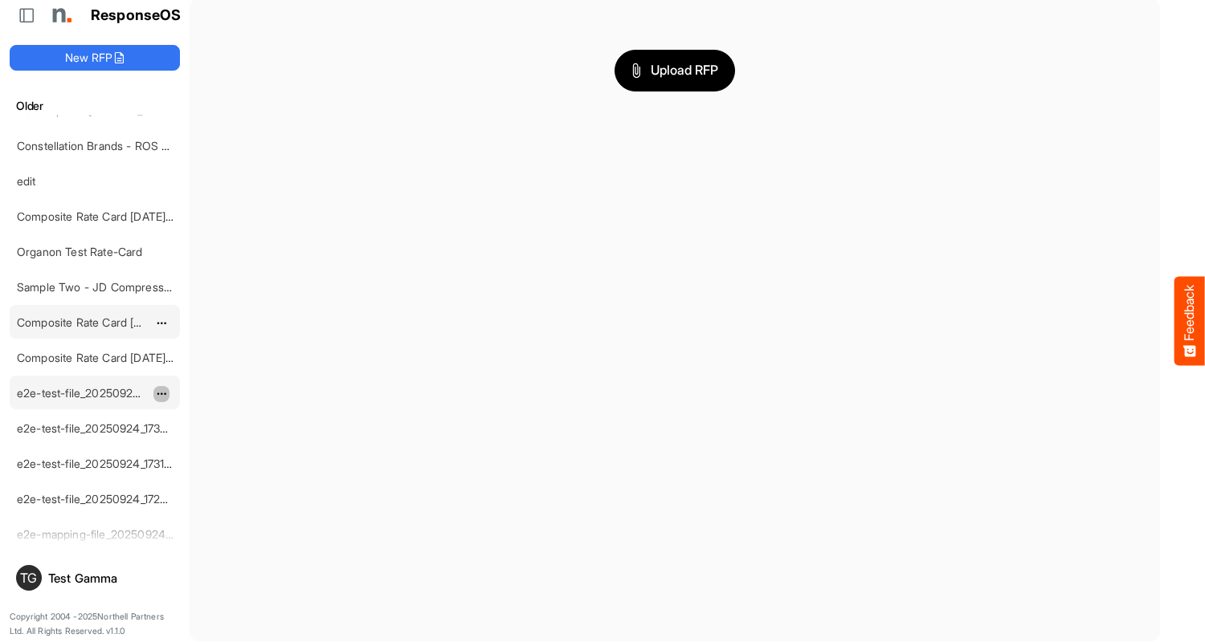
click at [161, 393] on span "dropdownbutton" at bounding box center [160, 394] width 8 height 11
click at [202, 442] on li "Delete" at bounding box center [201, 442] width 96 height 24
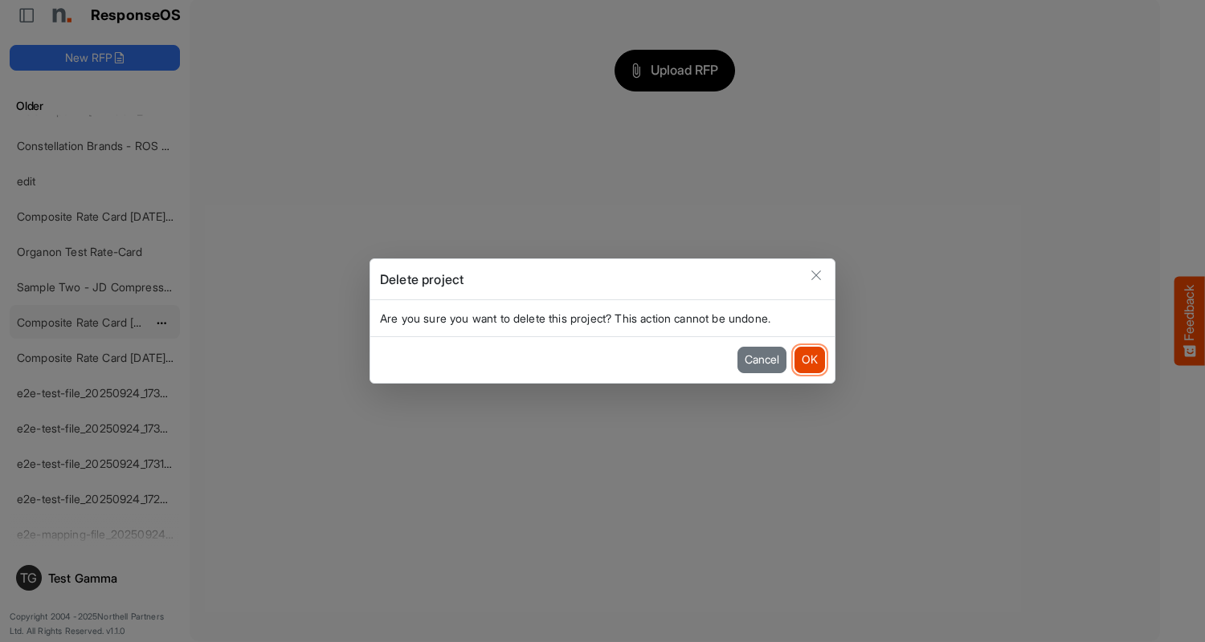
click at [809, 360] on button "OK" at bounding box center [809, 360] width 31 height 26
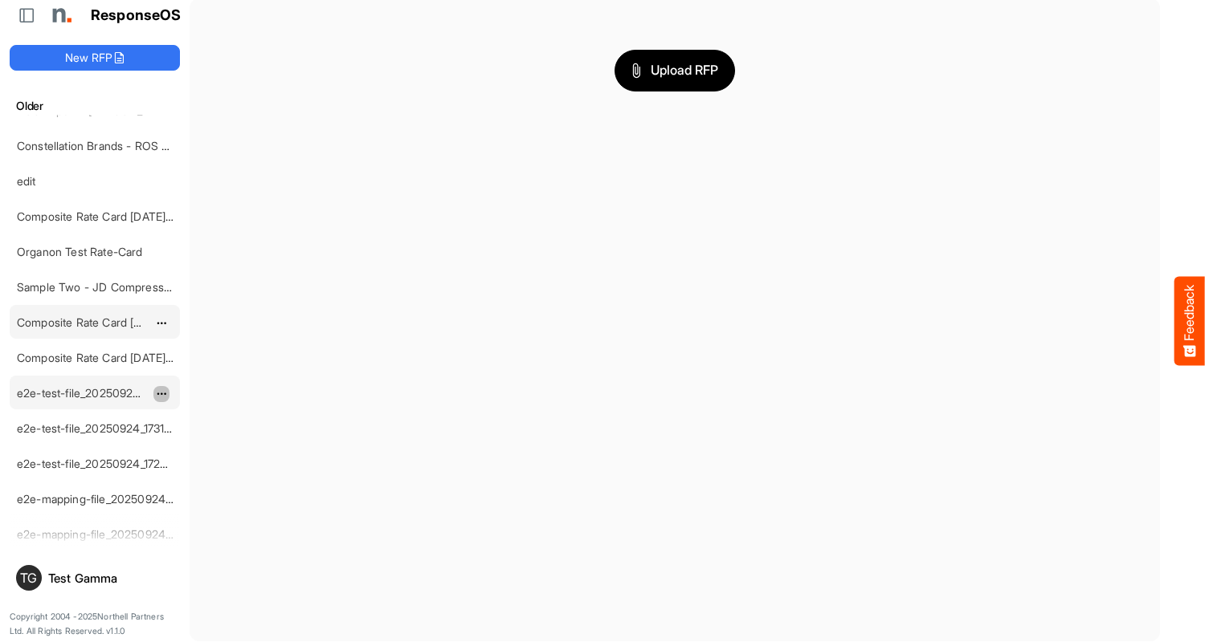
click at [161, 393] on span "dropdownbutton" at bounding box center [160, 394] width 8 height 11
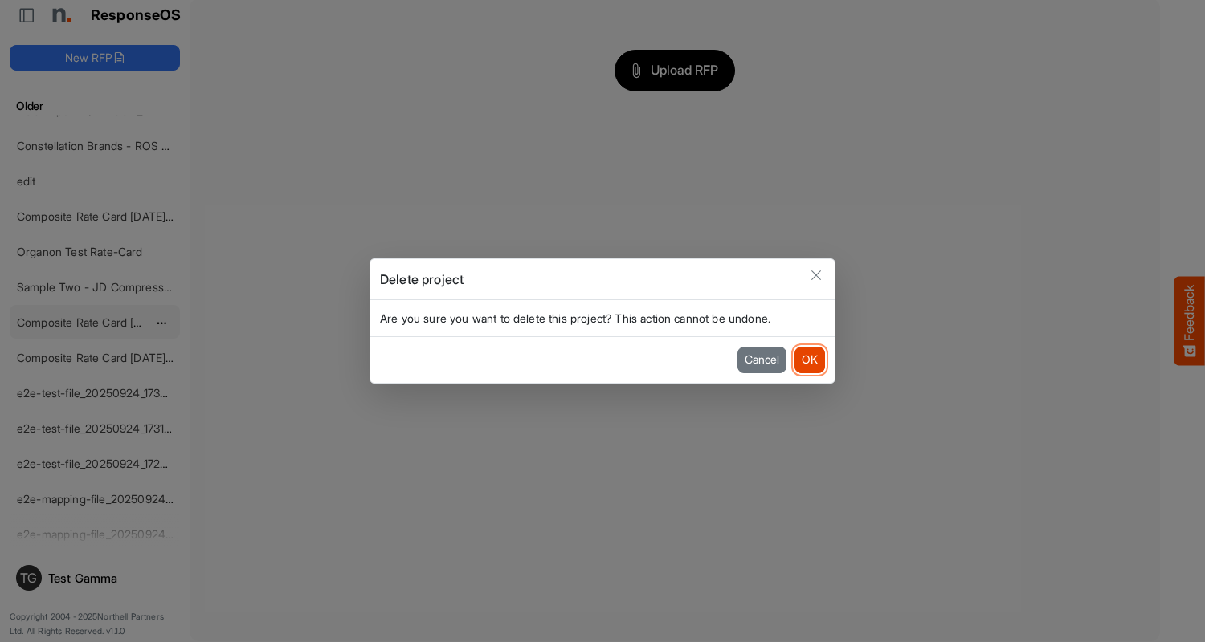
click at [809, 360] on button "OK" at bounding box center [809, 360] width 31 height 26
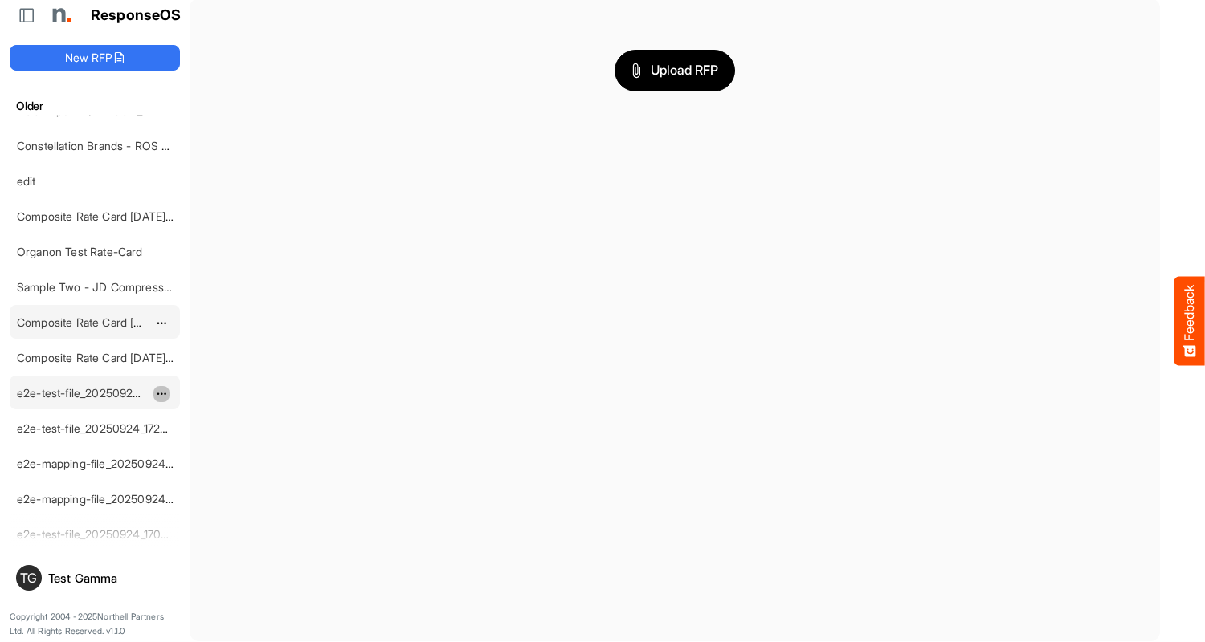
click at [161, 393] on span "dropdownbutton" at bounding box center [160, 394] width 8 height 11
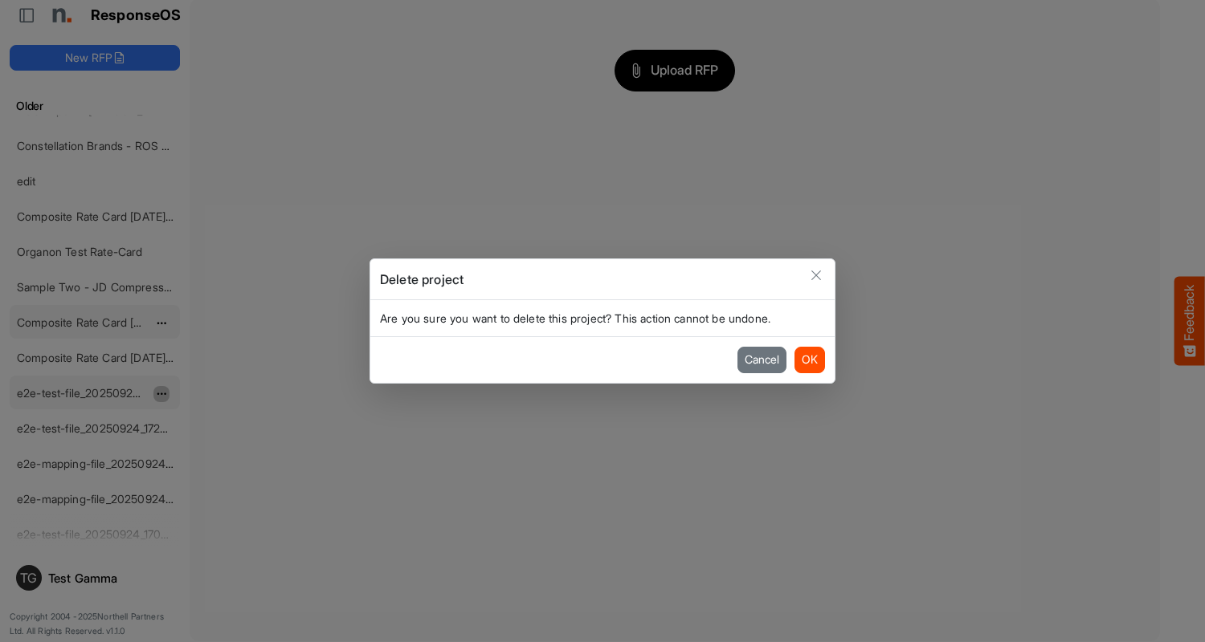
click at [809, 360] on button "OK" at bounding box center [809, 360] width 31 height 26
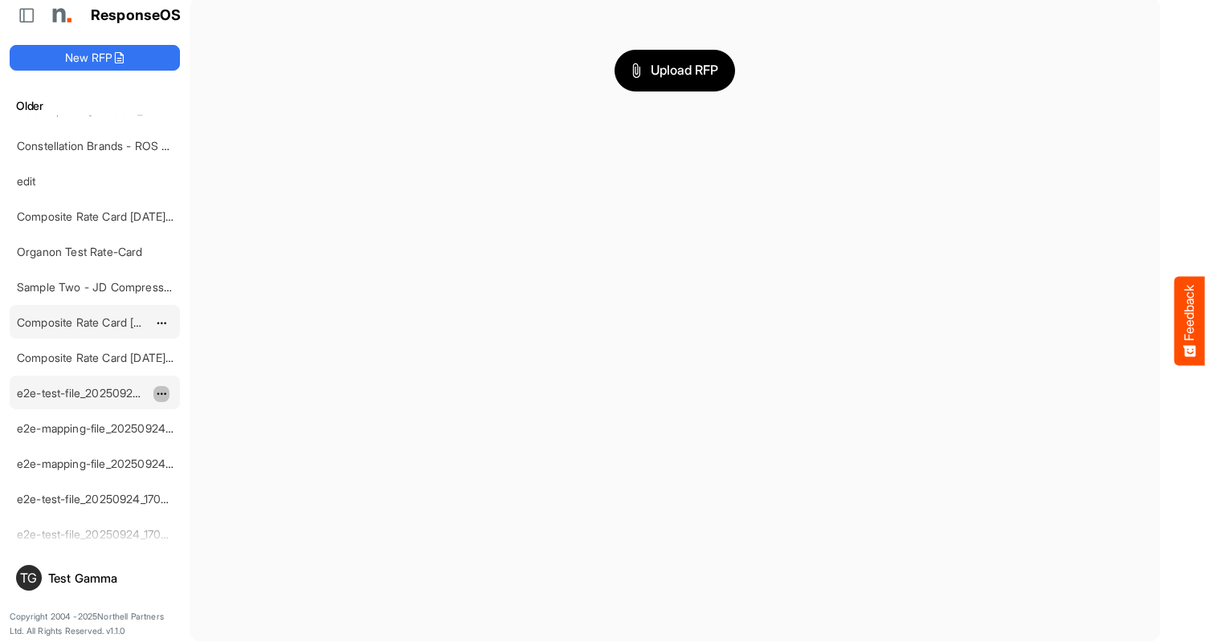
click at [161, 393] on span "dropdownbutton" at bounding box center [160, 394] width 8 height 11
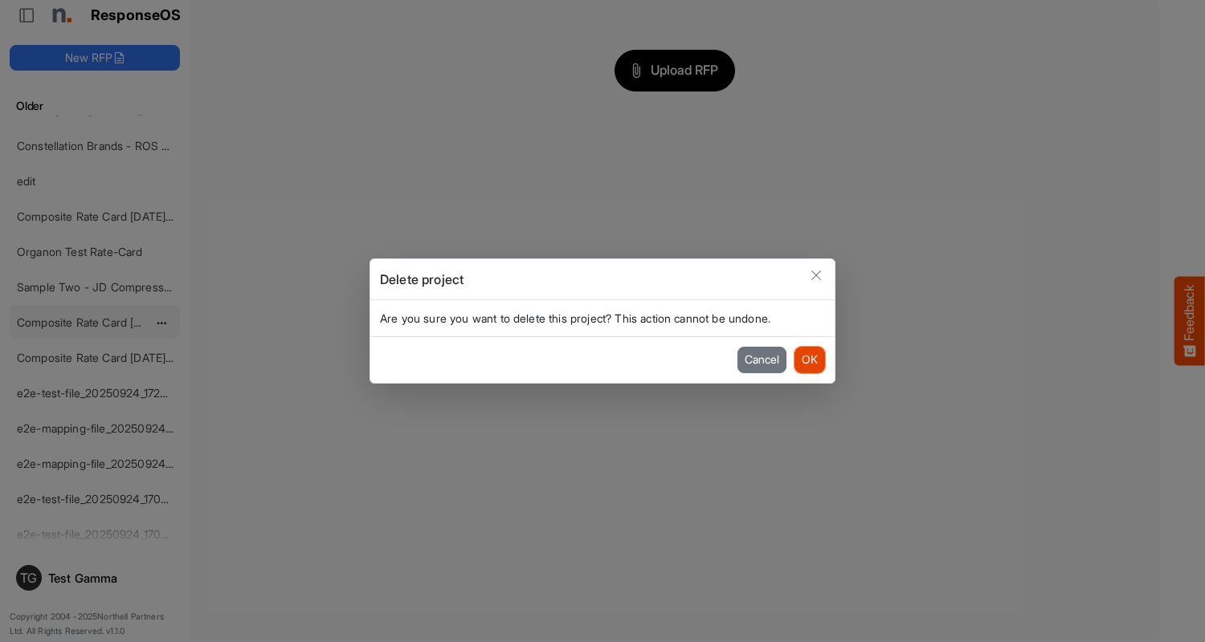
click at [809, 360] on button "OK" at bounding box center [809, 360] width 31 height 26
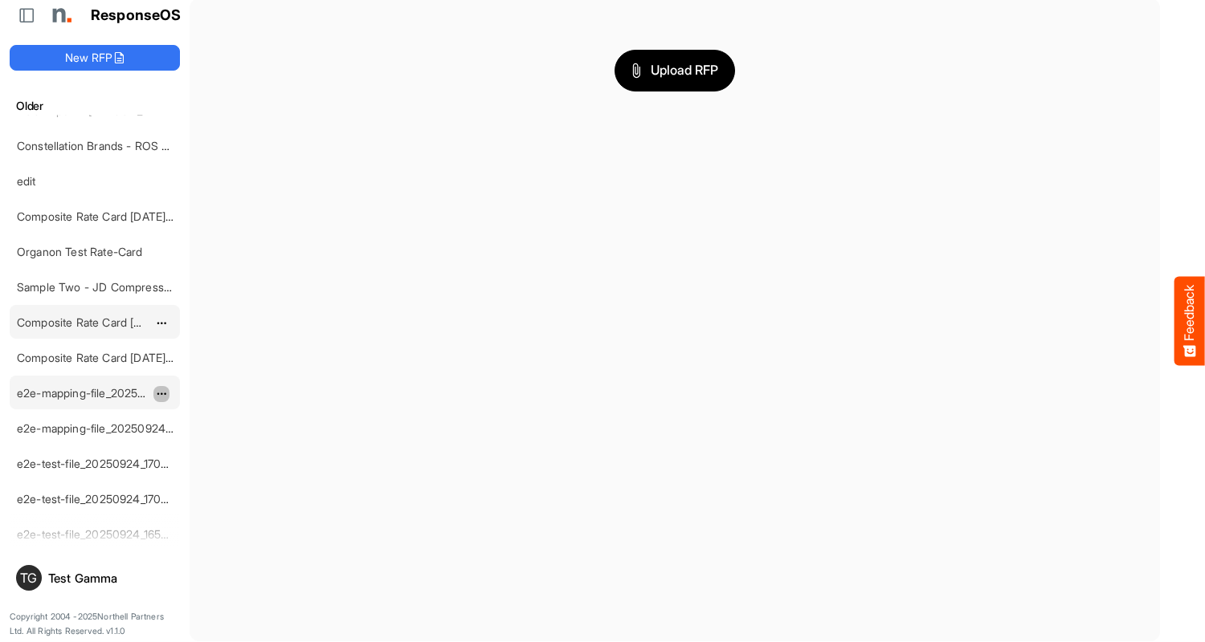
click at [161, 393] on span "dropdownbutton" at bounding box center [160, 394] width 8 height 11
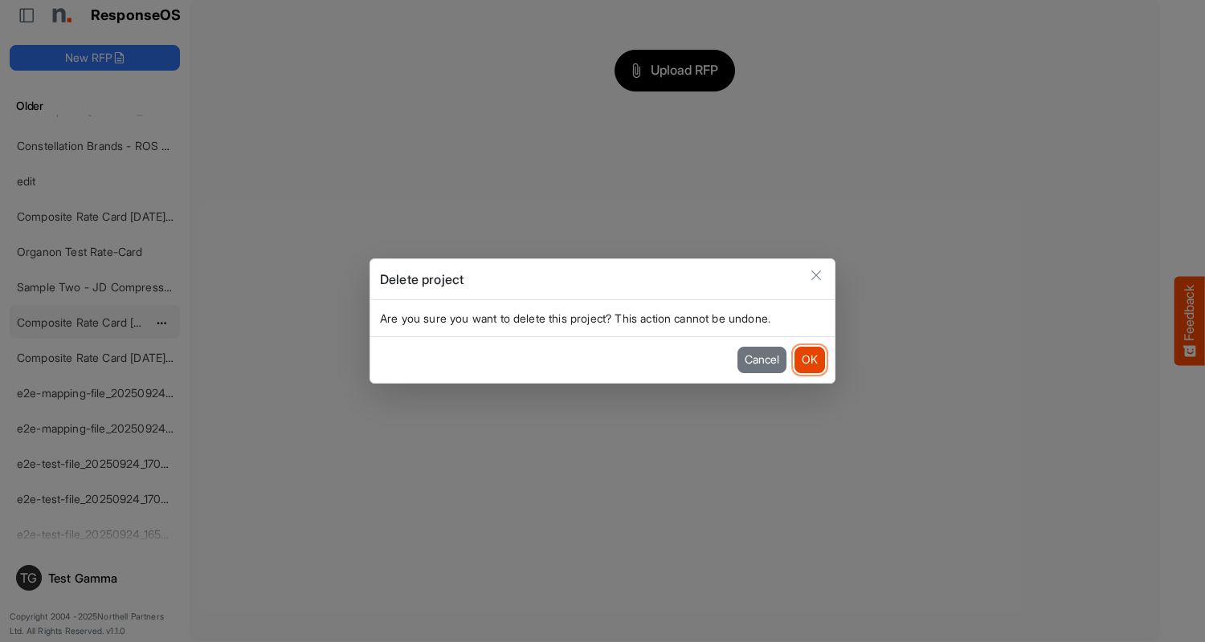
click at [809, 360] on button "OK" at bounding box center [809, 360] width 31 height 26
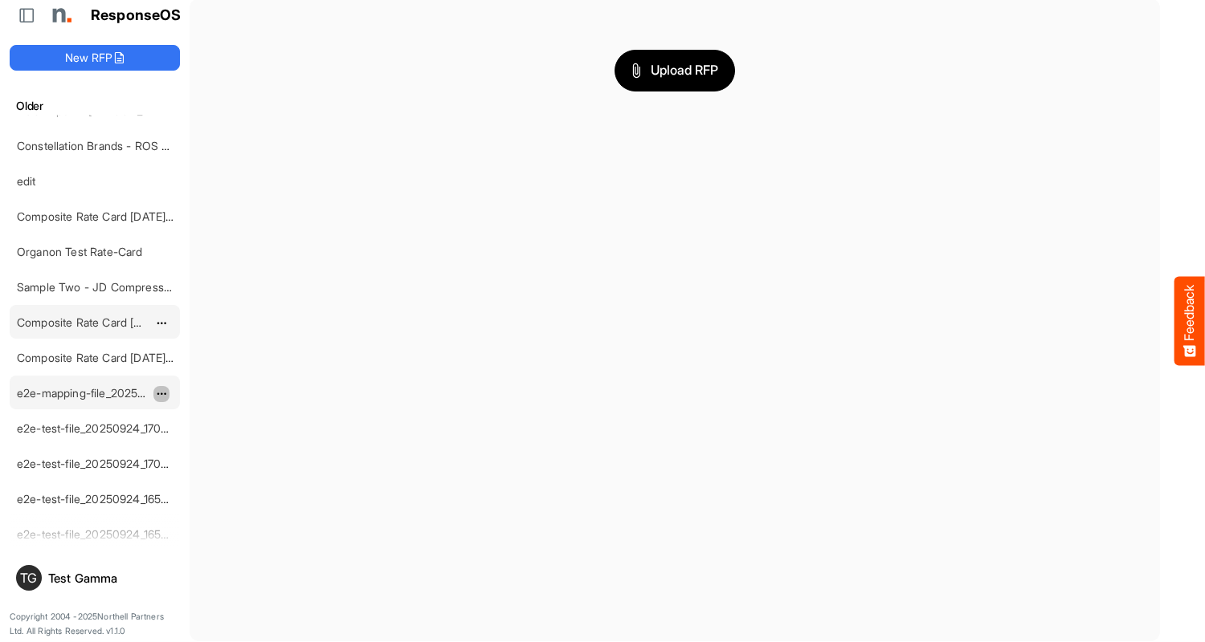
click at [161, 393] on span "dropdownbutton" at bounding box center [160, 394] width 8 height 11
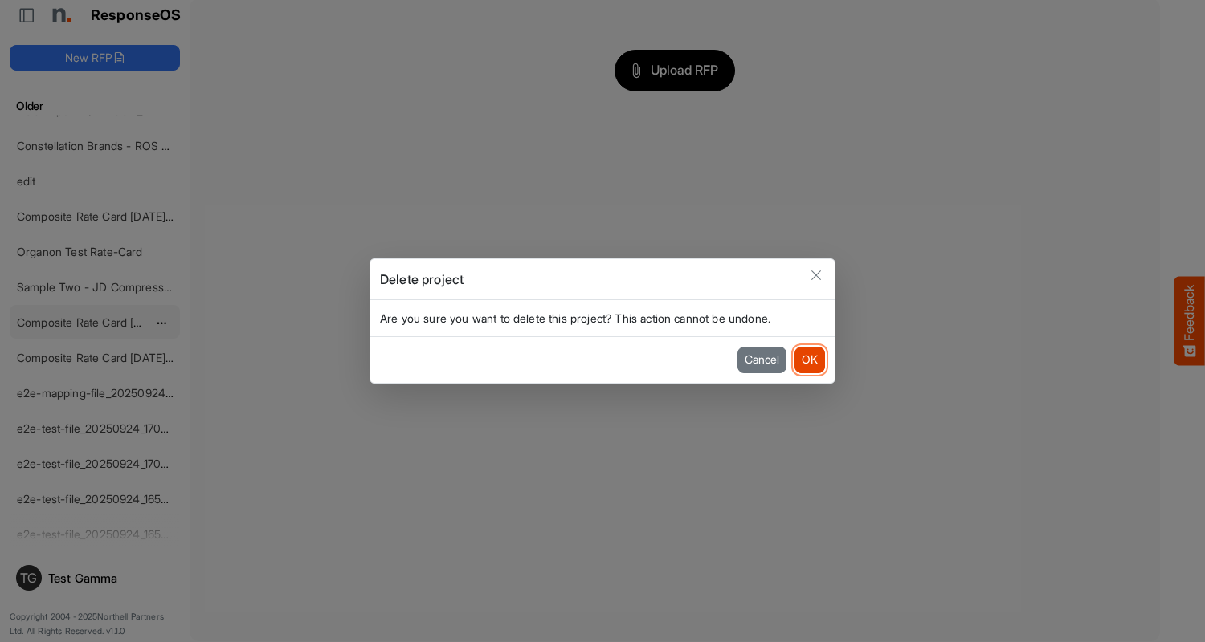
click at [809, 360] on button "OK" at bounding box center [809, 360] width 31 height 26
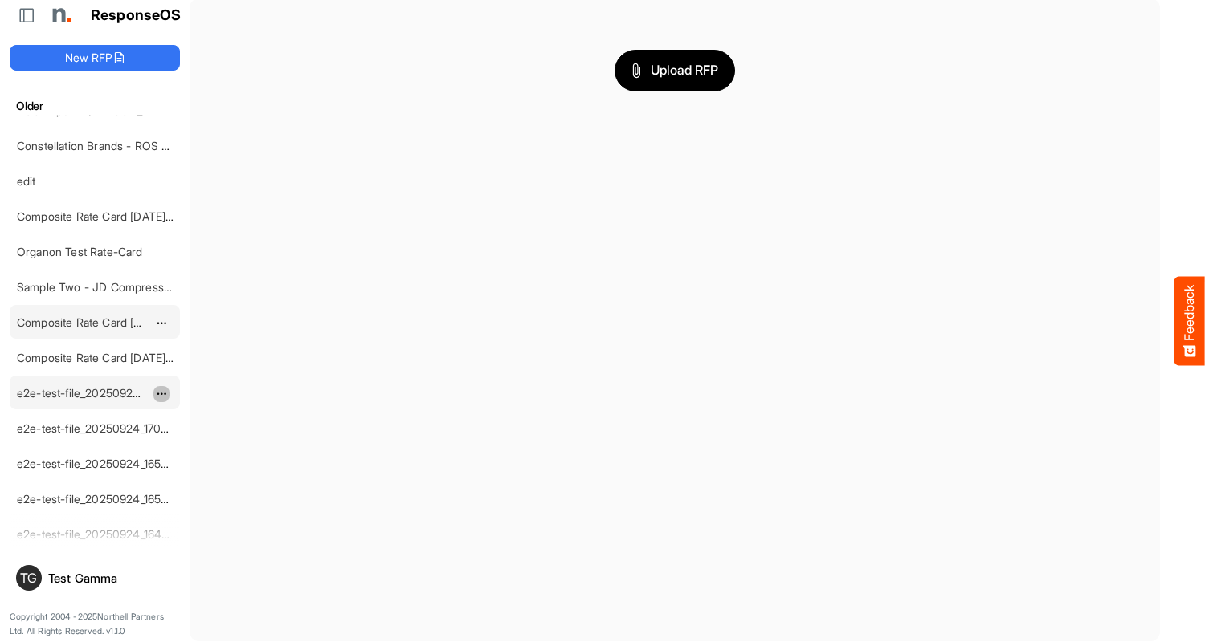
click at [161, 393] on span "dropdownbutton" at bounding box center [160, 394] width 8 height 11
click at [202, 442] on li "Delete" at bounding box center [201, 442] width 96 height 24
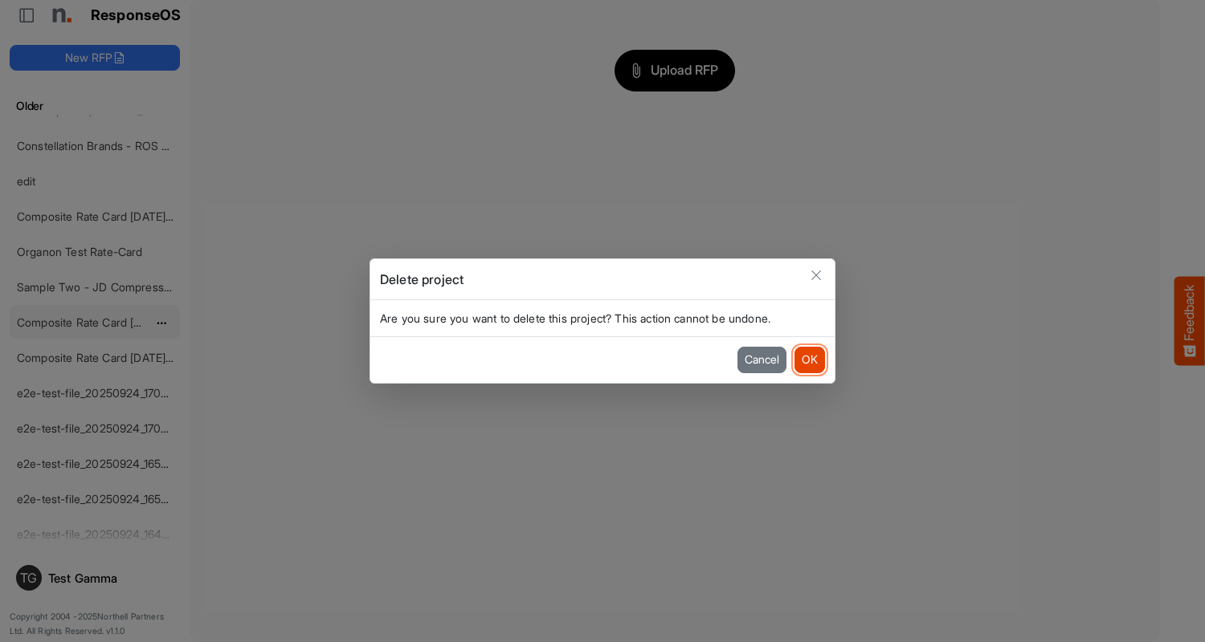
click at [809, 360] on button "OK" at bounding box center [809, 360] width 31 height 26
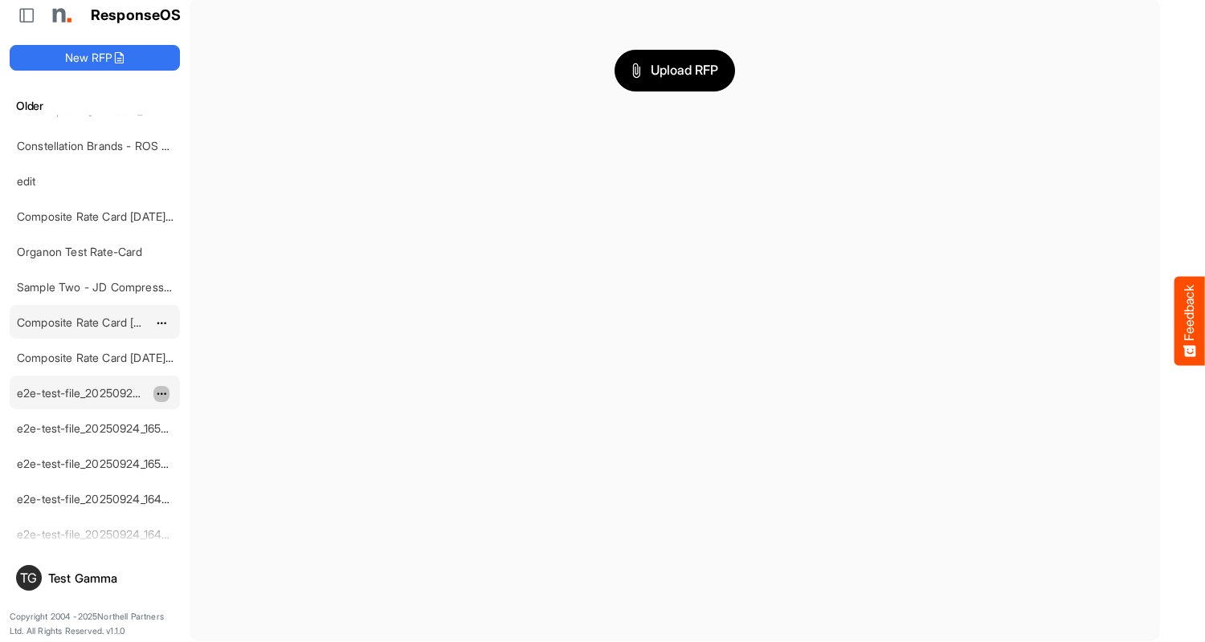
click at [161, 393] on span "dropdownbutton" at bounding box center [160, 394] width 8 height 11
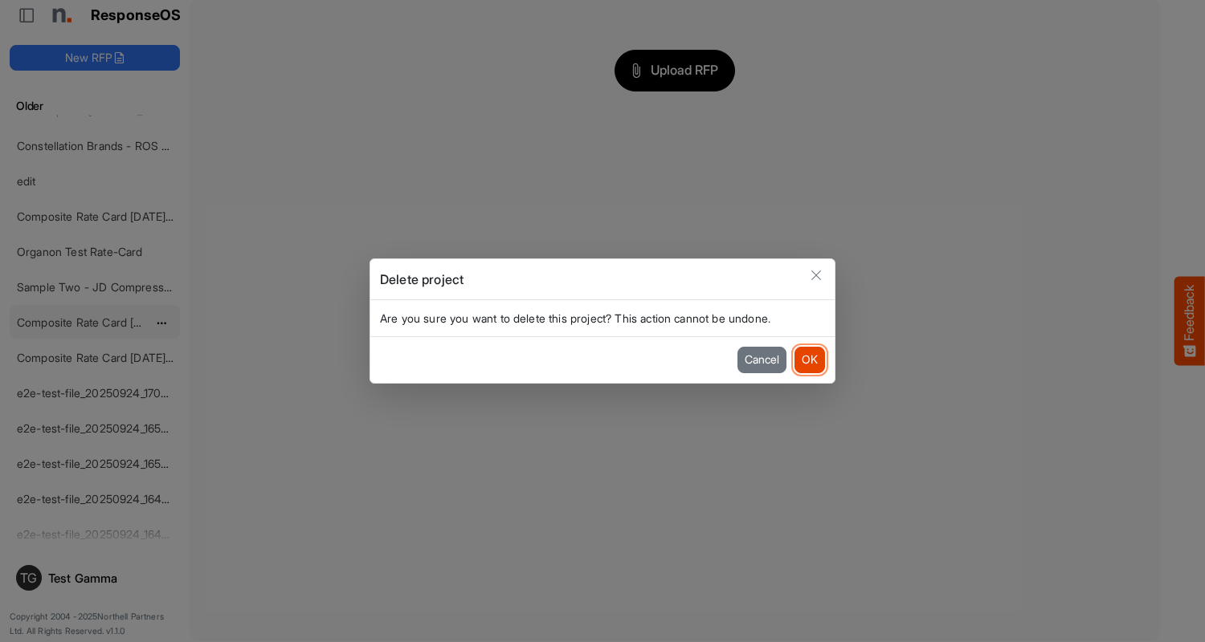
click at [809, 360] on button "OK" at bounding box center [809, 360] width 31 height 26
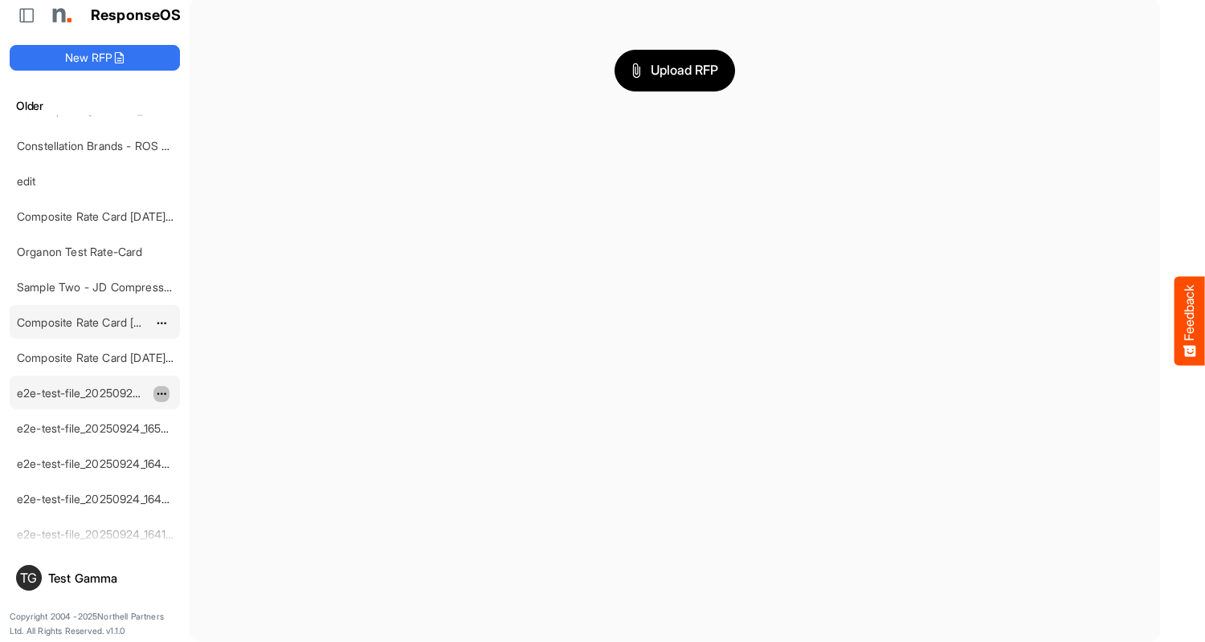
click at [161, 393] on span "dropdownbutton" at bounding box center [160, 394] width 8 height 11
click at [202, 442] on li "Delete" at bounding box center [201, 442] width 96 height 24
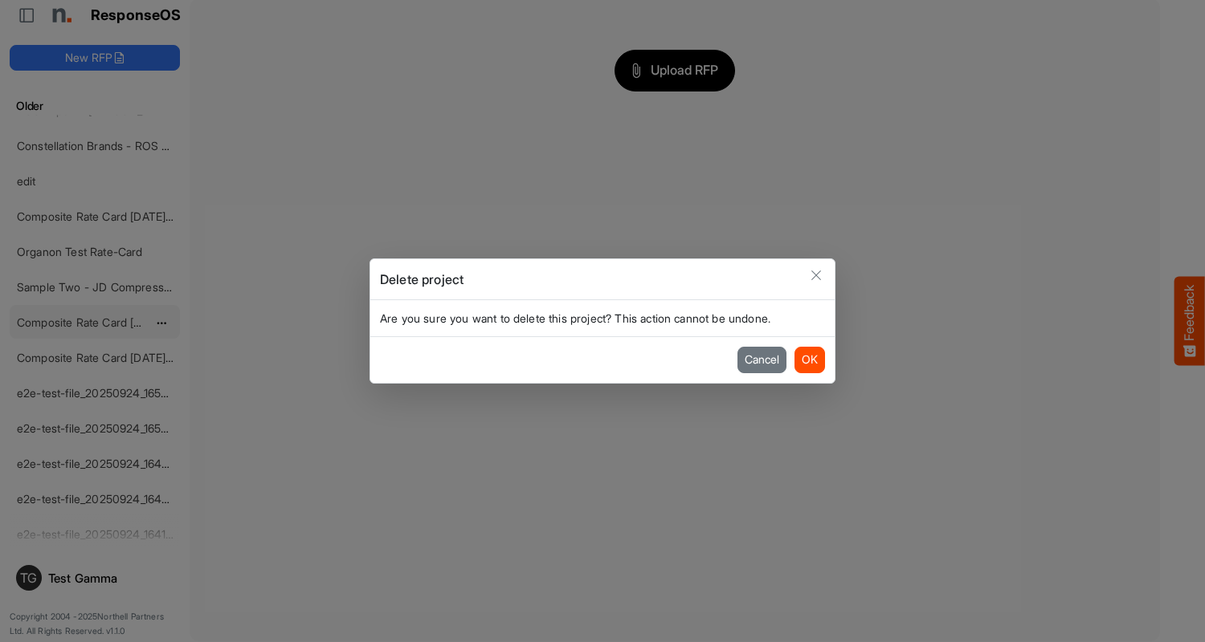
click at [809, 360] on button "OK" at bounding box center [809, 360] width 31 height 26
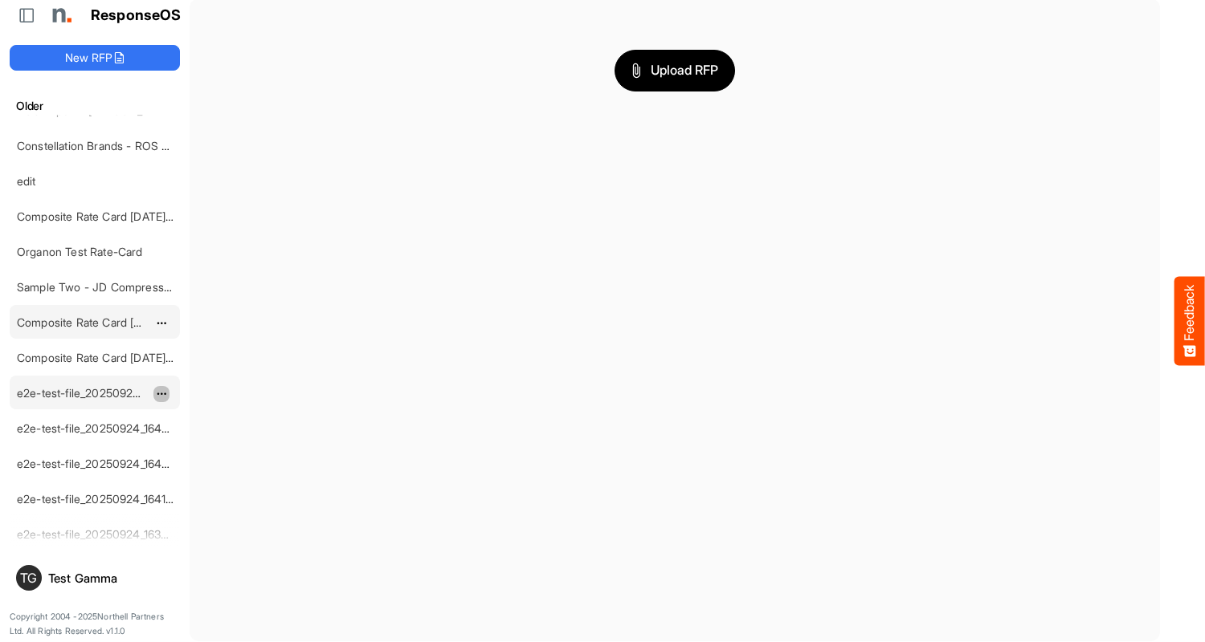
click at [161, 393] on span "dropdownbutton" at bounding box center [160, 394] width 8 height 11
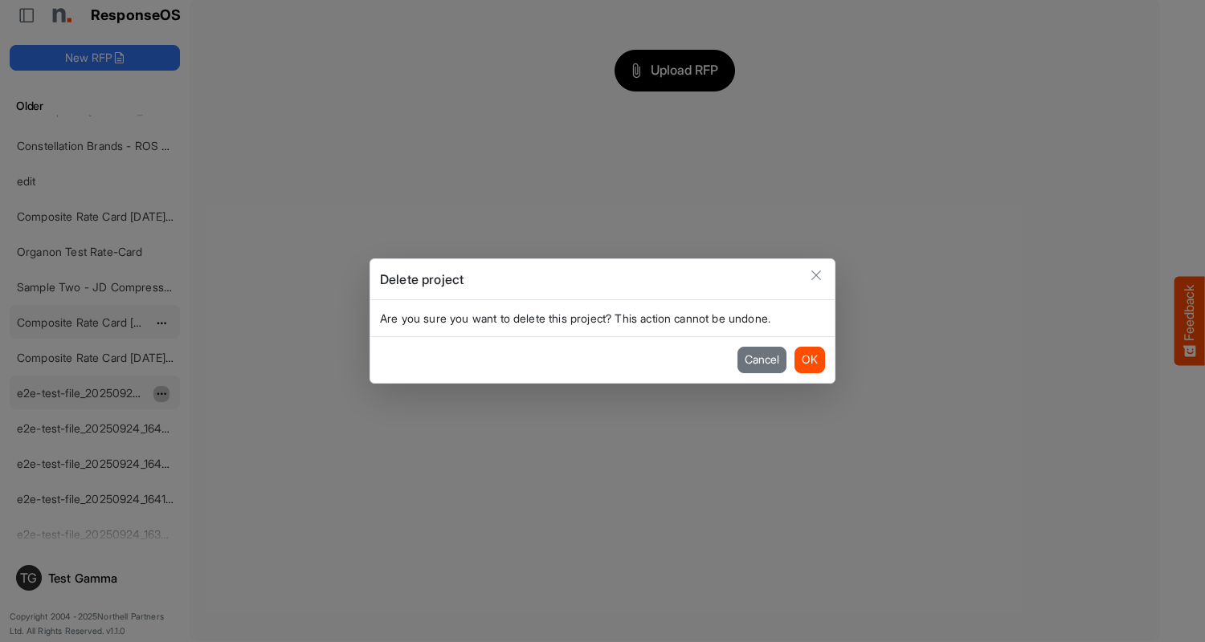
click at [809, 360] on button "OK" at bounding box center [809, 360] width 31 height 26
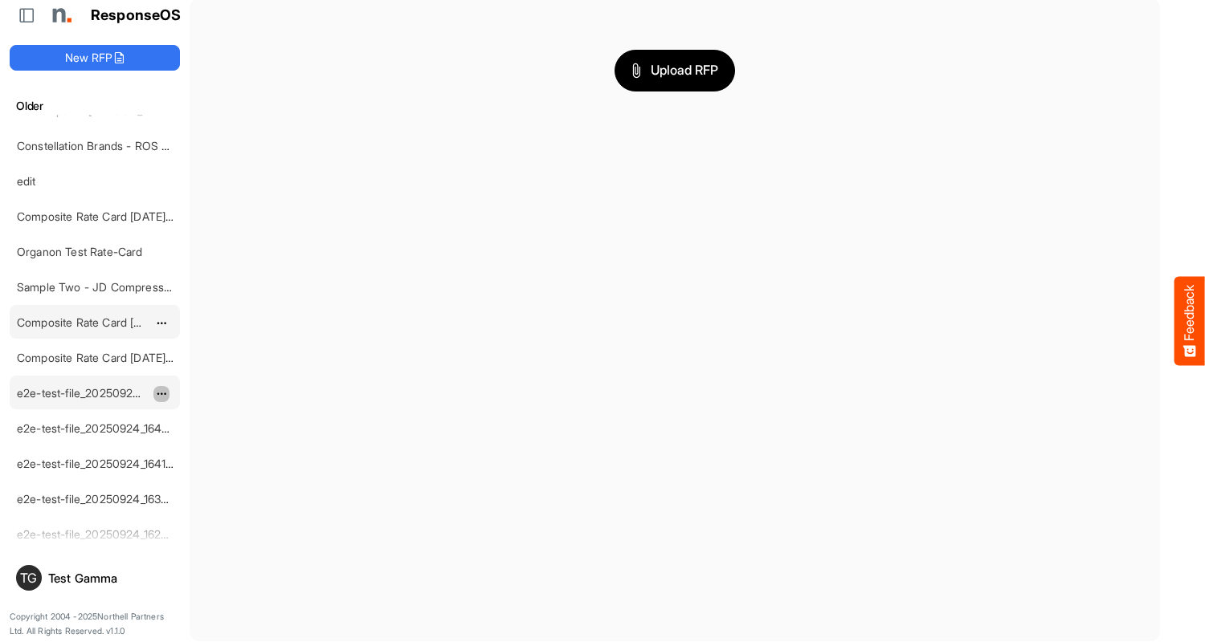
click at [161, 393] on span "dropdownbutton" at bounding box center [160, 394] width 8 height 11
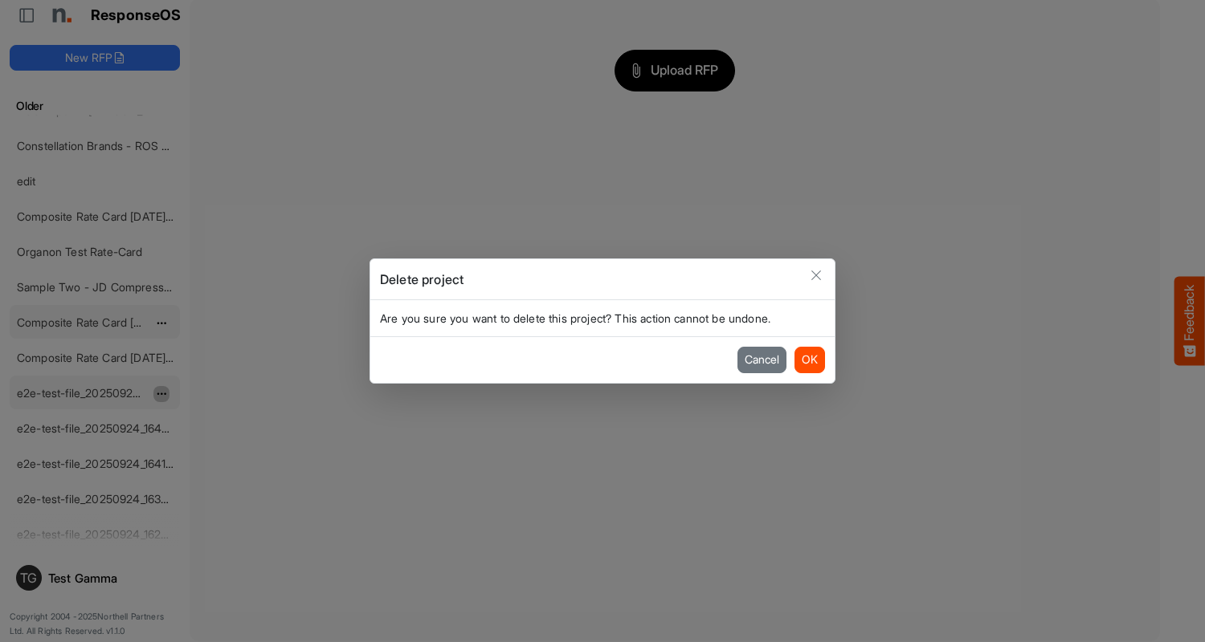
click at [809, 360] on button "OK" at bounding box center [809, 360] width 31 height 26
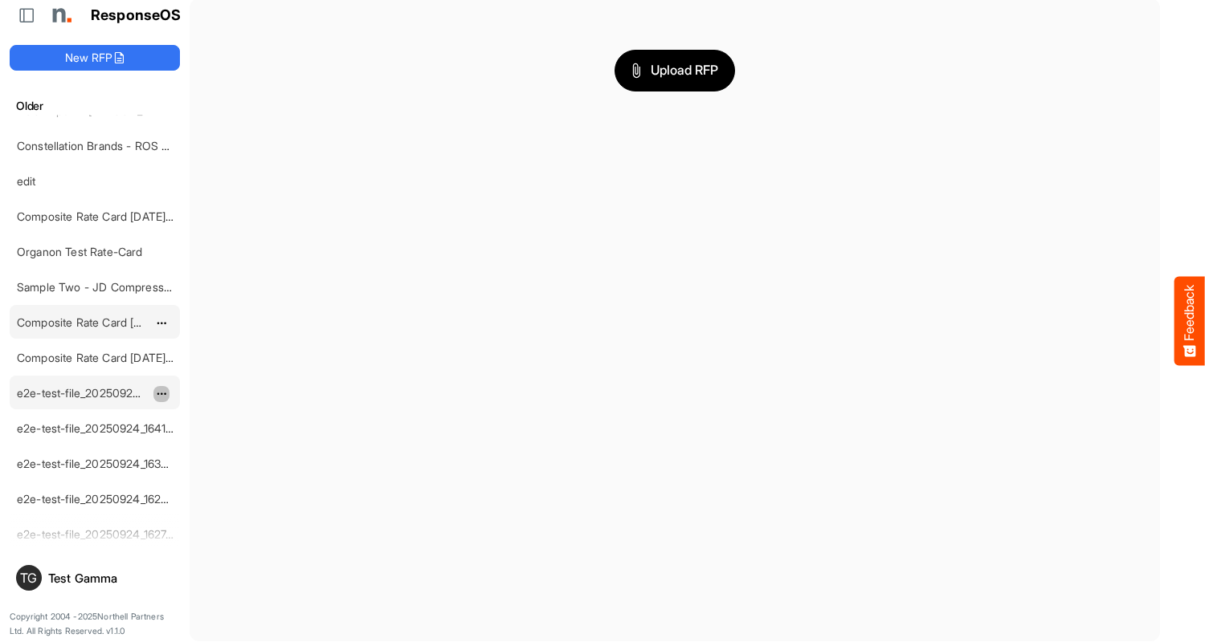
click at [161, 393] on span "dropdownbutton" at bounding box center [160, 394] width 8 height 11
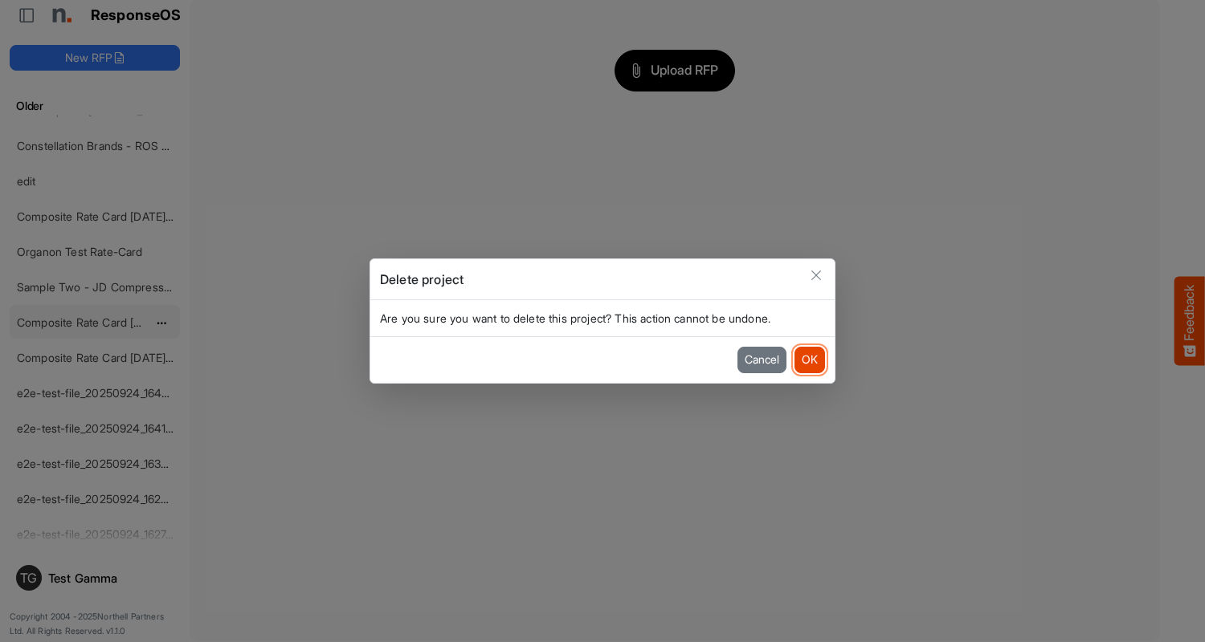
click at [809, 360] on button "OK" at bounding box center [809, 360] width 31 height 26
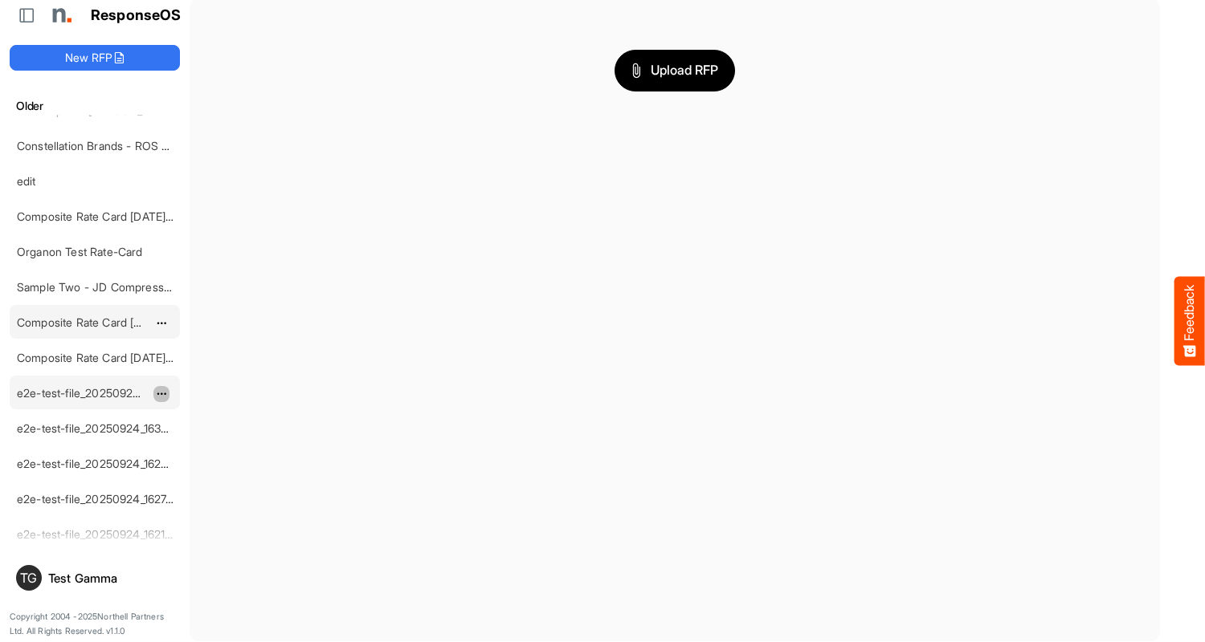
click at [161, 393] on span "dropdownbutton" at bounding box center [160, 394] width 8 height 11
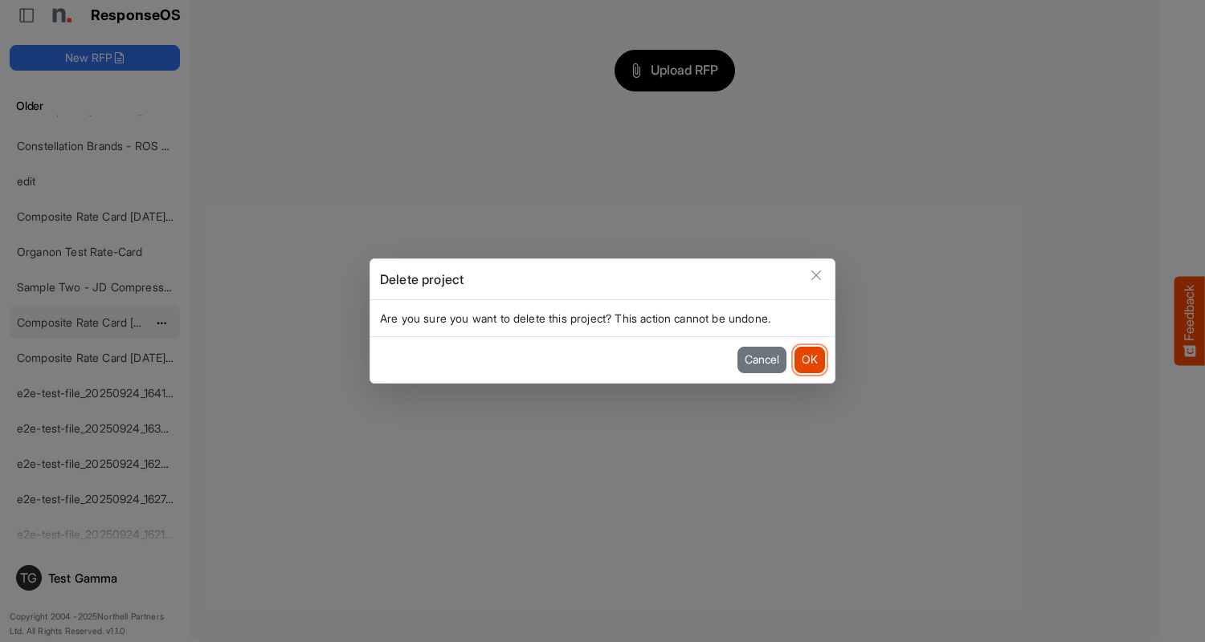
click at [809, 360] on button "OK" at bounding box center [809, 360] width 31 height 26
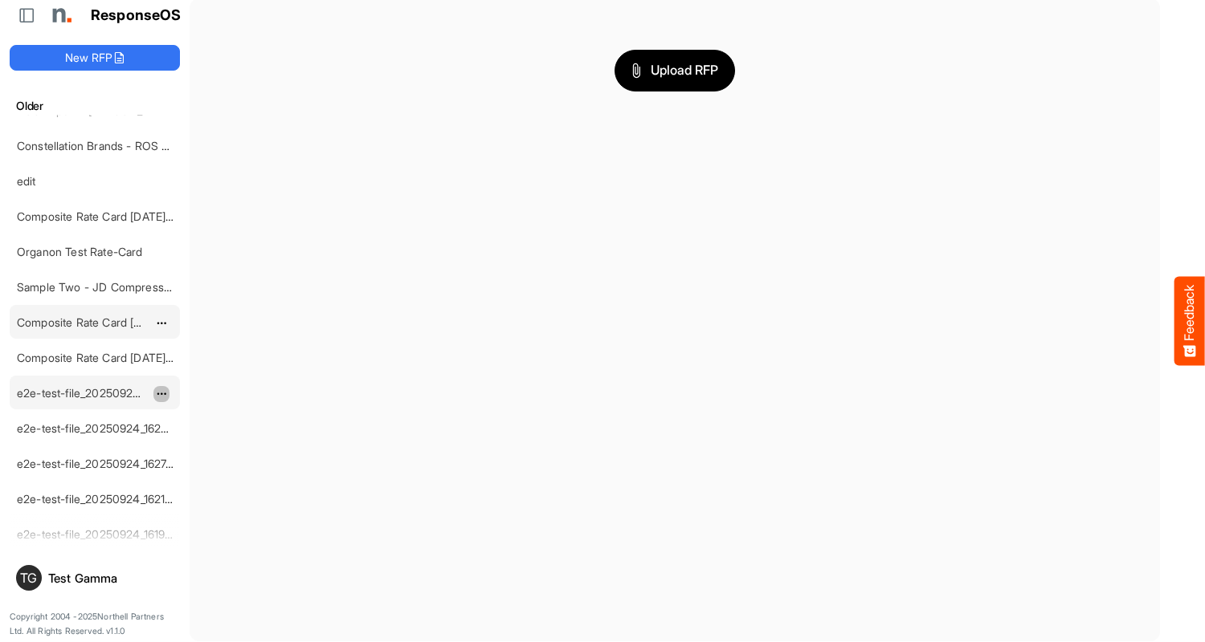
click at [161, 393] on span "dropdownbutton" at bounding box center [160, 394] width 8 height 11
click at [202, 442] on li "Delete" at bounding box center [201, 442] width 96 height 24
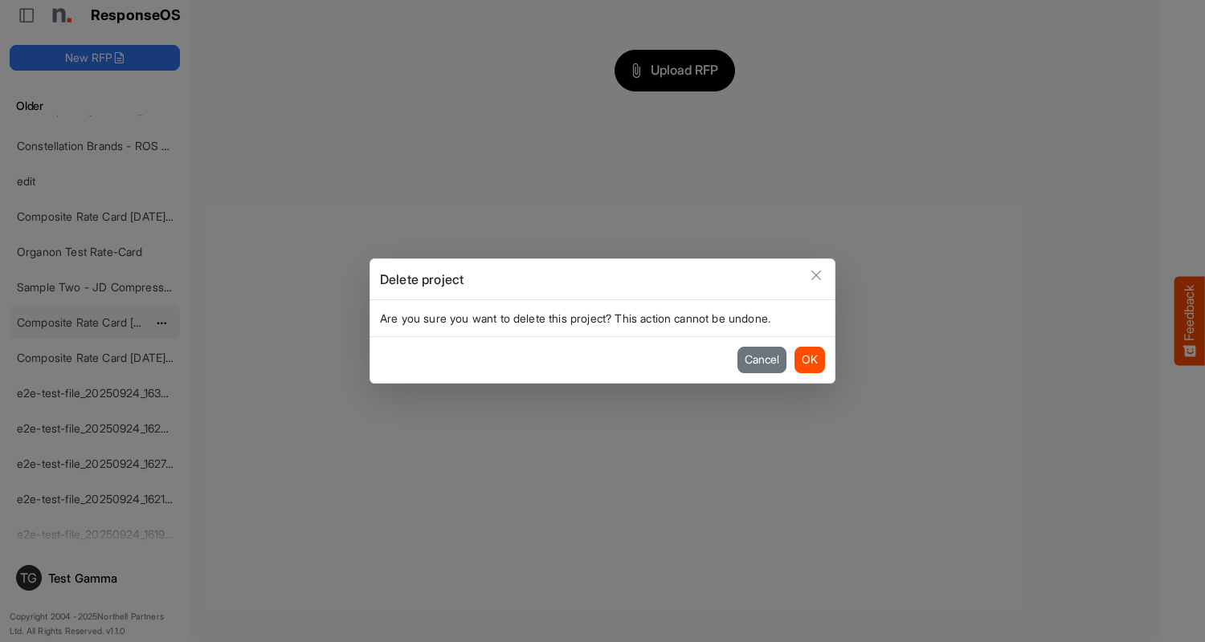
click at [809, 360] on button "OK" at bounding box center [809, 360] width 31 height 26
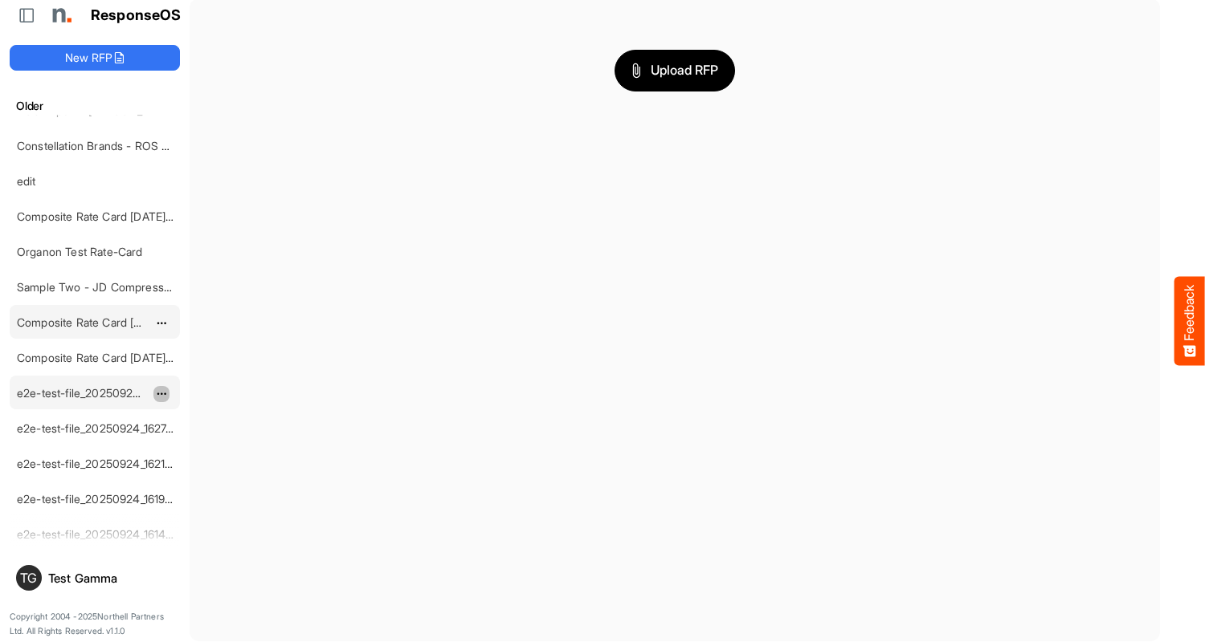
click at [161, 393] on span "dropdownbutton" at bounding box center [160, 394] width 8 height 11
click at [202, 442] on li "Delete" at bounding box center [201, 442] width 96 height 24
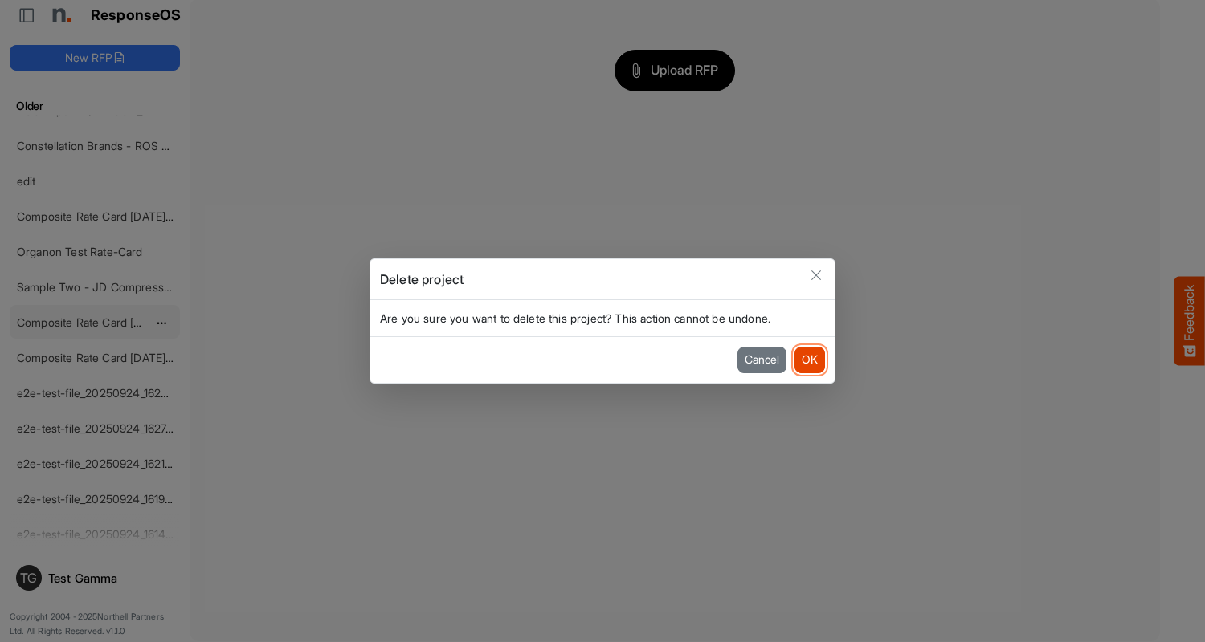
click at [809, 360] on button "OK" at bounding box center [809, 360] width 31 height 26
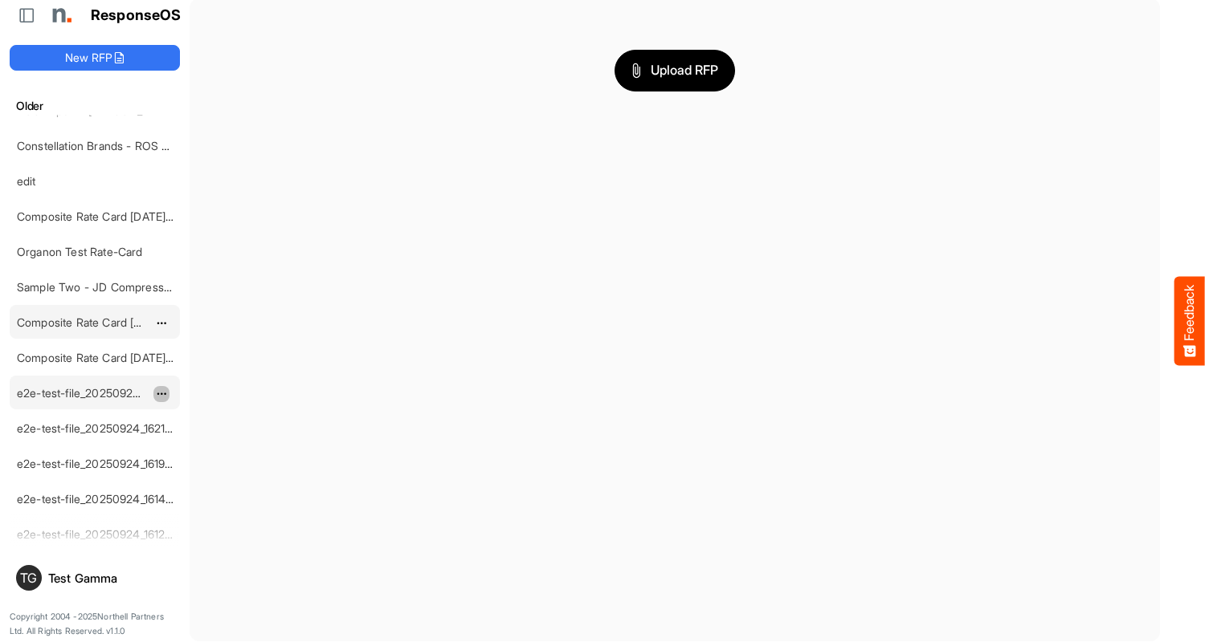
click at [161, 393] on span "dropdownbutton" at bounding box center [160, 394] width 8 height 11
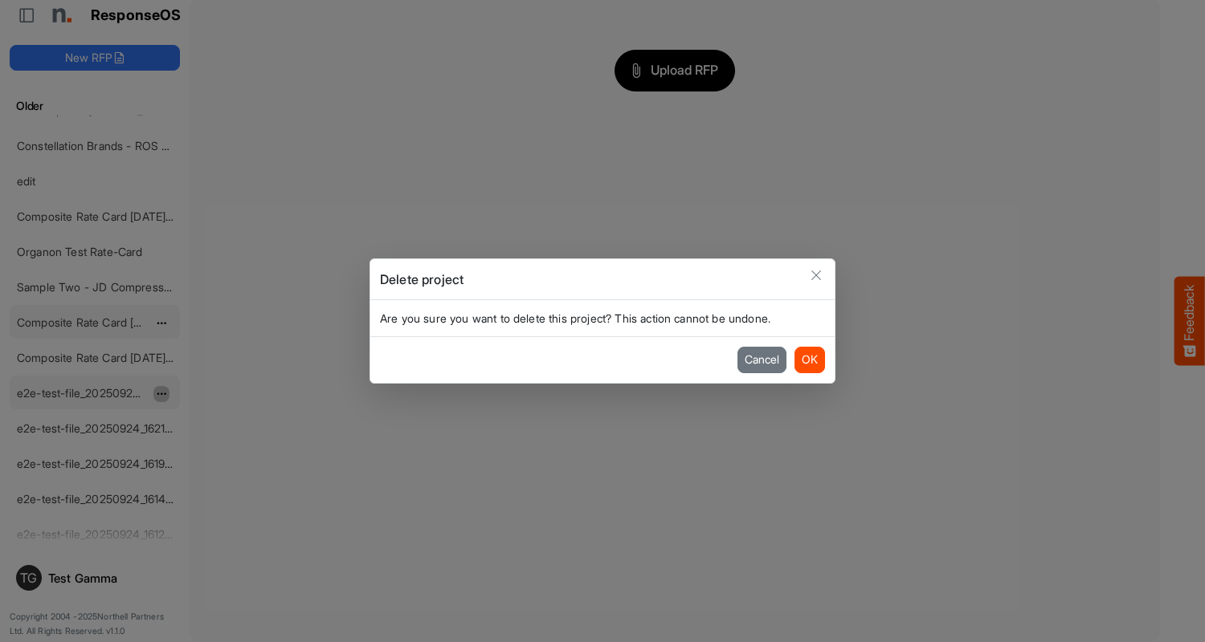
click at [809, 360] on button "OK" at bounding box center [809, 360] width 31 height 26
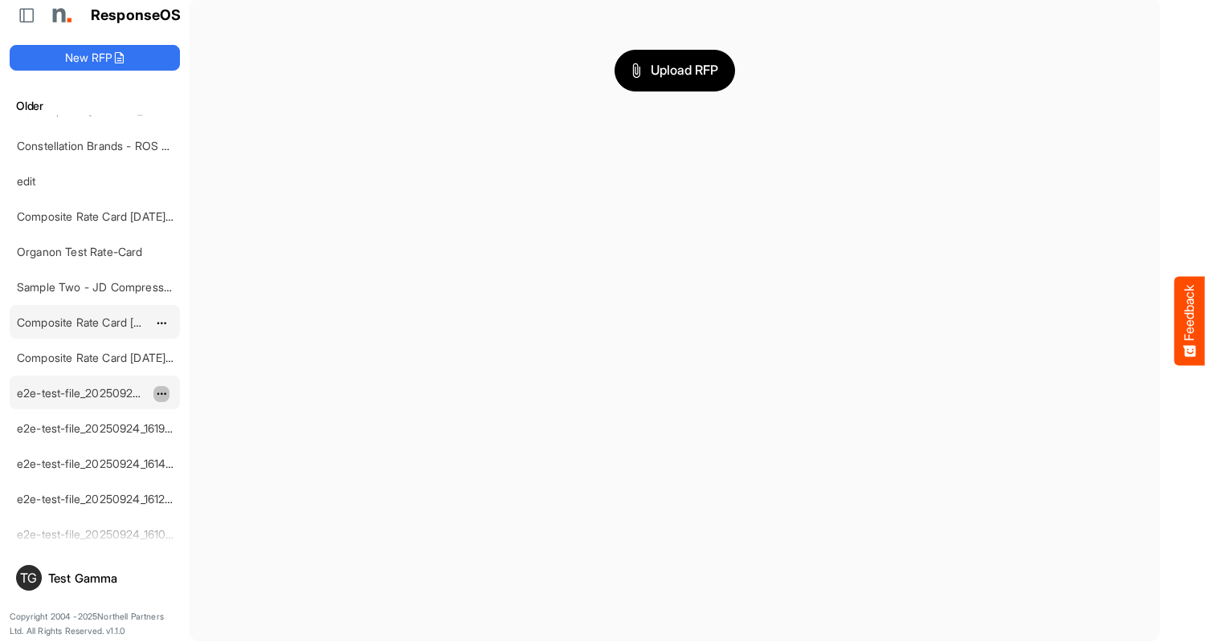
click at [161, 393] on span "dropdownbutton" at bounding box center [160, 394] width 8 height 11
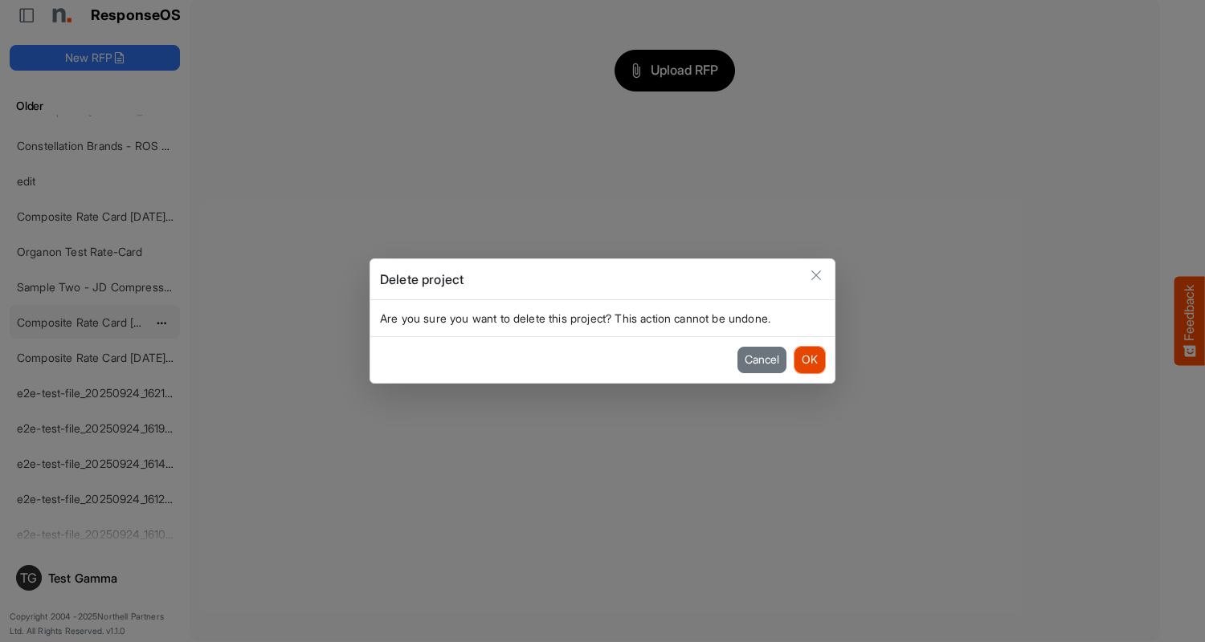
click at [809, 360] on button "OK" at bounding box center [809, 360] width 31 height 26
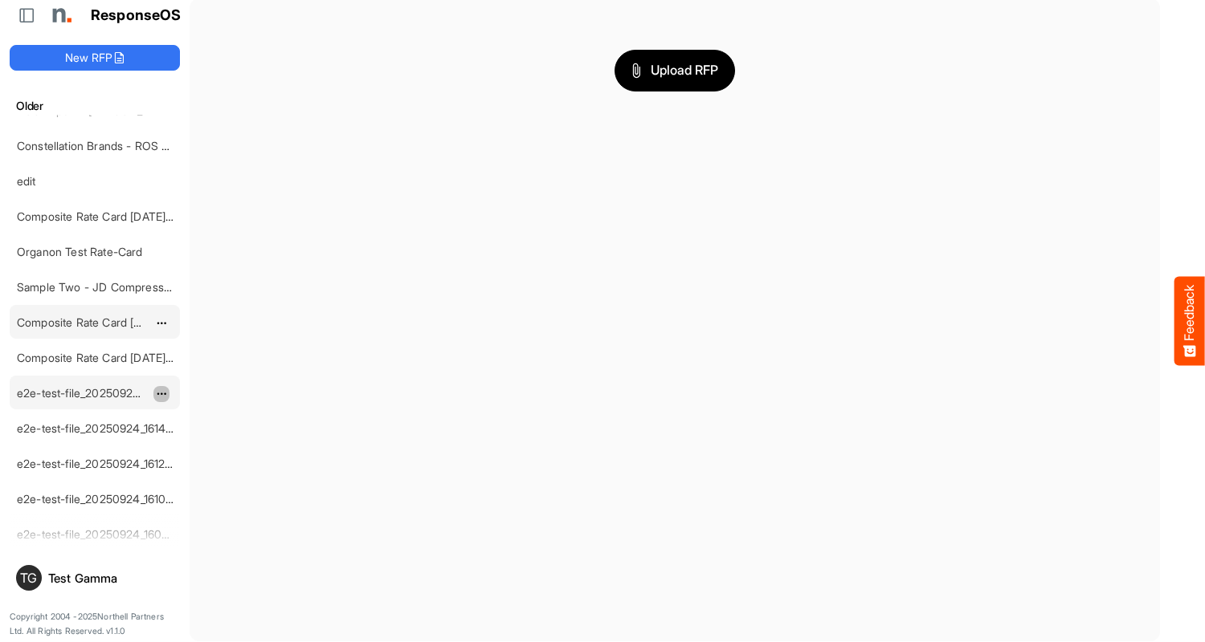
click at [161, 393] on span "dropdownbutton" at bounding box center [160, 394] width 8 height 11
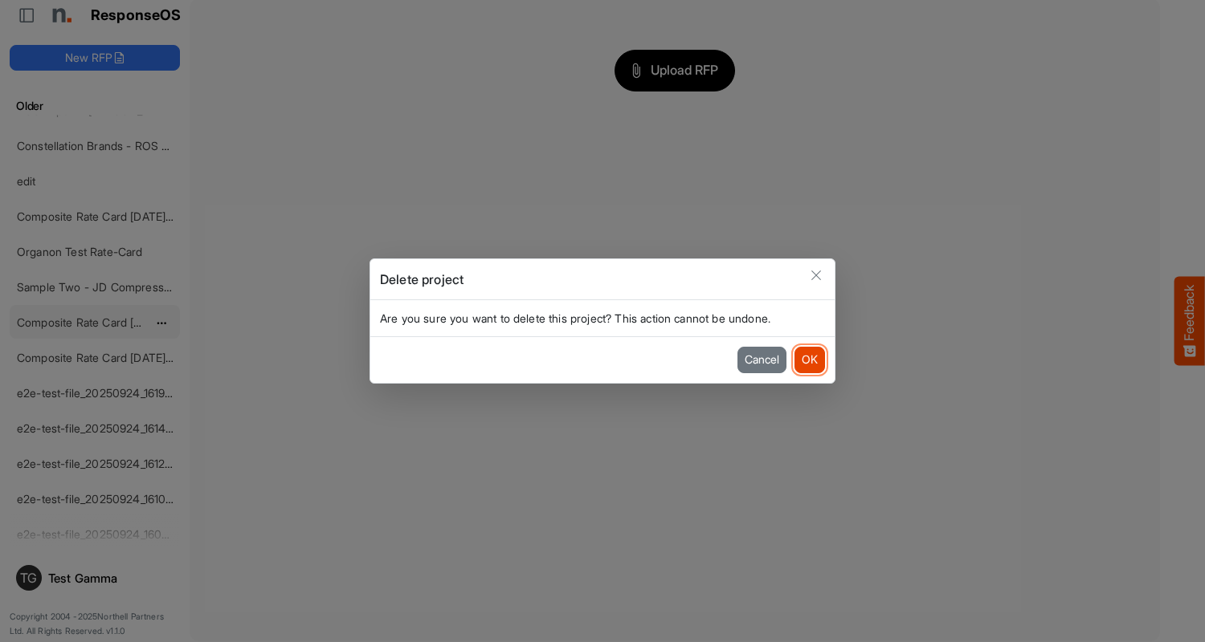
click at [809, 360] on button "OK" at bounding box center [809, 360] width 31 height 26
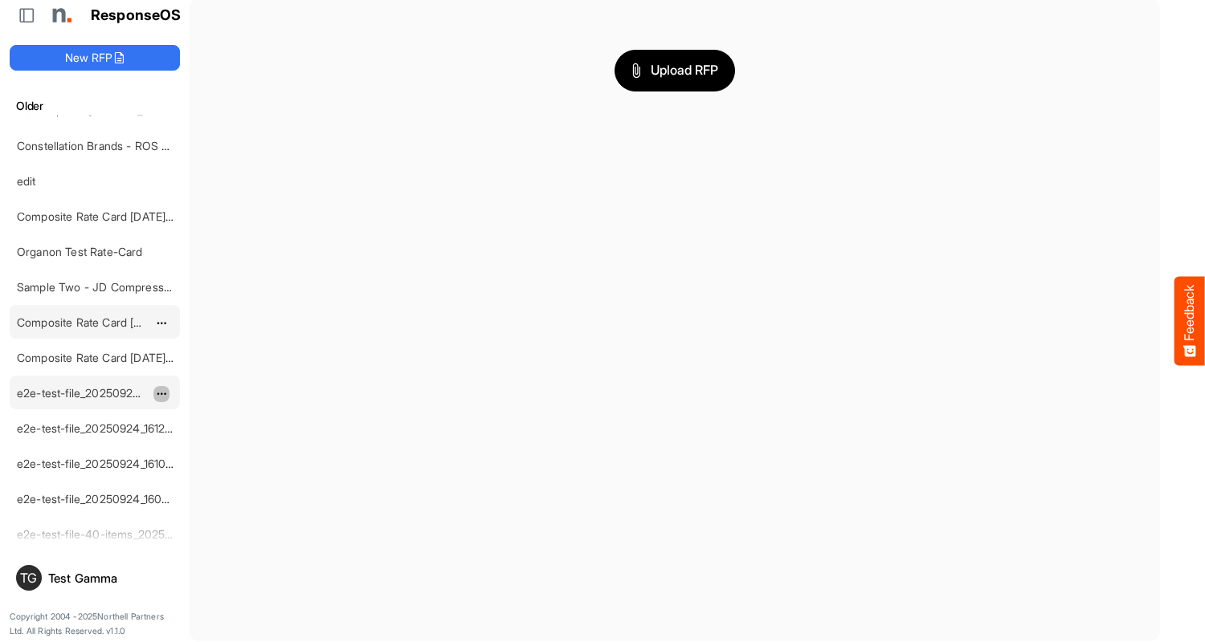
click at [161, 393] on span "dropdownbutton" at bounding box center [160, 394] width 8 height 11
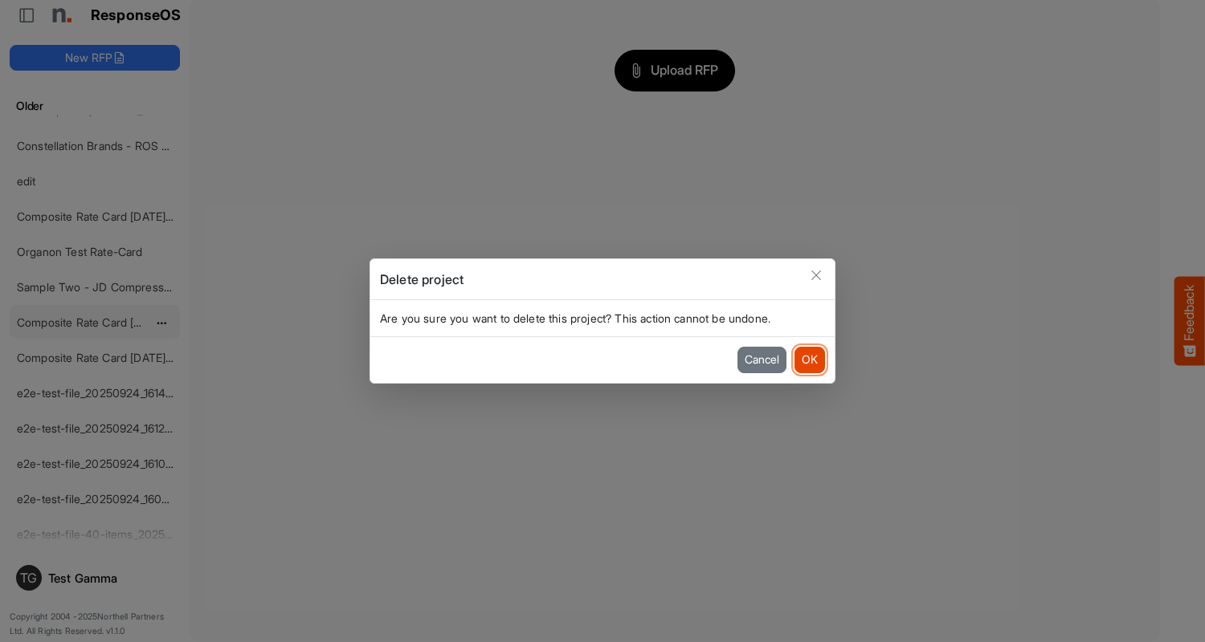
click at [809, 360] on button "OK" at bounding box center [809, 360] width 31 height 26
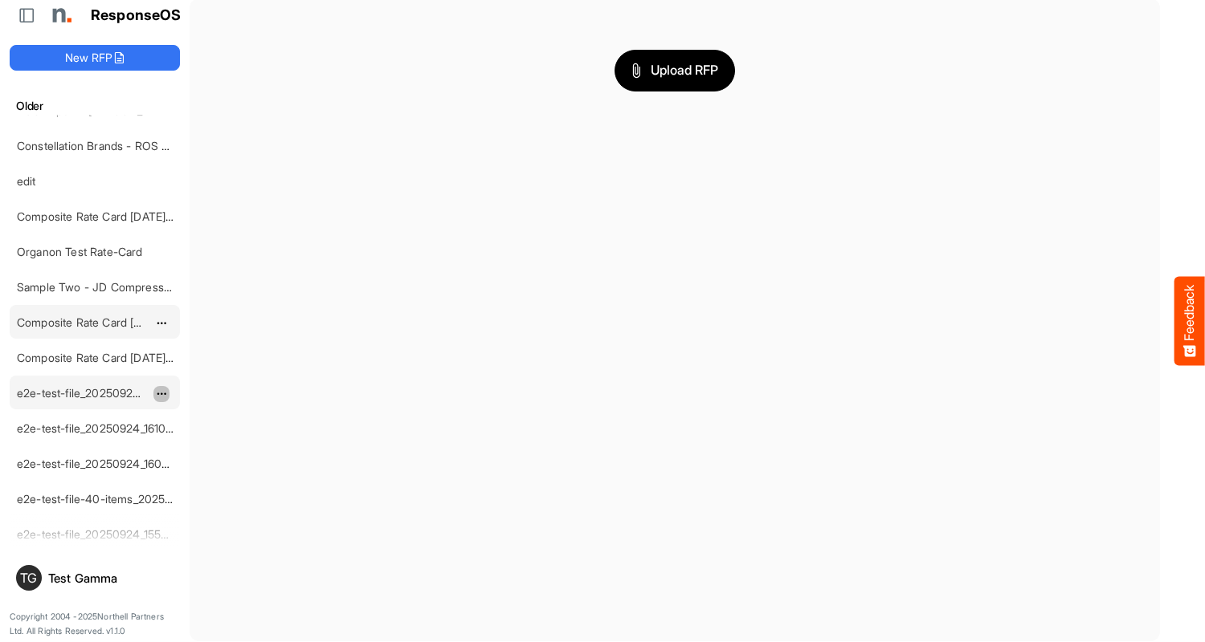
click at [161, 393] on span "dropdownbutton" at bounding box center [160, 394] width 8 height 11
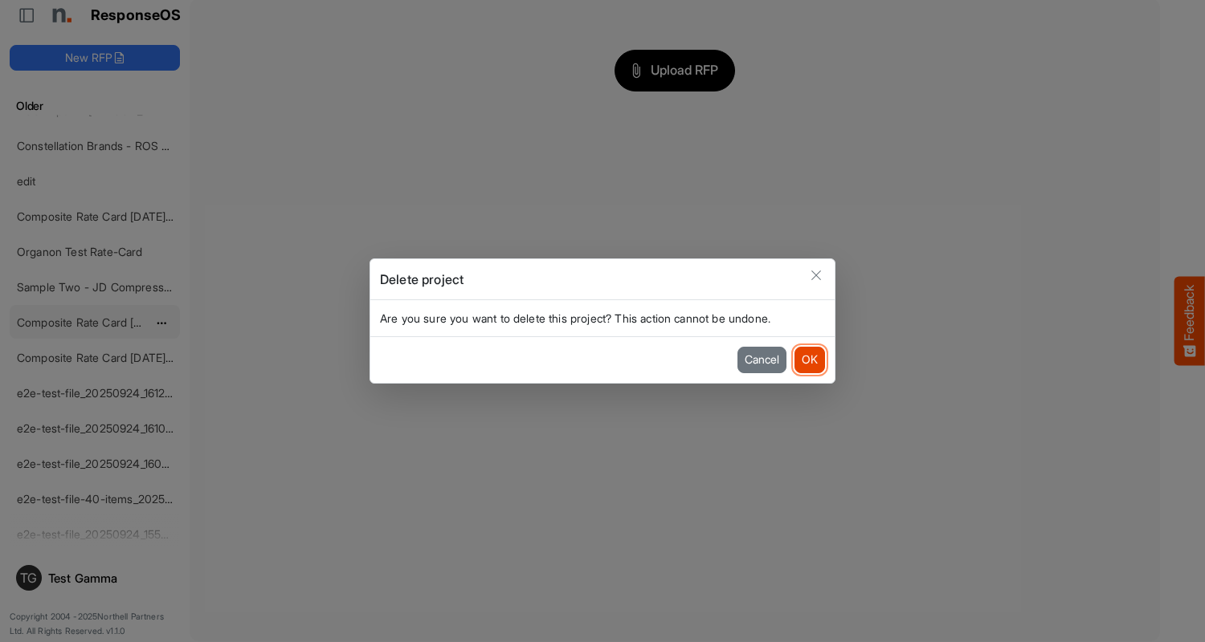
click at [809, 360] on button "OK" at bounding box center [809, 360] width 31 height 26
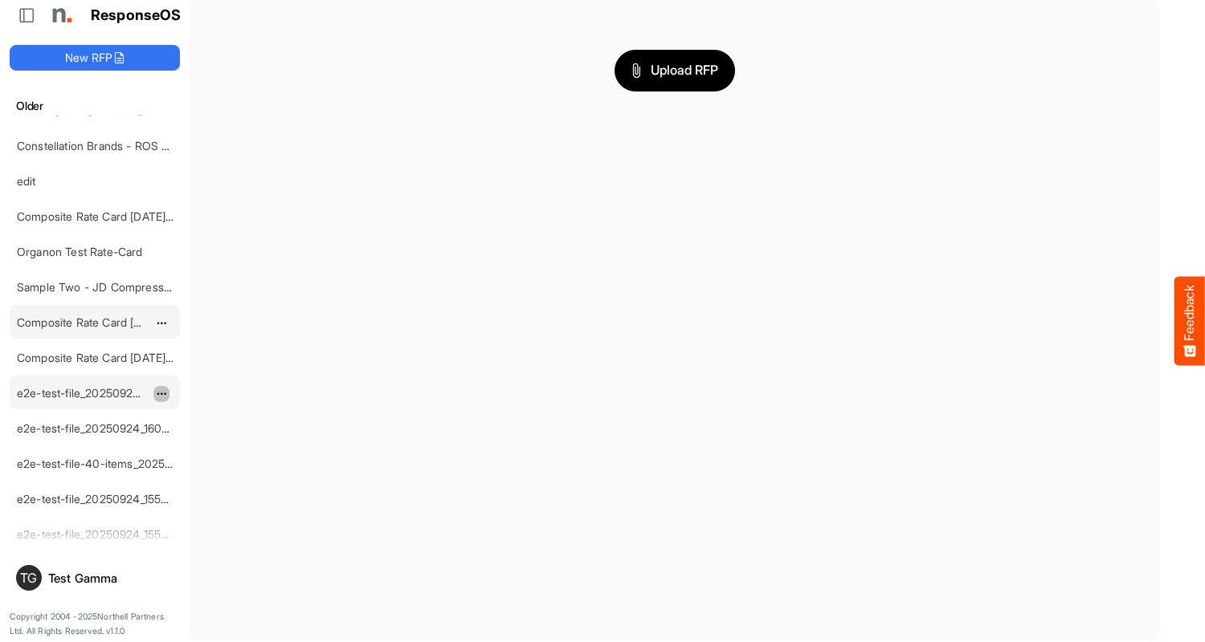
click at [161, 393] on span "dropdownbutton" at bounding box center [160, 394] width 8 height 11
click at [202, 442] on li "Delete" at bounding box center [201, 442] width 96 height 24
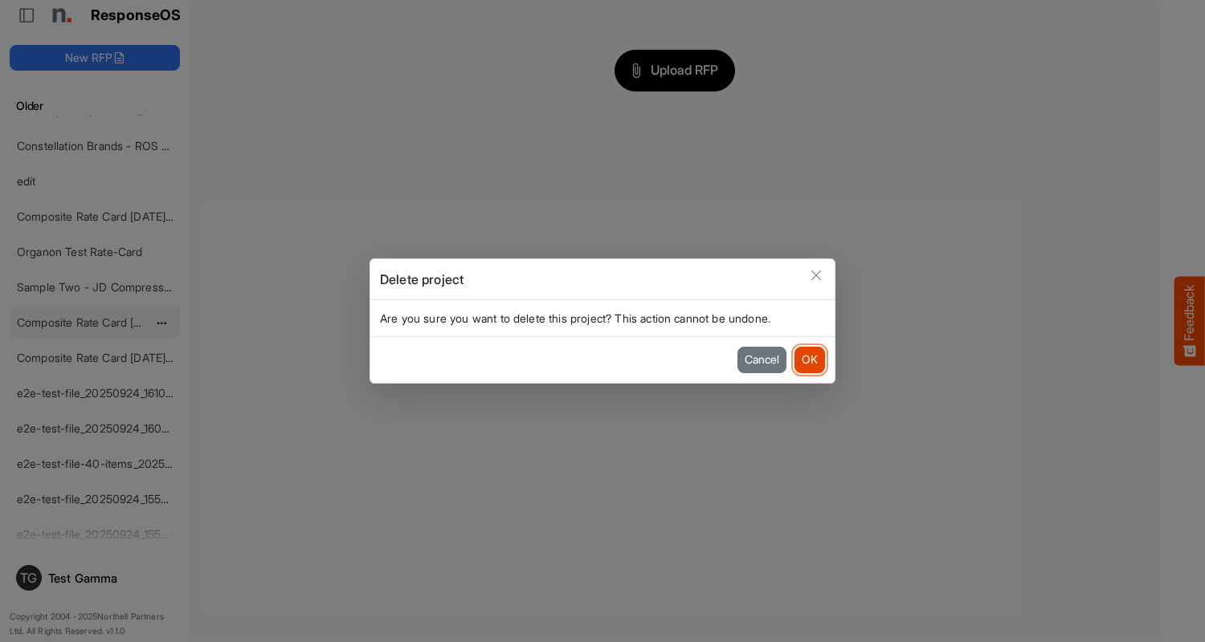
click at [809, 360] on button "OK" at bounding box center [809, 360] width 31 height 26
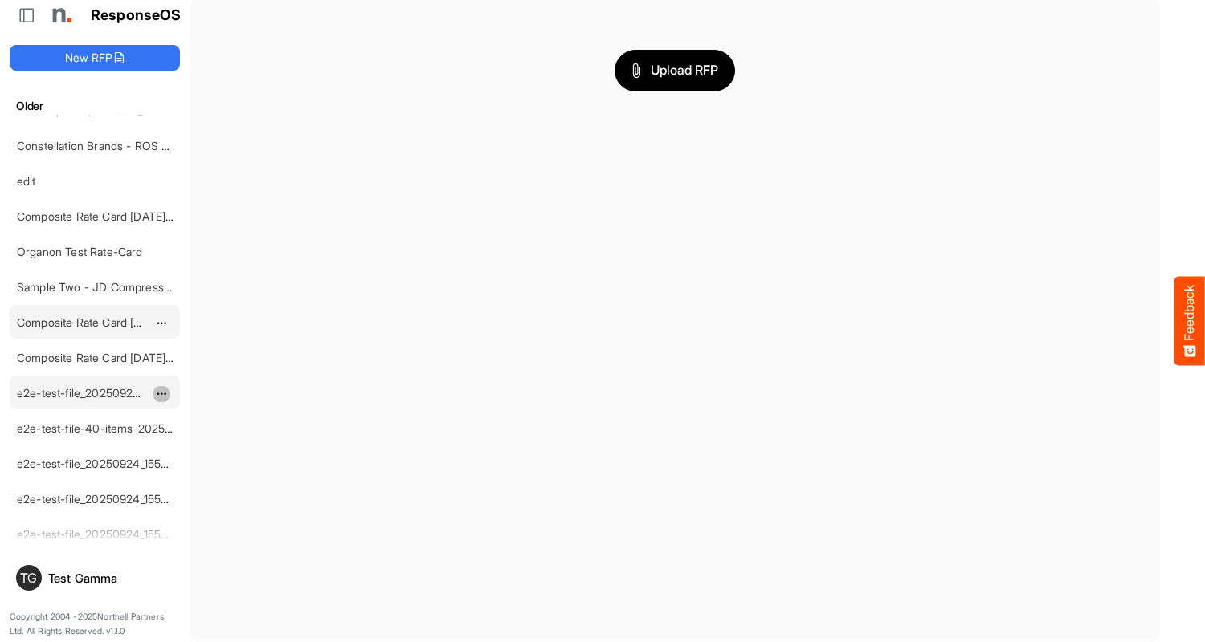
click at [161, 393] on span "dropdownbutton" at bounding box center [160, 394] width 8 height 11
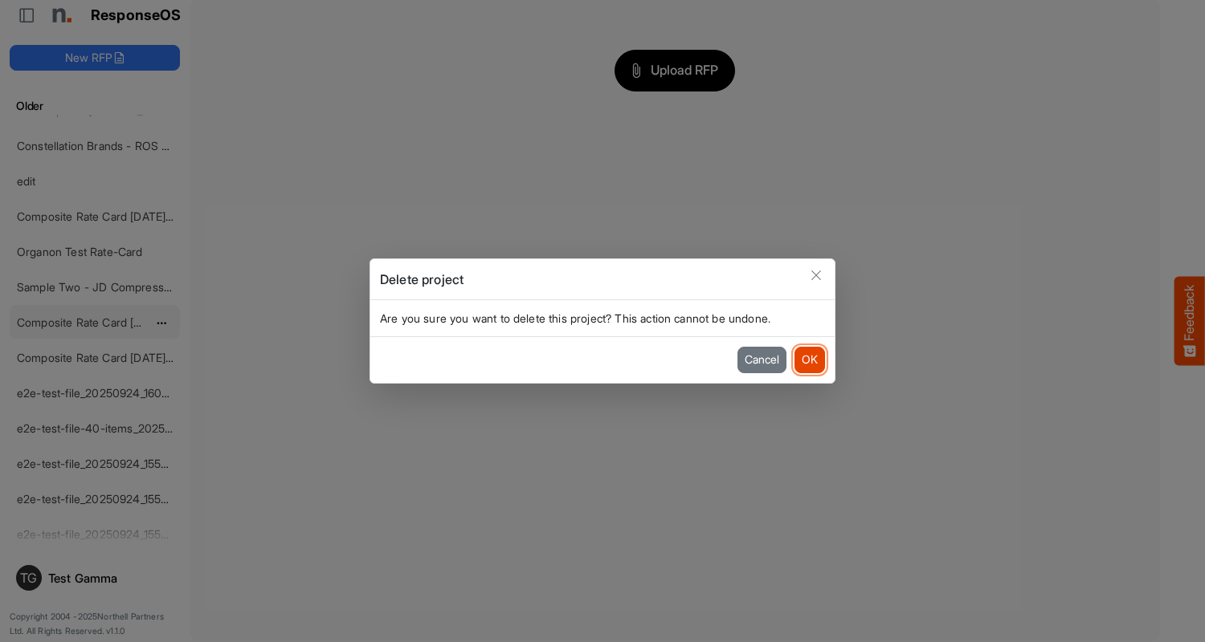
click at [809, 360] on button "OK" at bounding box center [809, 360] width 31 height 26
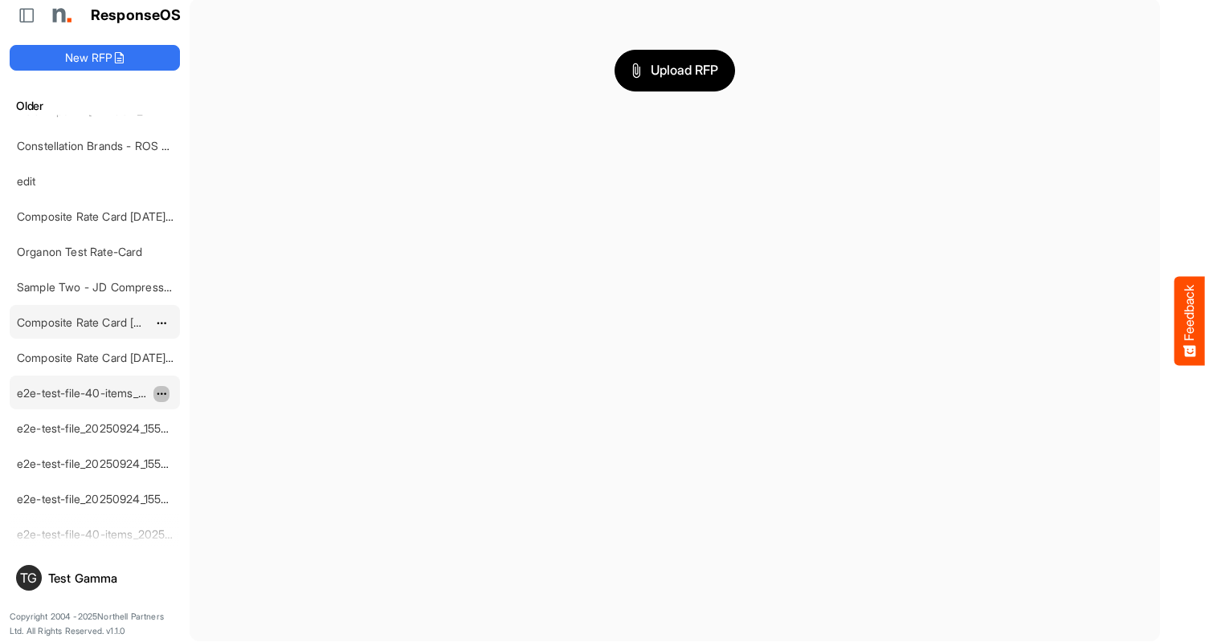
click at [161, 393] on span "dropdownbutton" at bounding box center [160, 394] width 8 height 11
click at [202, 442] on li "Delete" at bounding box center [201, 442] width 96 height 24
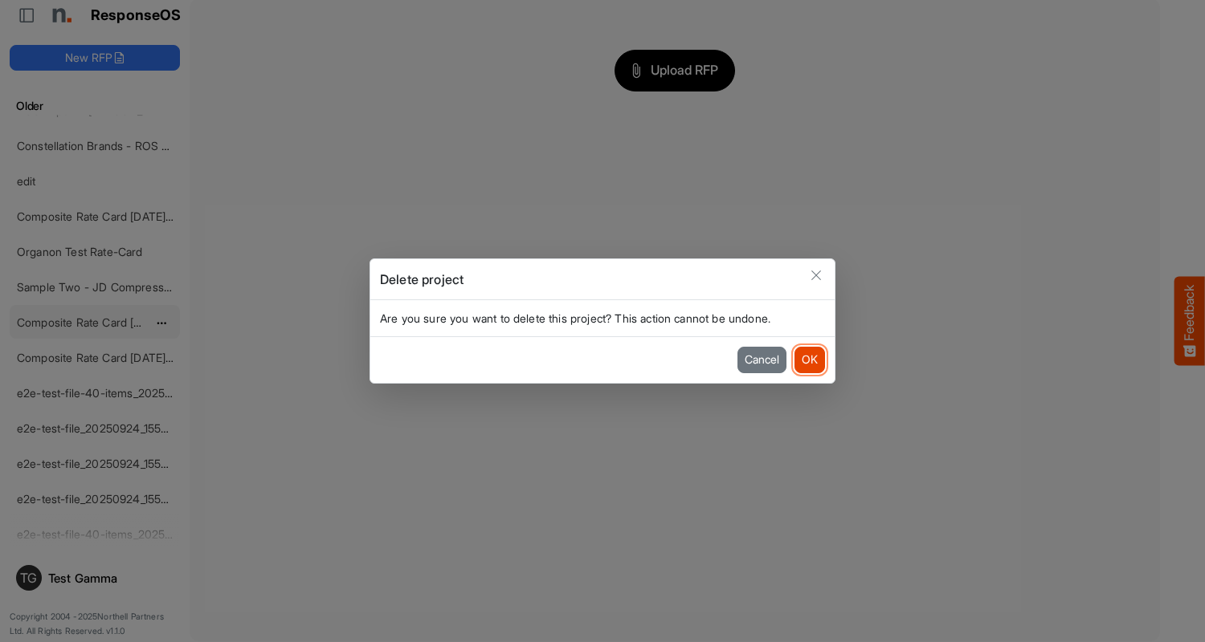
click at [809, 360] on button "OK" at bounding box center [809, 360] width 31 height 26
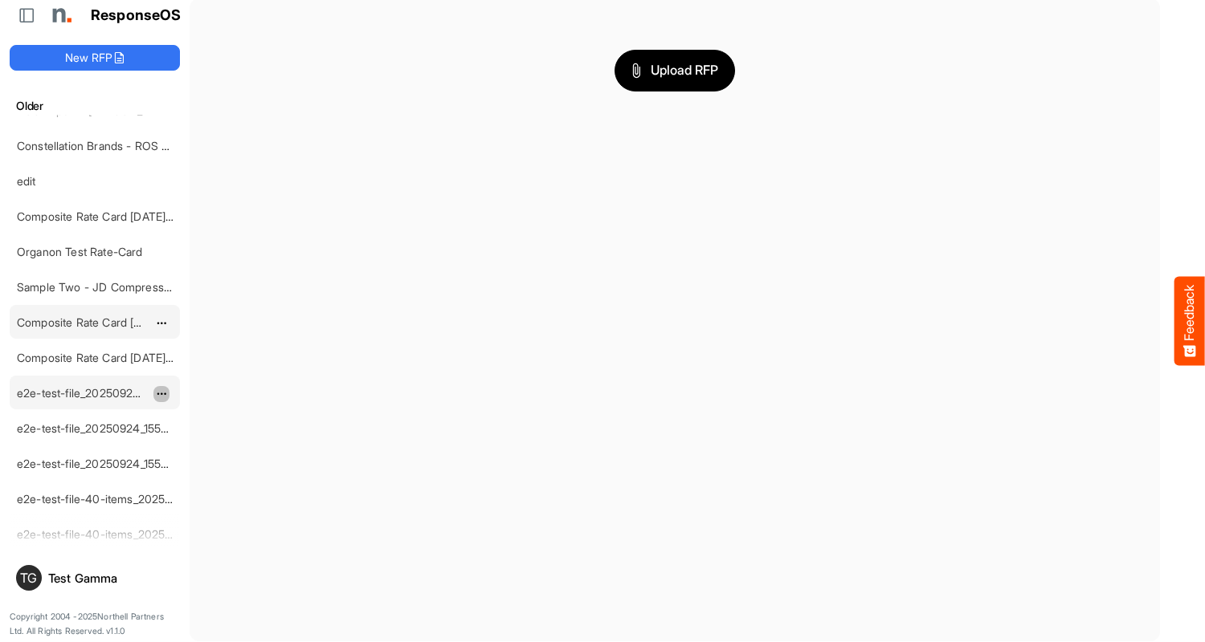
click at [161, 393] on span "dropdownbutton" at bounding box center [160, 394] width 8 height 11
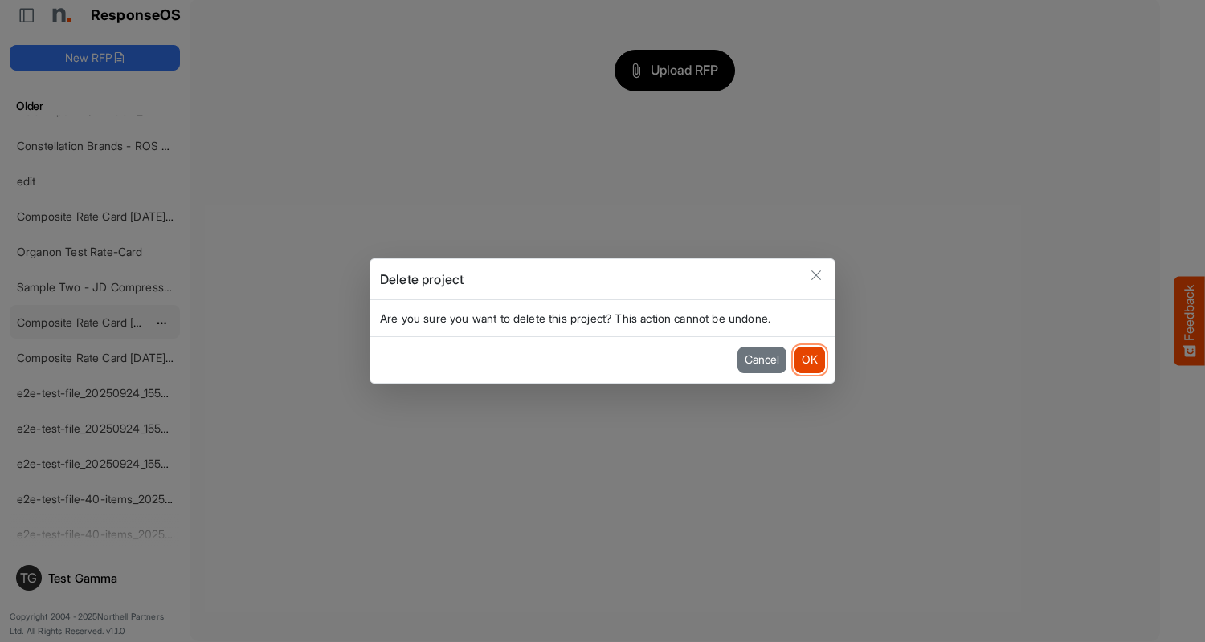
click at [809, 360] on button "OK" at bounding box center [809, 360] width 31 height 26
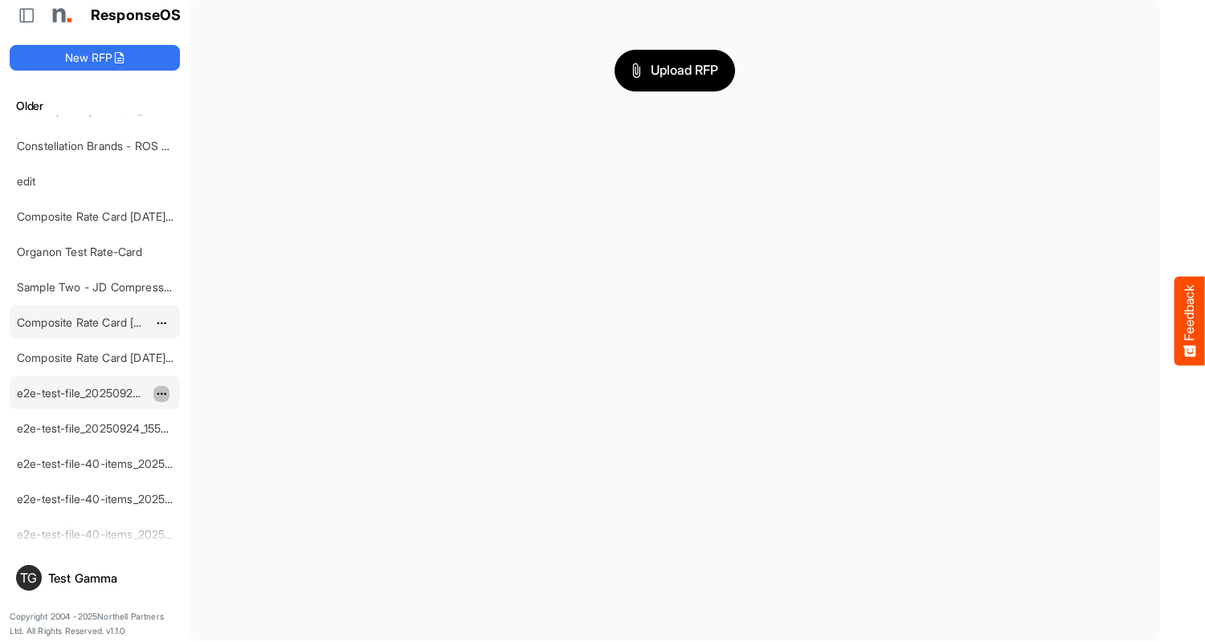
click at [161, 393] on span "dropdownbutton" at bounding box center [160, 394] width 8 height 11
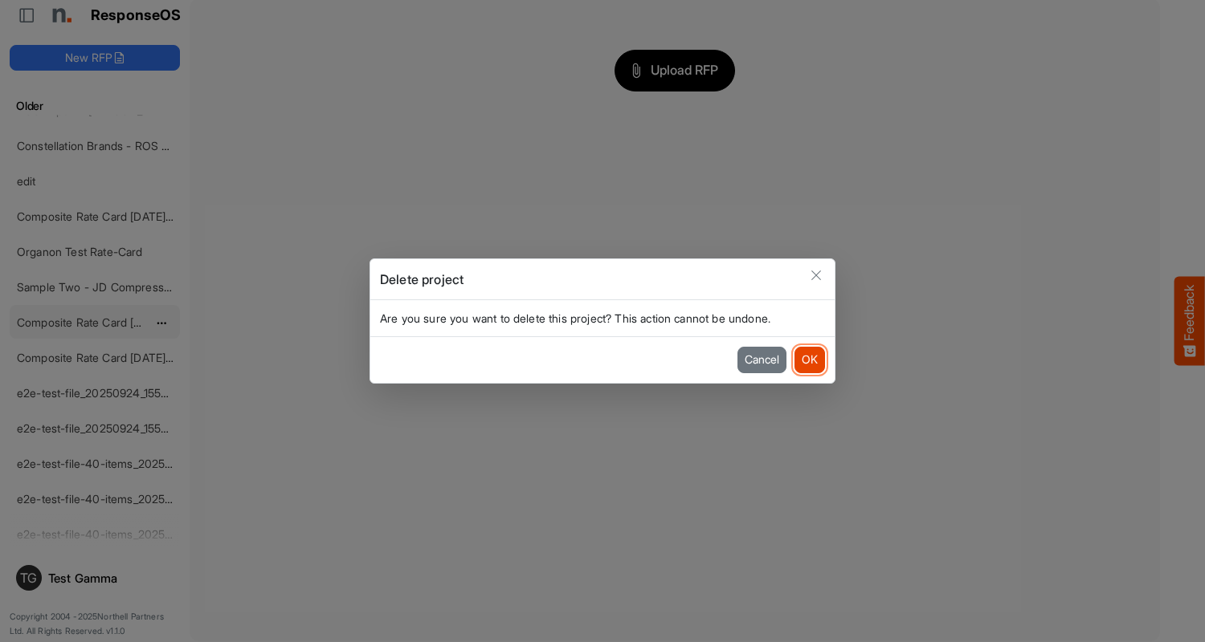
click at [809, 360] on button "OK" at bounding box center [809, 360] width 31 height 26
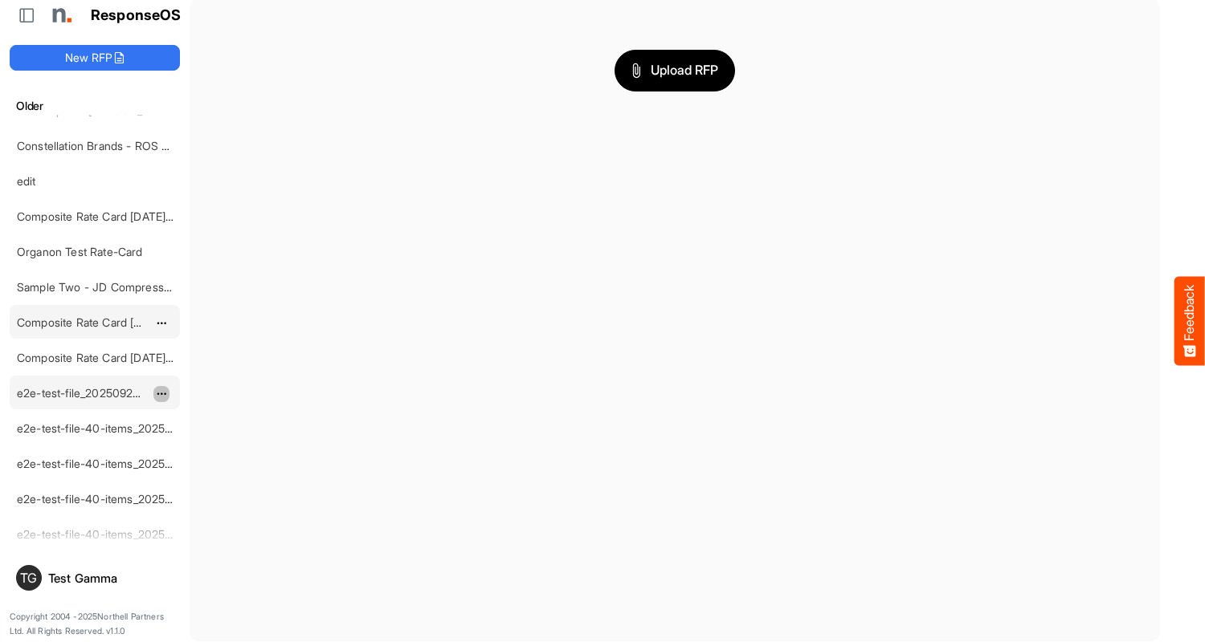
click at [161, 393] on span "dropdownbutton" at bounding box center [160, 394] width 8 height 11
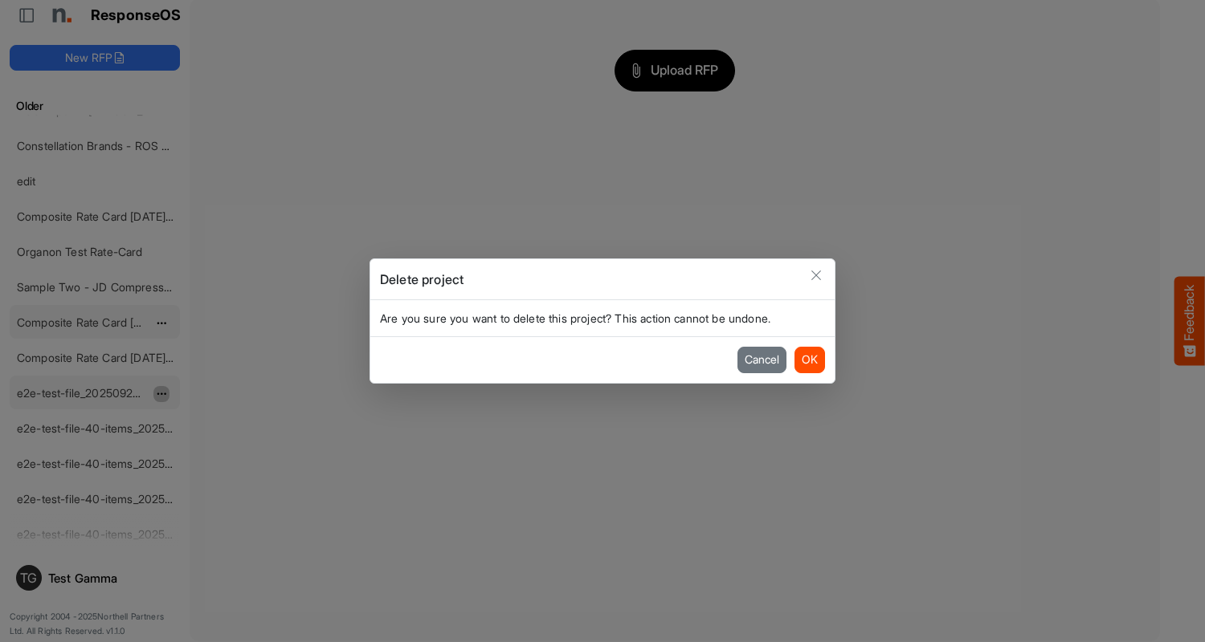
click at [809, 360] on button "OK" at bounding box center [809, 360] width 31 height 26
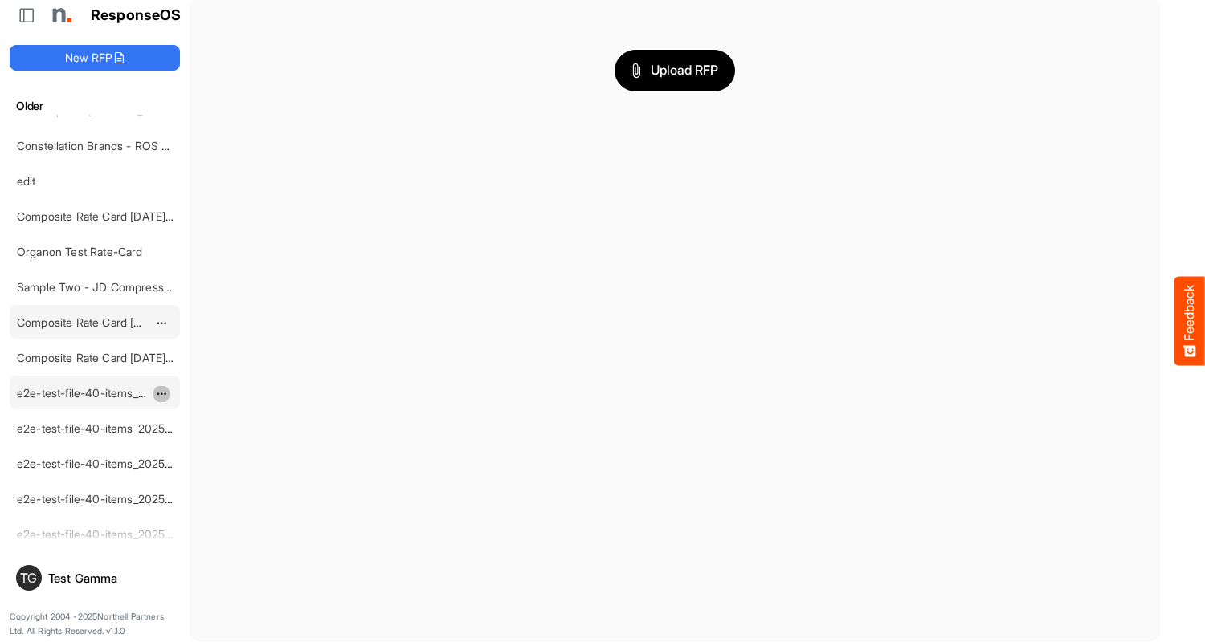
click at [161, 393] on span "dropdownbutton" at bounding box center [160, 394] width 8 height 11
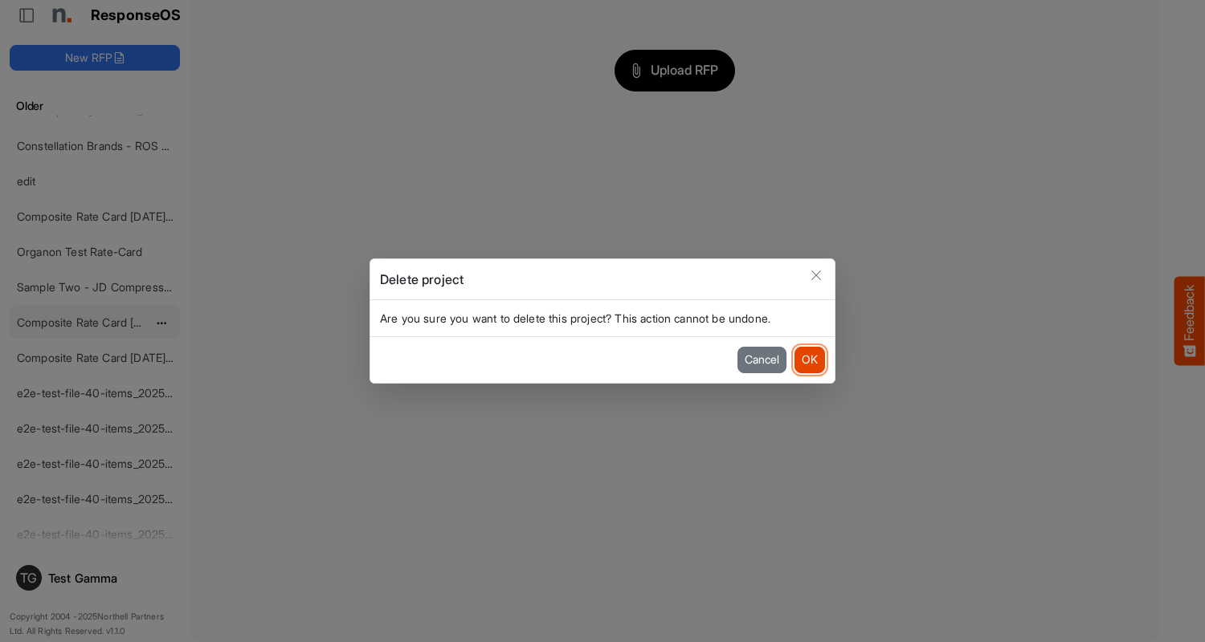
click at [809, 360] on button "OK" at bounding box center [809, 360] width 31 height 26
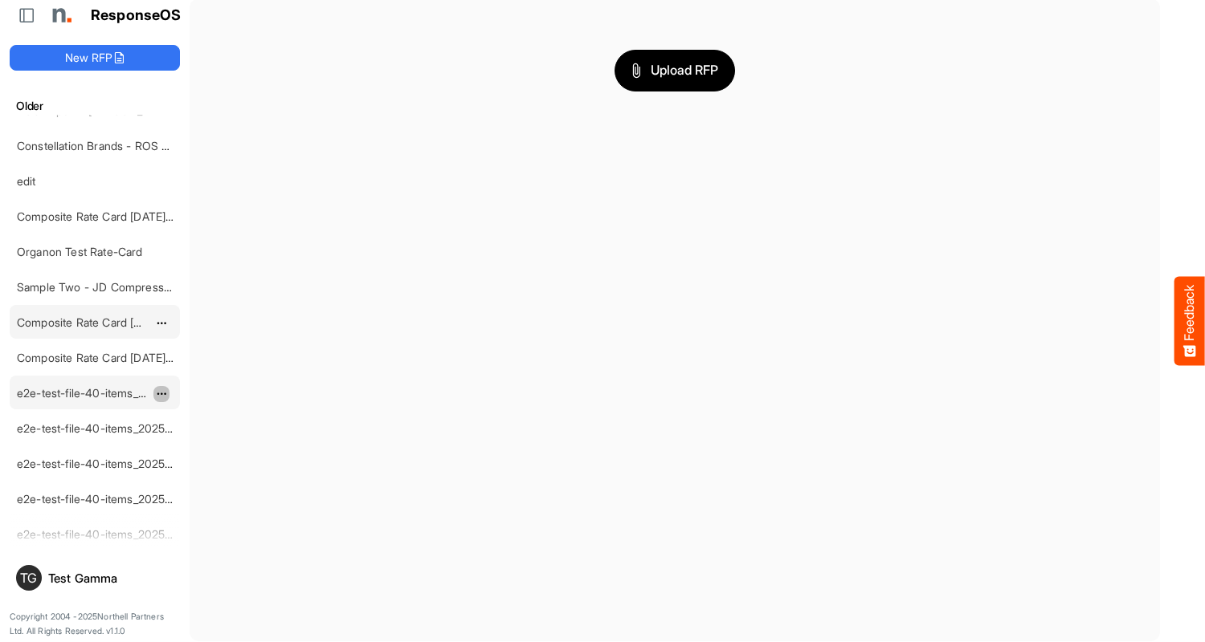
click at [161, 393] on span "dropdownbutton" at bounding box center [160, 394] width 8 height 11
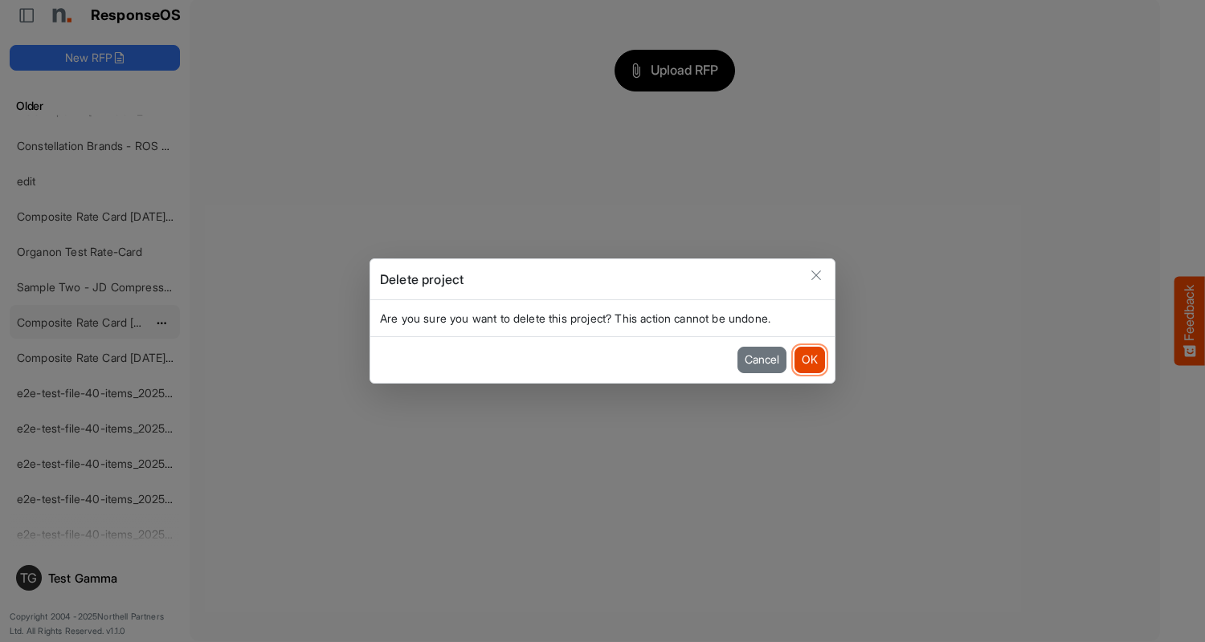
click at [809, 360] on button "OK" at bounding box center [809, 360] width 31 height 26
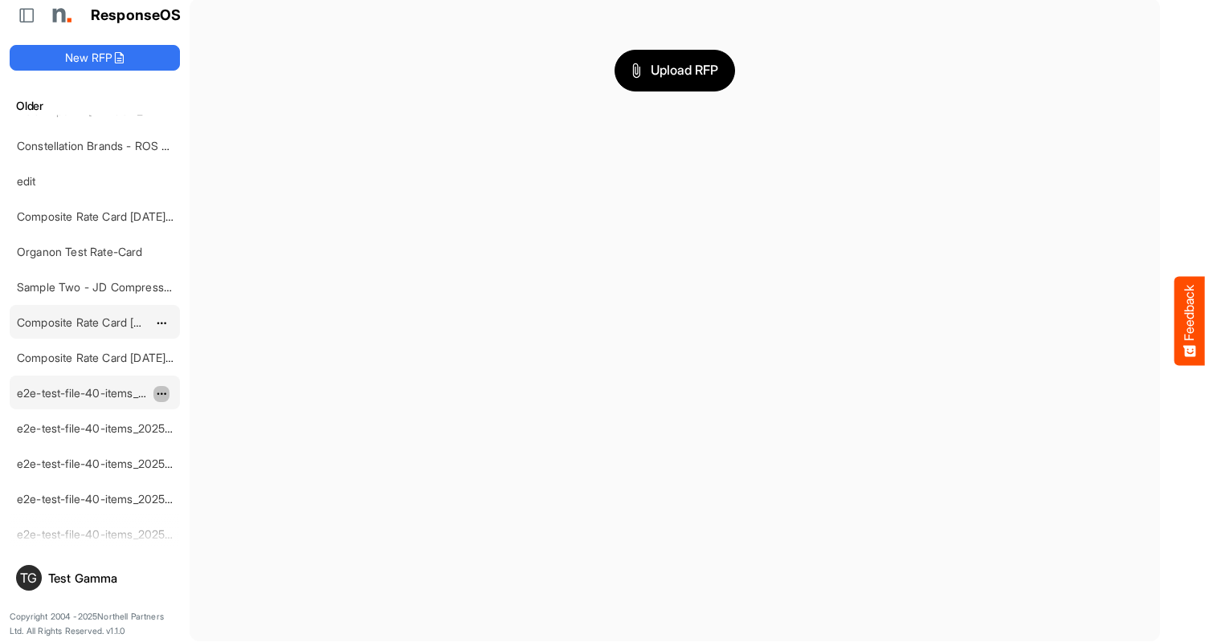
click at [161, 393] on span "dropdownbutton" at bounding box center [160, 394] width 8 height 11
click at [202, 442] on li "Delete" at bounding box center [201, 442] width 96 height 24
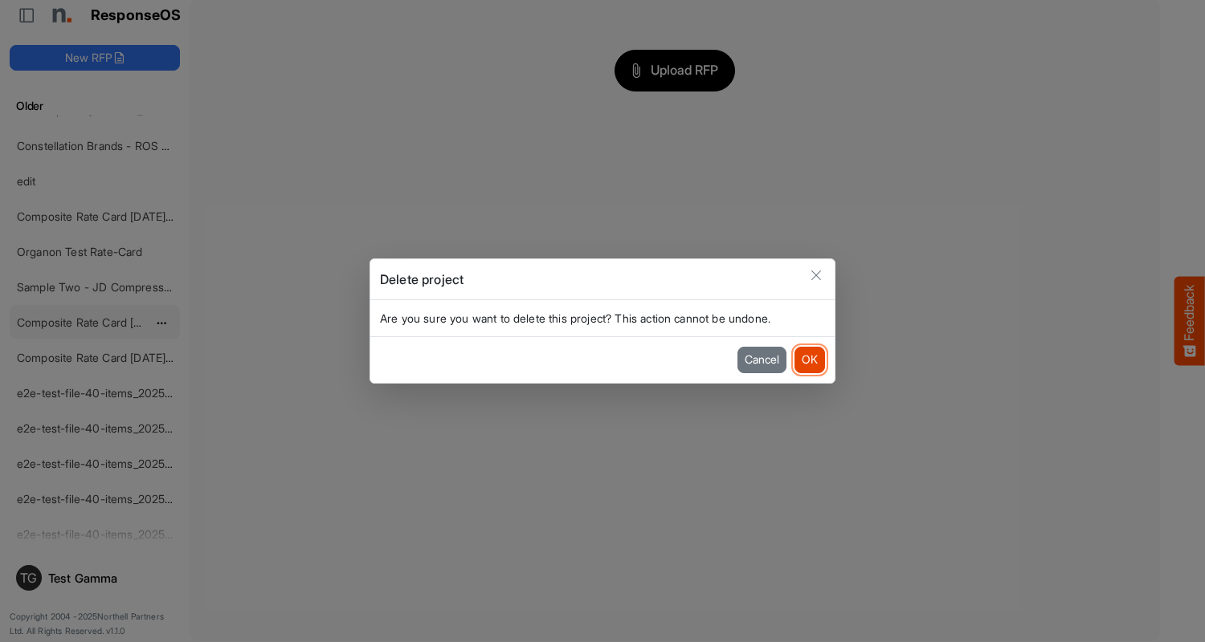
click at [809, 360] on button "OK" at bounding box center [809, 360] width 31 height 26
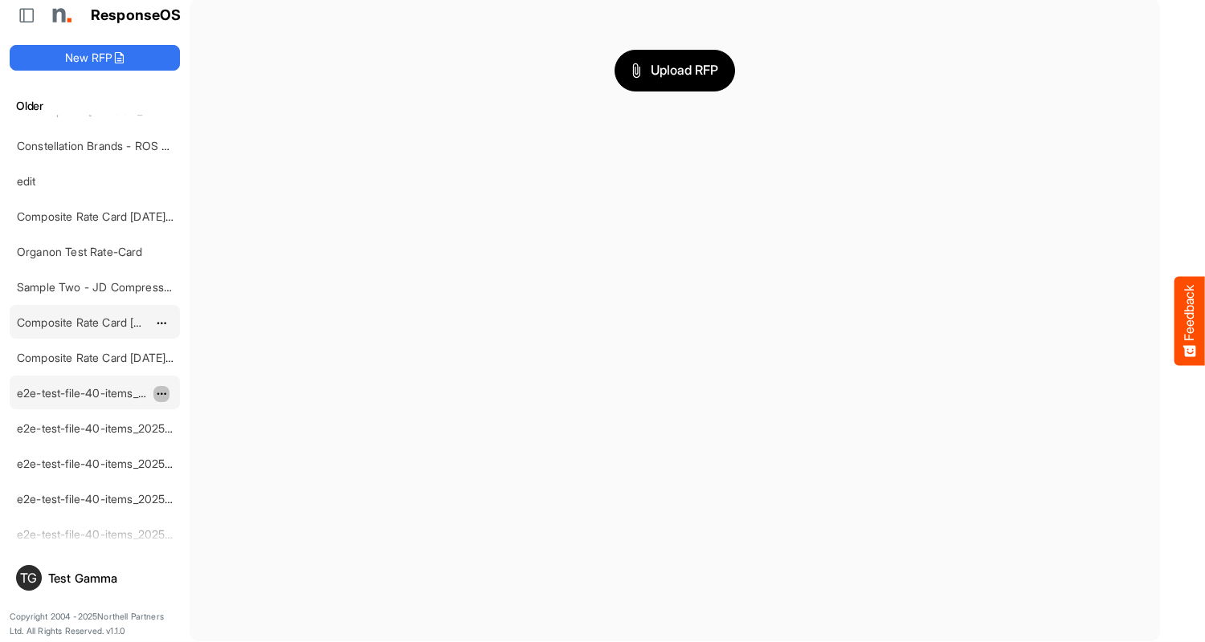
click at [161, 393] on span "dropdownbutton" at bounding box center [160, 394] width 8 height 11
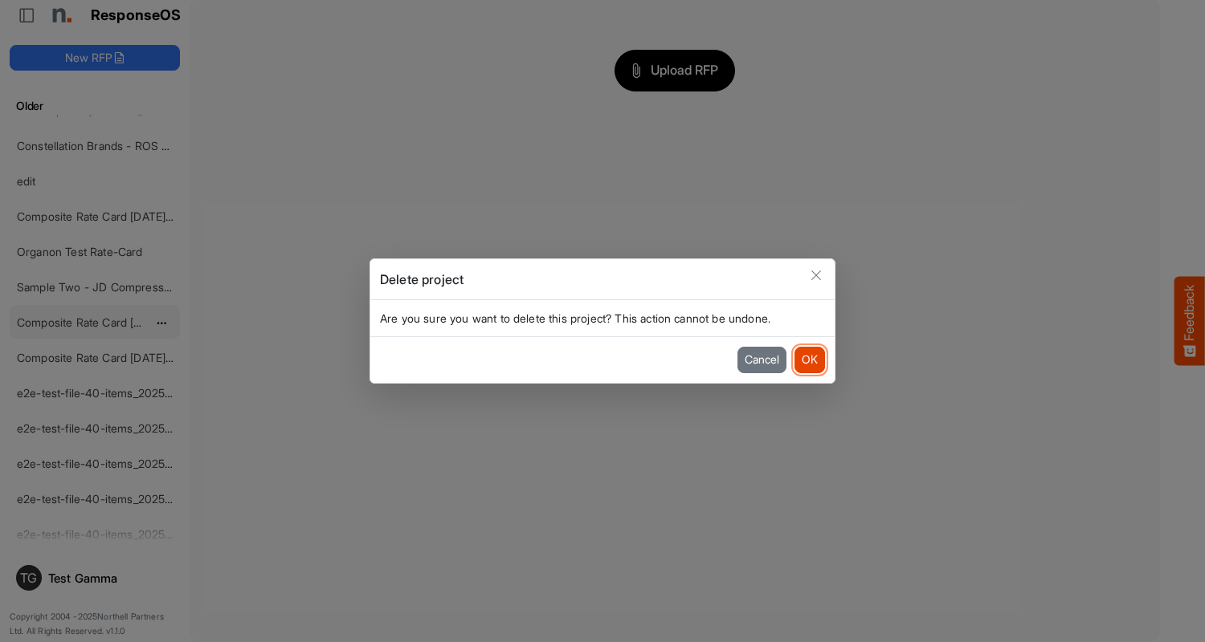
click at [809, 360] on button "OK" at bounding box center [809, 360] width 31 height 26
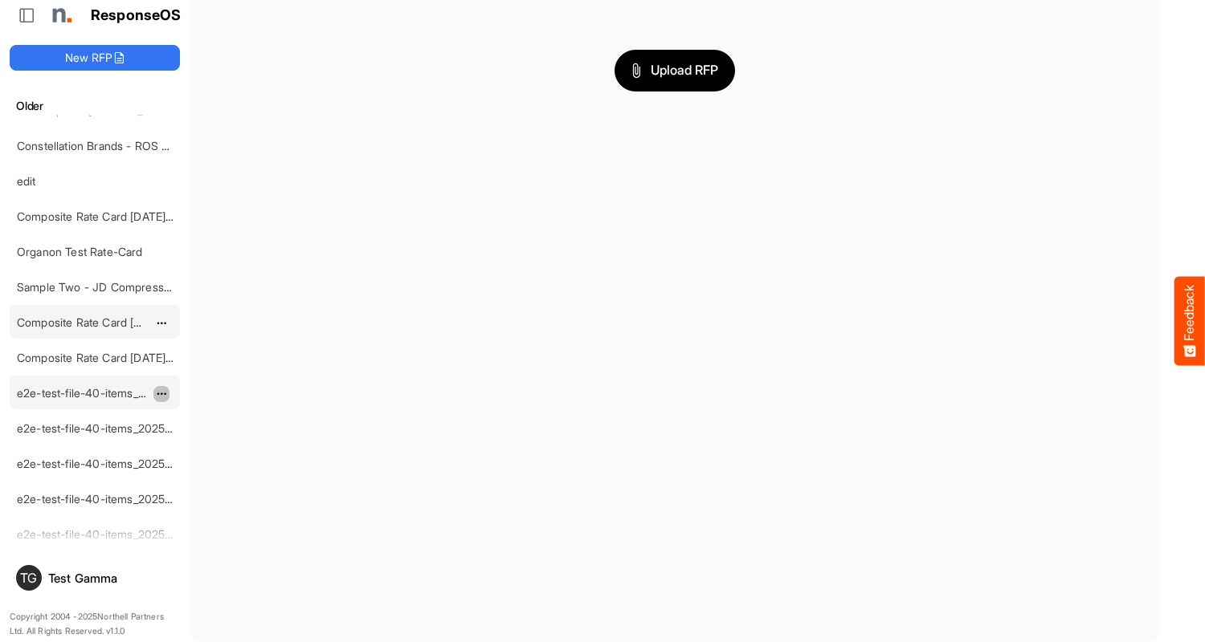
click at [161, 393] on span "dropdownbutton" at bounding box center [160, 394] width 8 height 11
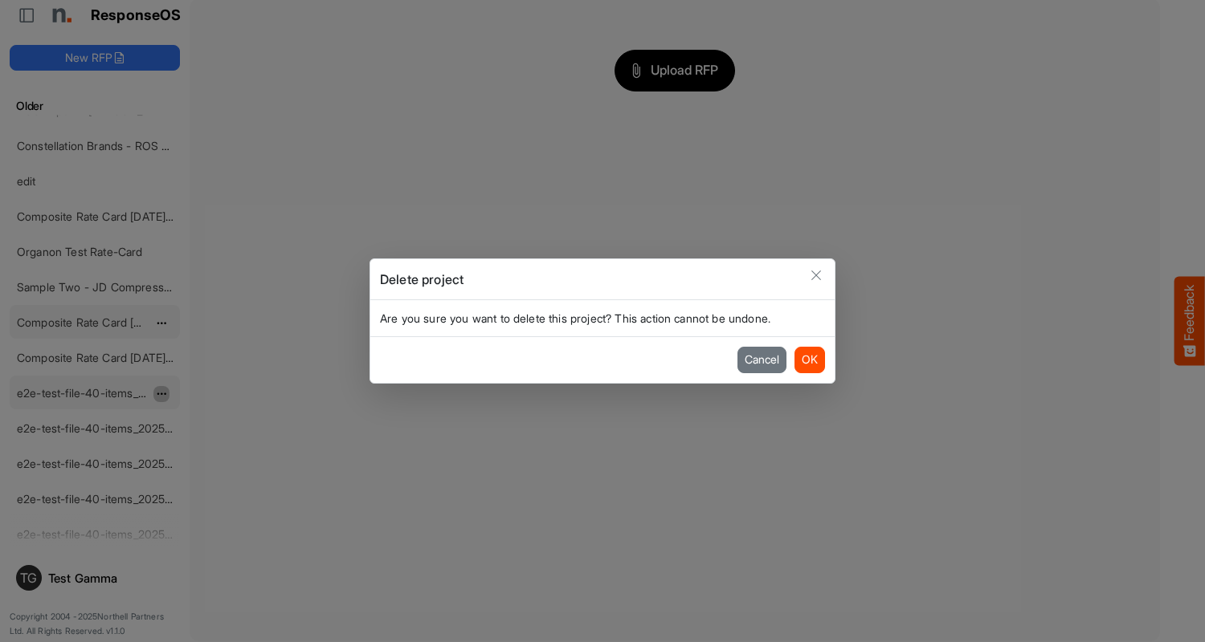
click at [809, 360] on button "OK" at bounding box center [809, 360] width 31 height 26
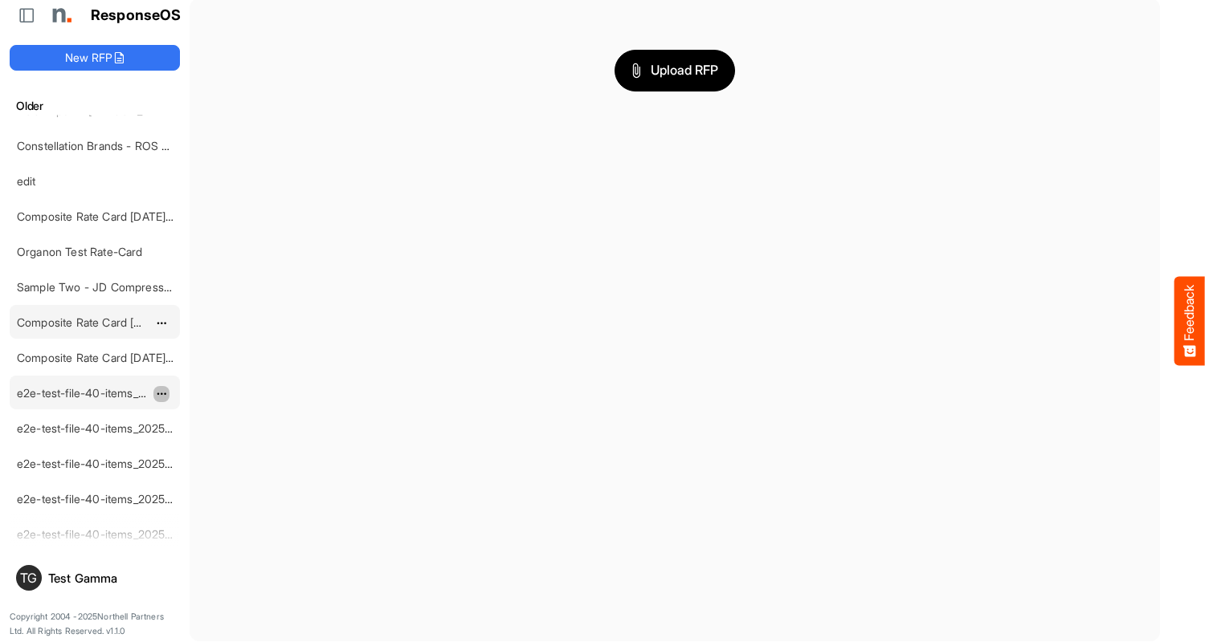
click at [161, 393] on span "dropdownbutton" at bounding box center [160, 394] width 8 height 11
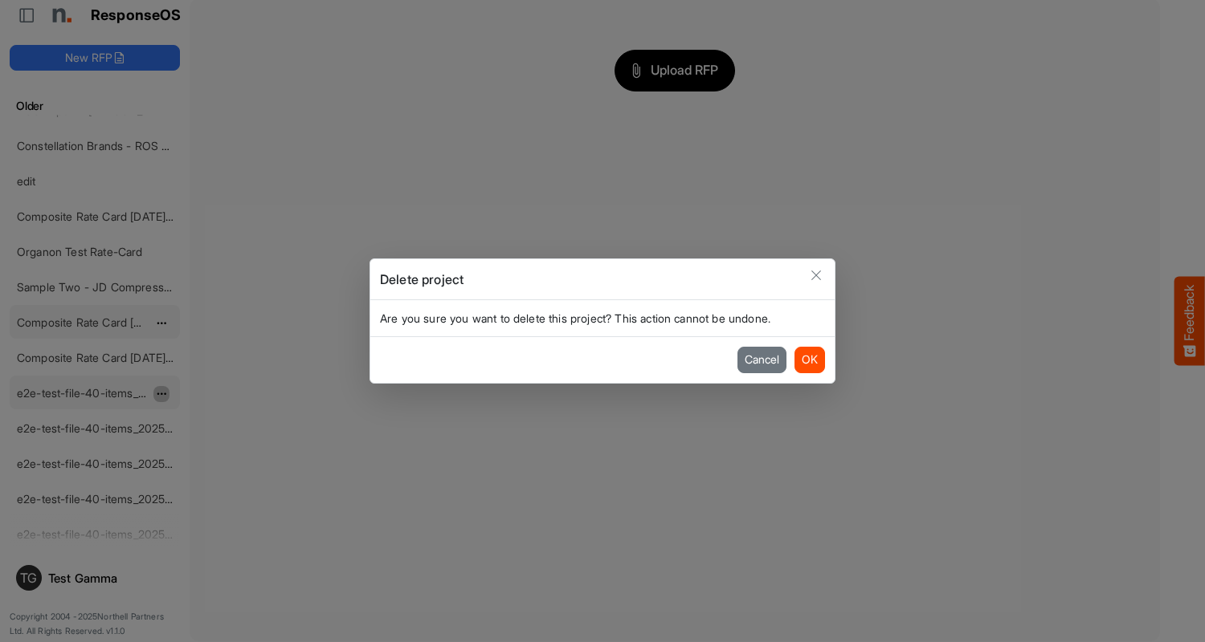
click at [809, 360] on button "OK" at bounding box center [809, 360] width 31 height 26
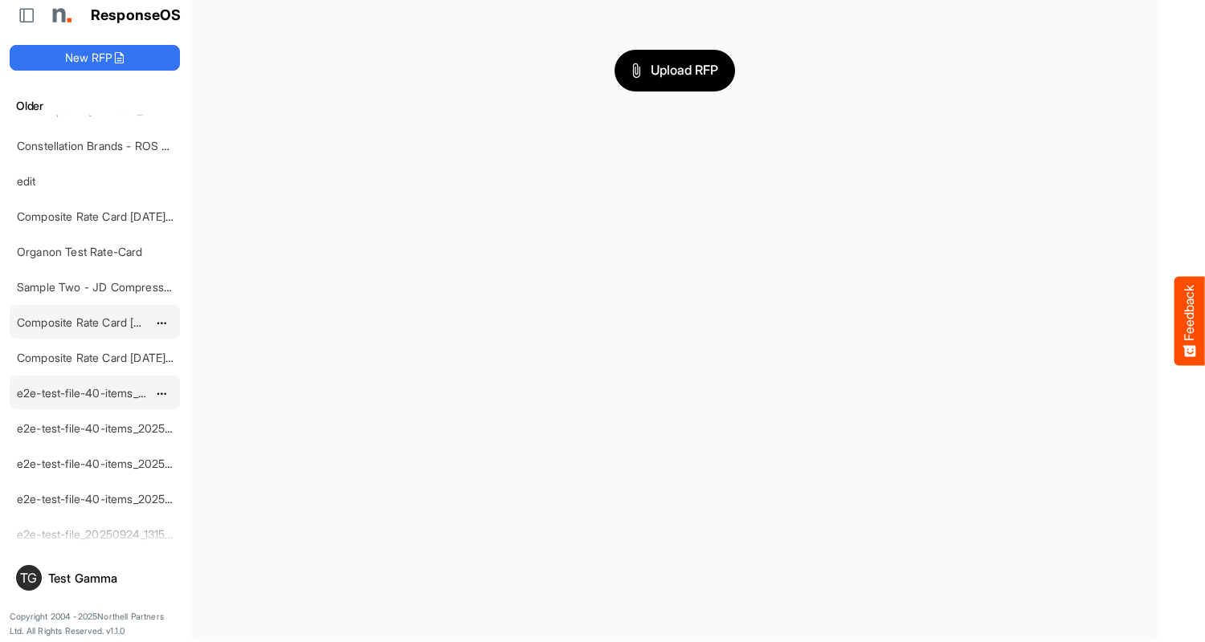
click at [161, 393] on span "dropdownbutton" at bounding box center [160, 394] width 8 height 11
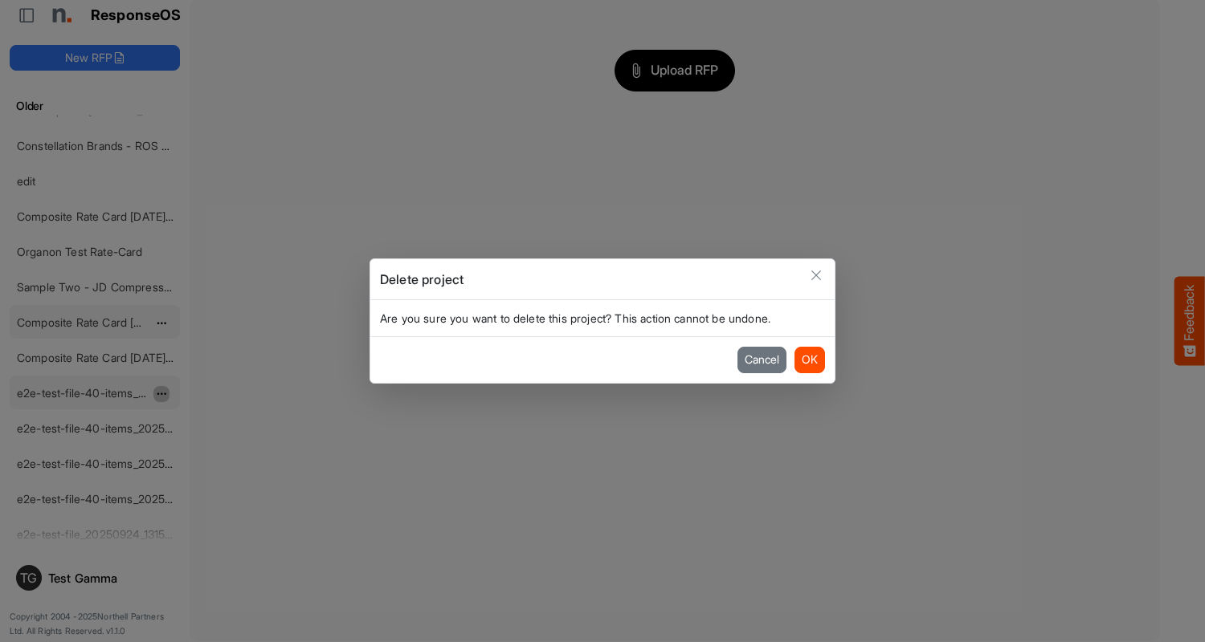
click at [809, 360] on button "OK" at bounding box center [809, 360] width 31 height 26
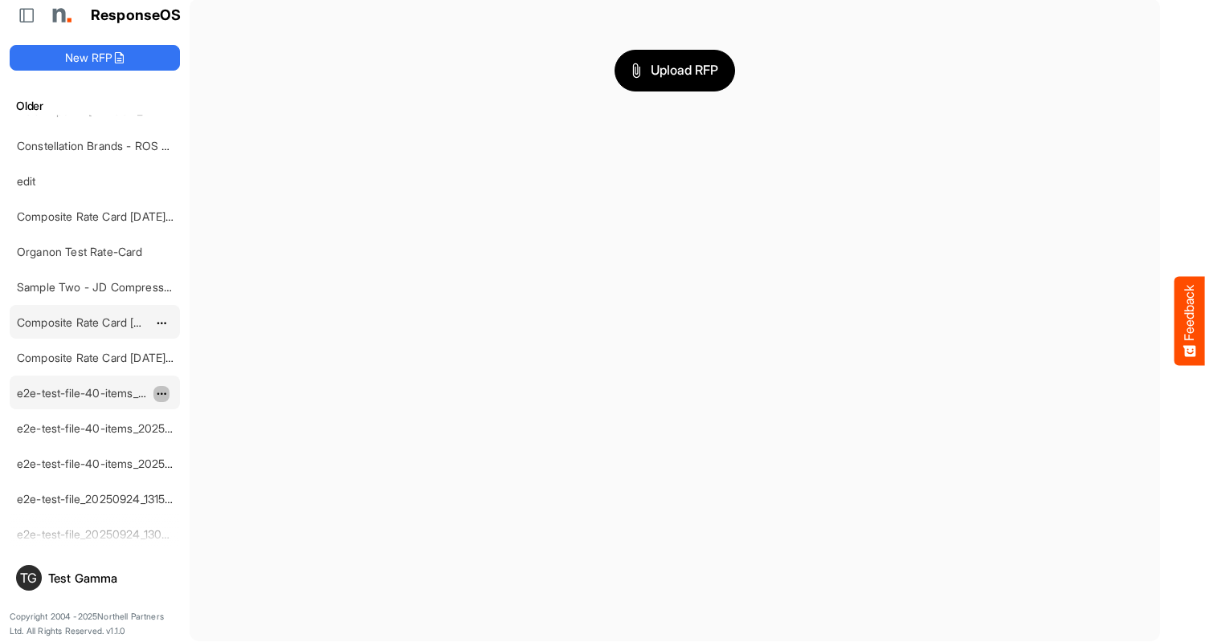
click at [161, 393] on span "dropdownbutton" at bounding box center [160, 394] width 8 height 11
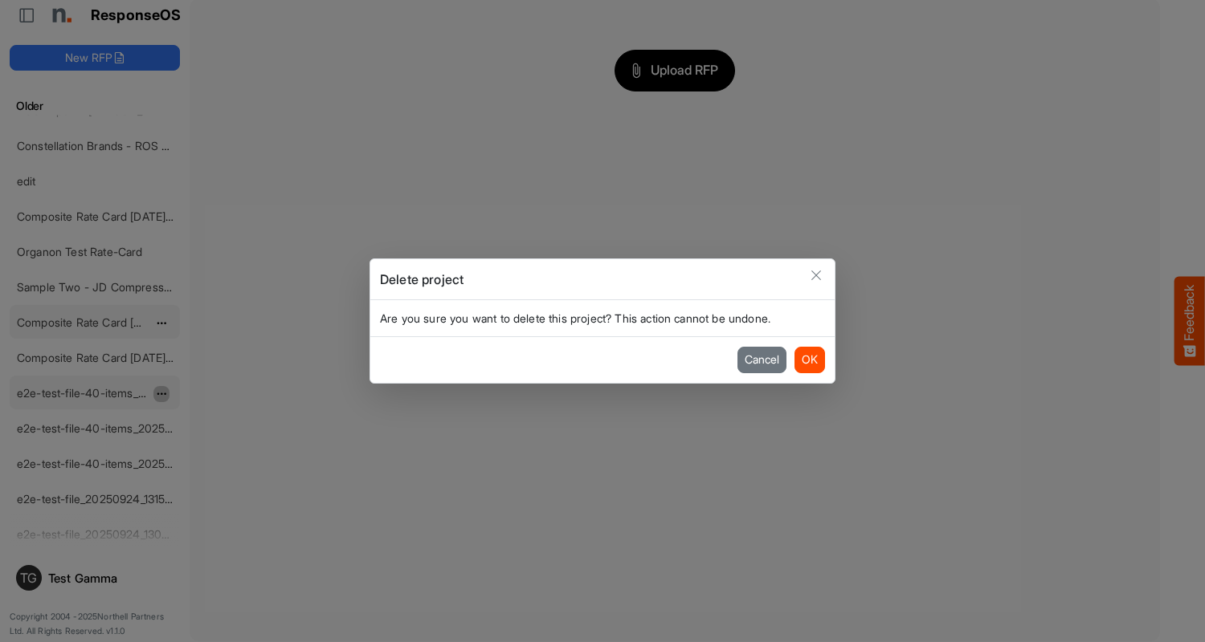
click at [809, 360] on button "OK" at bounding box center [809, 360] width 31 height 26
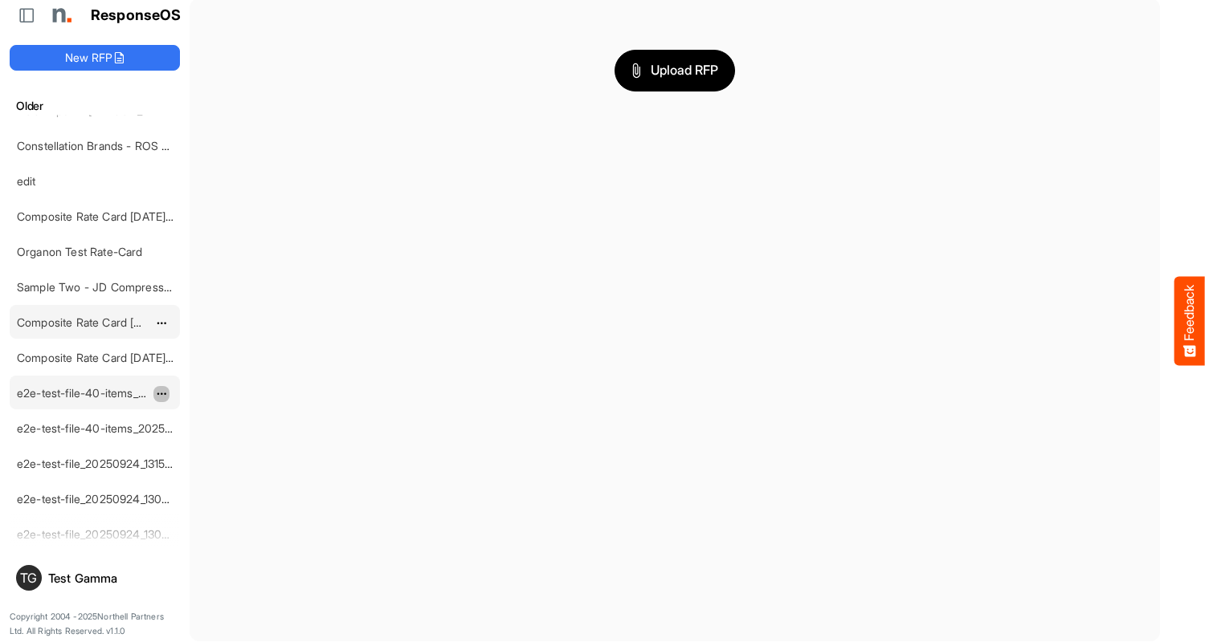
click at [161, 393] on span "dropdownbutton" at bounding box center [160, 394] width 8 height 11
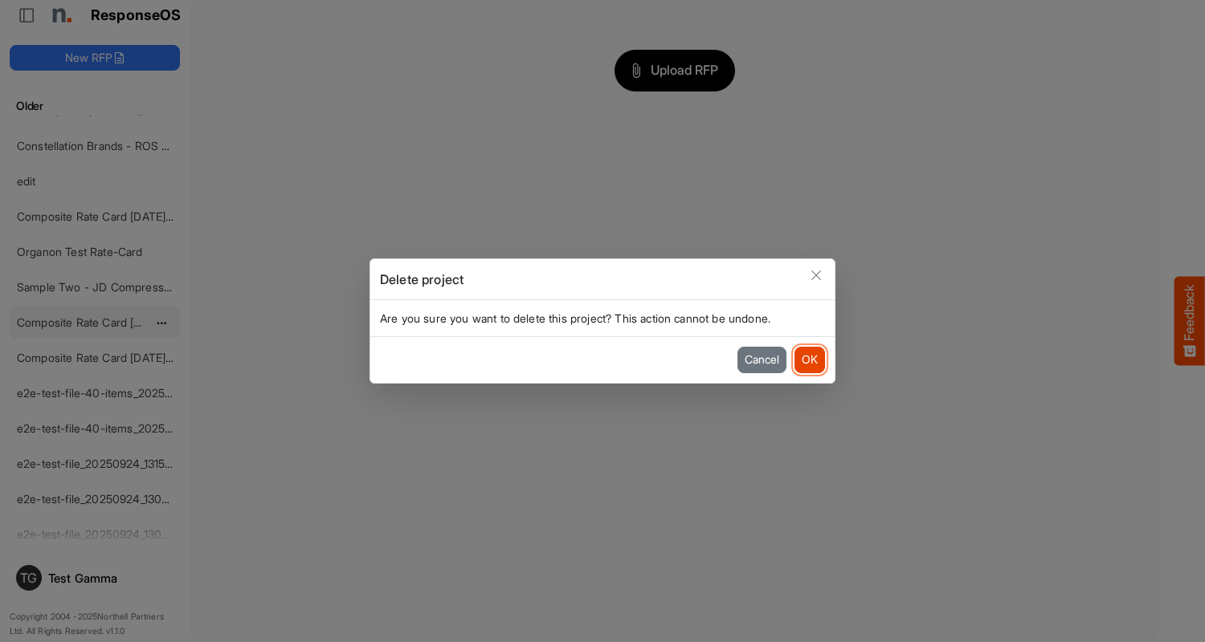
click at [809, 360] on button "OK" at bounding box center [809, 360] width 31 height 26
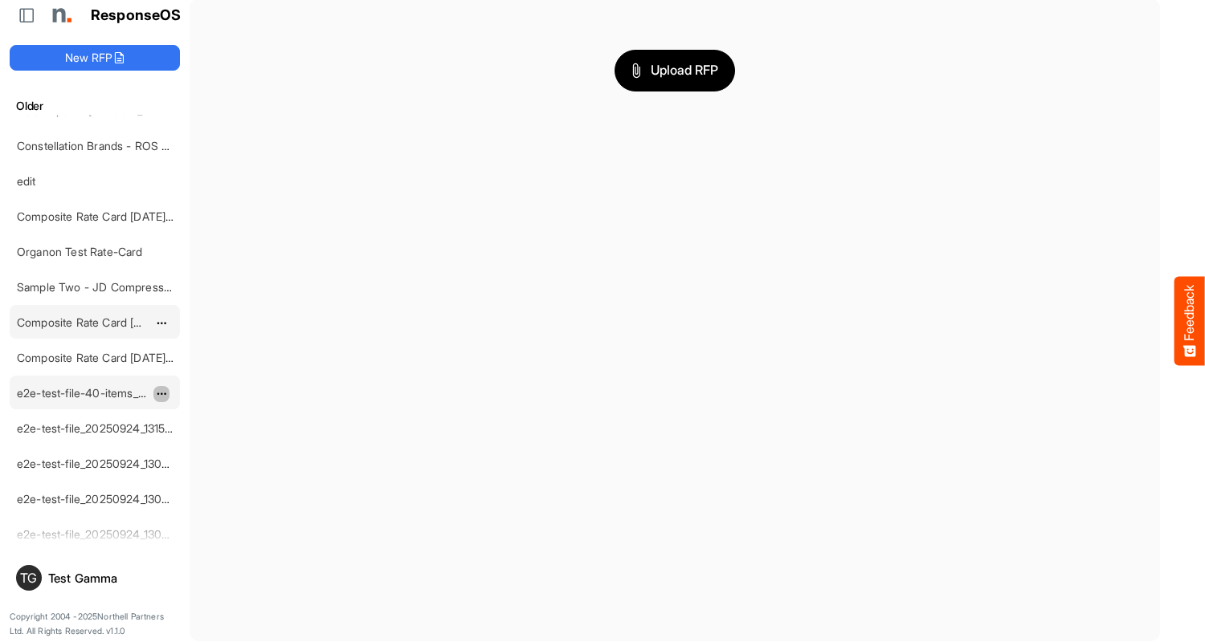
click at [161, 393] on span "dropdownbutton" at bounding box center [160, 394] width 8 height 11
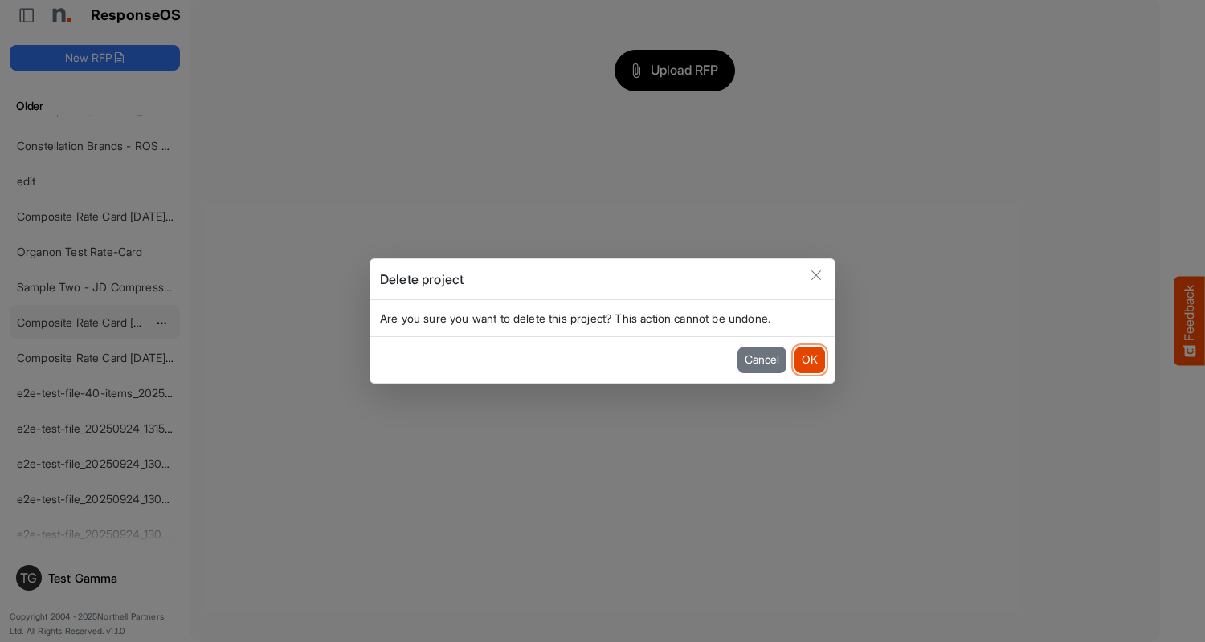
click at [809, 360] on button "OK" at bounding box center [809, 360] width 31 height 26
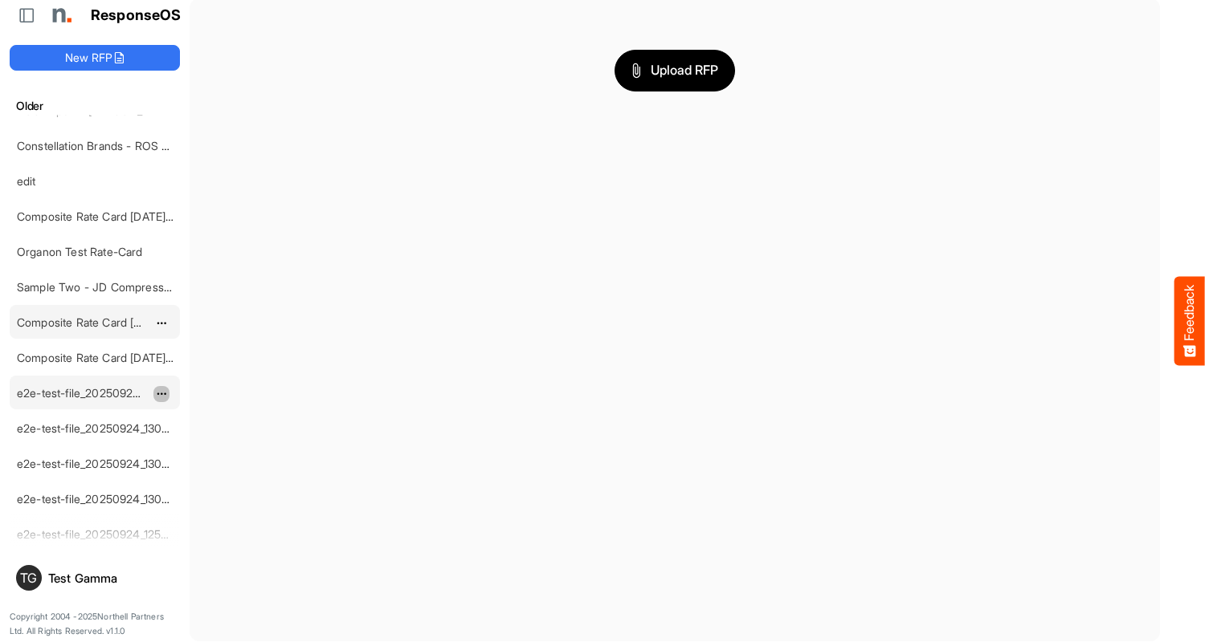
click at [161, 393] on span "dropdownbutton" at bounding box center [160, 394] width 8 height 11
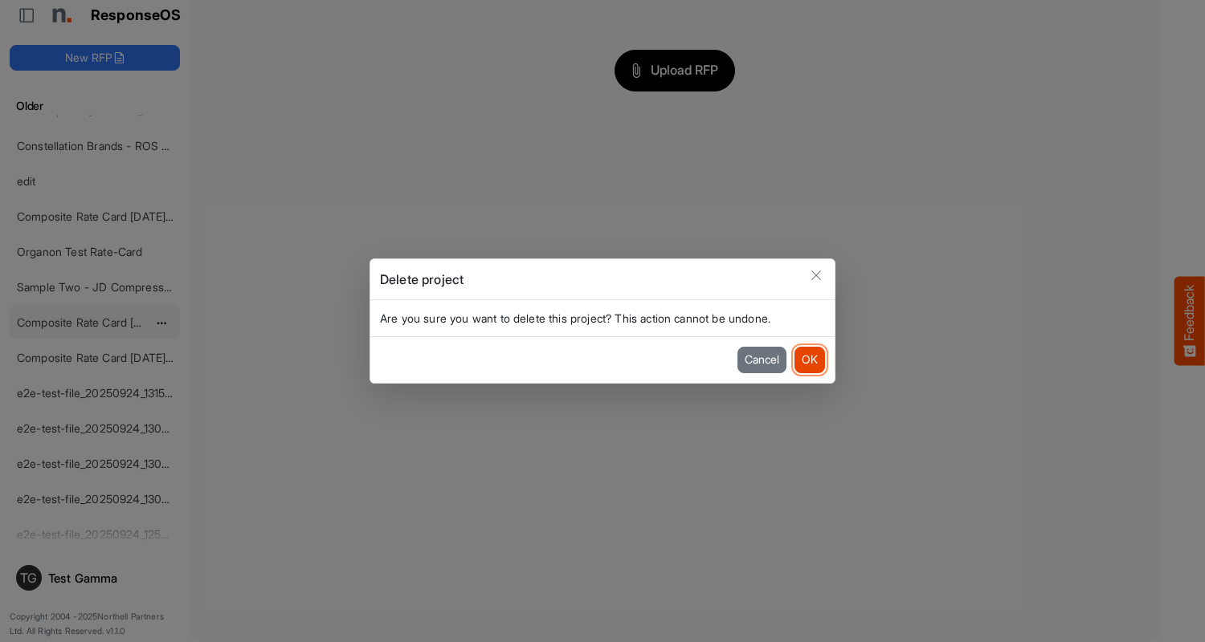
click at [809, 360] on button "OK" at bounding box center [809, 360] width 31 height 26
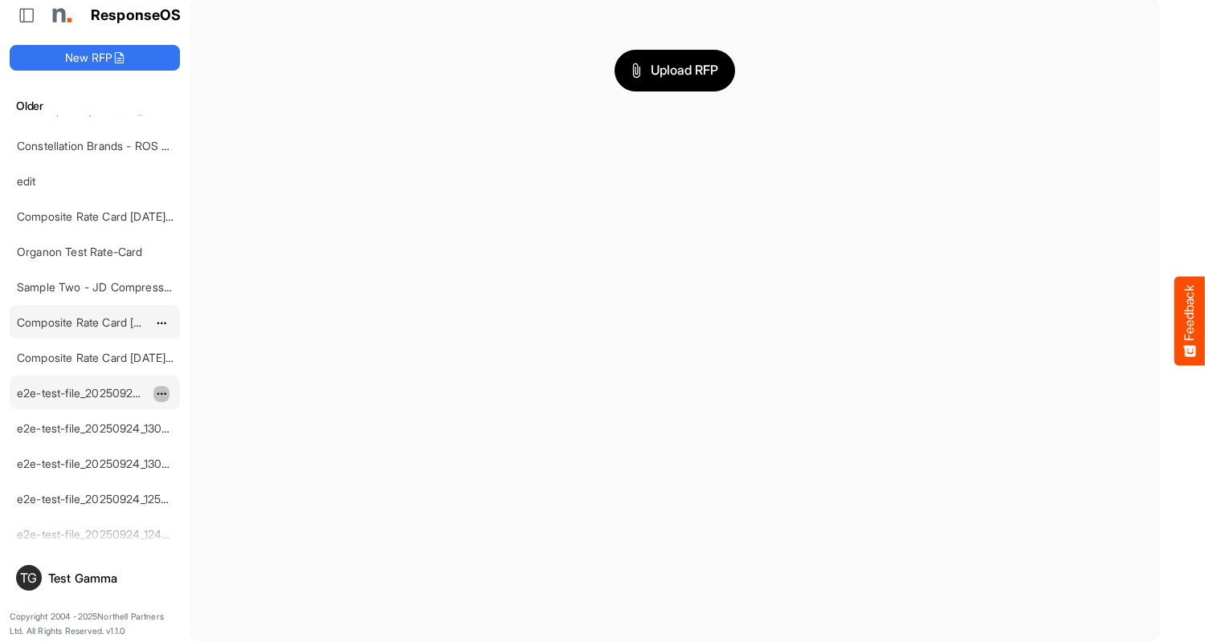
click at [161, 393] on span "dropdownbutton" at bounding box center [160, 394] width 8 height 11
click at [202, 442] on li "Delete" at bounding box center [201, 442] width 96 height 24
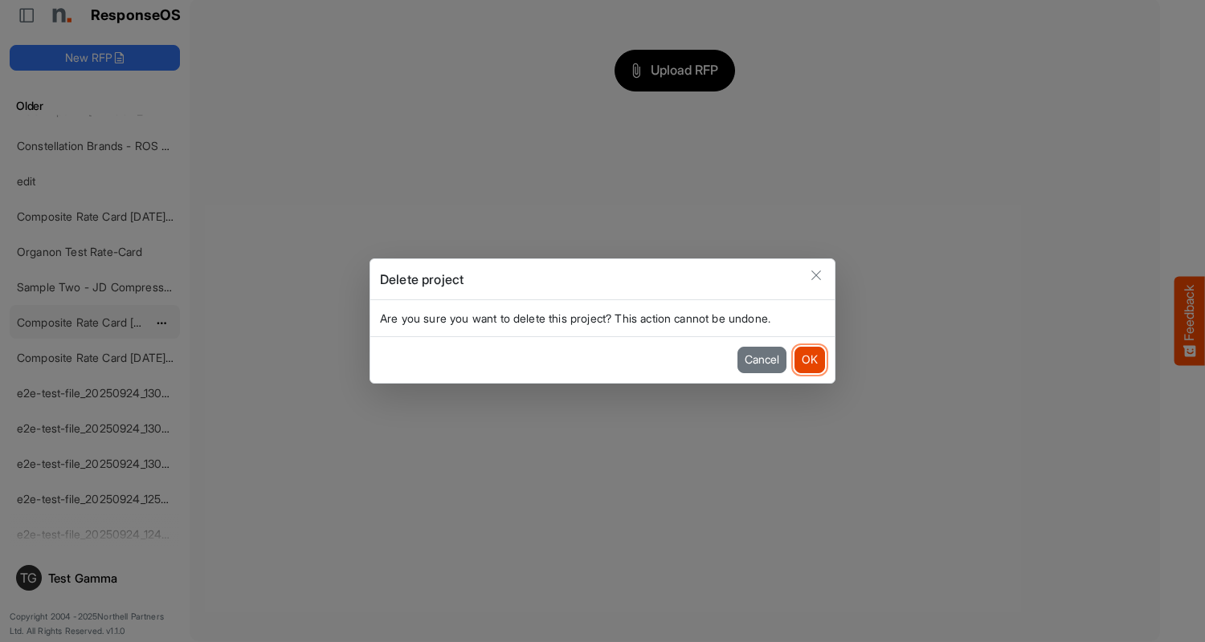
click at [809, 360] on button "OK" at bounding box center [809, 360] width 31 height 26
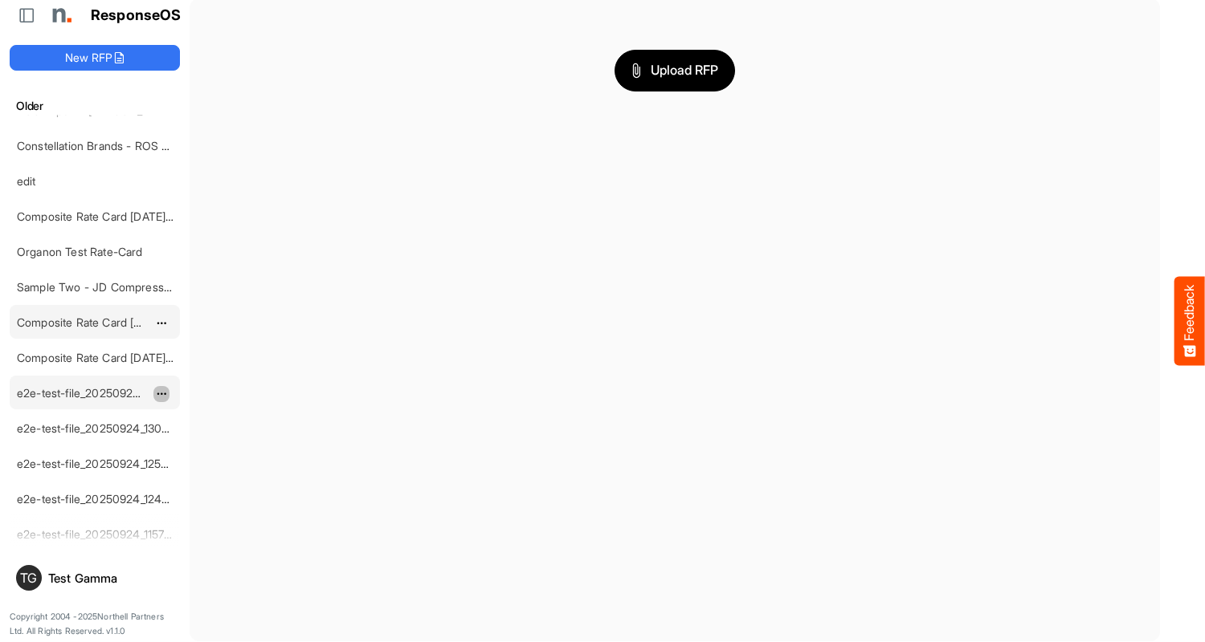
click at [161, 393] on span "dropdownbutton" at bounding box center [160, 394] width 8 height 11
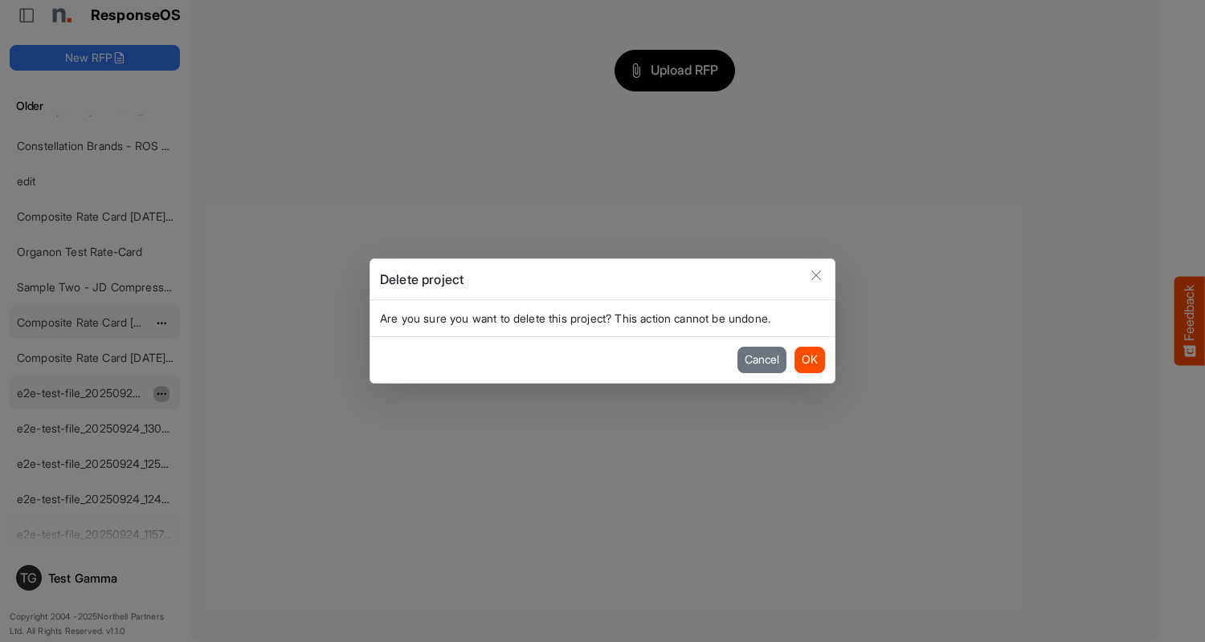
click at [809, 360] on button "OK" at bounding box center [809, 360] width 31 height 26
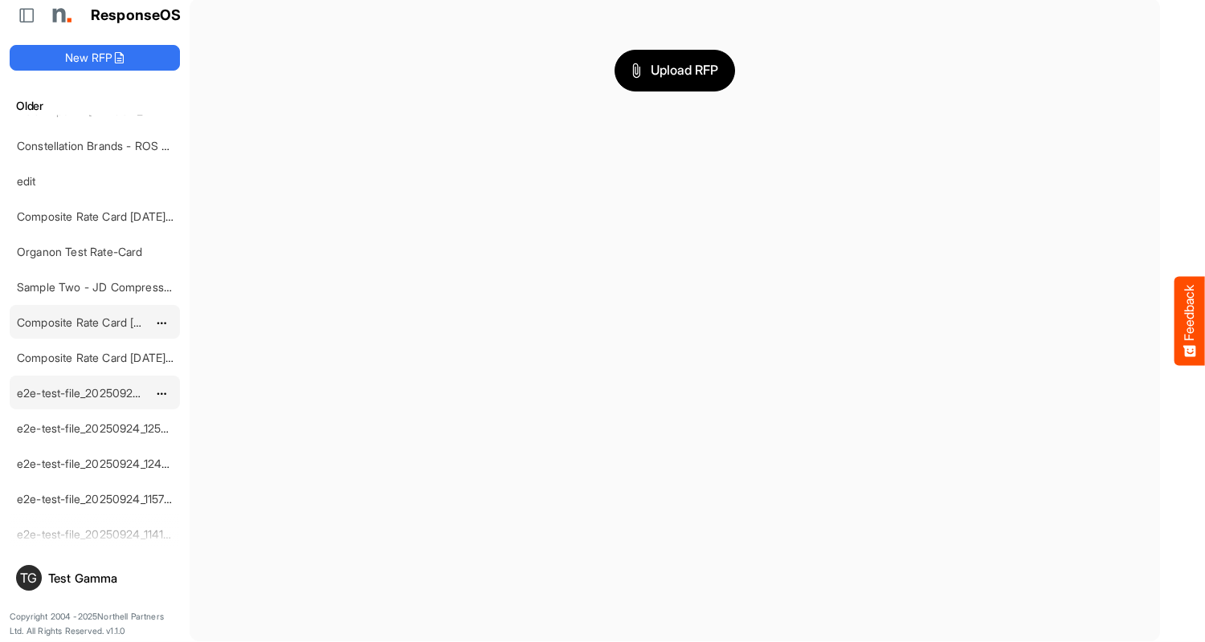
click at [161, 393] on span "dropdownbutton" at bounding box center [160, 394] width 8 height 11
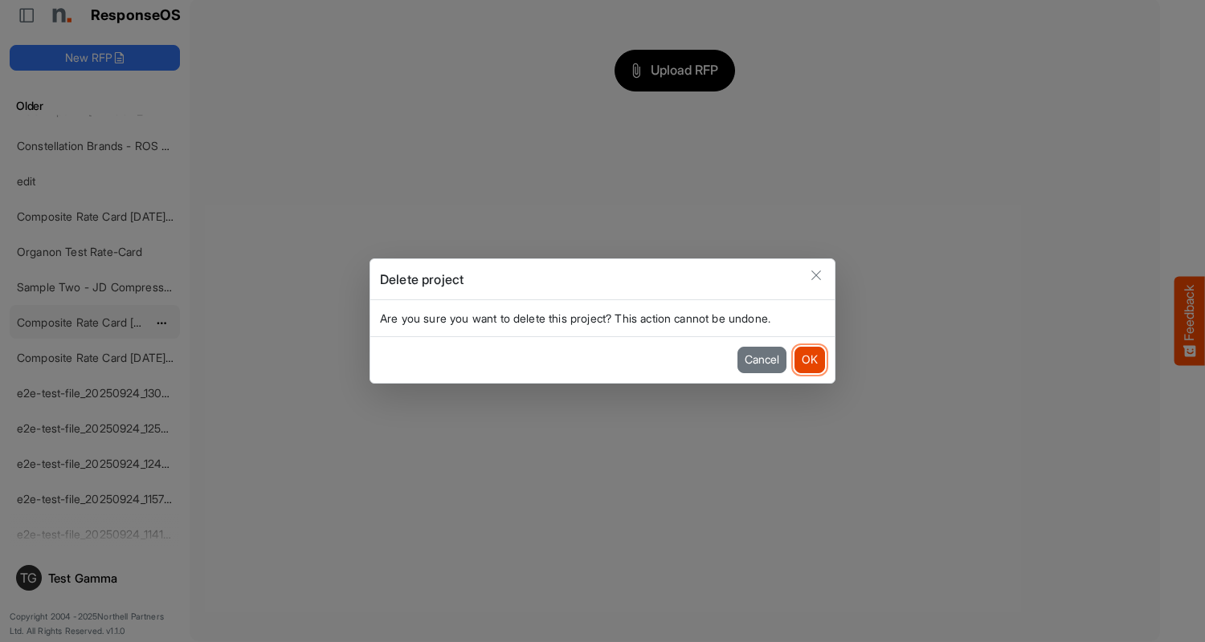
click at [809, 360] on button "OK" at bounding box center [809, 360] width 31 height 26
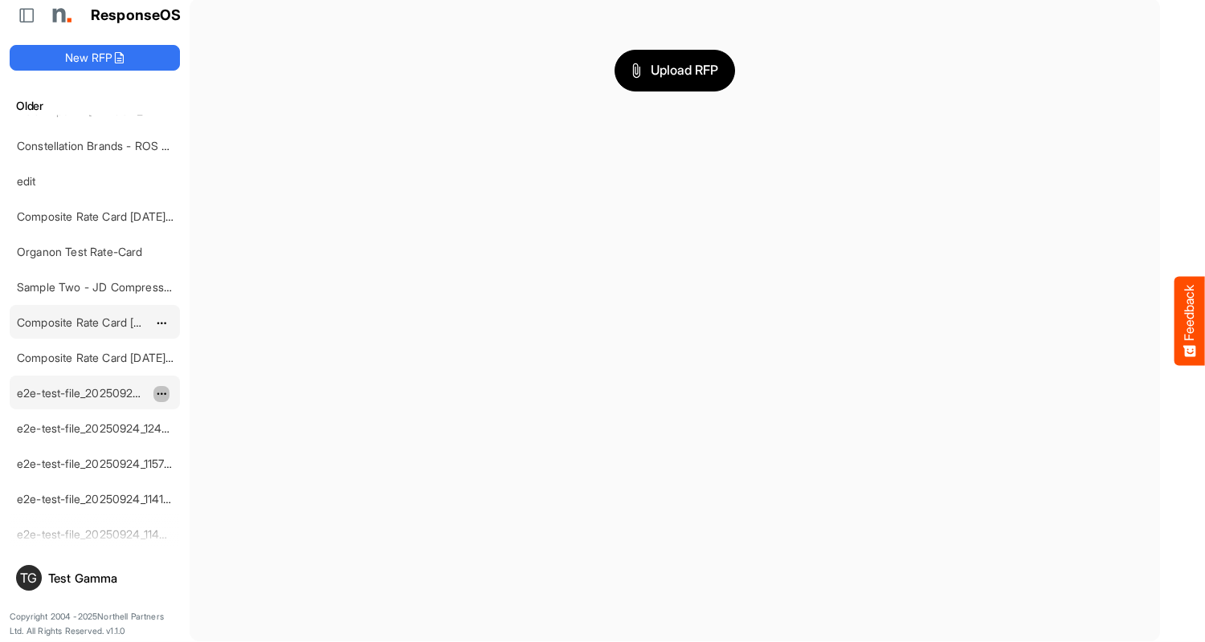
click at [161, 393] on span "dropdownbutton" at bounding box center [160, 394] width 8 height 11
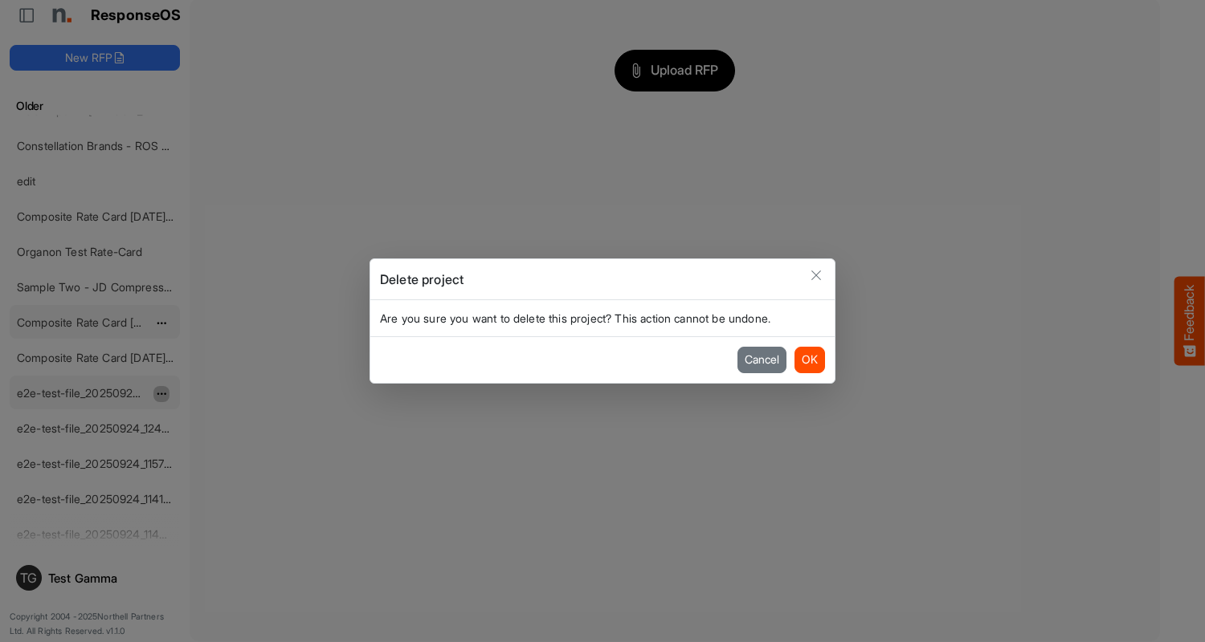
click at [809, 360] on button "OK" at bounding box center [809, 360] width 31 height 26
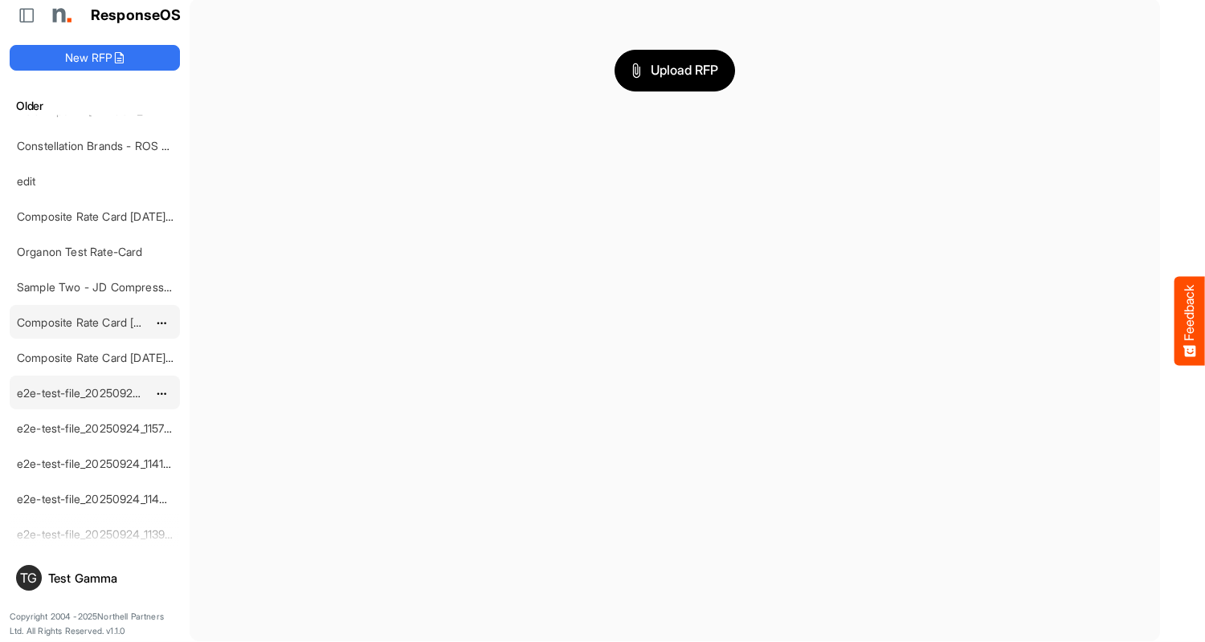
click at [161, 393] on span "dropdownbutton" at bounding box center [160, 394] width 8 height 11
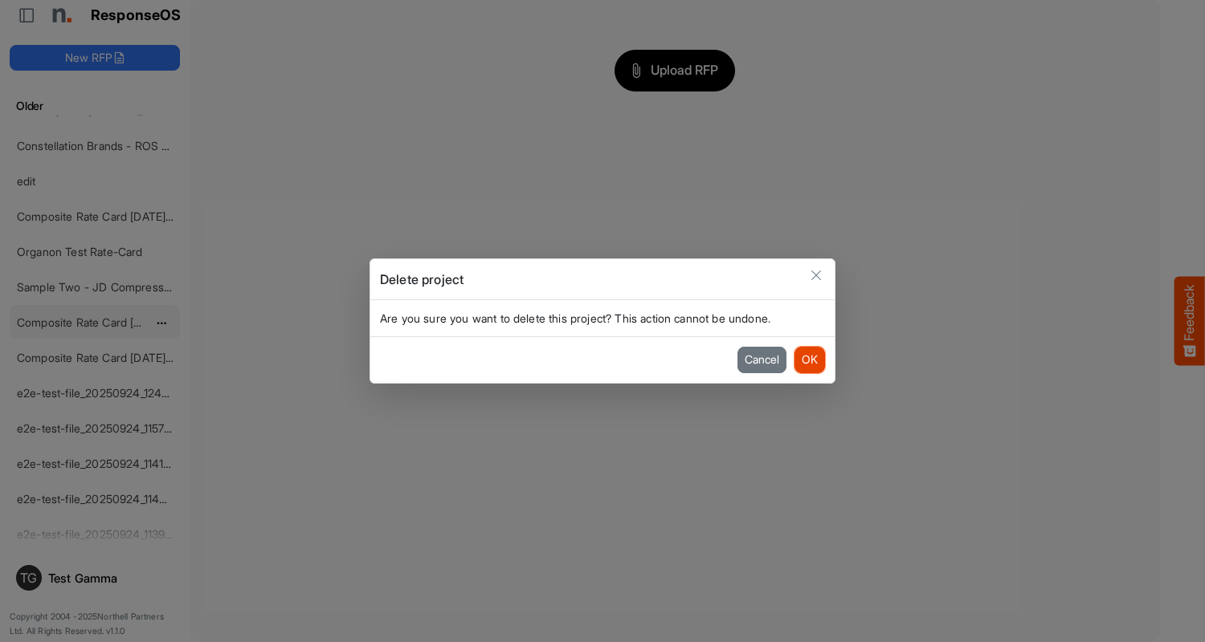
click at [809, 360] on button "OK" at bounding box center [809, 360] width 31 height 26
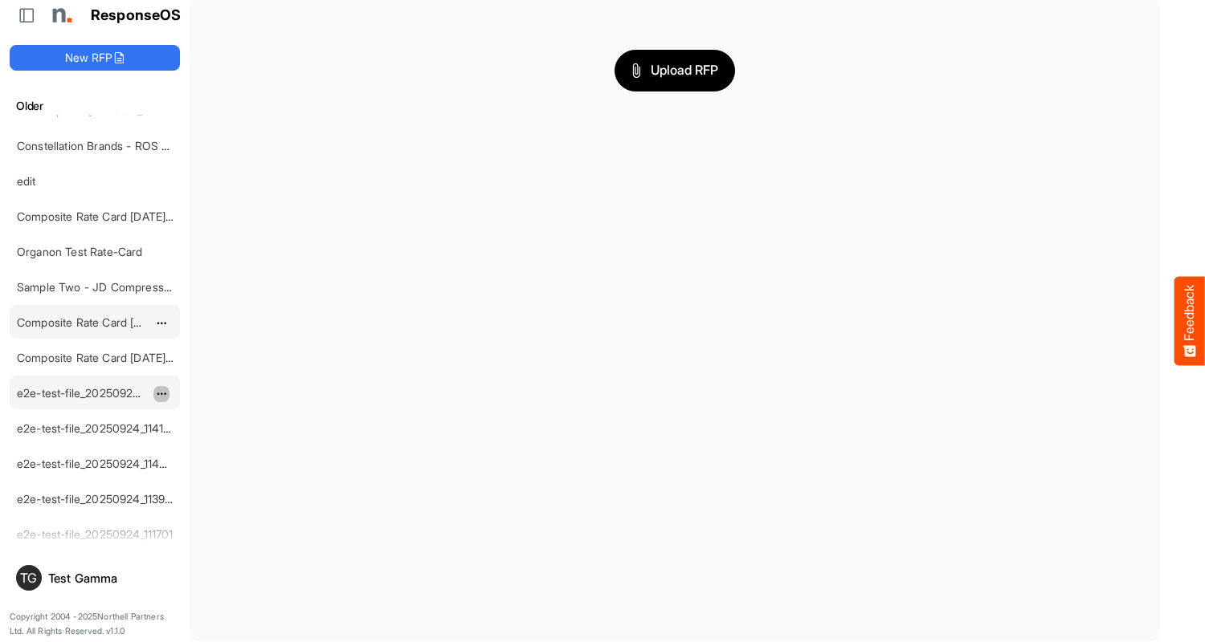
click at [161, 393] on span "dropdownbutton" at bounding box center [160, 394] width 8 height 11
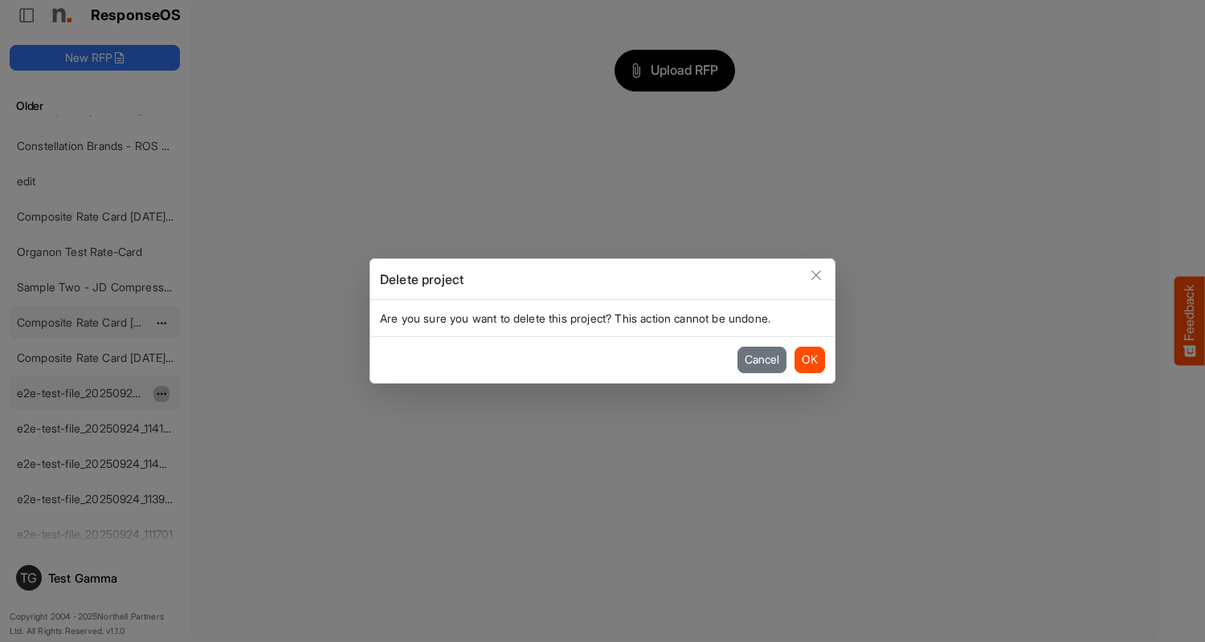
click at [809, 360] on button "OK" at bounding box center [809, 360] width 31 height 26
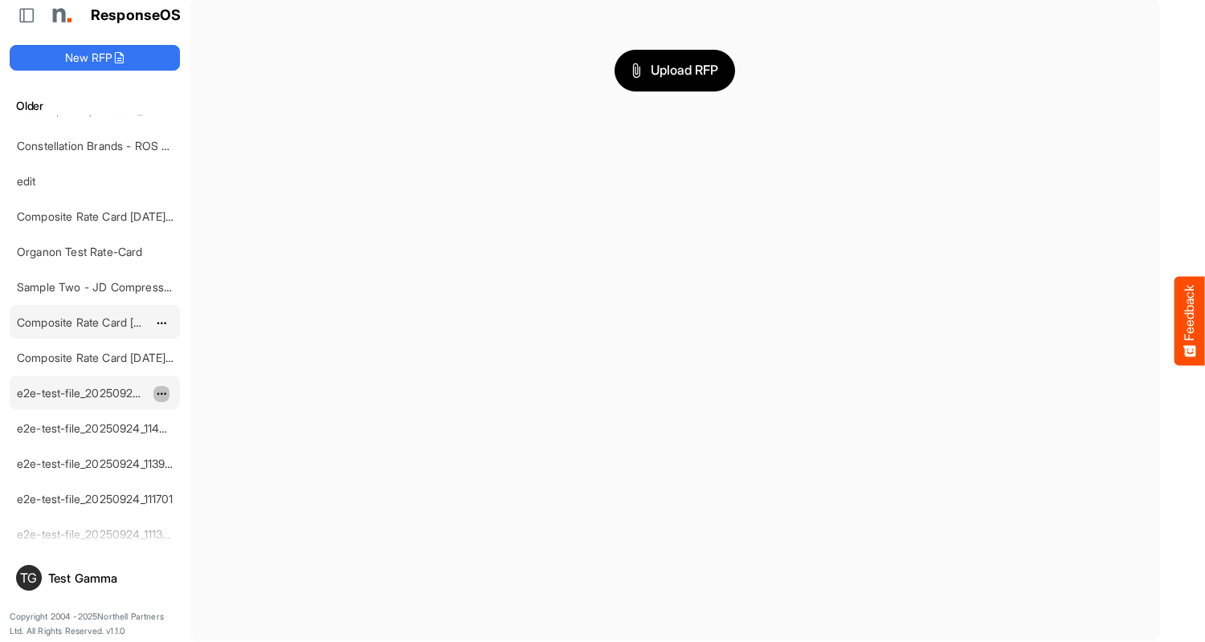
click at [161, 393] on span "dropdownbutton" at bounding box center [160, 394] width 8 height 11
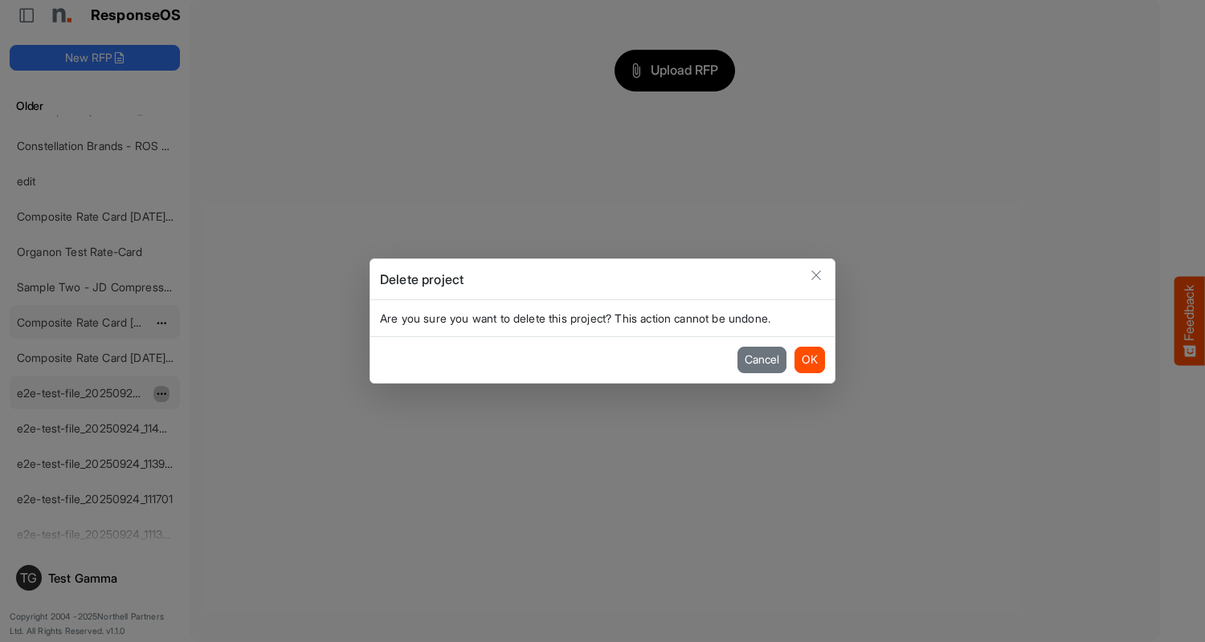
click at [809, 360] on button "OK" at bounding box center [809, 360] width 31 height 26
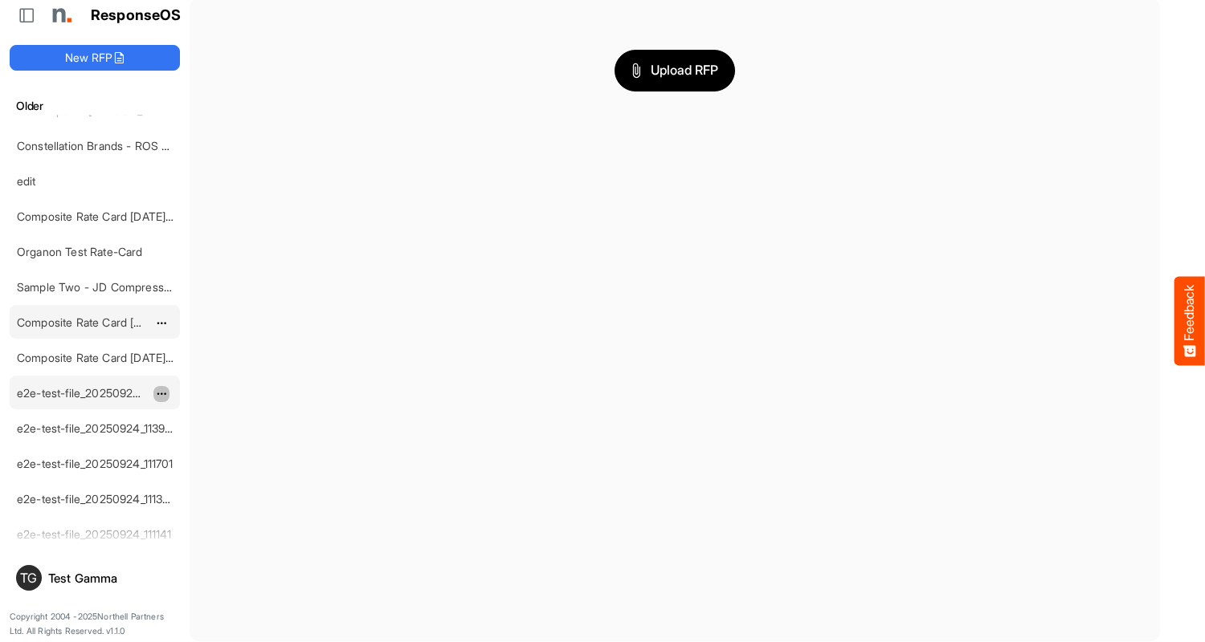
click at [161, 393] on span "dropdownbutton" at bounding box center [160, 394] width 8 height 11
click at [202, 442] on li "Delete" at bounding box center [201, 442] width 96 height 24
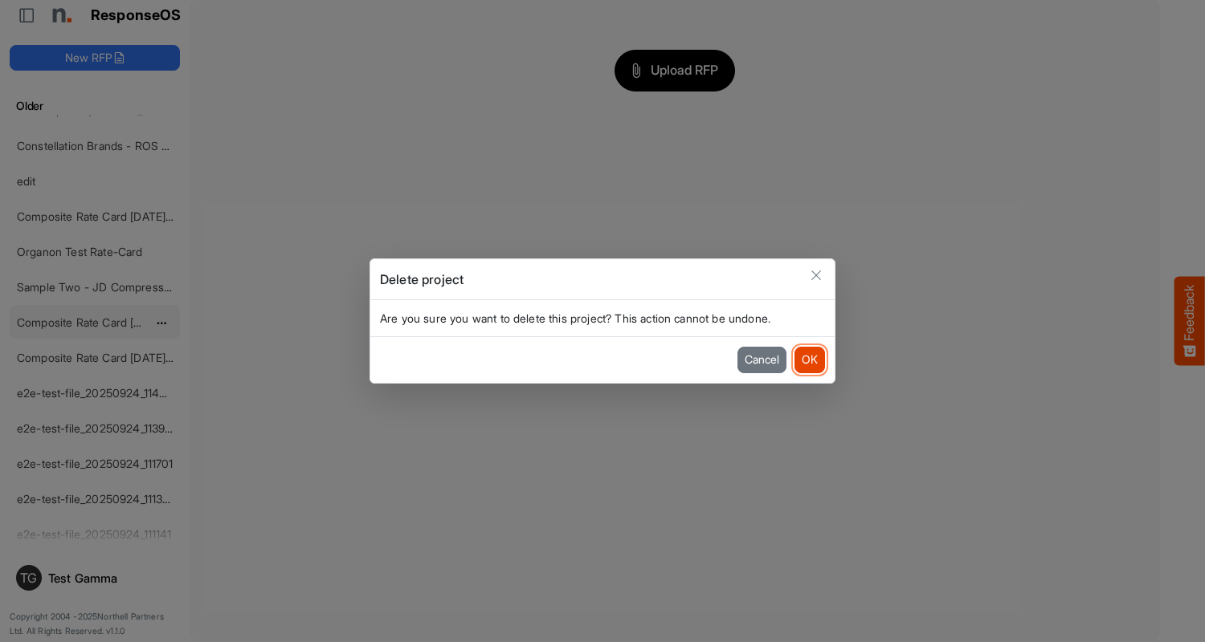
click at [809, 360] on button "OK" at bounding box center [809, 360] width 31 height 26
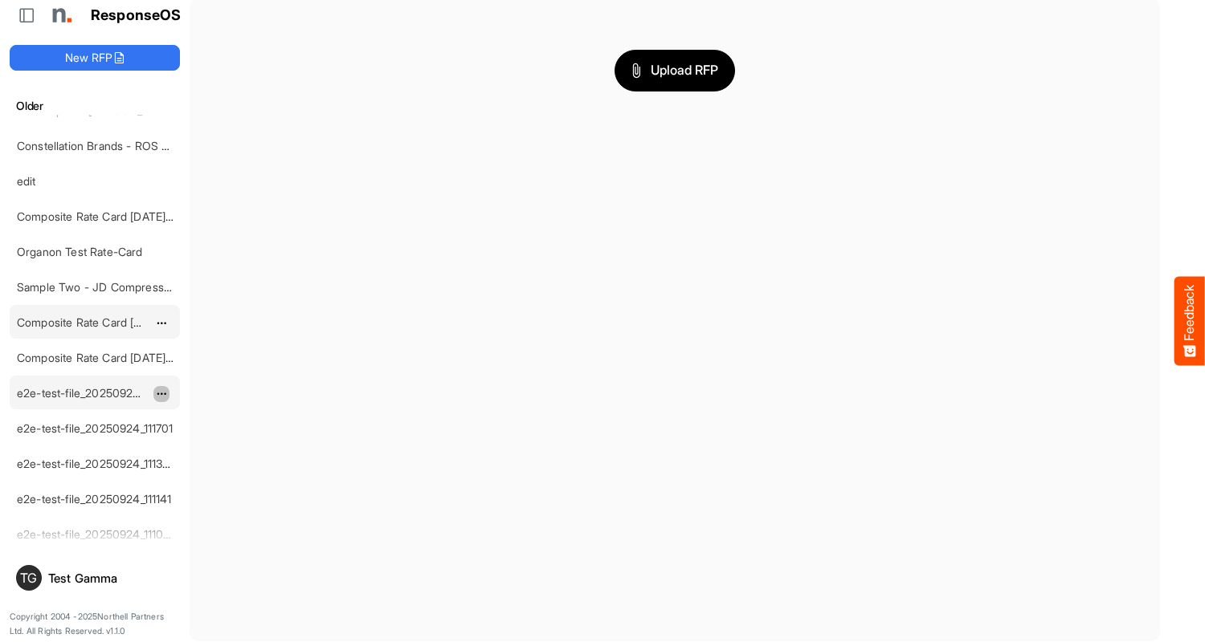
click at [161, 393] on span "dropdownbutton" at bounding box center [160, 394] width 8 height 11
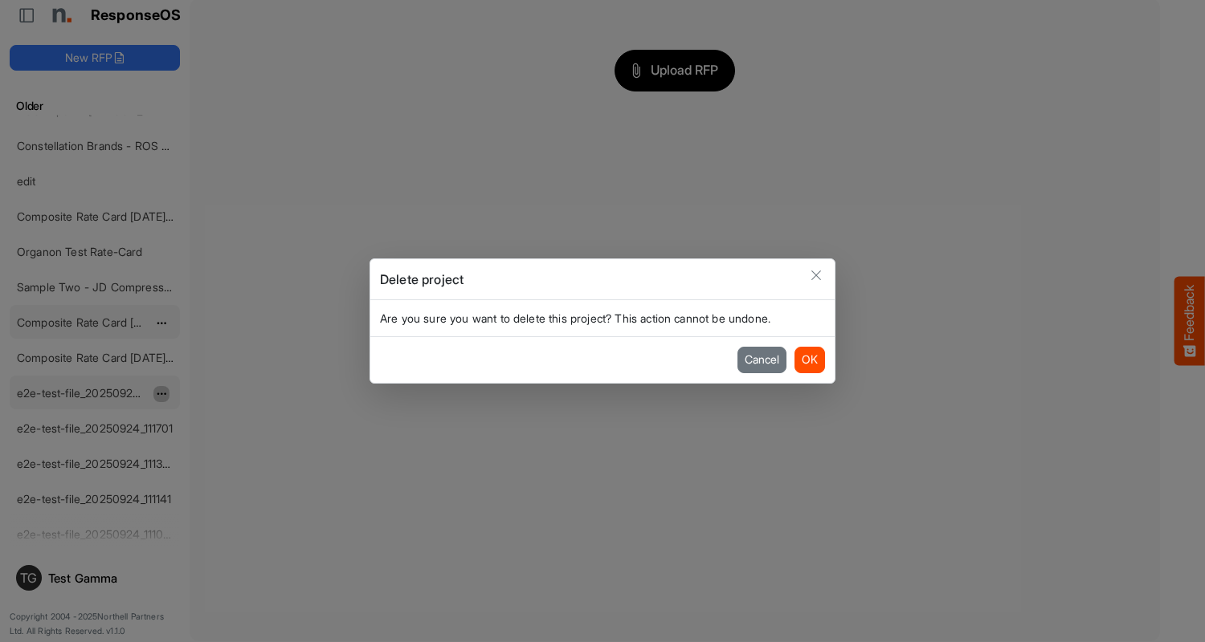
click at [809, 360] on button "OK" at bounding box center [809, 360] width 31 height 26
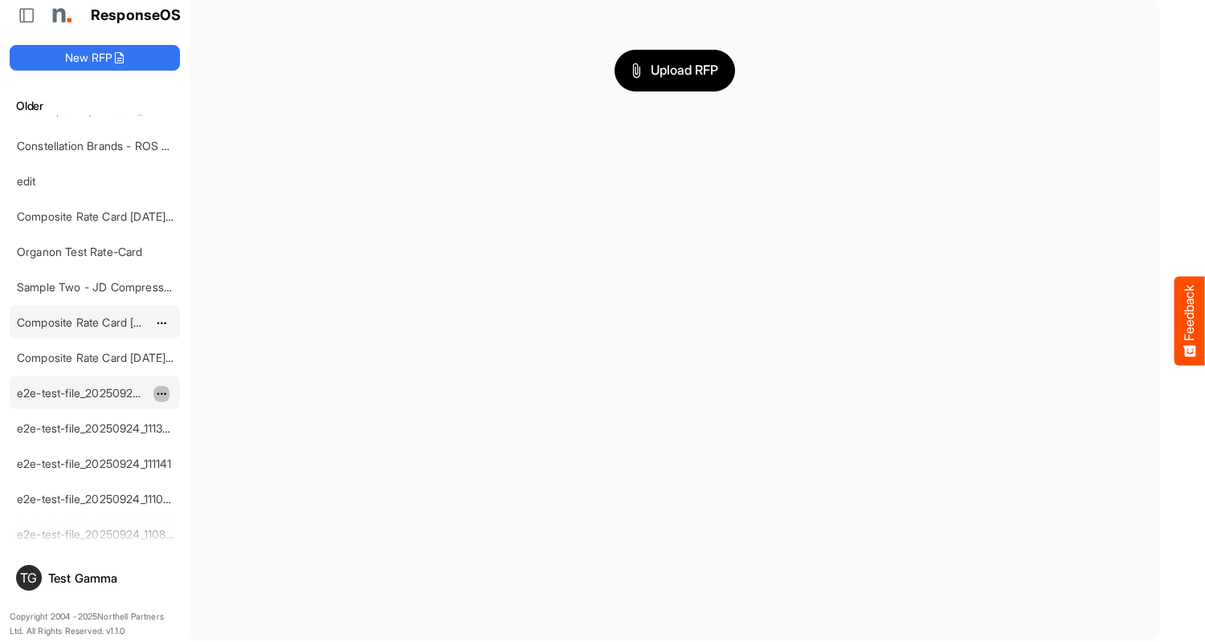
click at [161, 393] on span "dropdownbutton" at bounding box center [160, 394] width 8 height 11
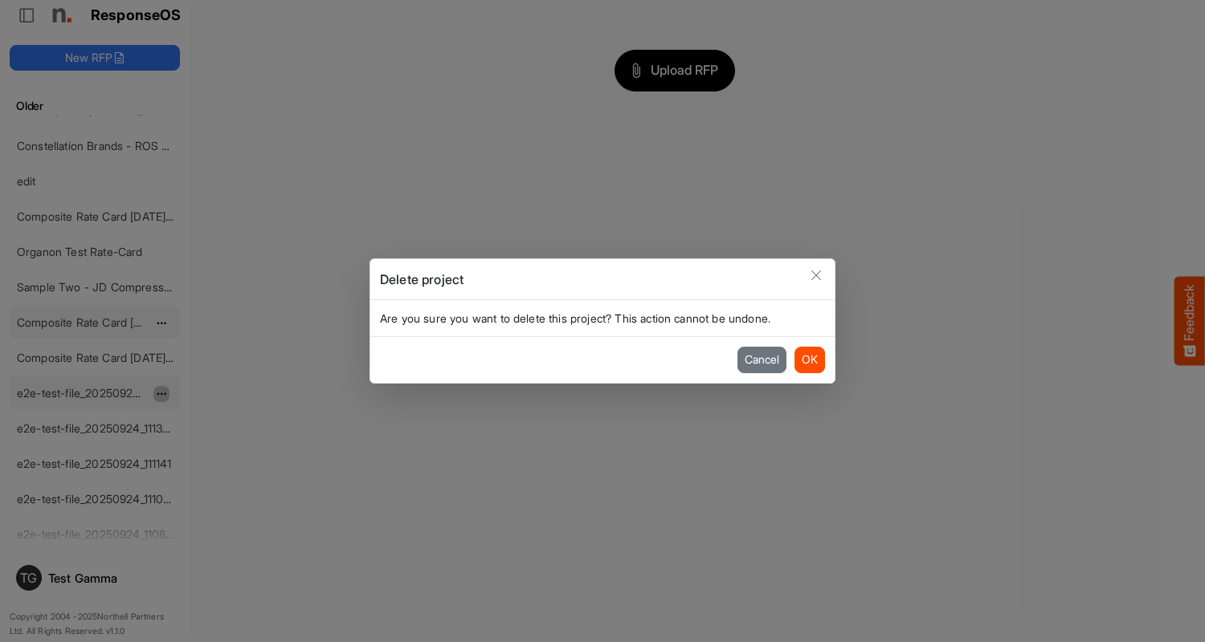
click at [809, 360] on button "OK" at bounding box center [809, 360] width 31 height 26
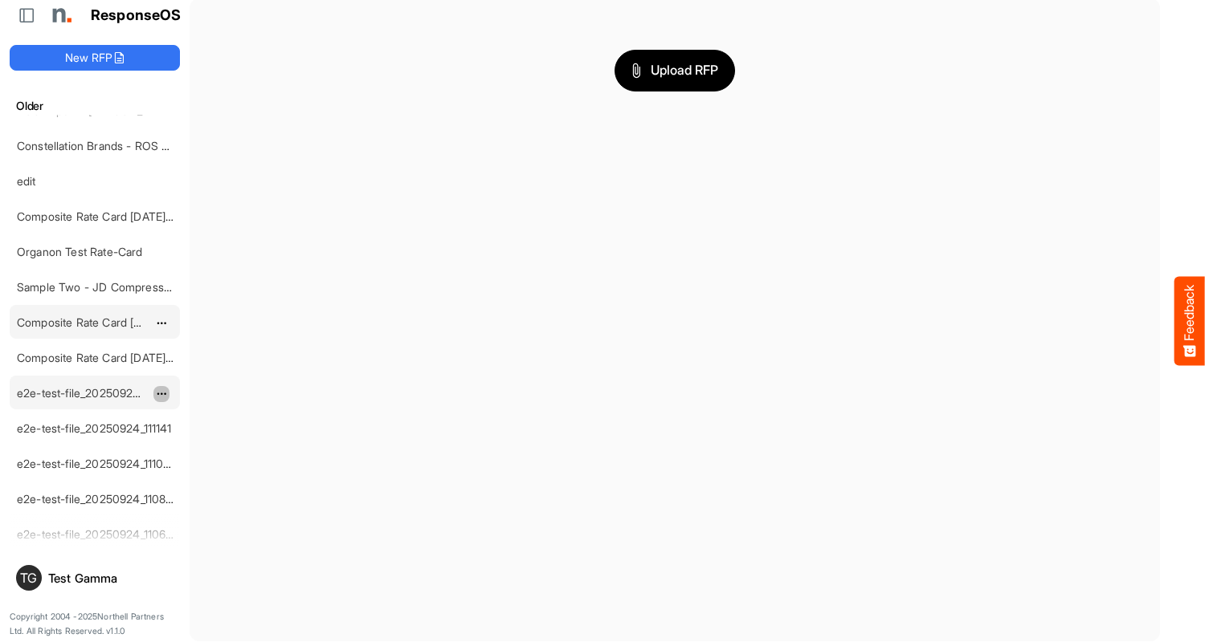
click at [161, 393] on span "dropdownbutton" at bounding box center [160, 394] width 8 height 11
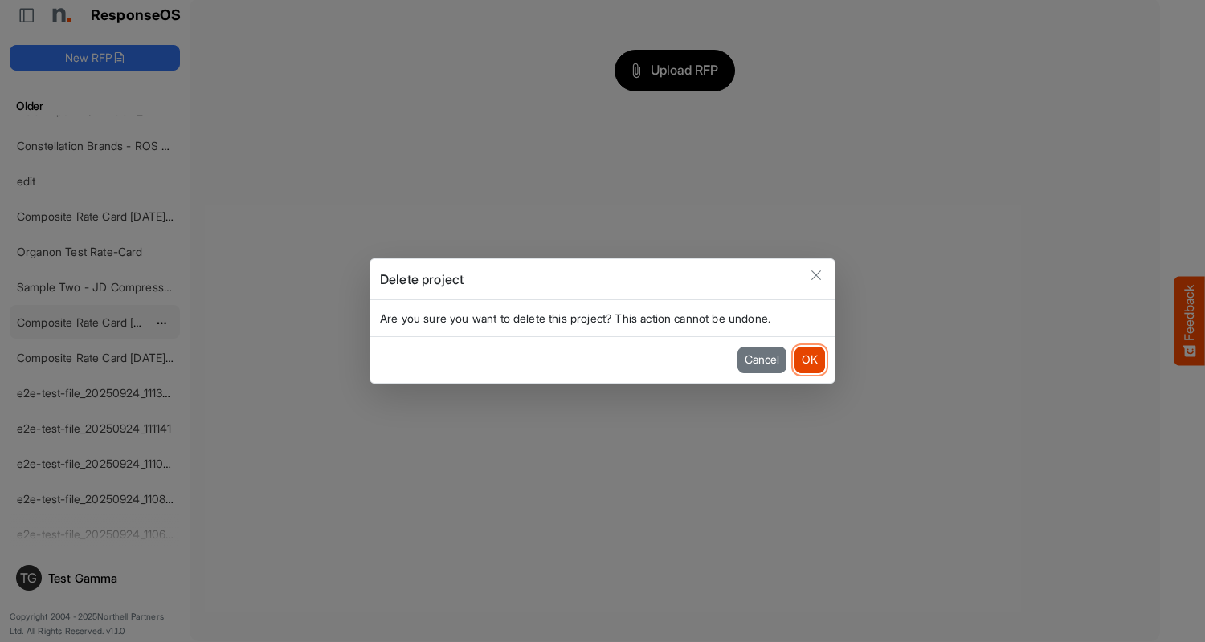
click at [809, 360] on button "OK" at bounding box center [809, 360] width 31 height 26
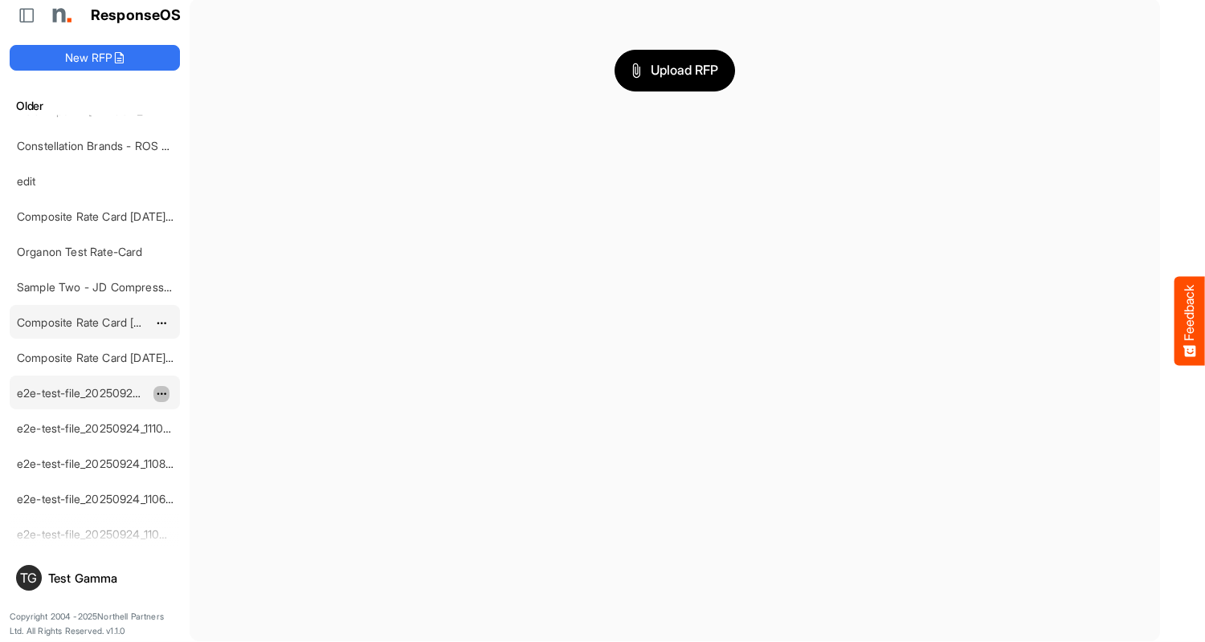
click at [161, 393] on span "dropdownbutton" at bounding box center [160, 394] width 8 height 11
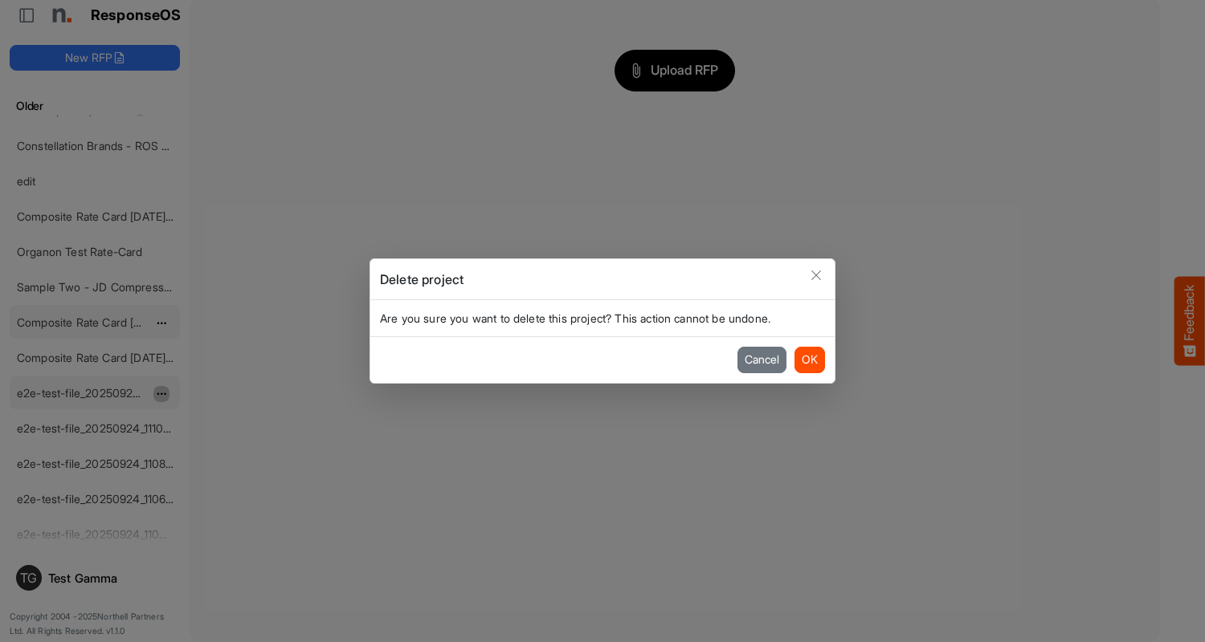
click at [809, 360] on button "OK" at bounding box center [809, 360] width 31 height 26
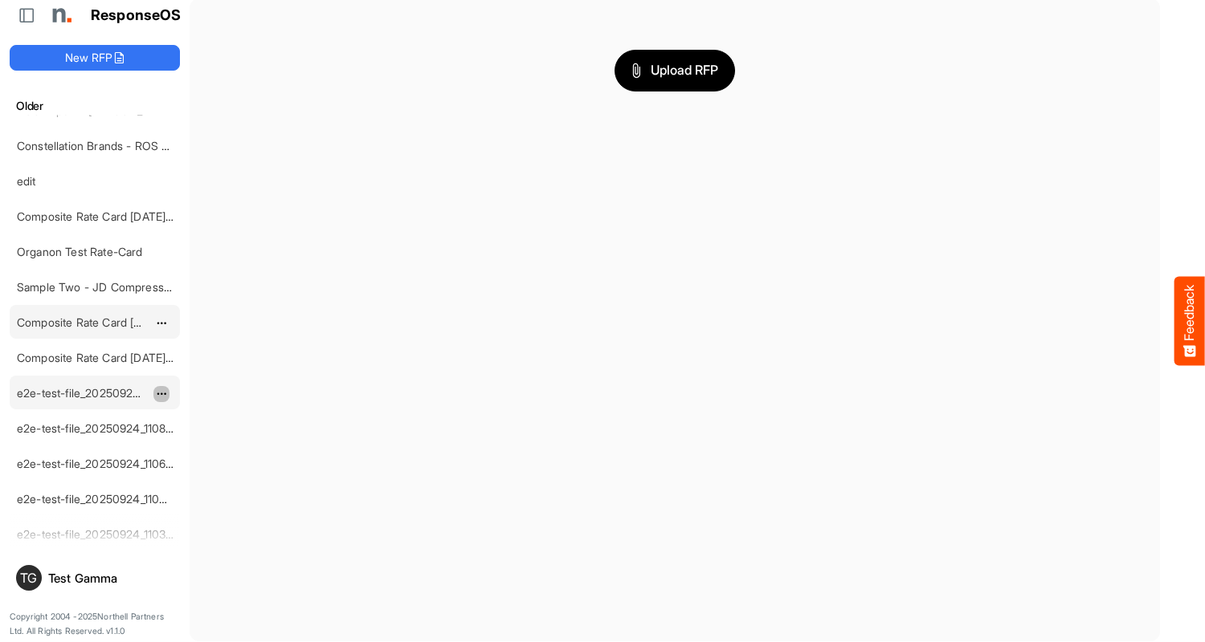
click at [161, 393] on span "dropdownbutton" at bounding box center [160, 394] width 8 height 11
click at [202, 442] on li "Delete" at bounding box center [201, 442] width 96 height 24
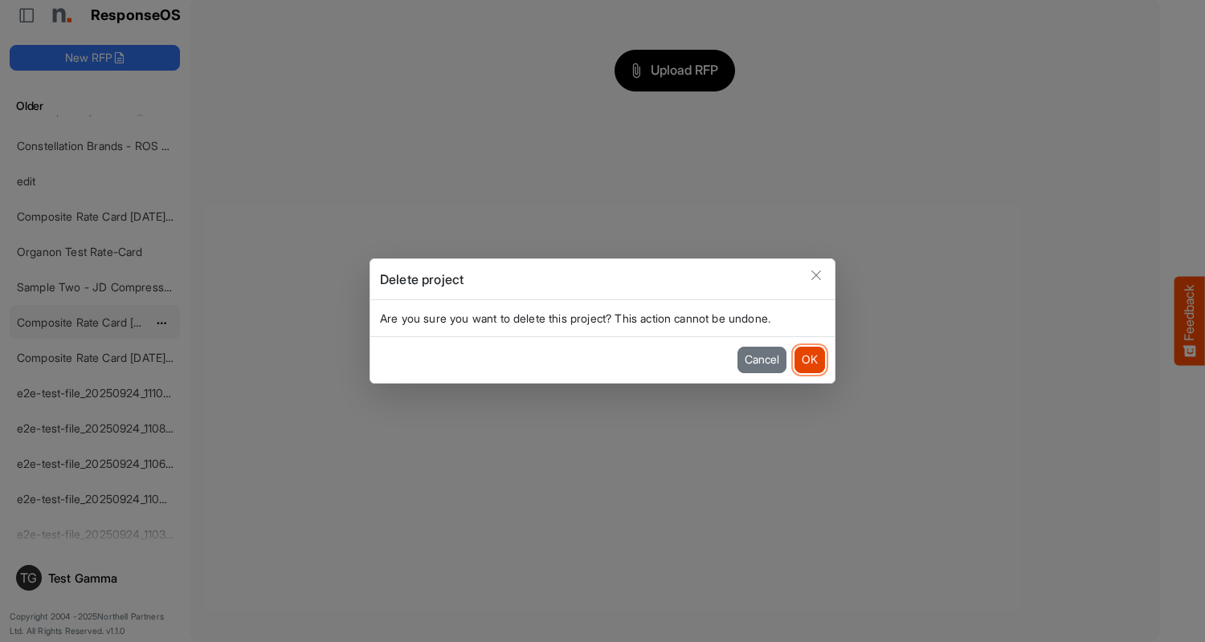
click at [809, 360] on button "OK" at bounding box center [809, 360] width 31 height 26
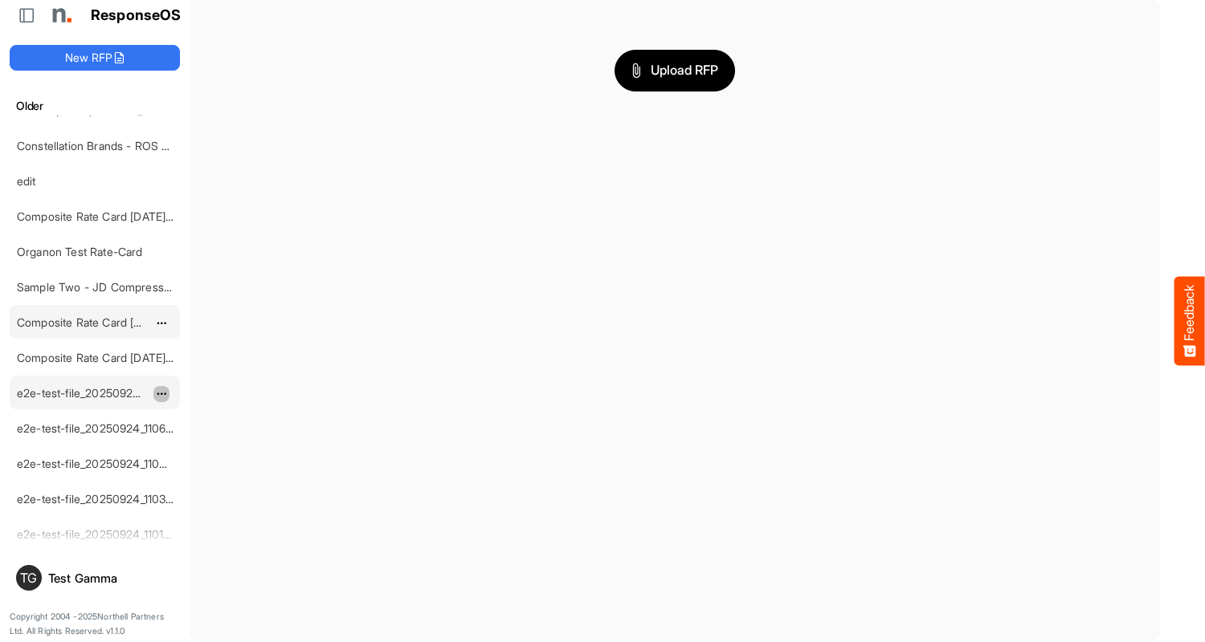
click at [161, 393] on span "dropdownbutton" at bounding box center [160, 394] width 8 height 11
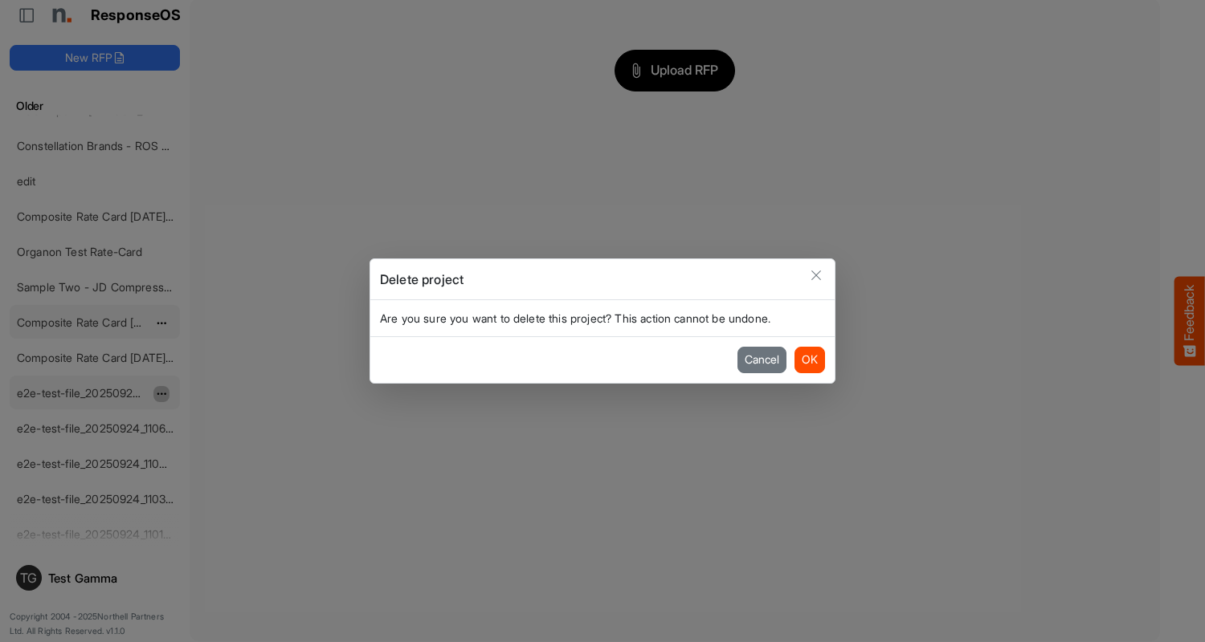
click at [809, 360] on button "OK" at bounding box center [809, 360] width 31 height 26
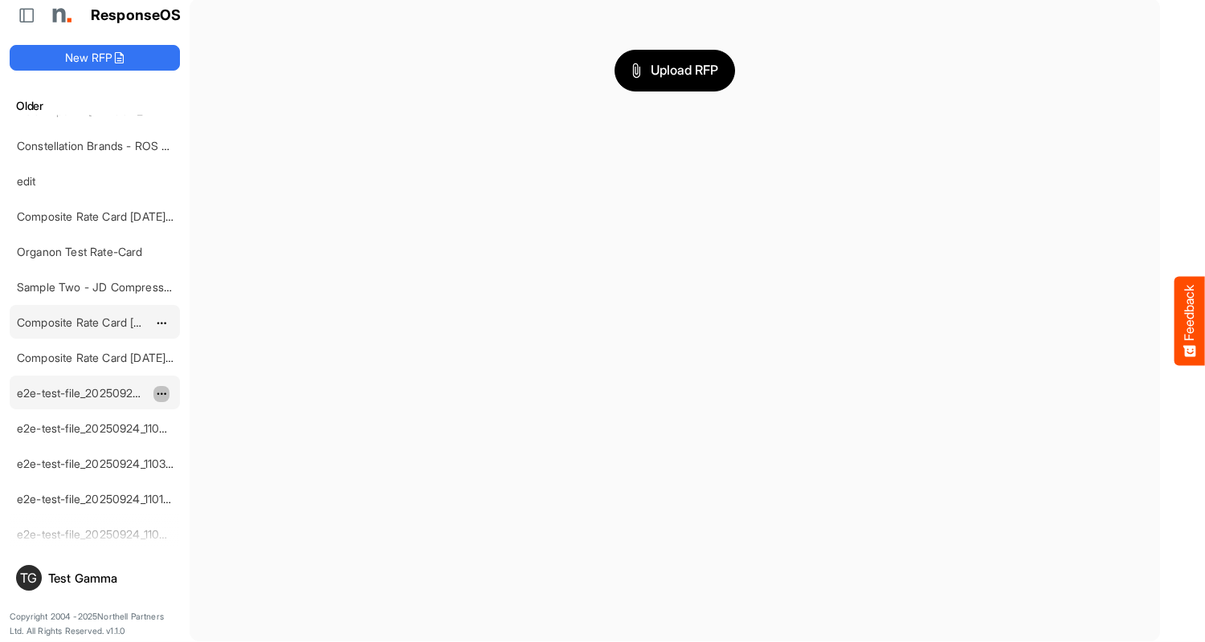
click at [161, 393] on span "dropdownbutton" at bounding box center [160, 394] width 8 height 11
click at [202, 442] on li "Delete" at bounding box center [201, 442] width 96 height 24
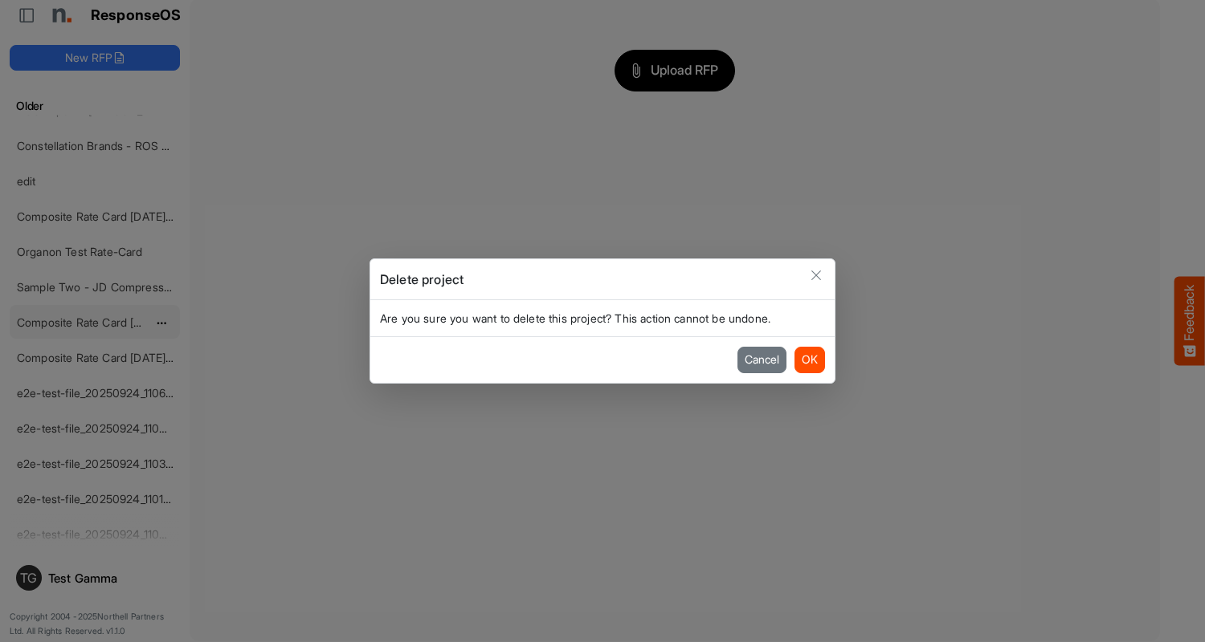
click at [809, 360] on button "OK" at bounding box center [809, 360] width 31 height 26
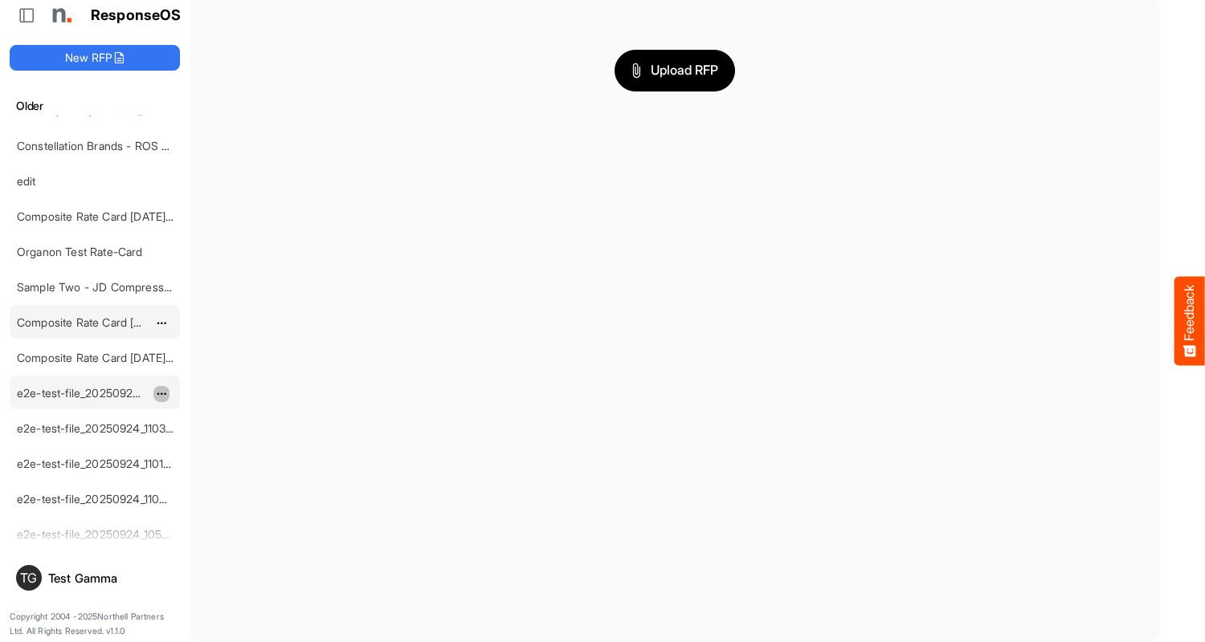
click at [161, 393] on span "dropdownbutton" at bounding box center [160, 394] width 8 height 11
click at [202, 442] on li "Delete" at bounding box center [201, 442] width 96 height 24
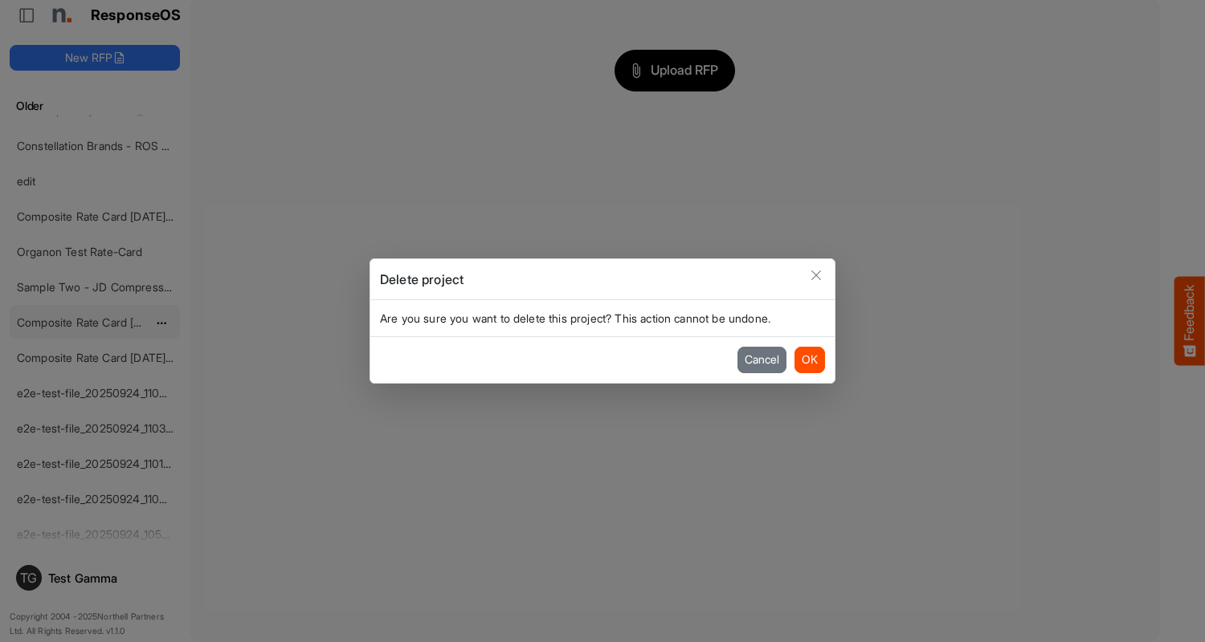
click at [809, 360] on button "OK" at bounding box center [809, 360] width 31 height 26
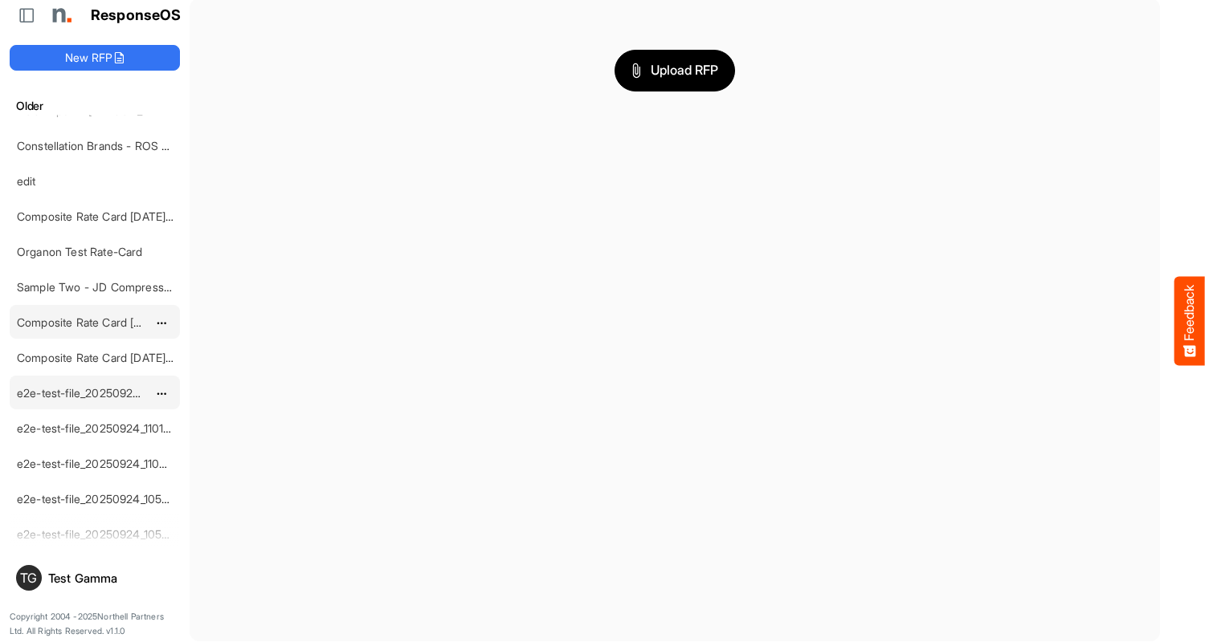
click at [161, 393] on span "dropdownbutton" at bounding box center [160, 394] width 8 height 11
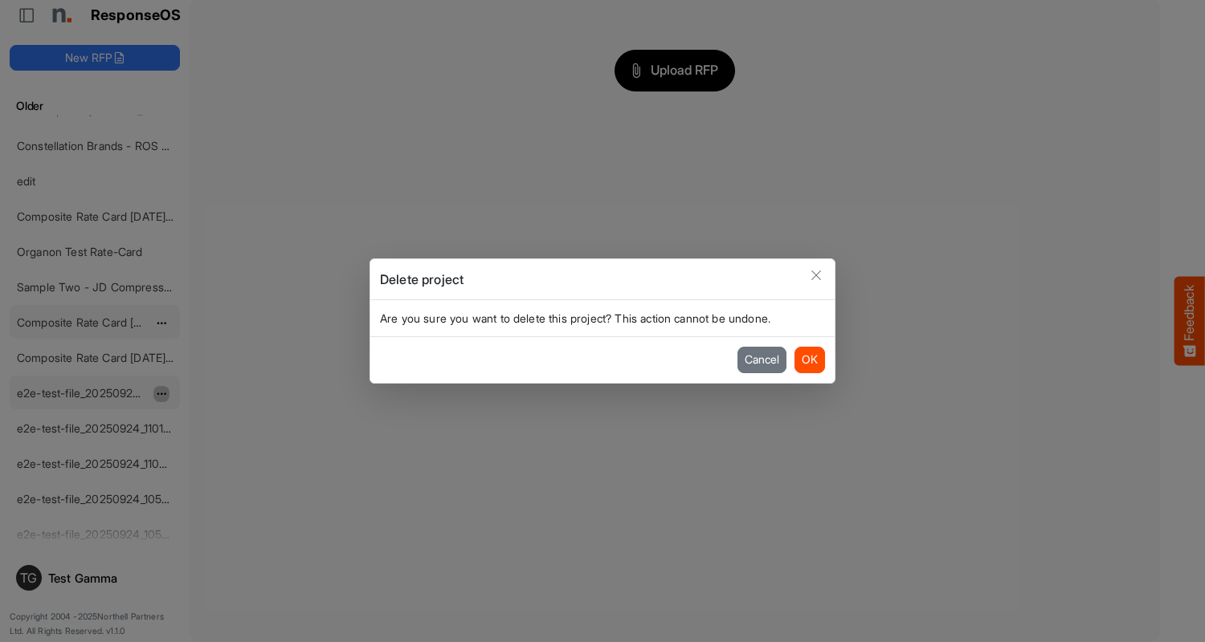
click at [809, 360] on button "OK" at bounding box center [809, 360] width 31 height 26
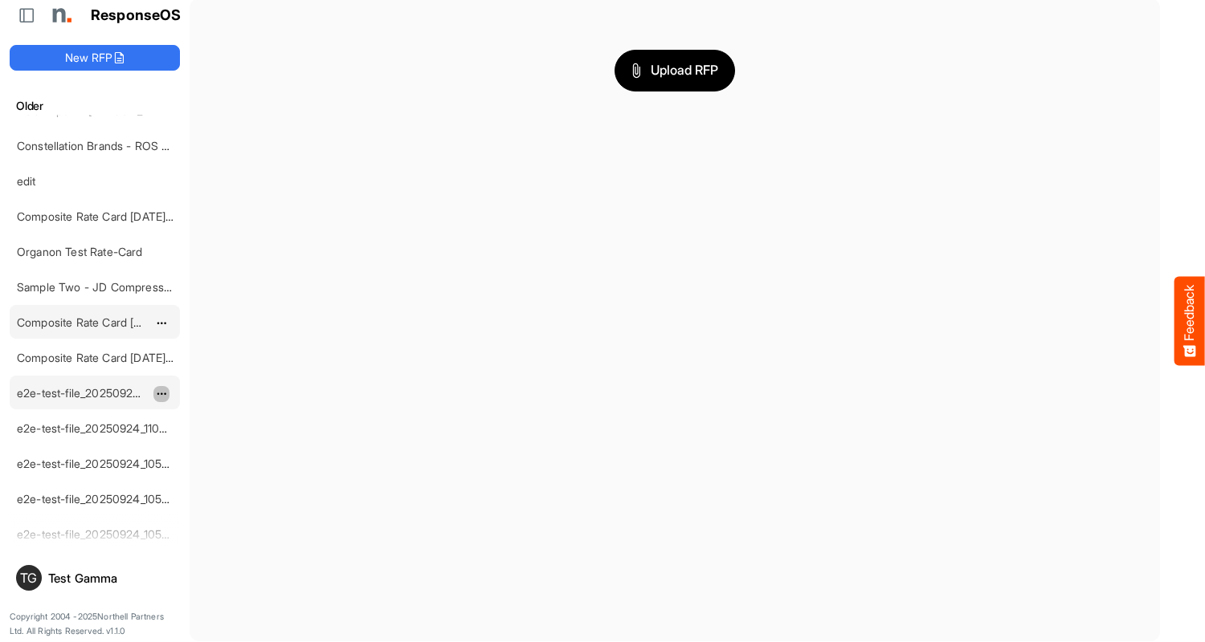
click at [161, 393] on span "dropdownbutton" at bounding box center [160, 394] width 8 height 11
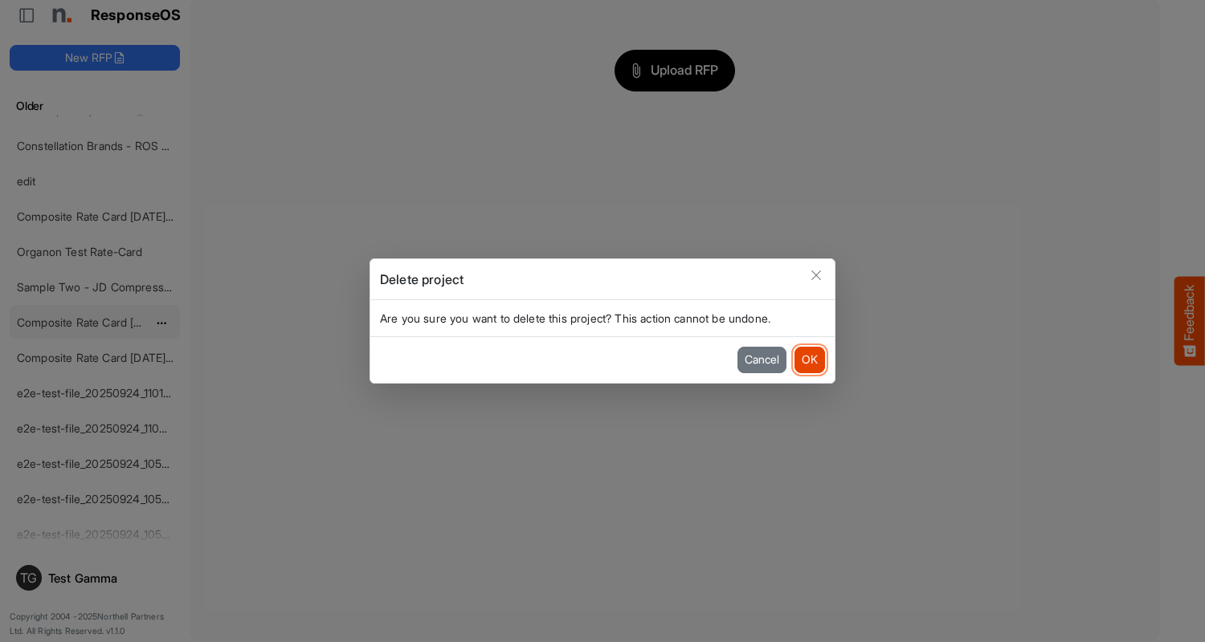
click at [809, 360] on button "OK" at bounding box center [809, 360] width 31 height 26
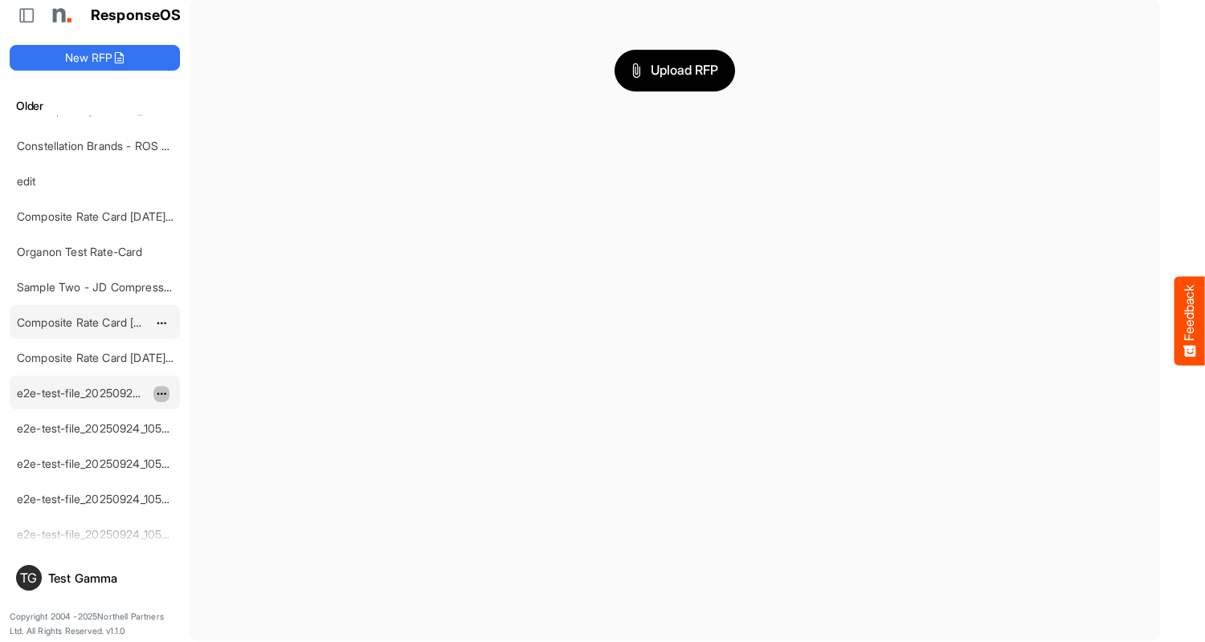
click at [161, 393] on span "dropdownbutton" at bounding box center [160, 394] width 8 height 11
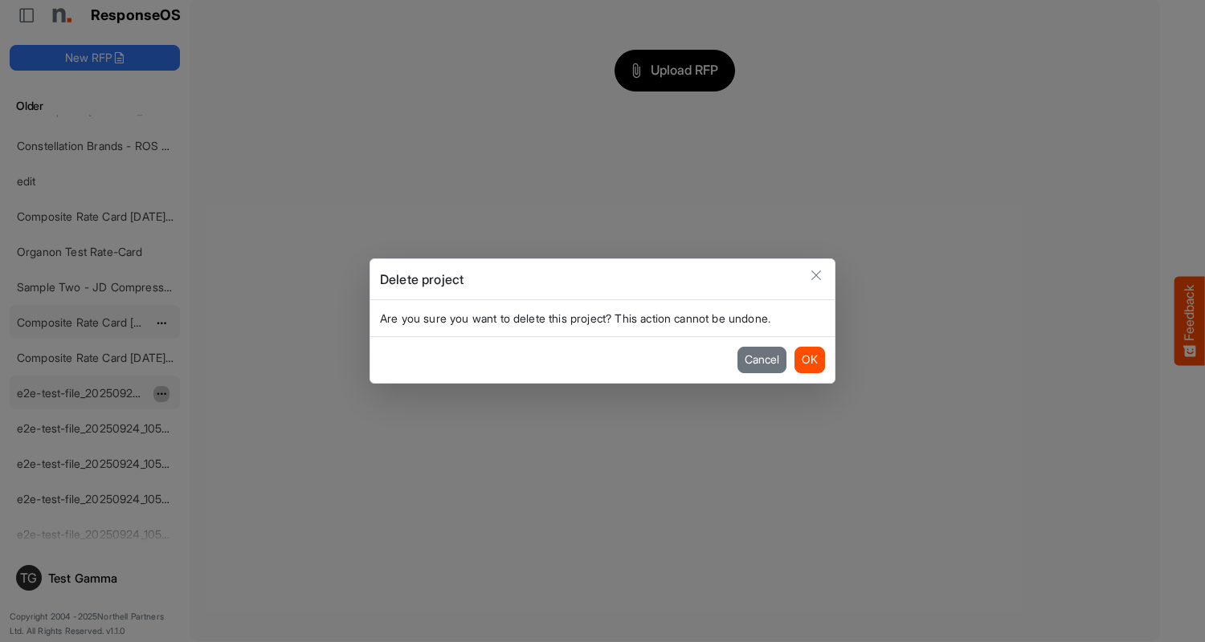
click at [809, 360] on button "OK" at bounding box center [809, 360] width 31 height 26
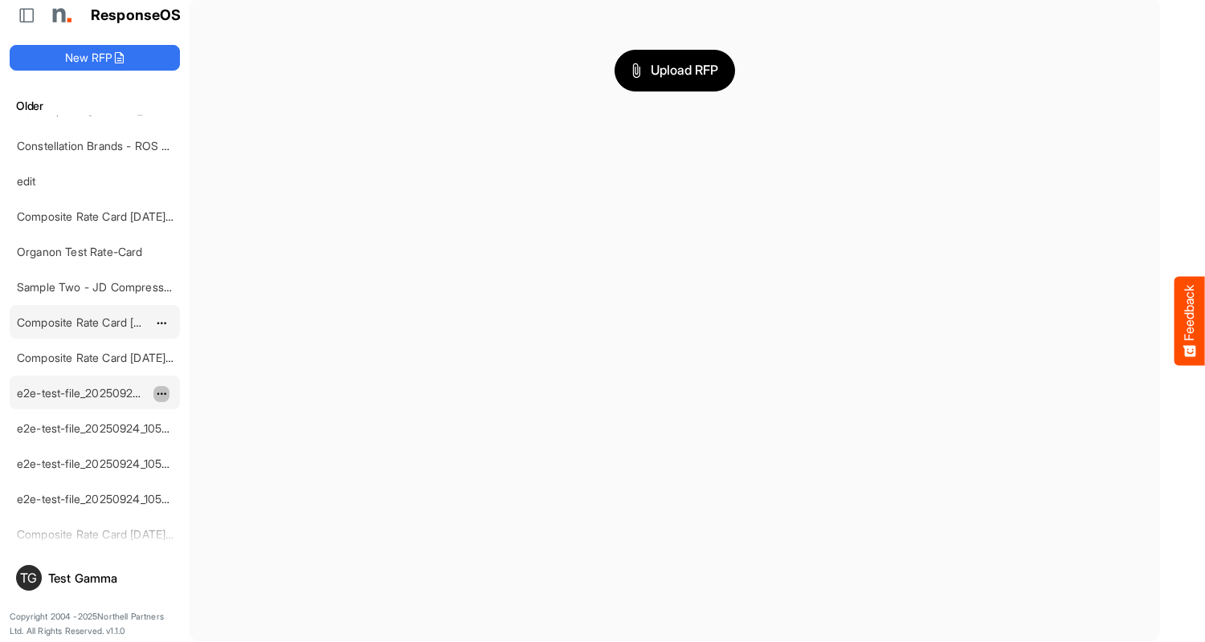
click at [161, 393] on span "dropdownbutton" at bounding box center [160, 394] width 8 height 11
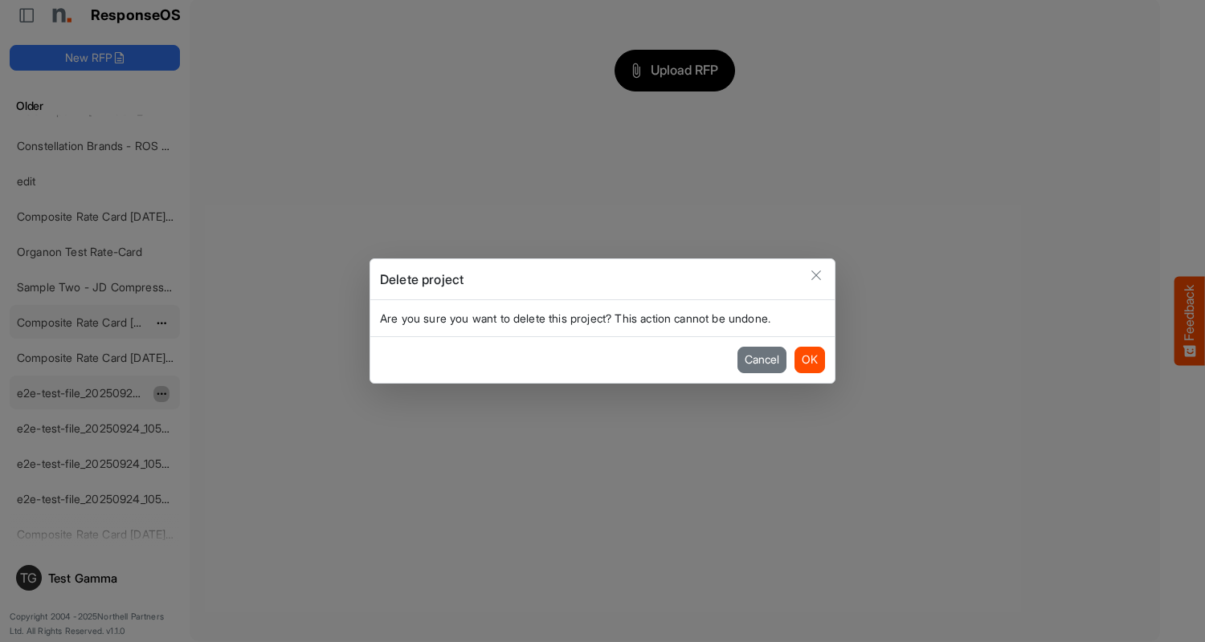
click at [809, 360] on button "OK" at bounding box center [809, 360] width 31 height 26
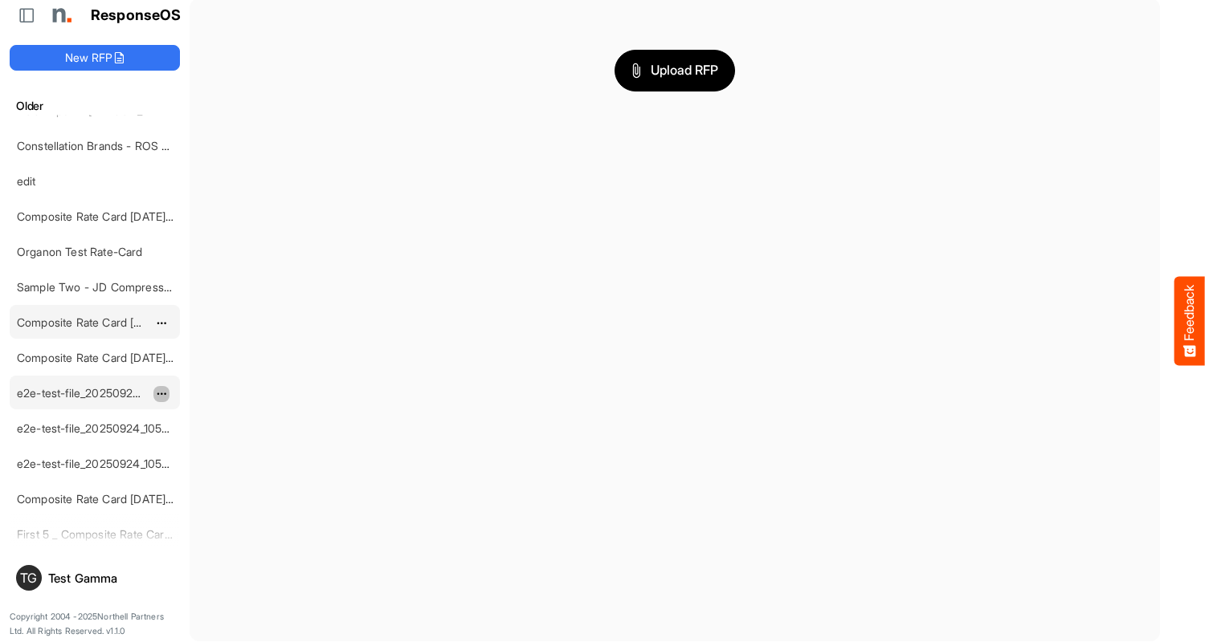
click at [161, 393] on span "dropdownbutton" at bounding box center [160, 394] width 8 height 11
click at [202, 442] on li "Delete" at bounding box center [201, 442] width 96 height 24
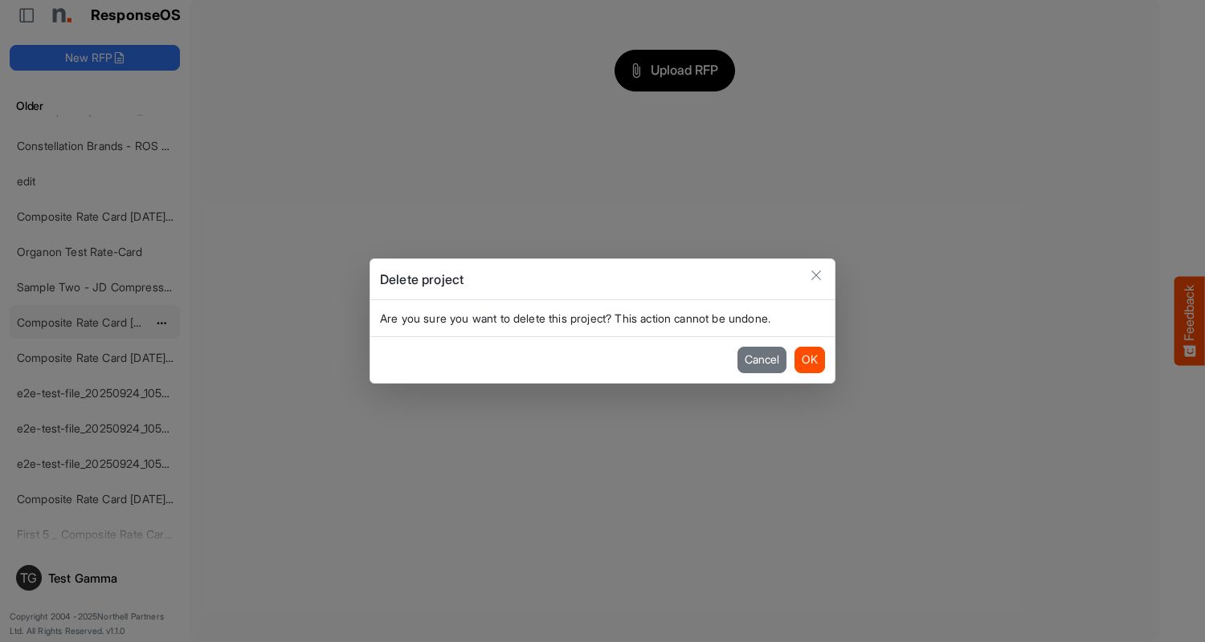
click at [809, 360] on button "OK" at bounding box center [809, 360] width 31 height 26
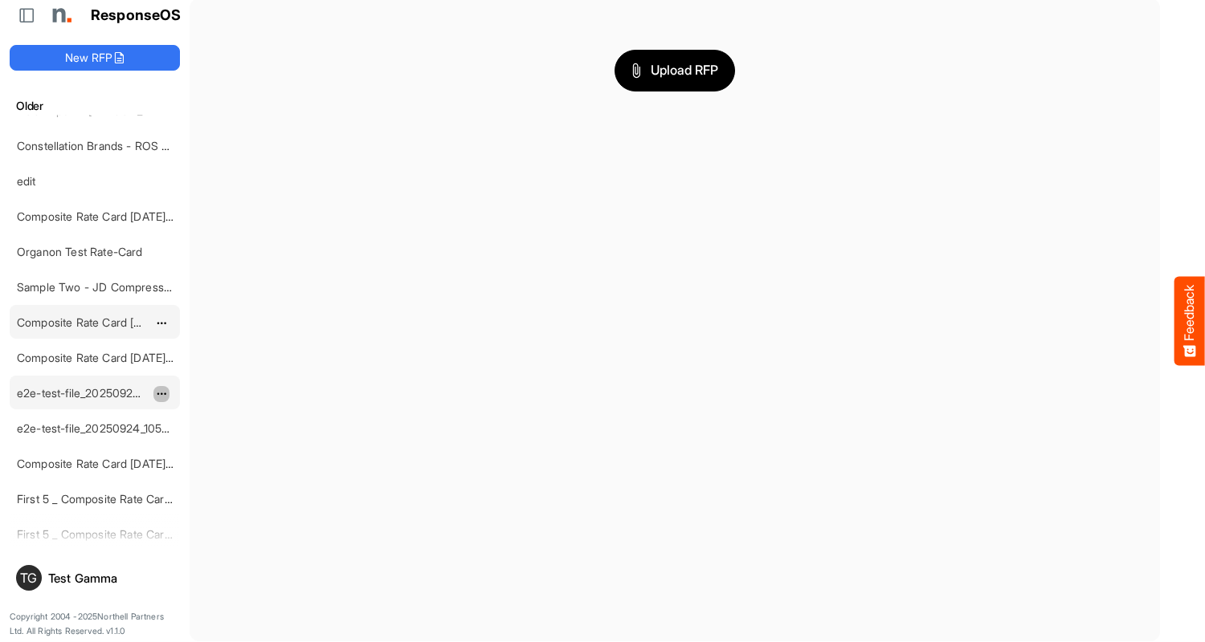
click at [161, 393] on span "dropdownbutton" at bounding box center [160, 394] width 8 height 11
click at [202, 442] on li "Delete" at bounding box center [201, 442] width 96 height 24
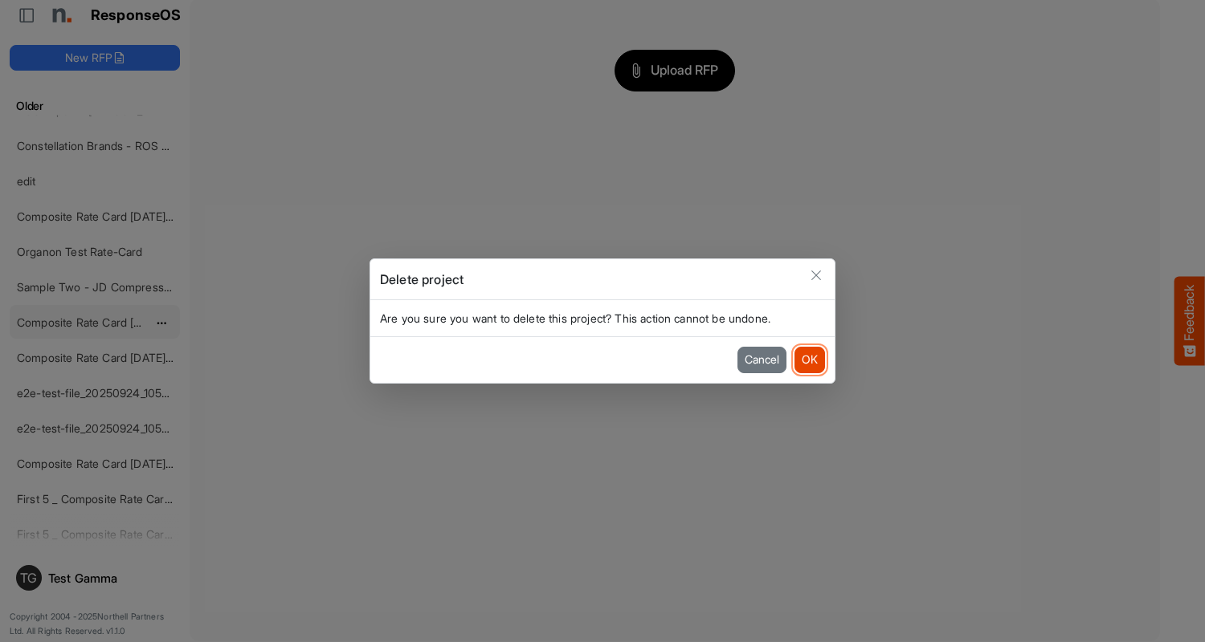
click at [809, 360] on button "OK" at bounding box center [809, 360] width 31 height 26
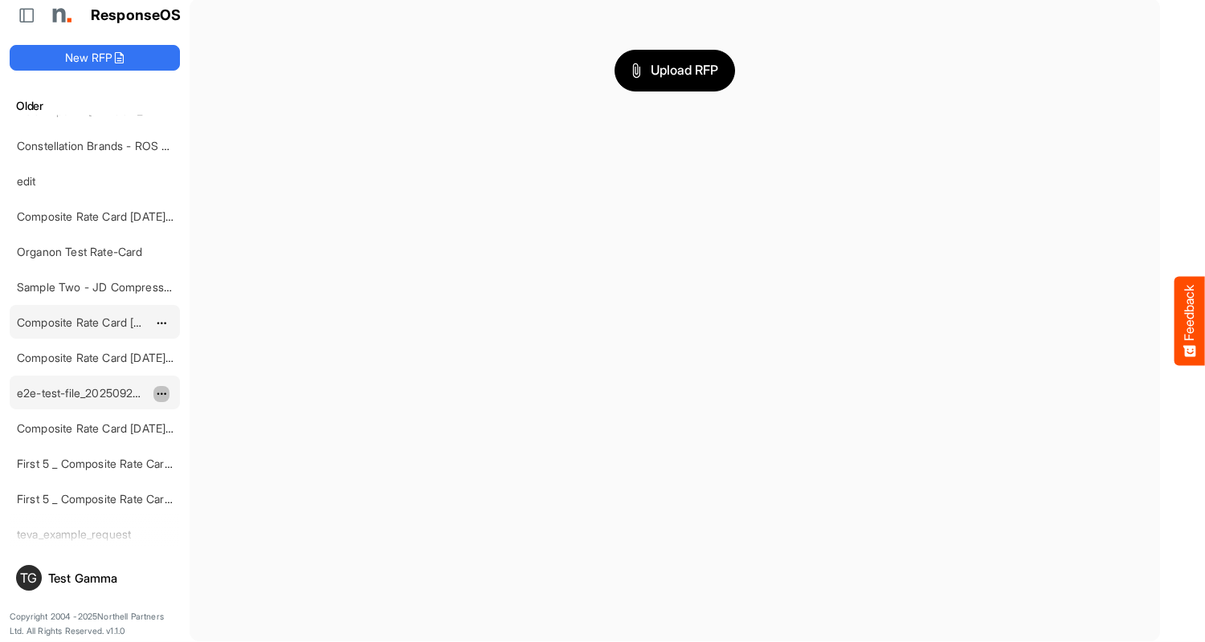
click at [161, 393] on span "dropdownbutton" at bounding box center [160, 394] width 8 height 11
click at [202, 442] on li "Delete" at bounding box center [201, 442] width 96 height 24
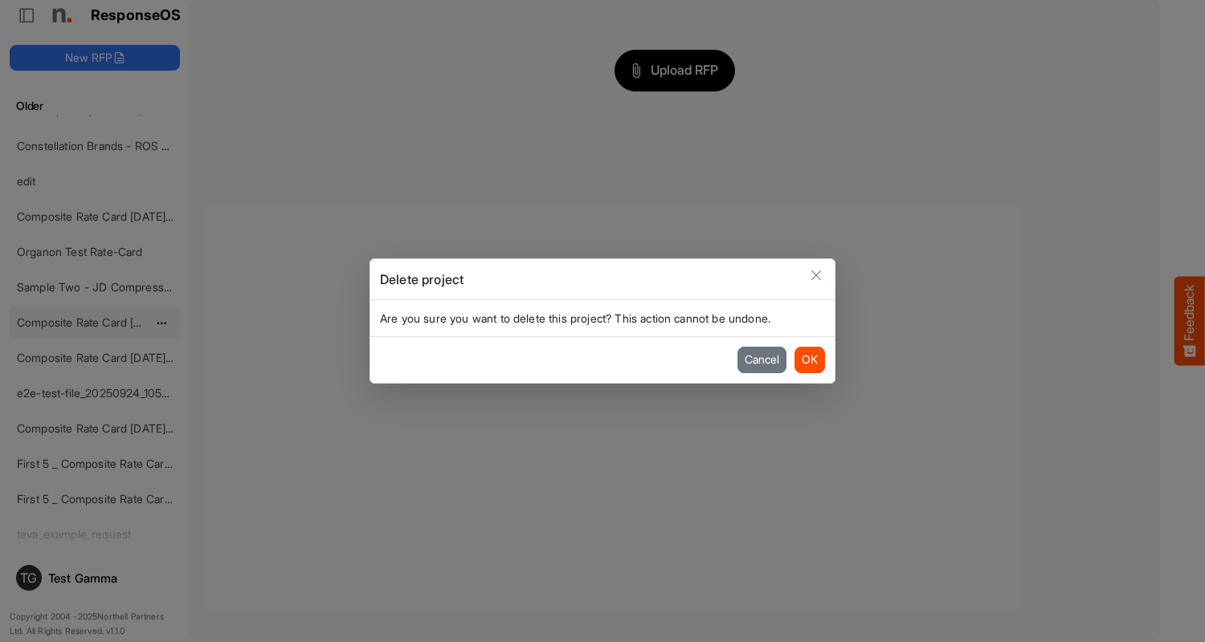
click at [809, 360] on button "OK" at bounding box center [809, 360] width 31 height 26
